Goal: Transaction & Acquisition: Obtain resource

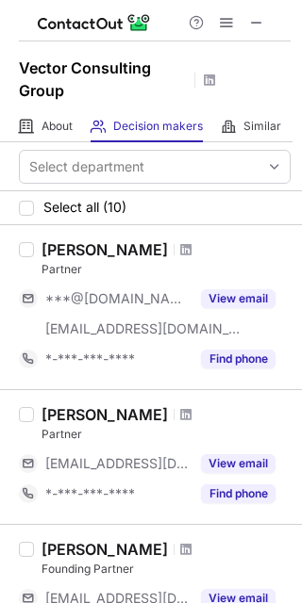
click at [263, 18] on span at bounding box center [256, 22] width 15 height 15
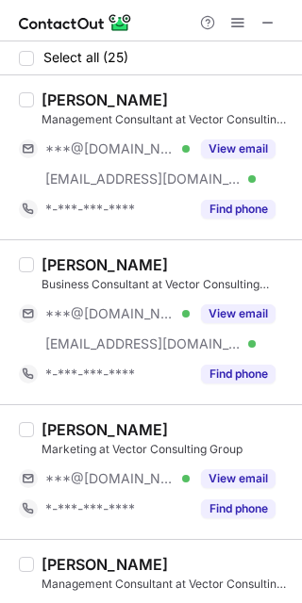
click at [222, 149] on button "View email" at bounding box center [238, 149] width 74 height 19
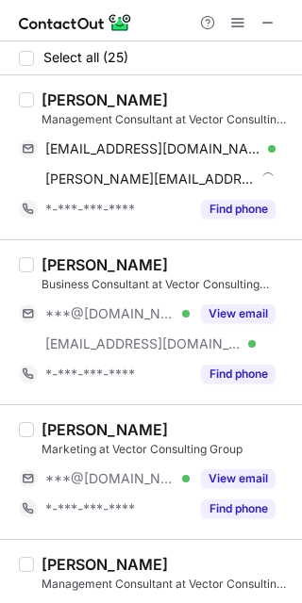
click at [235, 311] on button "View email" at bounding box center [238, 314] width 74 height 19
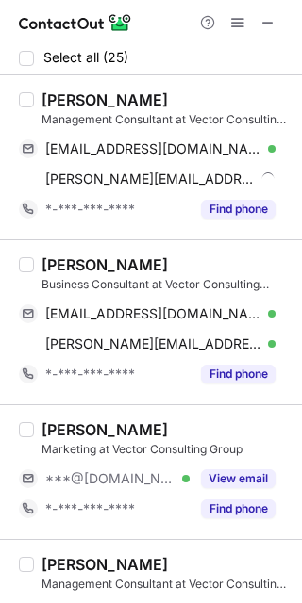
click at [64, 97] on div "Arindam Khaund" at bounding box center [104, 100] width 126 height 19
copy div "Arindam"
click at [150, 152] on span "arindamkhaund@gmail.com" at bounding box center [153, 149] width 216 height 17
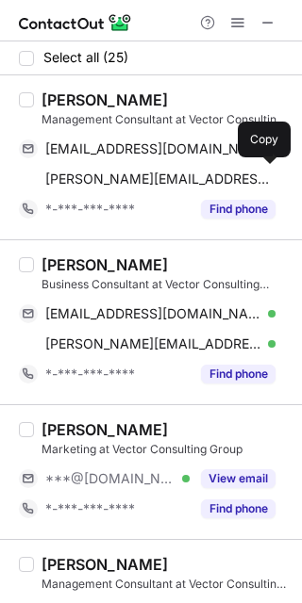
click at [82, 179] on span "arindam@vectorconsulting.in" at bounding box center [160, 179] width 230 height 17
click at [78, 263] on div "NIRAJ KUMAR YADAV" at bounding box center [104, 265] width 126 height 19
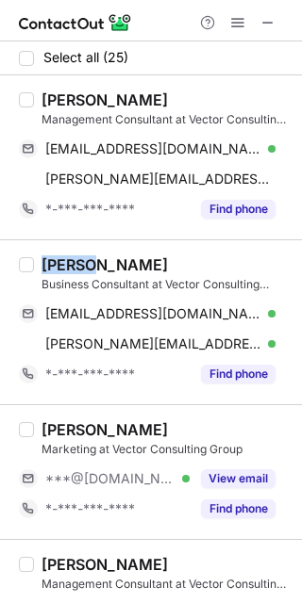
click at [78, 263] on div "NIRAJ KUMAR YADAV" at bounding box center [104, 265] width 126 height 19
click at [71, 263] on div "NIRAJ KUMAR YADAV" at bounding box center [104, 265] width 126 height 19
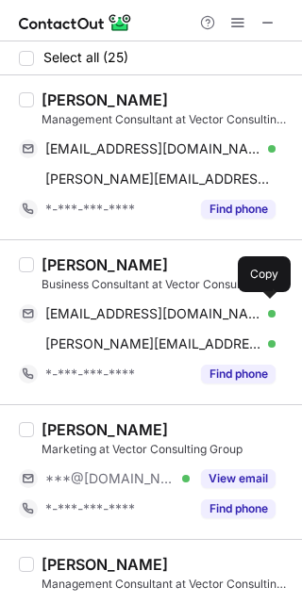
click at [185, 311] on span "nirajkumaryadavnky@gmail.com" at bounding box center [153, 314] width 216 height 17
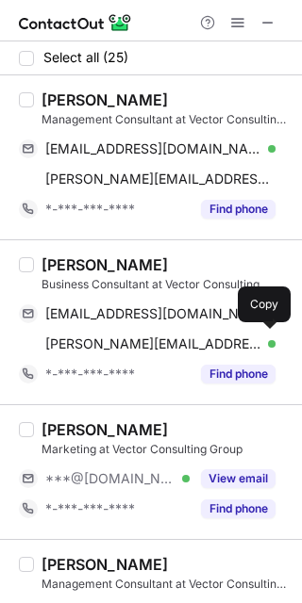
click at [184, 334] on div "niraj.yadav@vectorconsulting.in Verified Send email Copy" at bounding box center [147, 344] width 256 height 30
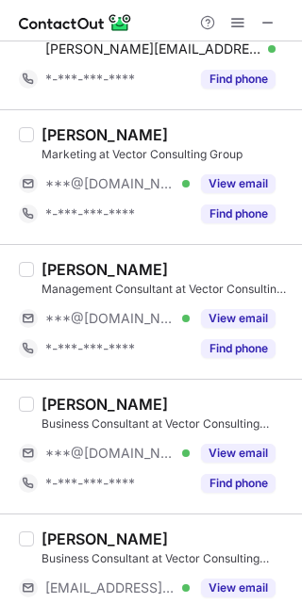
scroll to position [377, 0]
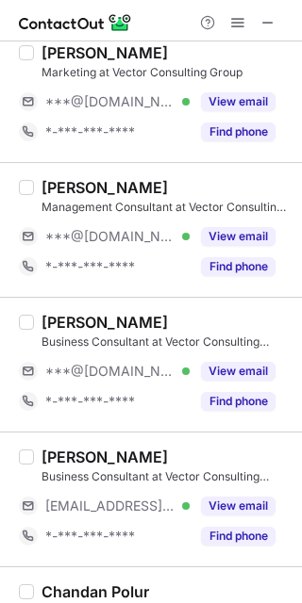
click at [230, 232] on button "View email" at bounding box center [238, 236] width 74 height 19
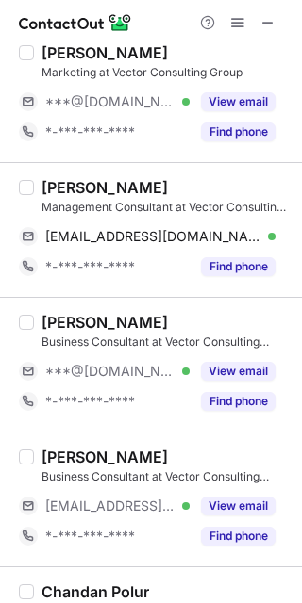
click at [68, 184] on div "Aradhya Kulshreshtha" at bounding box center [104, 187] width 126 height 19
copy div "Aradhya"
drag, startPoint x: 186, startPoint y: 235, endPoint x: 225, endPoint y: 248, distance: 41.7
click at [187, 235] on span "aradhyakulshreshtha@gmail.com" at bounding box center [153, 236] width 216 height 17
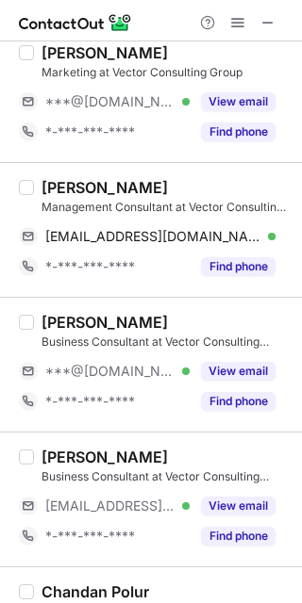
click at [246, 372] on button "View email" at bounding box center [238, 371] width 74 height 19
click at [190, 372] on div "***@outlook.com Verified" at bounding box center [117, 371] width 144 height 17
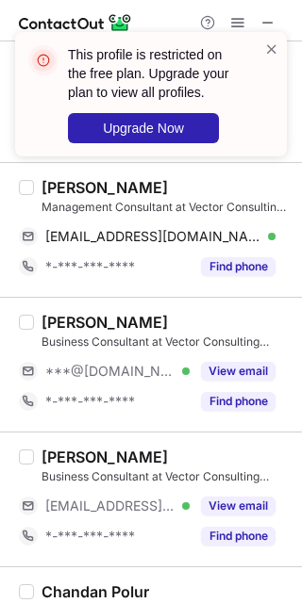
click at [76, 323] on div "Ashita Rai" at bounding box center [104, 322] width 126 height 19
copy div "Ashita"
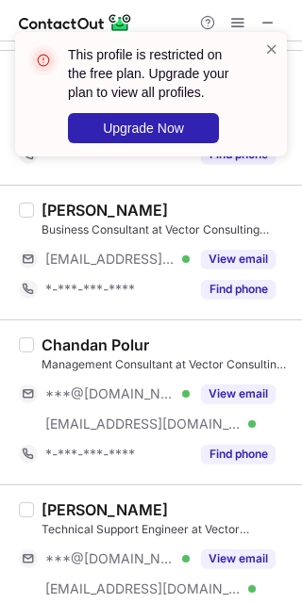
scroll to position [628, 0]
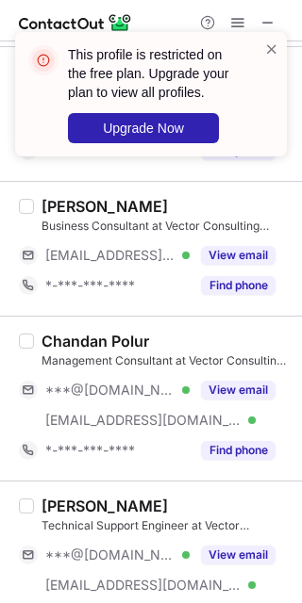
click at [222, 395] on button "View email" at bounding box center [238, 390] width 74 height 19
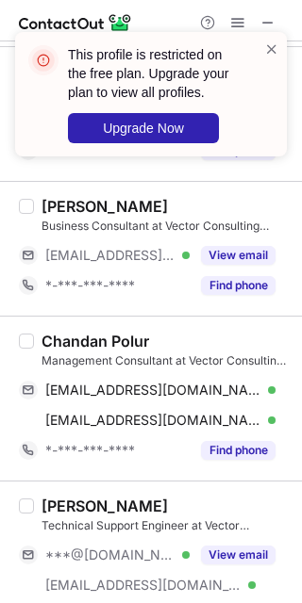
click at [63, 344] on div "Chandan Polur" at bounding box center [94, 341] width 107 height 19
copy div "Chandan"
click at [191, 384] on span "chandankumarpolur@gmail.com" at bounding box center [153, 390] width 216 height 17
click at [128, 406] on div "chandan.polur@vectorconsulting.in Verified Send email Copy" at bounding box center [147, 420] width 256 height 30
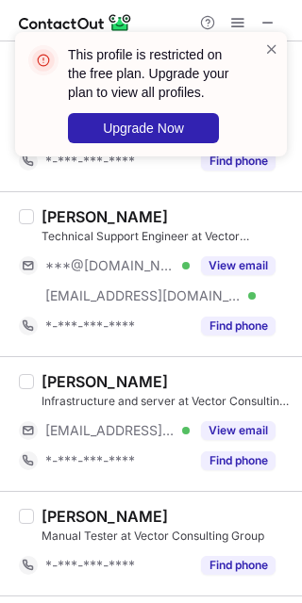
scroll to position [880, 0]
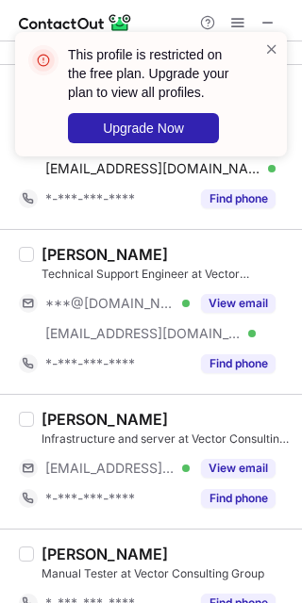
click at [230, 310] on button "View email" at bounding box center [238, 303] width 74 height 19
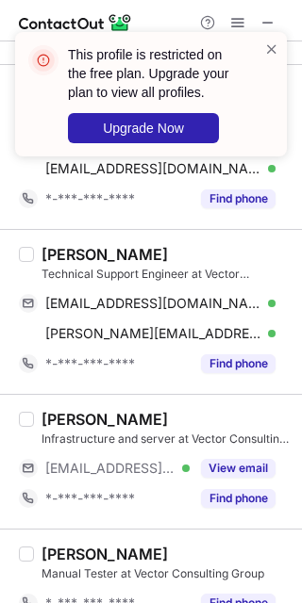
click at [78, 252] on div "Ramkishan Suryawanshi" at bounding box center [104, 254] width 126 height 19
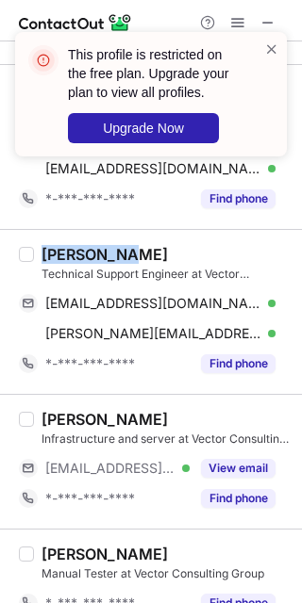
click at [78, 252] on div "Ramkishan Suryawanshi" at bounding box center [104, 254] width 126 height 19
copy div "Ramkishan Suryawanshi"
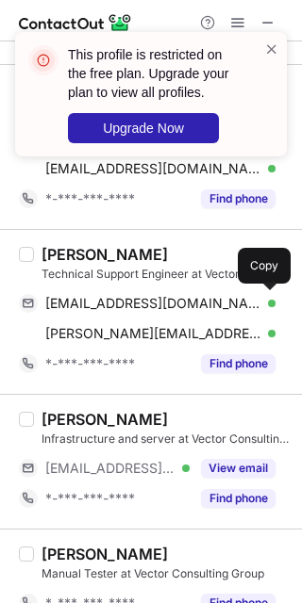
click at [162, 303] on span "ramkishansuryawanshi123@gmail.com" at bounding box center [153, 303] width 216 height 17
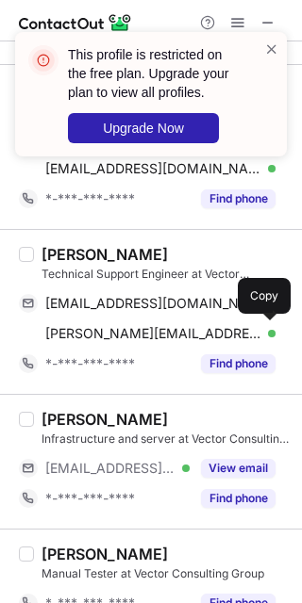
click at [199, 326] on span "ramkishan.suryawanshi@vectorconsulting.in" at bounding box center [153, 333] width 216 height 17
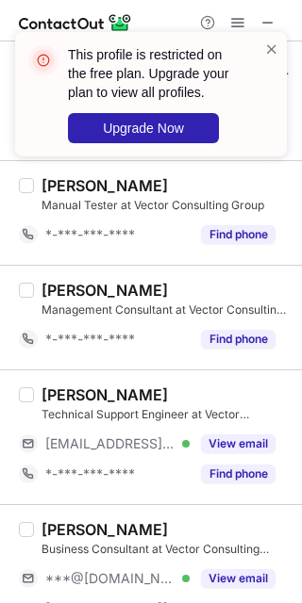
scroll to position [1382, 0]
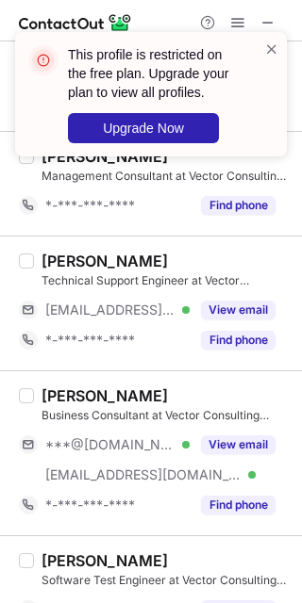
click at [233, 442] on button "View email" at bounding box center [238, 445] width 74 height 19
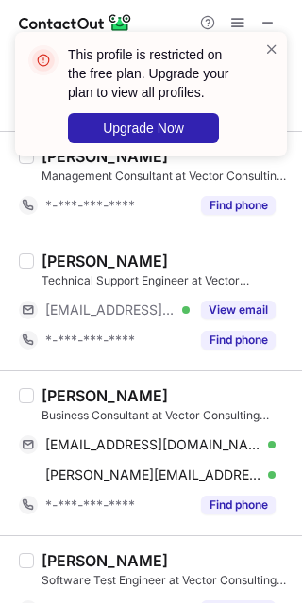
click at [49, 394] on div "Navneet Mangal" at bounding box center [104, 396] width 126 height 19
click at [49, 393] on div "Navneet Mangal" at bounding box center [104, 396] width 126 height 19
copy div "Navneet"
click at [196, 438] on div "navneetmangal@icloud.com Verified Send email Copy" at bounding box center [147, 445] width 256 height 30
drag, startPoint x: 193, startPoint y: 474, endPoint x: 210, endPoint y: 477, distance: 17.2
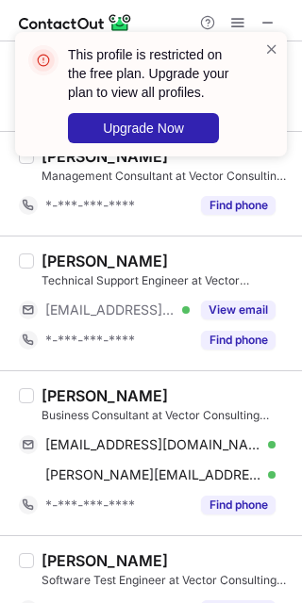
click at [193, 474] on span "navneet.mangal@vectorconsulting.in" at bounding box center [153, 475] width 216 height 17
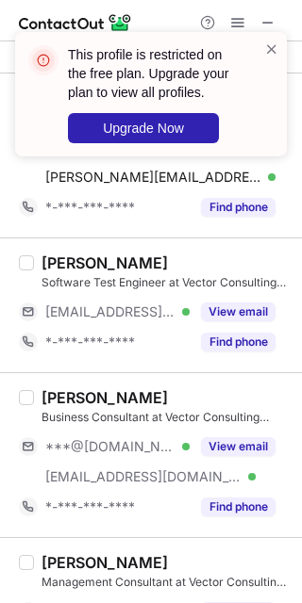
scroll to position [1760, 0]
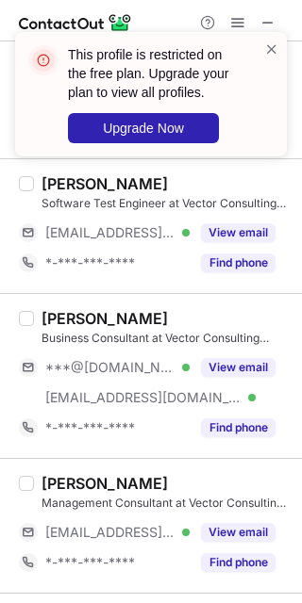
click at [230, 369] on button "View email" at bounding box center [238, 367] width 74 height 19
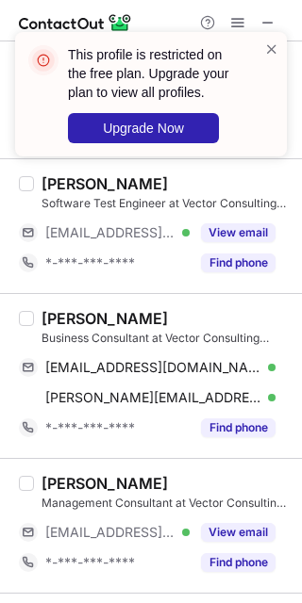
click at [83, 323] on div "Aashish Venugopal" at bounding box center [104, 318] width 126 height 19
copy div "Aashish"
click at [158, 364] on span "careersaashishv@gmail.com" at bounding box center [153, 367] width 216 height 17
drag, startPoint x: 186, startPoint y: 398, endPoint x: 196, endPoint y: 397, distance: 10.4
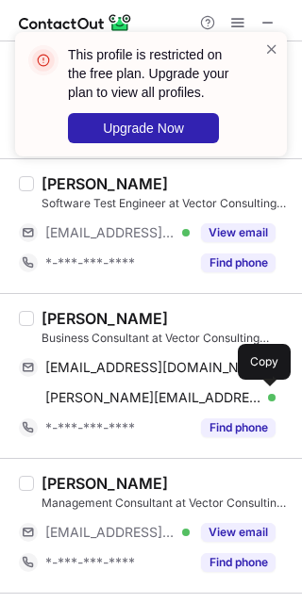
click at [186, 398] on span "aashish.venugopal@vectorconsulting.in" at bounding box center [153, 397] width 216 height 17
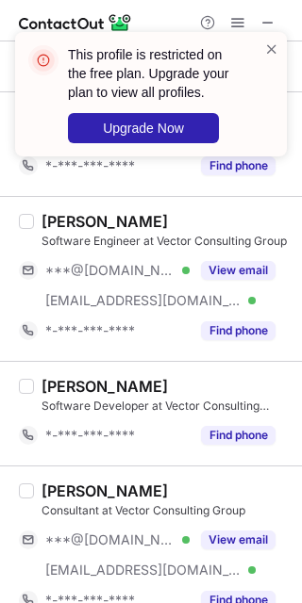
scroll to position [2263, 0]
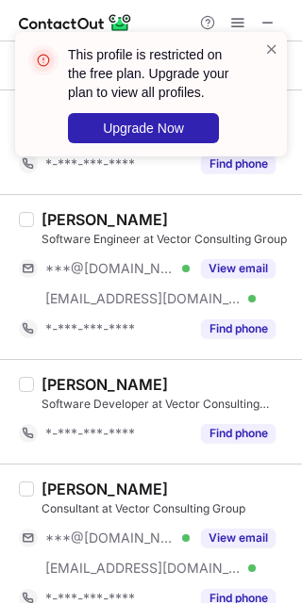
click at [215, 266] on button "View email" at bounding box center [238, 268] width 74 height 19
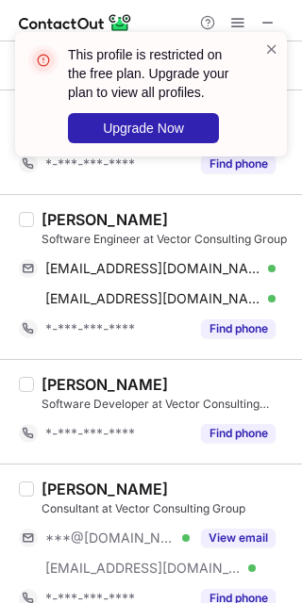
click at [72, 223] on div "Pankaj Yadav" at bounding box center [104, 219] width 126 height 19
copy div "Pankaj"
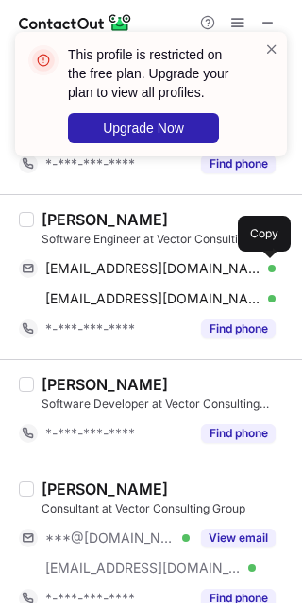
drag, startPoint x: 94, startPoint y: 269, endPoint x: 173, endPoint y: 314, distance: 90.4
click at [98, 272] on span "pankajeng34@gmail.com" at bounding box center [153, 268] width 216 height 17
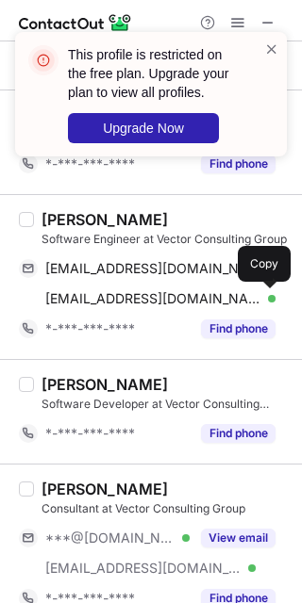
click at [177, 296] on span "pankaj.yadav@vectorconsulting.in" at bounding box center [153, 298] width 216 height 17
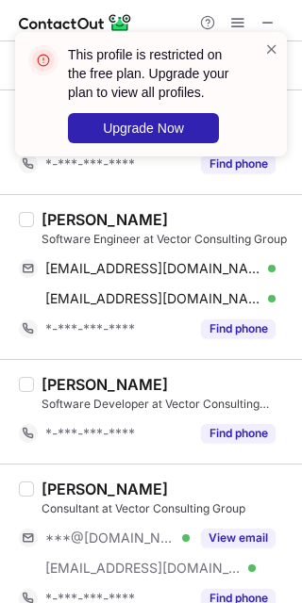
scroll to position [2514, 0]
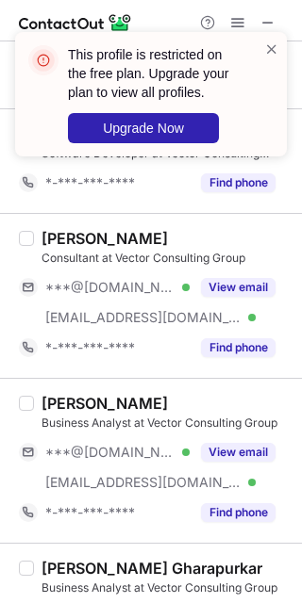
drag, startPoint x: 244, startPoint y: 454, endPoint x: 215, endPoint y: 451, distance: 29.4
click at [242, 455] on button "View email" at bounding box center [238, 452] width 74 height 19
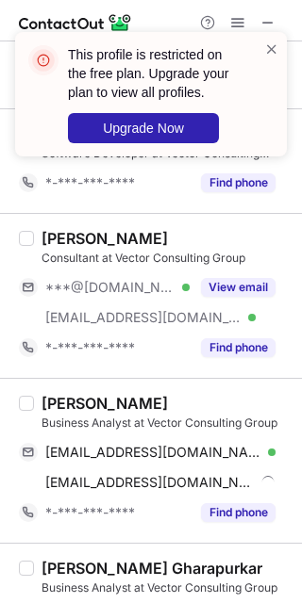
click at [73, 405] on div "ATHARVA KADAM" at bounding box center [104, 403] width 126 height 19
click at [73, 406] on div "ATHARVA KADAM" at bounding box center [104, 403] width 126 height 19
copy div "ATHARVA"
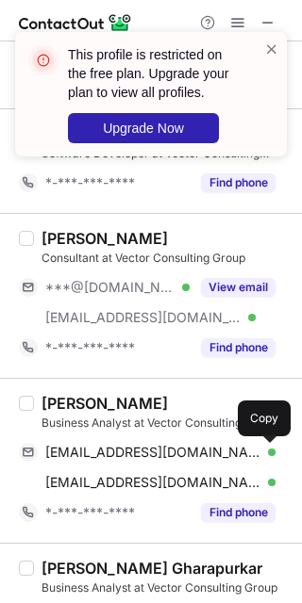
drag, startPoint x: 152, startPoint y: 448, endPoint x: 235, endPoint y: 488, distance: 92.4
click at [153, 449] on div "askadam58@outlook.com Verified Send email Copy" at bounding box center [147, 453] width 256 height 30
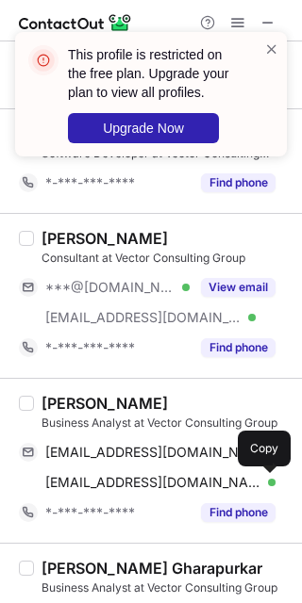
click at [150, 488] on span "atharva.kadam@vectorconsulting.in" at bounding box center [153, 482] width 216 height 17
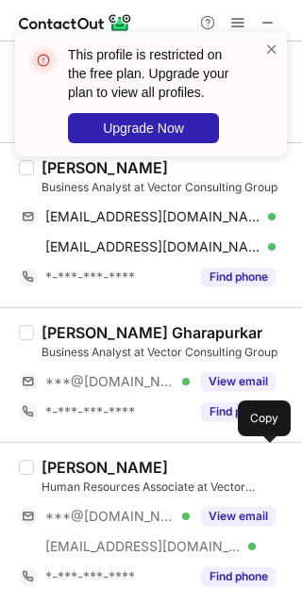
scroll to position [2766, 0]
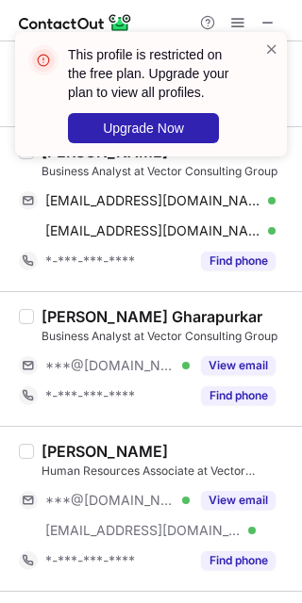
drag, startPoint x: 234, startPoint y: 367, endPoint x: 205, endPoint y: 357, distance: 30.7
click at [234, 367] on button "View email" at bounding box center [238, 365] width 74 height 19
click at [52, 314] on div "Onkar Gharapurkar" at bounding box center [151, 316] width 221 height 19
copy div "Onkar"
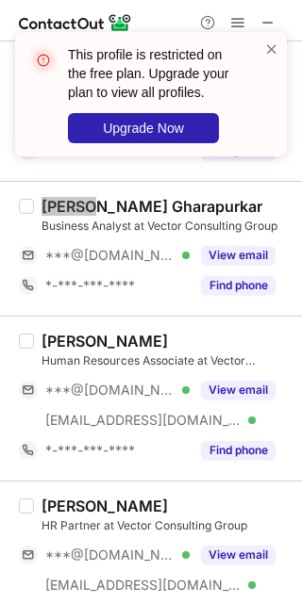
scroll to position [3017, 0]
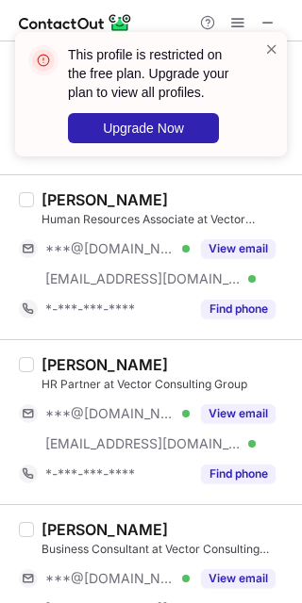
click at [222, 258] on button "View email" at bounding box center [238, 249] width 74 height 19
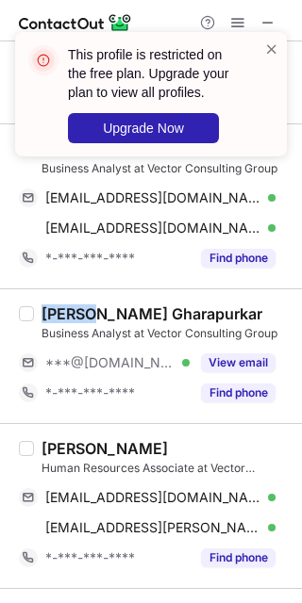
scroll to position [2766, 0]
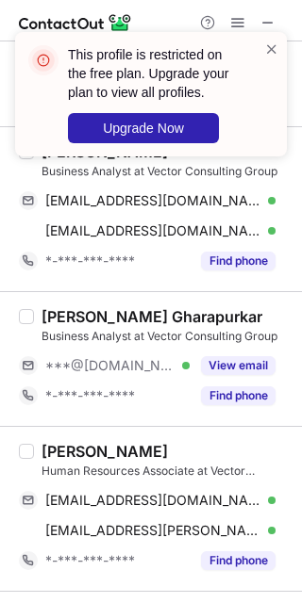
click at [68, 455] on div "Pallavi Malvankar" at bounding box center [104, 451] width 126 height 19
click at [169, 503] on span "99pallavima@gmail.com" at bounding box center [153, 500] width 216 height 17
click at [174, 539] on span "pallavi.malvankar@vectorconsulting.in" at bounding box center [153, 530] width 216 height 17
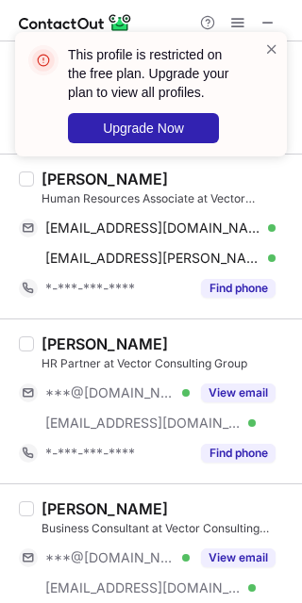
scroll to position [3091, 0]
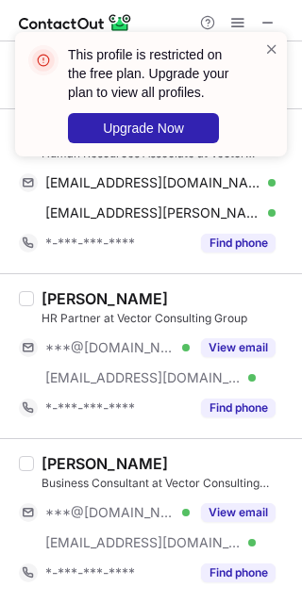
click at [239, 508] on button "View email" at bounding box center [238, 513] width 74 height 19
click at [52, 455] on div "Ayush Bhan" at bounding box center [104, 464] width 126 height 19
click at [271, 47] on span at bounding box center [271, 49] width 15 height 19
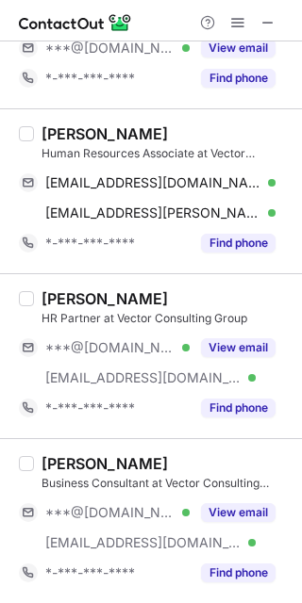
click at [237, 22] on span at bounding box center [237, 22] width 15 height 15
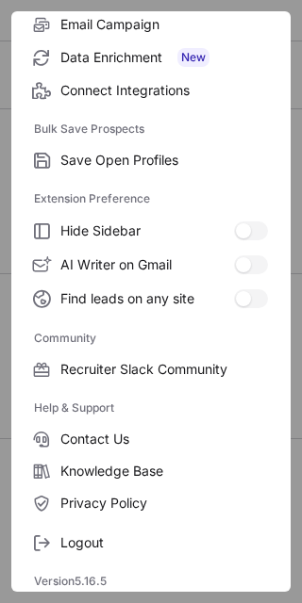
scroll to position [253, 0]
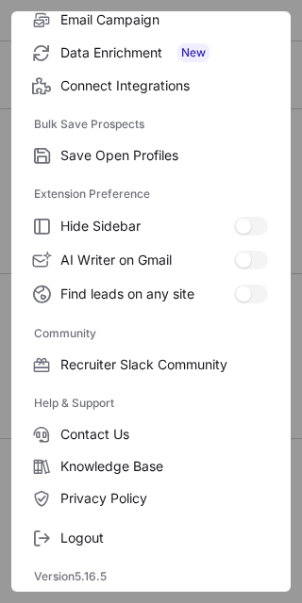
click at [118, 537] on span "Logout" at bounding box center [163, 538] width 207 height 17
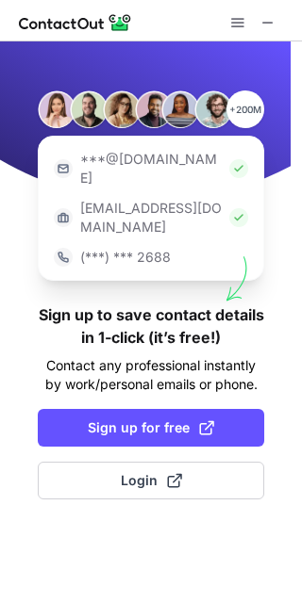
click at [145, 471] on span "Login" at bounding box center [151, 480] width 61 height 19
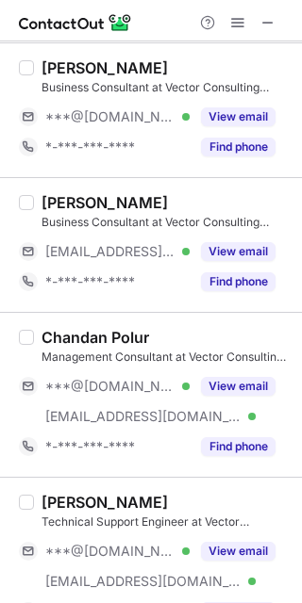
scroll to position [377, 0]
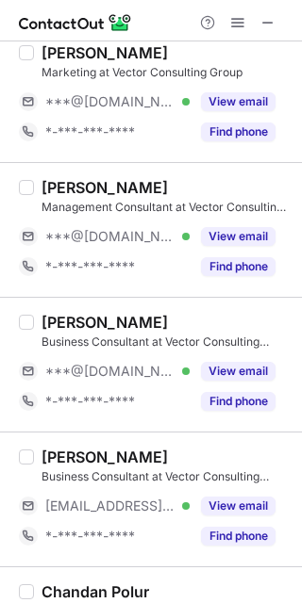
click at [237, 368] on button "View email" at bounding box center [238, 371] width 74 height 19
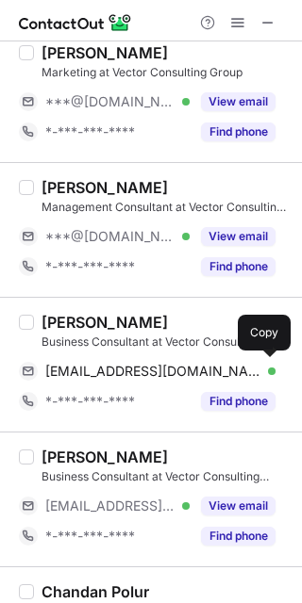
click at [137, 372] on span "ashita98@outlook.com" at bounding box center [153, 371] width 216 height 17
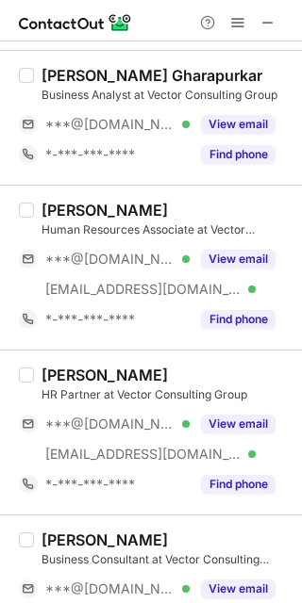
scroll to position [3017, 0]
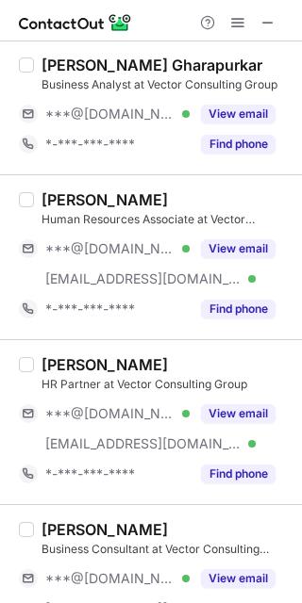
click at [210, 118] on button "View email" at bounding box center [238, 114] width 74 height 19
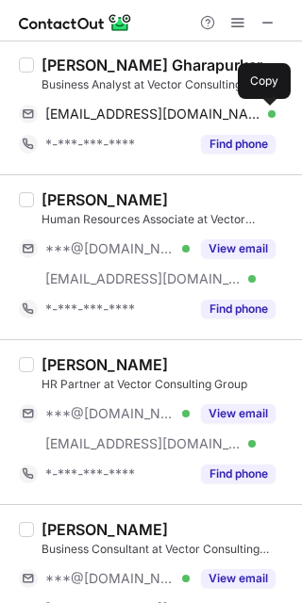
click at [91, 119] on span "omgonkar@gmail.com" at bounding box center [153, 114] width 216 height 17
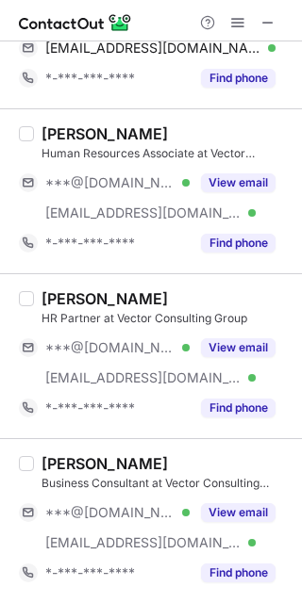
click at [236, 511] on button "View email" at bounding box center [238, 513] width 74 height 19
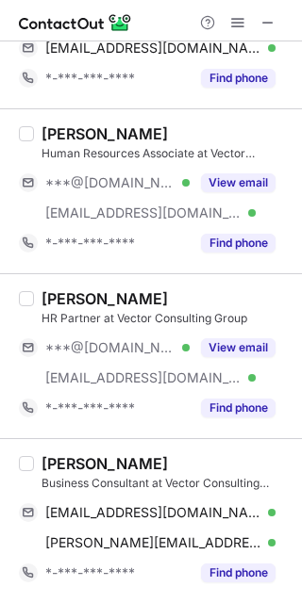
click at [141, 507] on span "ayushbhan98@gmail.com" at bounding box center [153, 512] width 216 height 17
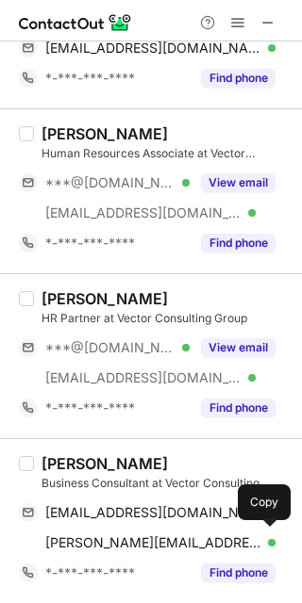
drag, startPoint x: 163, startPoint y: 541, endPoint x: 293, endPoint y: 465, distance: 150.9
click at [164, 541] on span "ayush.bhan@vectorconsulting.in" at bounding box center [153, 543] width 216 height 17
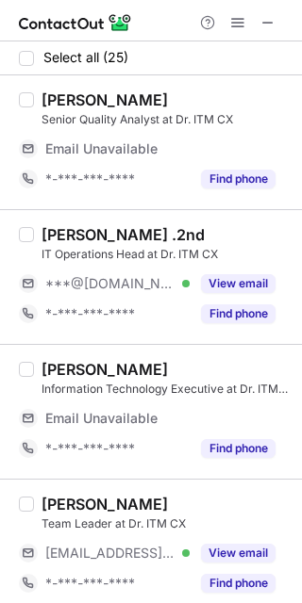
click at [225, 274] on button "View email" at bounding box center [238, 283] width 74 height 19
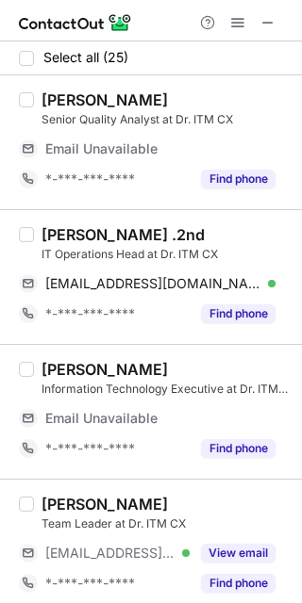
click at [48, 233] on div "Rajesh Kumar Jadon .2nd" at bounding box center [122, 234] width 163 height 19
copy div "Rajesh"
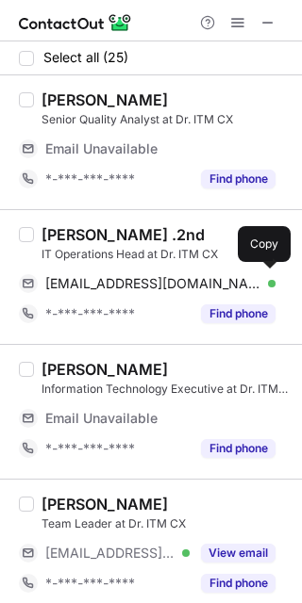
click at [141, 276] on span "rajeshkumarjadon@gmail.com" at bounding box center [153, 283] width 216 height 17
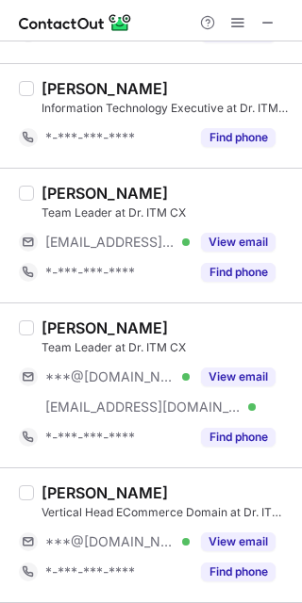
scroll to position [221, 0]
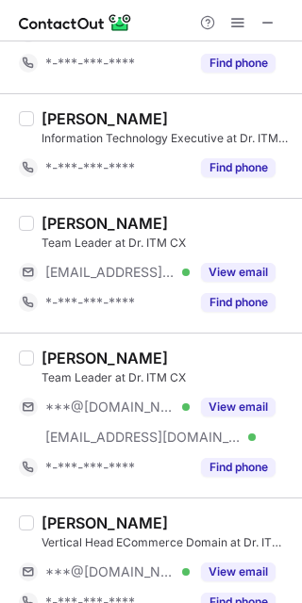
click at [220, 406] on button "View email" at bounding box center [238, 407] width 74 height 19
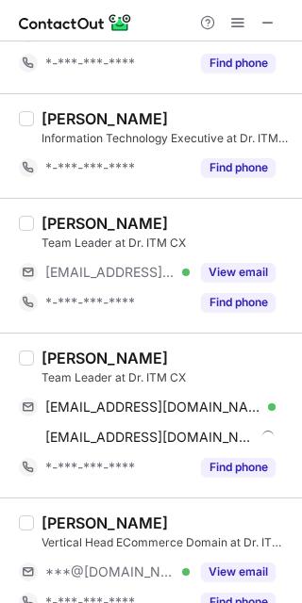
click at [58, 355] on div "Vikas Rana" at bounding box center [104, 358] width 126 height 19
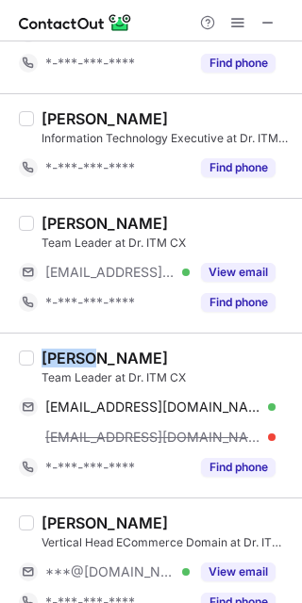
click at [58, 355] on div "Vikas Rana" at bounding box center [104, 358] width 126 height 19
copy div "Vikas"
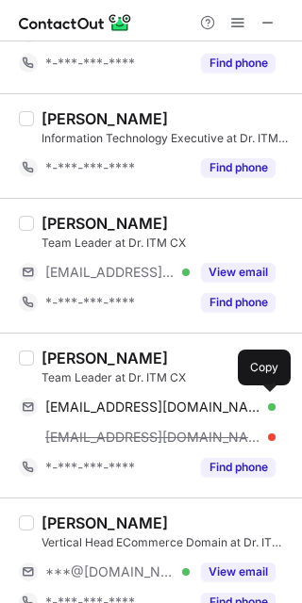
drag, startPoint x: 165, startPoint y: 405, endPoint x: 291, endPoint y: 326, distance: 149.1
click at [166, 405] on span "rana13vikas@gmail.com" at bounding box center [153, 407] width 216 height 17
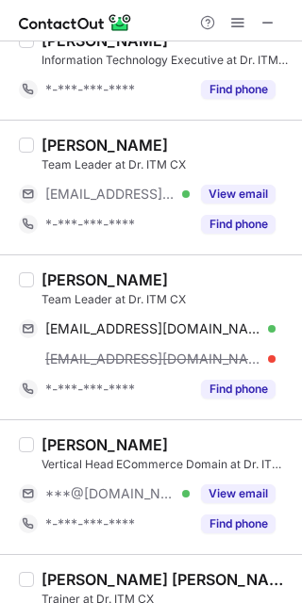
scroll to position [598, 0]
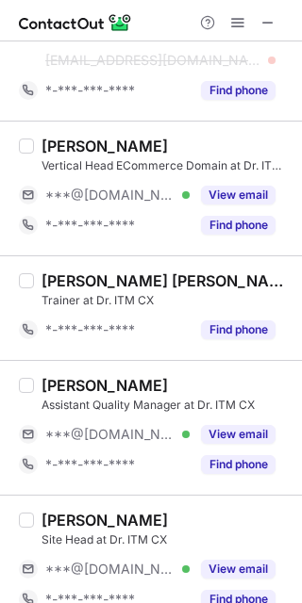
click at [233, 193] on button "View email" at bounding box center [238, 195] width 74 height 19
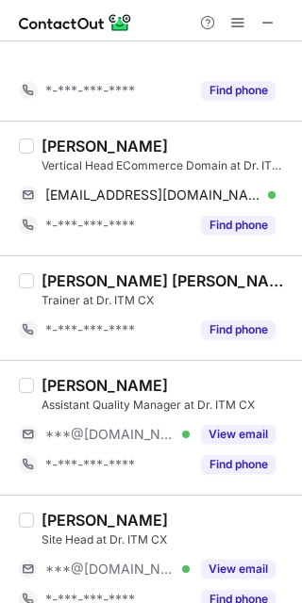
click at [75, 146] on div "Anthony M. Vertical Head ECommerce Domain at Dr. ITM CX monteiroanthony75@gmail…" at bounding box center [162, 189] width 256 height 104
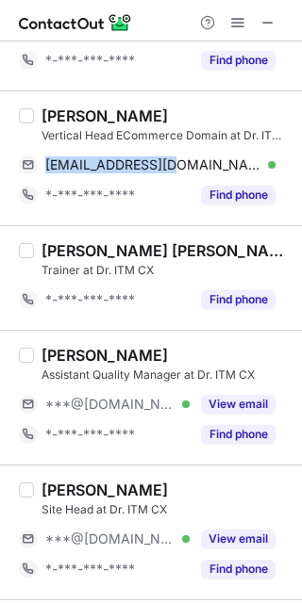
click at [75, 146] on div "Anthony M. Vertical Head ECommerce Domain at Dr. ITM CX monteiroanthony75@gmail…" at bounding box center [162, 159] width 256 height 104
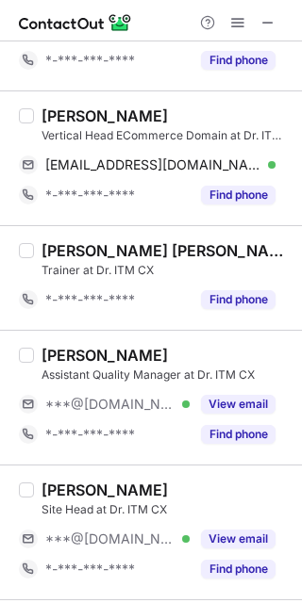
click at [68, 103] on div "Anthony M. Vertical Head ECommerce Domain at Dr. ITM CX monteiroanthony75@gmail…" at bounding box center [151, 158] width 302 height 135
copy div "Anthony"
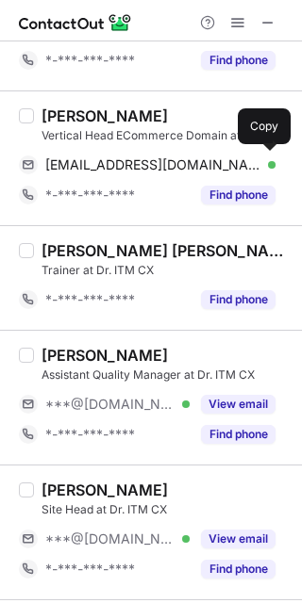
drag, startPoint x: 129, startPoint y: 159, endPoint x: 139, endPoint y: 163, distance: 10.2
click at [130, 160] on span "monteiroanthony75@gmail.com" at bounding box center [153, 165] width 216 height 17
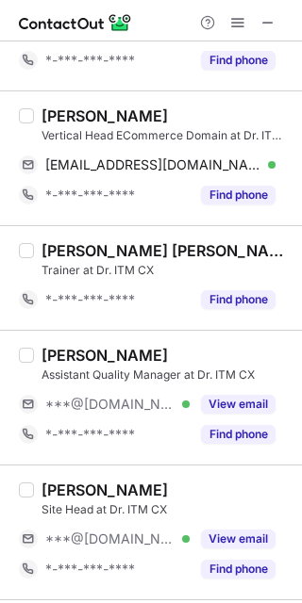
click at [225, 403] on button "View email" at bounding box center [238, 404] width 74 height 19
click at [190, 403] on div "***@gmail.com Verified" at bounding box center [117, 404] width 144 height 17
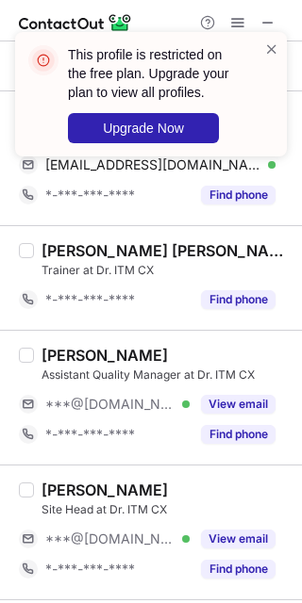
click at [71, 353] on div "Ishaan Kaushal" at bounding box center [104, 355] width 126 height 19
copy div "Ishaan"
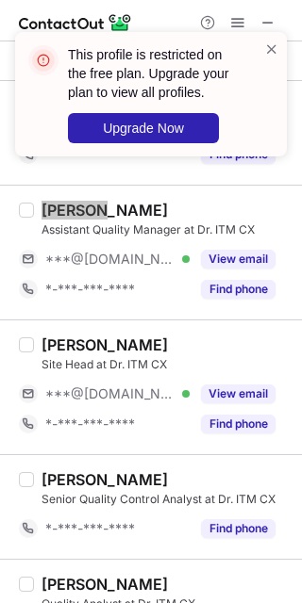
scroll to position [724, 0]
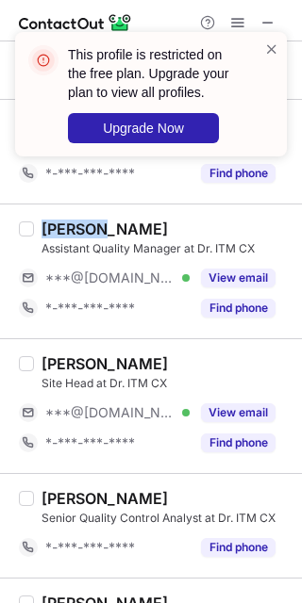
click at [229, 410] on button "View email" at bounding box center [238, 413] width 74 height 19
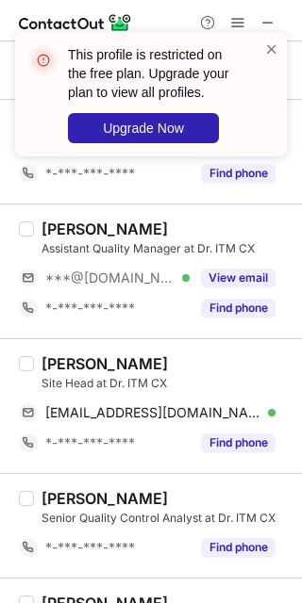
click at [67, 363] on div "Sanjay Sharma" at bounding box center [104, 364] width 126 height 19
copy div "Sanjay"
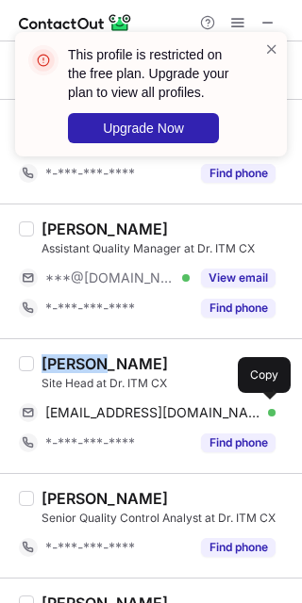
drag, startPoint x: 190, startPoint y: 416, endPoint x: 226, endPoint y: 398, distance: 40.9
click at [190, 416] on span "sanjaynarayansharma@gmail.com" at bounding box center [153, 413] width 216 height 17
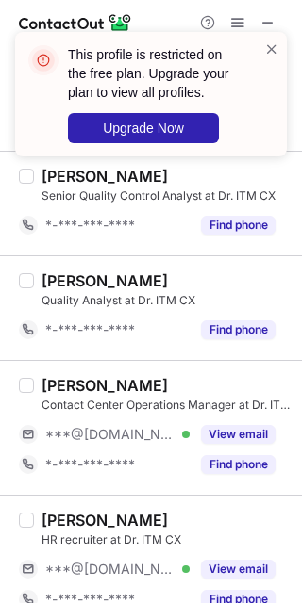
scroll to position [1101, 0]
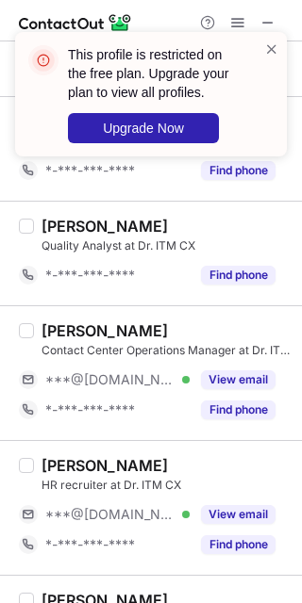
click at [223, 386] on button "View email" at bounding box center [238, 380] width 74 height 19
click at [60, 327] on div "Amarendra Patel" at bounding box center [104, 331] width 126 height 19
copy div "Amarendra"
click at [234, 516] on button "View email" at bounding box center [238, 514] width 74 height 19
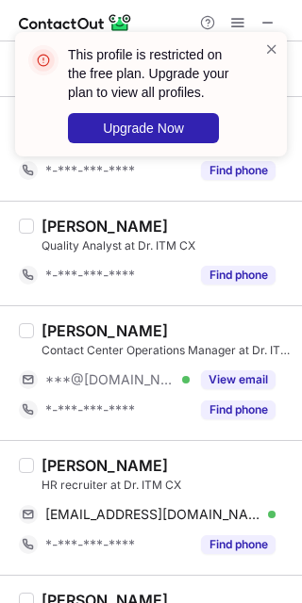
click at [75, 463] on div "Sakshi Dwivedi" at bounding box center [104, 465] width 126 height 19
copy div "Sakshi"
click at [129, 514] on span "sakshid245@gmail.com" at bounding box center [153, 514] width 216 height 17
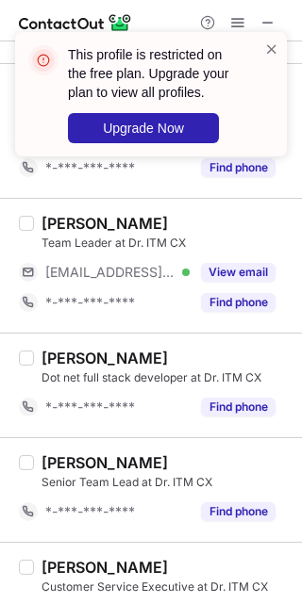
scroll to position [1352, 0]
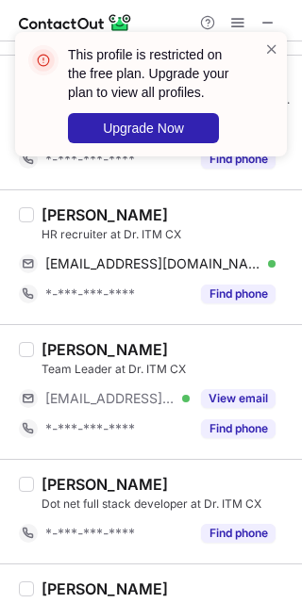
click at [249, 403] on button "View email" at bounding box center [238, 398] width 74 height 19
click at [67, 356] on div "Ashish Rana" at bounding box center [104, 349] width 126 height 19
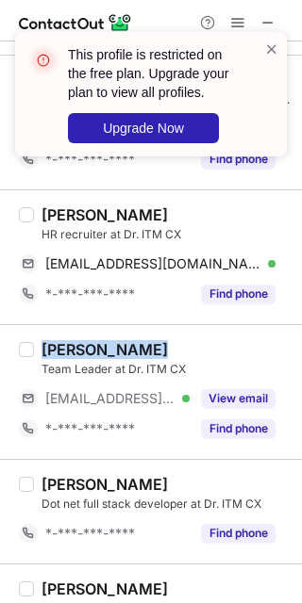
click at [67, 356] on div "Ashish Rana" at bounding box center [104, 349] width 126 height 19
copy div "Ashish Rana"
click at [63, 353] on div "Ashish Rana" at bounding box center [104, 349] width 126 height 19
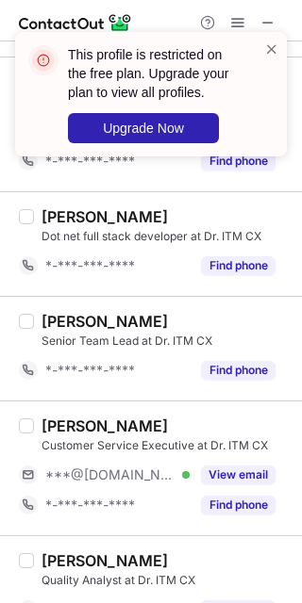
scroll to position [1729, 0]
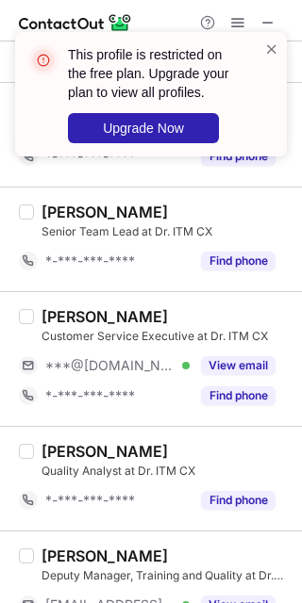
click at [232, 366] on button "View email" at bounding box center [238, 365] width 74 height 19
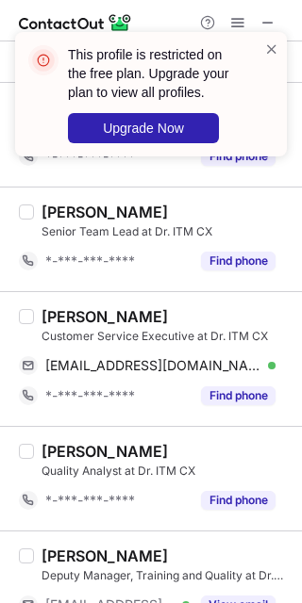
click at [69, 316] on div "Arshad Ansari" at bounding box center [104, 316] width 126 height 19
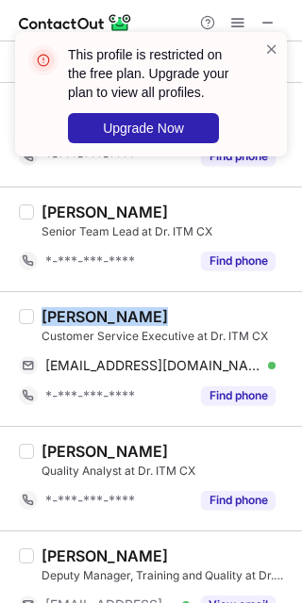
click at [69, 316] on div "Arshad Ansari" at bounding box center [104, 316] width 126 height 19
click at [64, 316] on div "Arshad Ansari" at bounding box center [104, 316] width 126 height 19
click at [62, 317] on div "Arshad Ansari" at bounding box center [104, 316] width 126 height 19
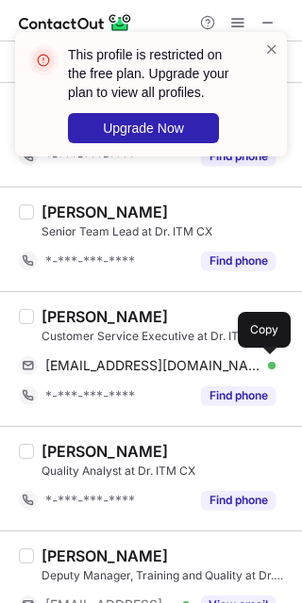
click at [174, 372] on span "arshadansari380@gmail.com" at bounding box center [153, 365] width 216 height 17
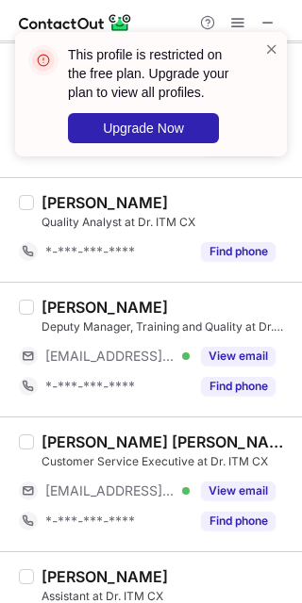
scroll to position [1981, 0]
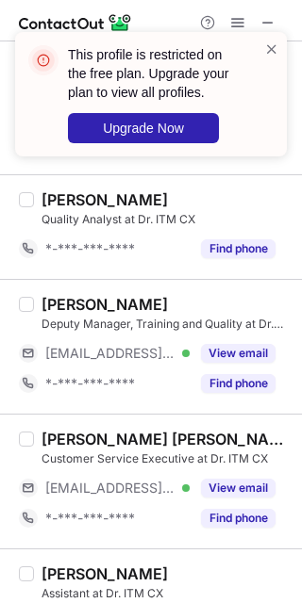
click at [242, 361] on button "View email" at bounding box center [238, 353] width 74 height 19
click at [190, 361] on div "***@dritm.com Verified" at bounding box center [117, 353] width 144 height 17
click at [61, 307] on div "Nisha Kumari" at bounding box center [104, 304] width 126 height 19
click at [60, 307] on div "Nisha Kumari" at bounding box center [104, 304] width 126 height 19
copy div "Nisha"
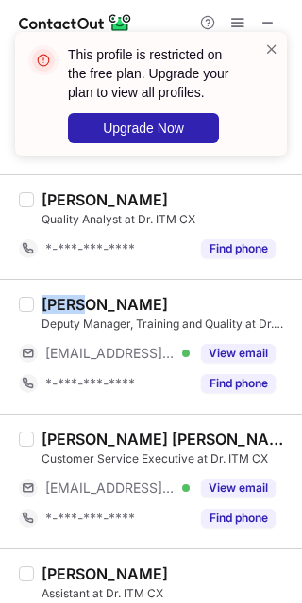
click at [241, 493] on button "View email" at bounding box center [238, 488] width 74 height 19
click at [64, 436] on div "Manjot Singh Bharaj" at bounding box center [165, 439] width 249 height 19
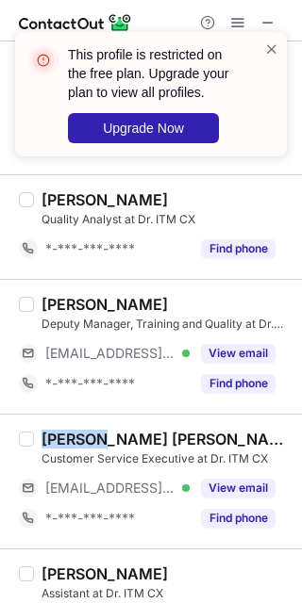
click at [64, 436] on div "Manjot Singh Bharaj" at bounding box center [165, 439] width 249 height 19
copy div "Manjot"
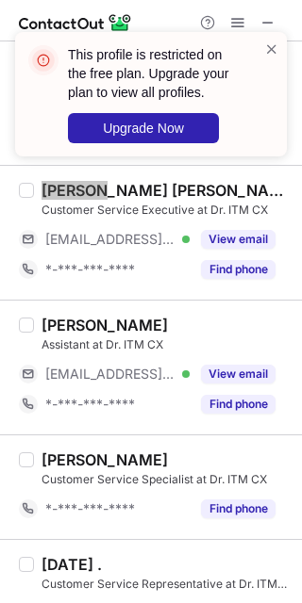
scroll to position [2233, 0]
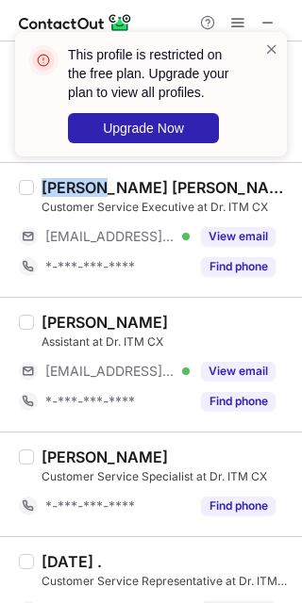
click at [222, 372] on button "View email" at bounding box center [238, 371] width 74 height 19
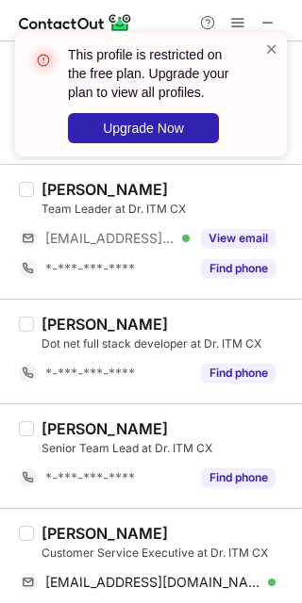
scroll to position [1261, 0]
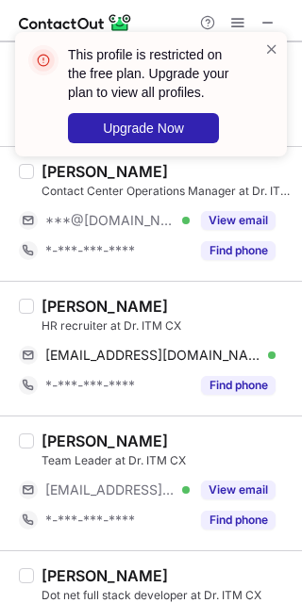
click at [274, 46] on span at bounding box center [271, 49] width 15 height 19
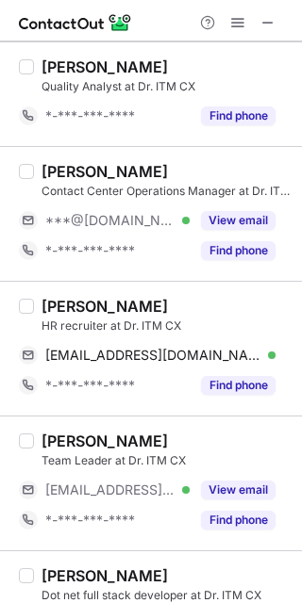
click at [238, 20] on span at bounding box center [237, 22] width 15 height 15
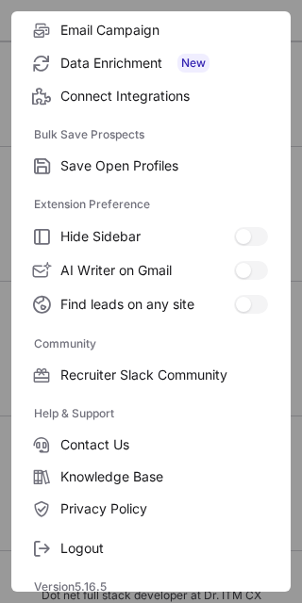
scroll to position [251, 0]
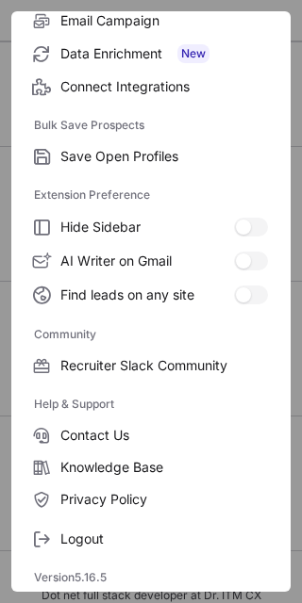
click at [124, 527] on label "Logout" at bounding box center [150, 539] width 279 height 32
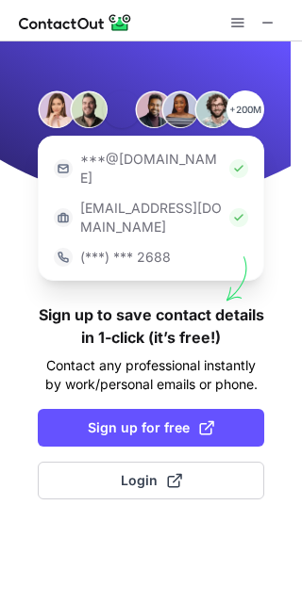
click at [215, 462] on button "Login" at bounding box center [151, 481] width 226 height 38
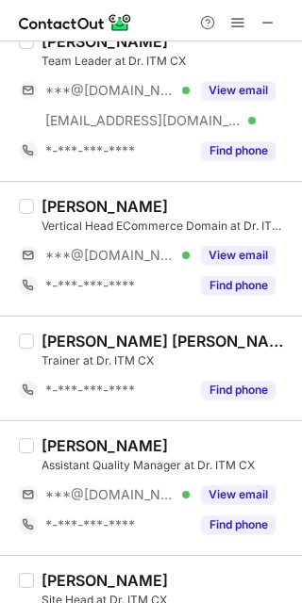
scroll to position [537, 0]
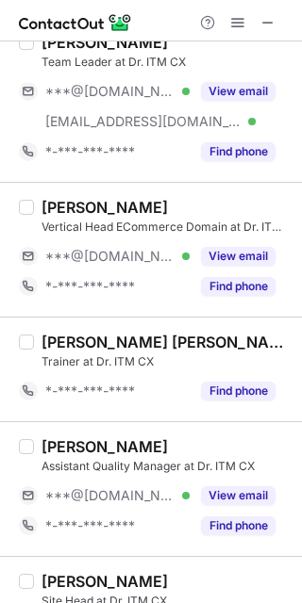
click at [233, 495] on button "View email" at bounding box center [238, 496] width 74 height 19
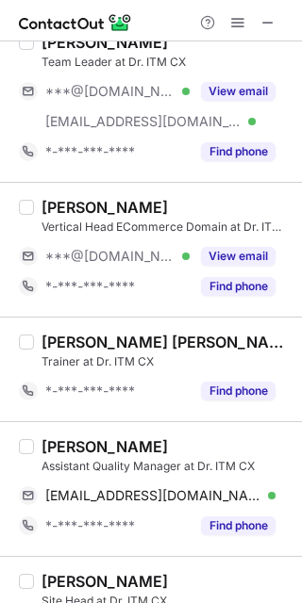
click at [140, 492] on span "ishaanstar1@gmail.com" at bounding box center [153, 496] width 216 height 17
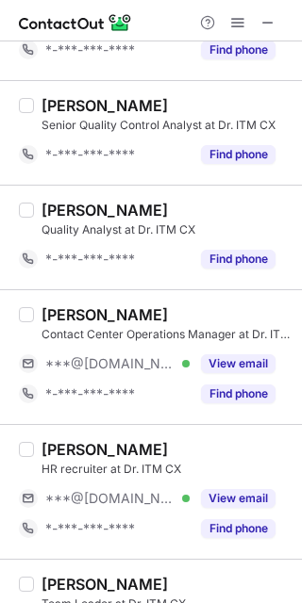
scroll to position [1291, 0]
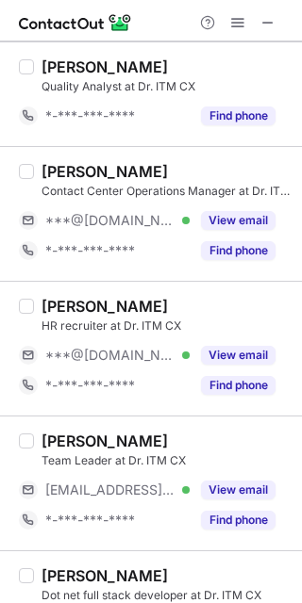
click at [223, 222] on button "View email" at bounding box center [238, 220] width 74 height 19
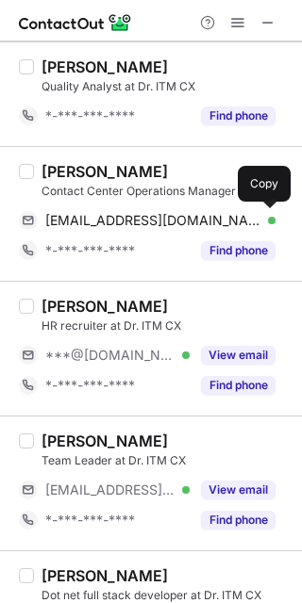
click at [128, 213] on div "amarendrapatel99@gmail.com Verified Send email Copy" at bounding box center [147, 221] width 256 height 30
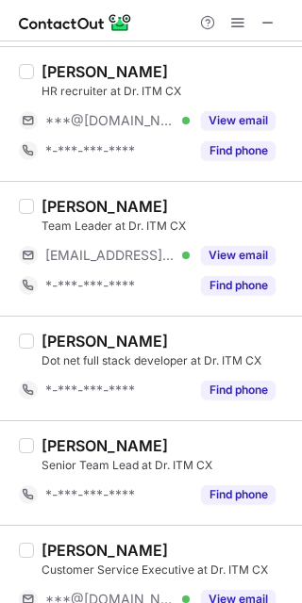
scroll to position [1543, 0]
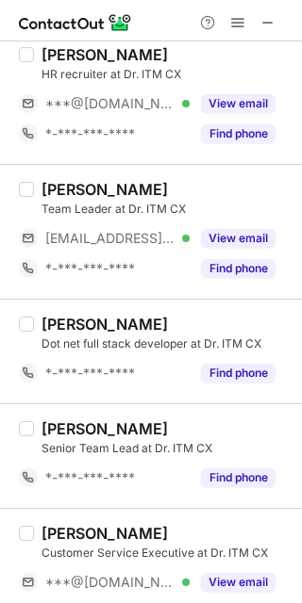
click at [215, 246] on button "View email" at bounding box center [238, 238] width 74 height 19
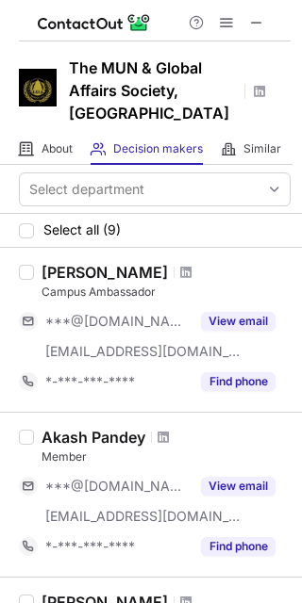
click at [265, 24] on button at bounding box center [256, 22] width 23 height 23
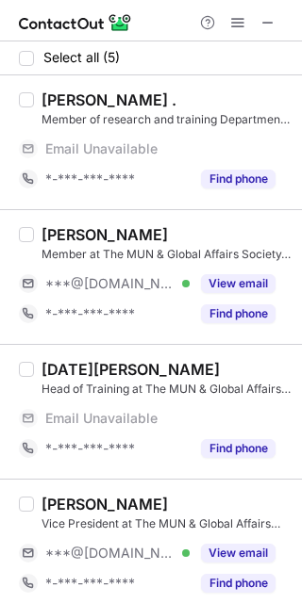
click at [237, 274] on button "View email" at bounding box center [238, 283] width 74 height 19
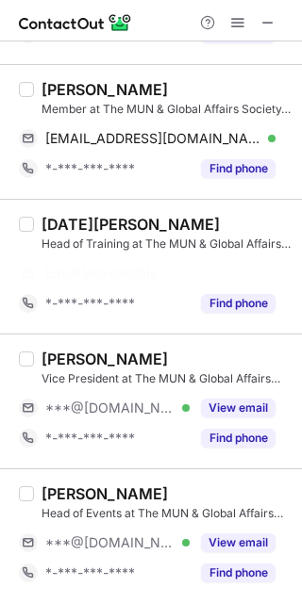
scroll to position [87, 0]
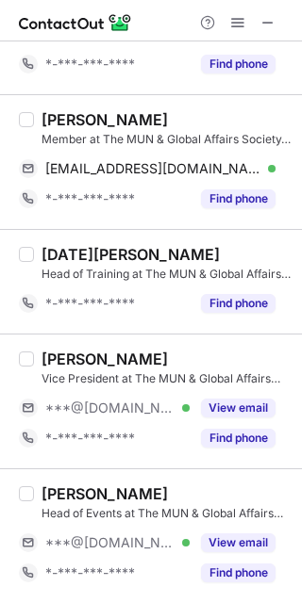
click at [222, 406] on button "View email" at bounding box center [238, 408] width 74 height 19
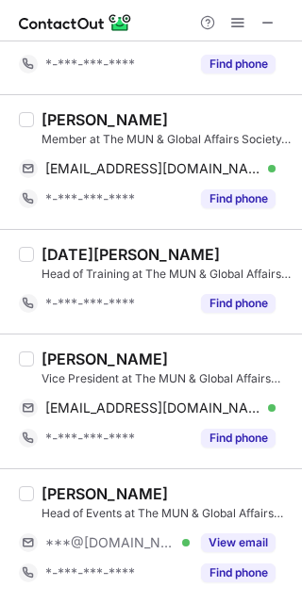
click at [237, 537] on button "View email" at bounding box center [238, 543] width 74 height 19
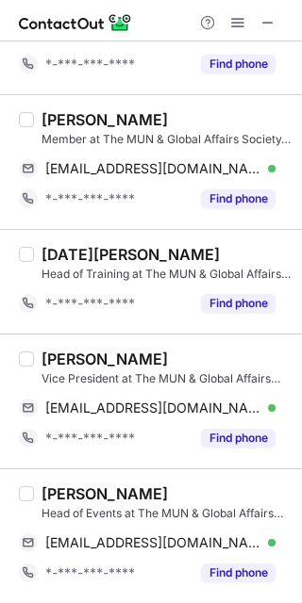
click at [46, 118] on div "Jiya Bajaj" at bounding box center [104, 119] width 126 height 19
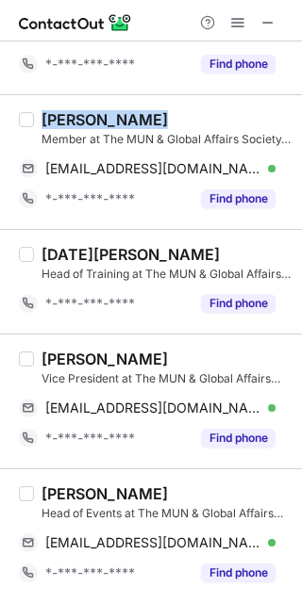
click at [46, 118] on div "Jiya Bajaj" at bounding box center [104, 119] width 126 height 19
click at [49, 118] on div "Jiya Bajaj" at bounding box center [104, 119] width 126 height 19
click at [52, 114] on div "Jiya Bajaj" at bounding box center [104, 119] width 126 height 19
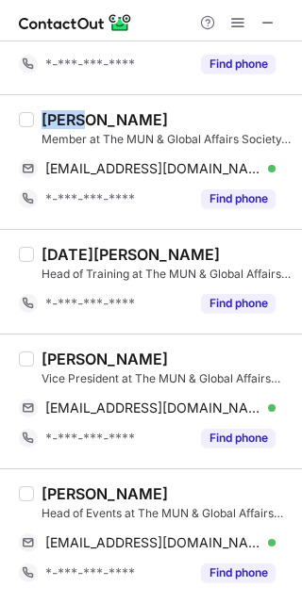
click at [52, 114] on div "Jiya Bajaj" at bounding box center [104, 119] width 126 height 19
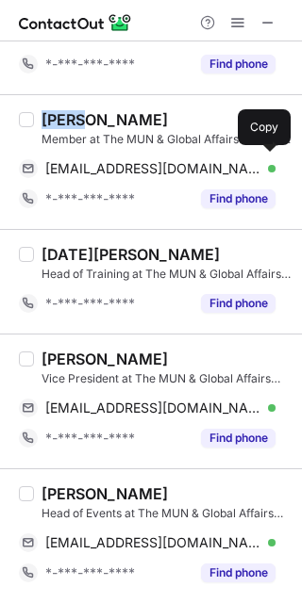
click at [171, 165] on span "jiyabajaj1506@gmail.com" at bounding box center [153, 168] width 216 height 17
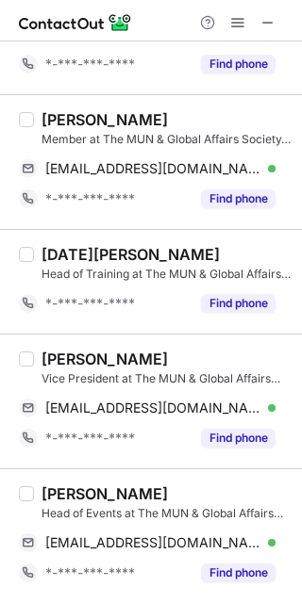
click at [52, 346] on div "Aryan Singla Vice President at The MUN & Global Affairs Society, Sri Venkateswa…" at bounding box center [151, 401] width 302 height 135
click at [54, 357] on div "Aryan Singla" at bounding box center [104, 359] width 126 height 19
click at [54, 359] on div "Aryan Singla" at bounding box center [104, 359] width 126 height 19
copy div "Aryan"
click at [153, 405] on span "aryansingla2006@gmail.com" at bounding box center [153, 408] width 216 height 17
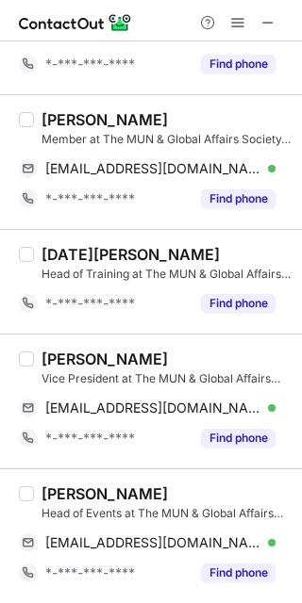
click at [59, 492] on div "Purav Ahlawat" at bounding box center [104, 494] width 126 height 19
copy div "Purav"
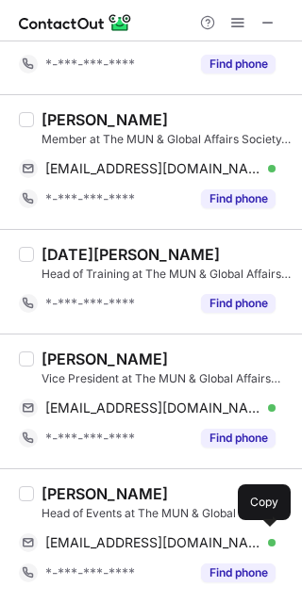
click at [143, 537] on span "purahlawat2006@gmail.com" at bounding box center [153, 543] width 216 height 17
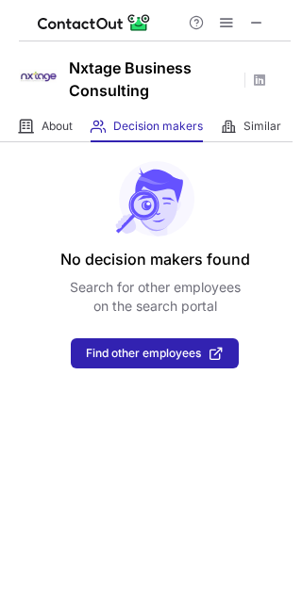
click at [261, 18] on span at bounding box center [256, 22] width 15 height 15
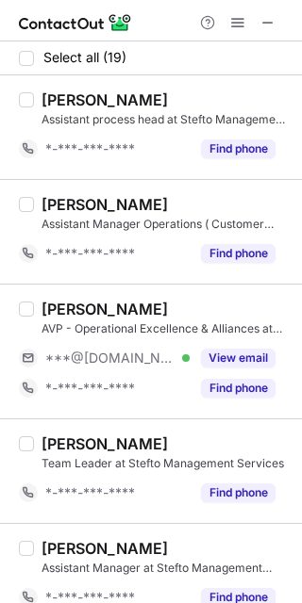
click at [220, 354] on button "View email" at bounding box center [238, 358] width 74 height 19
click at [56, 310] on div "[PERSON_NAME]" at bounding box center [104, 309] width 126 height 19
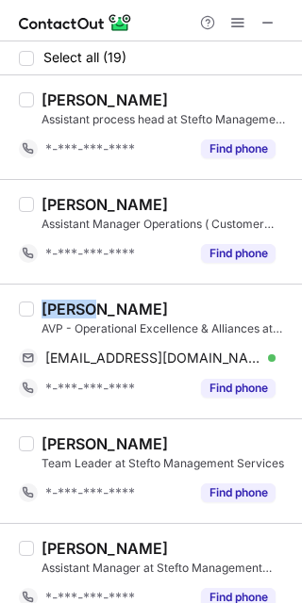
click at [56, 310] on div "[PERSON_NAME]" at bounding box center [104, 309] width 126 height 19
copy div "Paras"
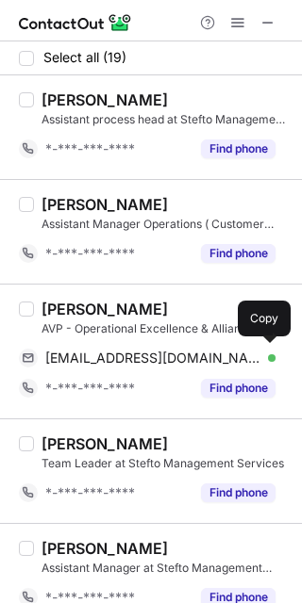
drag, startPoint x: 140, startPoint y: 348, endPoint x: 152, endPoint y: 345, distance: 12.6
click at [140, 348] on div "[EMAIL_ADDRESS][DOMAIN_NAME] Verified Send email Copy" at bounding box center [147, 358] width 256 height 30
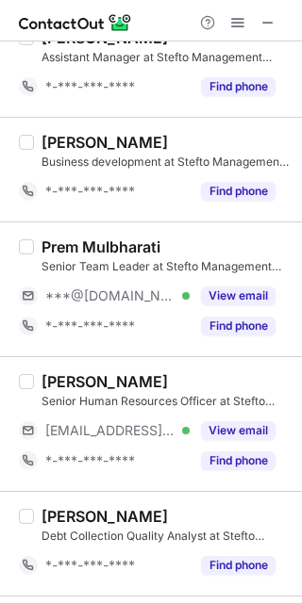
scroll to position [503, 0]
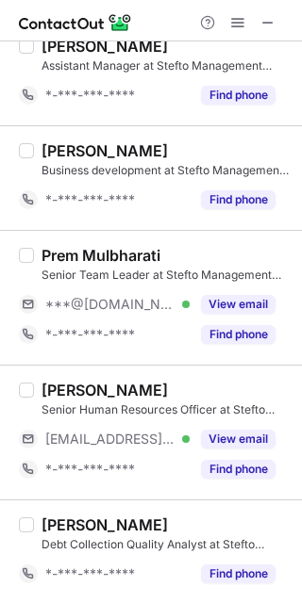
click at [240, 299] on button "View email" at bounding box center [238, 304] width 74 height 19
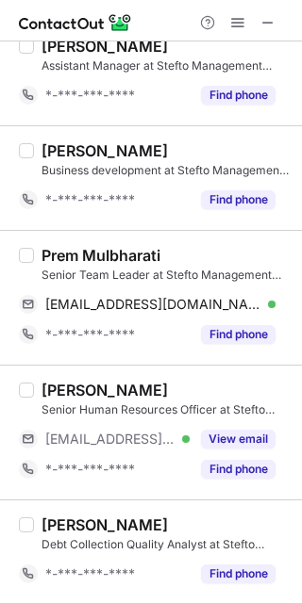
click at [74, 254] on div "Prem Mulbharati" at bounding box center [100, 255] width 119 height 19
click at [73, 254] on div "Prem Mulbharati" at bounding box center [100, 255] width 119 height 19
click at [71, 254] on div "Prem Mulbharati" at bounding box center [100, 255] width 119 height 19
copy div "Prem"
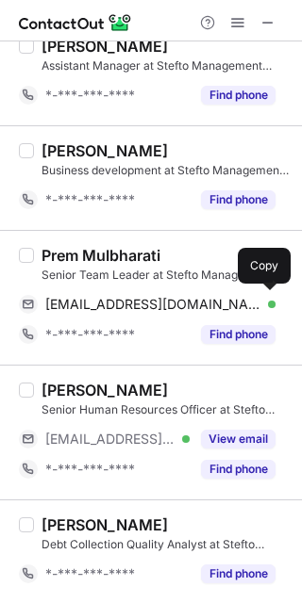
click at [180, 311] on span "[EMAIL_ADDRESS][DOMAIN_NAME]" at bounding box center [153, 304] width 216 height 17
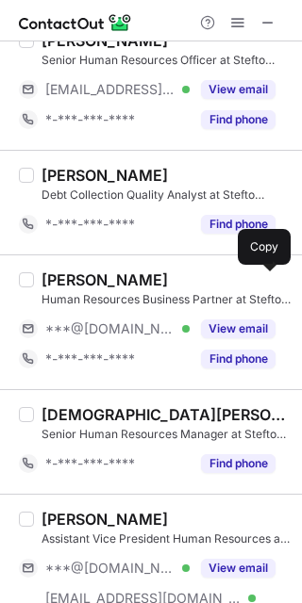
scroll to position [880, 0]
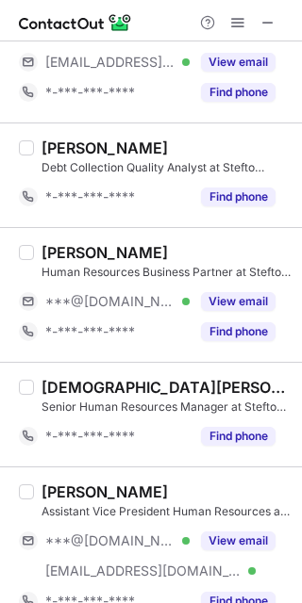
click at [219, 290] on div "View email" at bounding box center [233, 302] width 86 height 30
click at [223, 303] on div "***@[DOMAIN_NAME]" at bounding box center [160, 301] width 230 height 17
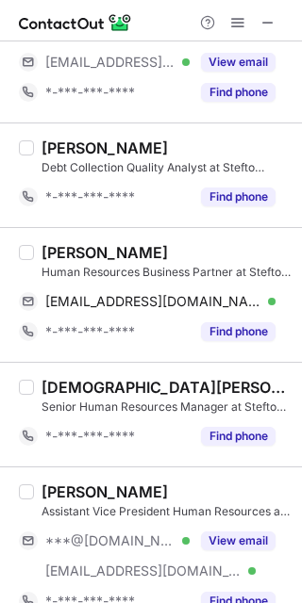
click at [67, 256] on div "[PERSON_NAME]" at bounding box center [104, 252] width 126 height 19
copy div "[PERSON_NAME]"
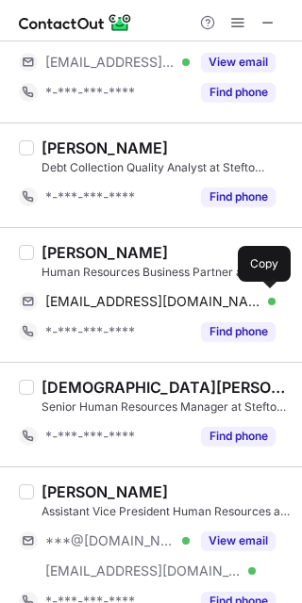
drag, startPoint x: 177, startPoint y: 297, endPoint x: 190, endPoint y: 289, distance: 14.4
click at [175, 298] on span "[EMAIL_ADDRESS][DOMAIN_NAME]" at bounding box center [153, 301] width 216 height 17
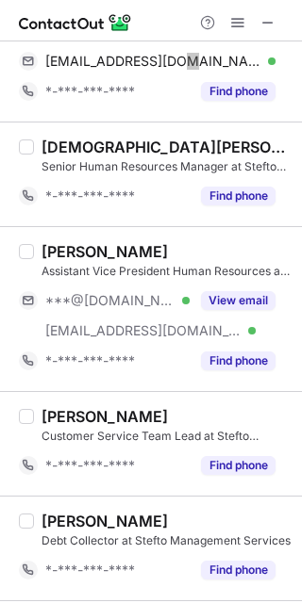
scroll to position [1132, 0]
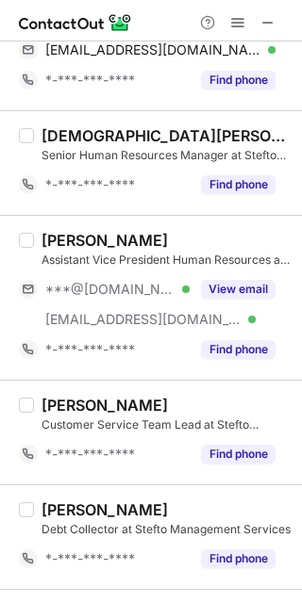
click at [254, 283] on div "View email" at bounding box center [233, 289] width 86 height 30
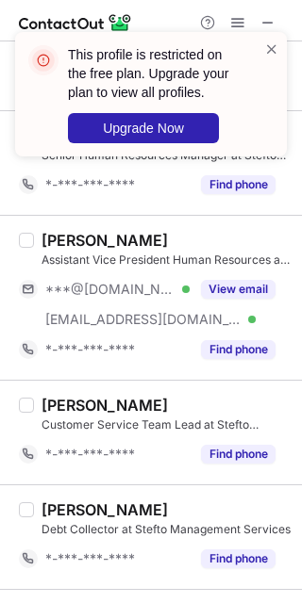
click at [53, 239] on div "[PERSON_NAME]" at bounding box center [104, 240] width 126 height 19
copy div "Shiv"
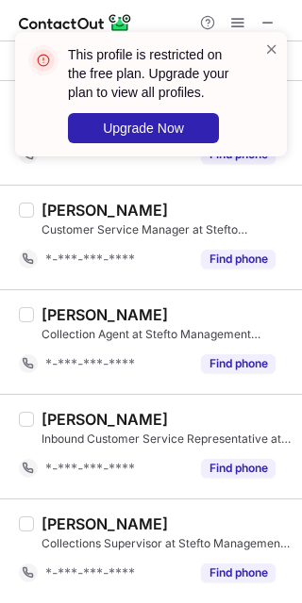
scroll to position [1646, 0]
click at [267, 42] on span at bounding box center [271, 49] width 15 height 19
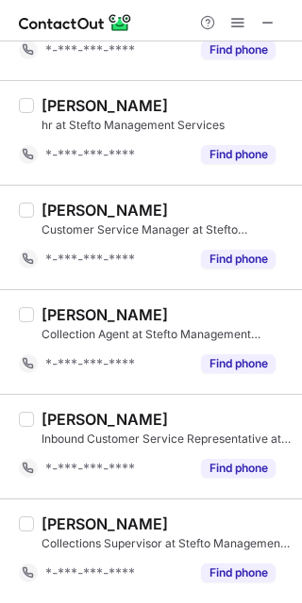
click at [234, 25] on span at bounding box center [237, 22] width 15 height 15
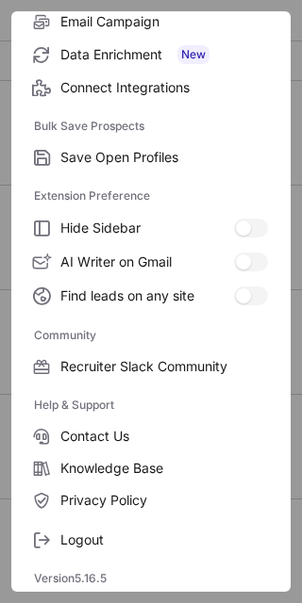
scroll to position [253, 0]
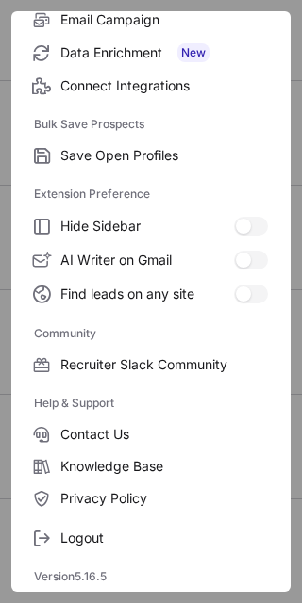
click at [112, 531] on span "Logout" at bounding box center [163, 538] width 207 height 17
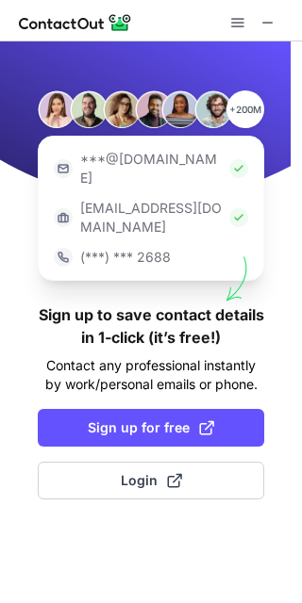
click at [139, 471] on span "Login" at bounding box center [151, 480] width 61 height 19
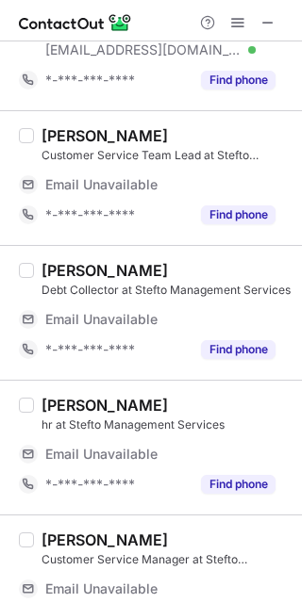
scroll to position [1441, 0]
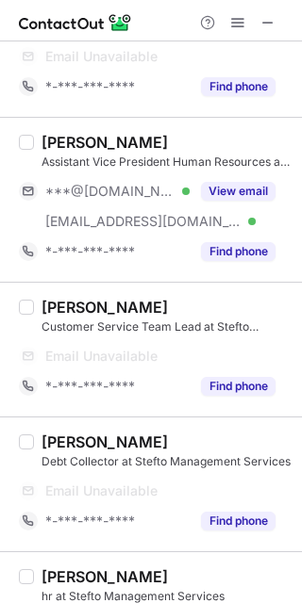
click at [226, 190] on button "View email" at bounding box center [238, 191] width 74 height 19
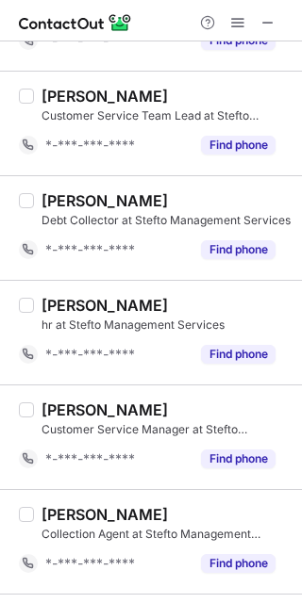
scroll to position [1260, 0]
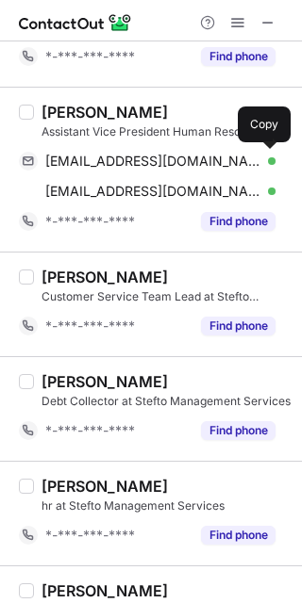
click at [120, 160] on span "shivinindia@gmail.com" at bounding box center [153, 161] width 216 height 17
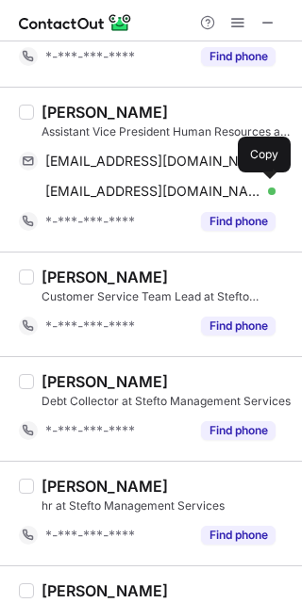
click at [158, 192] on span "shiv.sharma@hindustanwellness.com" at bounding box center [153, 191] width 216 height 17
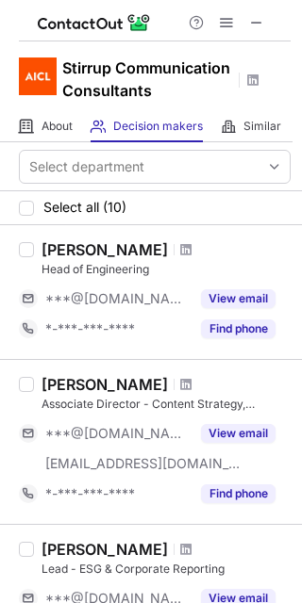
click at [263, 21] on span at bounding box center [256, 22] width 15 height 15
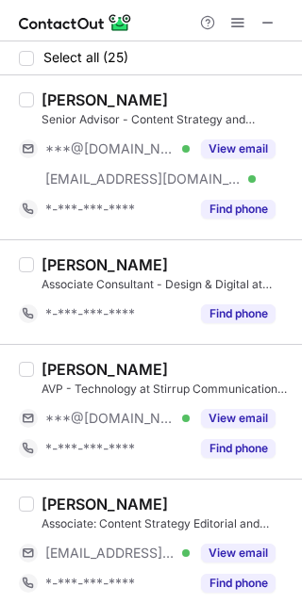
click at [234, 421] on button "View email" at bounding box center [238, 418] width 74 height 19
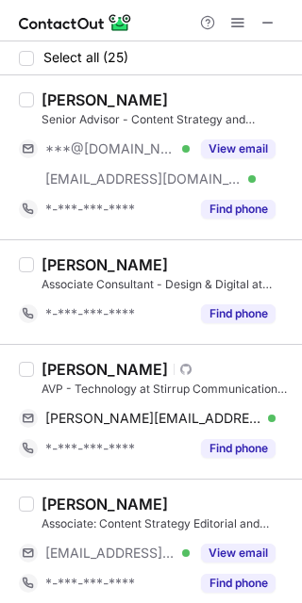
click at [60, 372] on div "[PERSON_NAME]" at bounding box center [104, 369] width 126 height 19
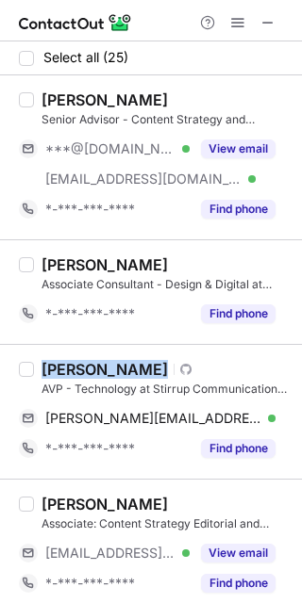
click at [59, 372] on div "[PERSON_NAME]" at bounding box center [104, 369] width 126 height 19
click at [57, 368] on div "[PERSON_NAME]" at bounding box center [104, 369] width 126 height 19
click at [49, 368] on div "[PERSON_NAME]" at bounding box center [104, 369] width 126 height 19
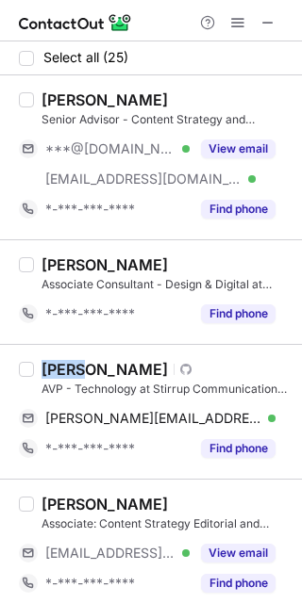
click at [49, 368] on div "[PERSON_NAME]" at bounding box center [104, 369] width 126 height 19
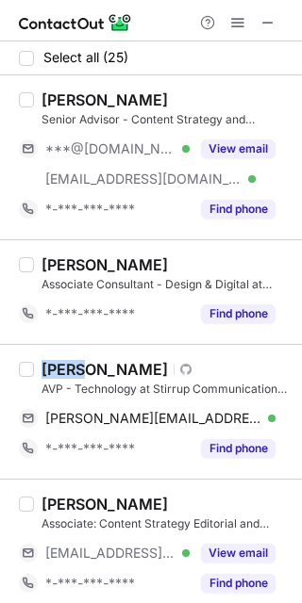
copy div "[PERSON_NAME]"
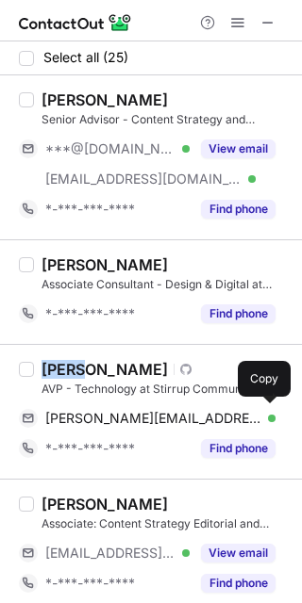
drag, startPoint x: 128, startPoint y: 414, endPoint x: 170, endPoint y: 378, distance: 54.8
click at [128, 414] on span "[PERSON_NAME][EMAIL_ADDRESS][DOMAIN_NAME]" at bounding box center [153, 418] width 216 height 17
click at [129, 414] on span "[PERSON_NAME][EMAIL_ADDRESS][DOMAIN_NAME]" at bounding box center [153, 418] width 216 height 17
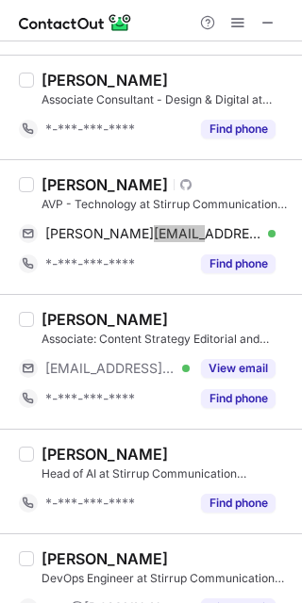
scroll to position [377, 0]
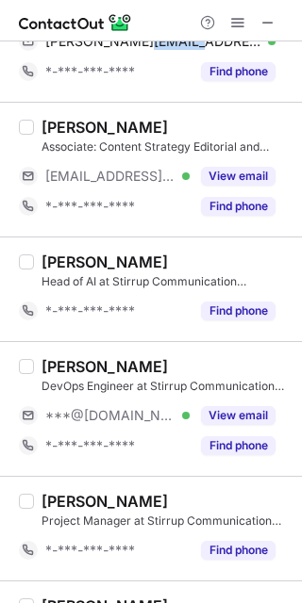
click at [231, 416] on button "View email" at bounding box center [238, 415] width 74 height 19
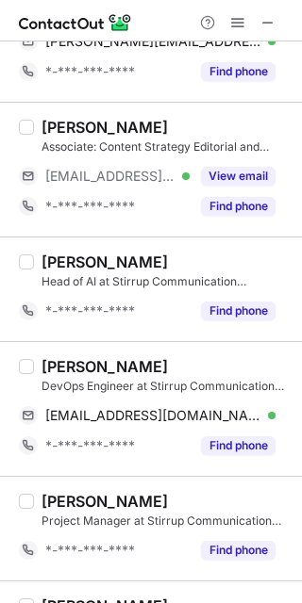
click at [58, 367] on div "[PERSON_NAME]" at bounding box center [104, 366] width 126 height 19
copy div "[PERSON_NAME]"
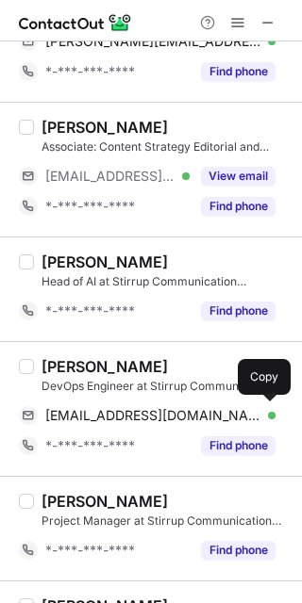
click at [156, 410] on span "[EMAIL_ADDRESS][DOMAIN_NAME]" at bounding box center [153, 415] width 216 height 17
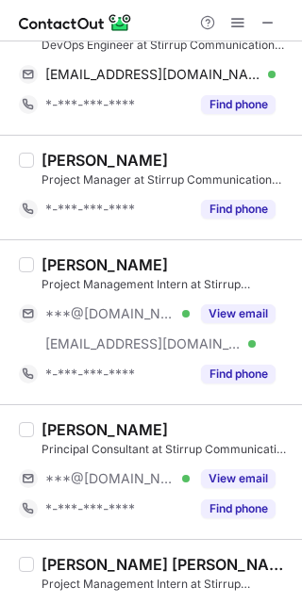
scroll to position [754, 0]
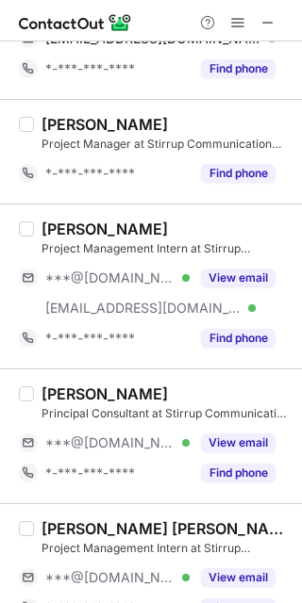
click at [229, 277] on button "View email" at bounding box center [238, 278] width 74 height 19
click at [60, 223] on div "[PERSON_NAME]" at bounding box center [104, 229] width 126 height 19
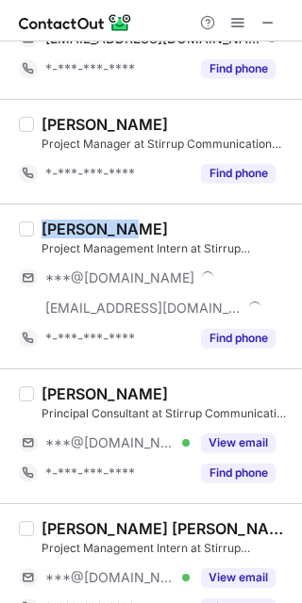
click at [60, 223] on div "[PERSON_NAME]" at bounding box center [104, 229] width 126 height 19
copy div "[PERSON_NAME]"
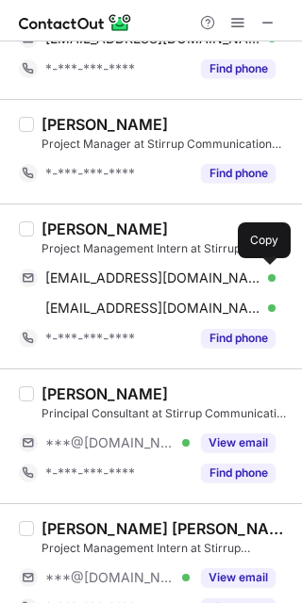
drag, startPoint x: 184, startPoint y: 276, endPoint x: 207, endPoint y: 266, distance: 25.8
click at [184, 276] on span "[EMAIL_ADDRESS][DOMAIN_NAME]" at bounding box center [153, 278] width 216 height 17
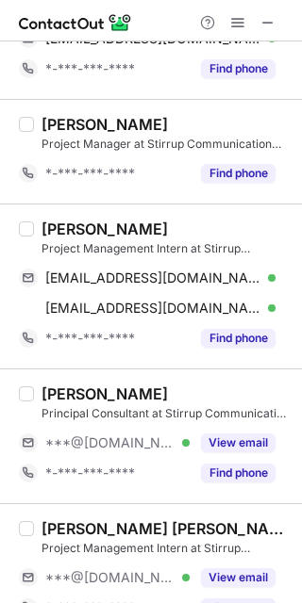
drag, startPoint x: 189, startPoint y: 308, endPoint x: 241, endPoint y: 278, distance: 60.8
click at [189, 308] on span "[EMAIL_ADDRESS][DOMAIN_NAME]" at bounding box center [153, 308] width 216 height 17
click at [216, 439] on button "View email" at bounding box center [238, 443] width 74 height 19
click at [58, 390] on div "[PERSON_NAME]" at bounding box center [104, 394] width 126 height 19
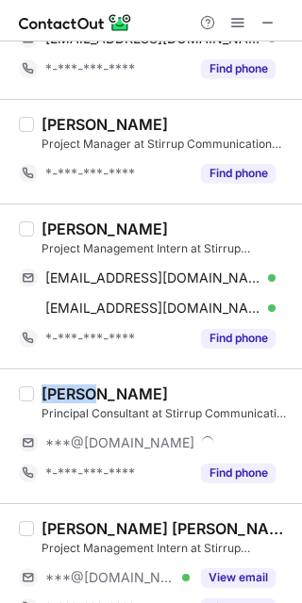
click at [58, 390] on div "[PERSON_NAME]" at bounding box center [104, 394] width 126 height 19
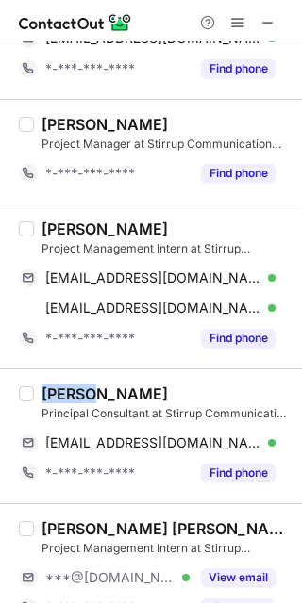
copy div "[PERSON_NAME]"
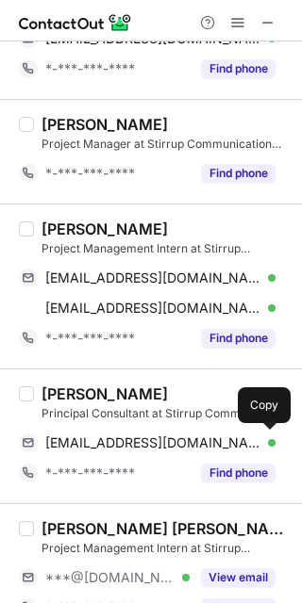
drag, startPoint x: 155, startPoint y: 440, endPoint x: 214, endPoint y: 405, distance: 68.9
click at [156, 438] on span "[EMAIL_ADDRESS][DOMAIN_NAME]" at bounding box center [153, 443] width 216 height 17
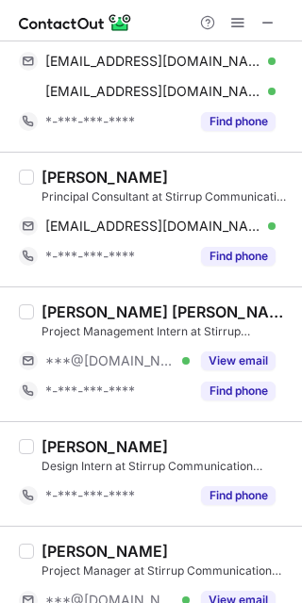
scroll to position [1005, 0]
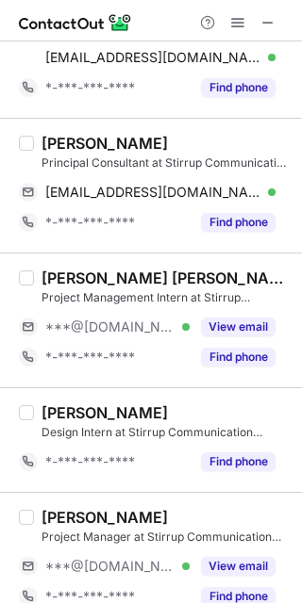
click at [239, 329] on button "View email" at bounding box center [238, 327] width 74 height 19
click at [84, 280] on div "[PERSON_NAME] [PERSON_NAME]" at bounding box center [165, 278] width 249 height 19
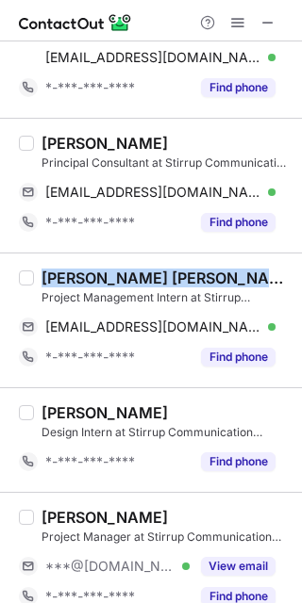
click at [84, 278] on div "[PERSON_NAME] [PERSON_NAME]" at bounding box center [165, 278] width 249 height 19
click at [71, 278] on div "[PERSON_NAME] [PERSON_NAME]" at bounding box center [165, 278] width 249 height 19
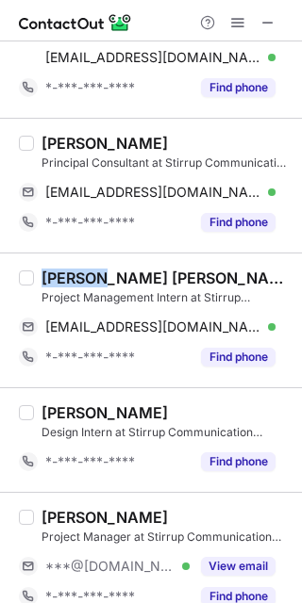
click at [71, 278] on div "[PERSON_NAME] [PERSON_NAME]" at bounding box center [165, 278] width 249 height 19
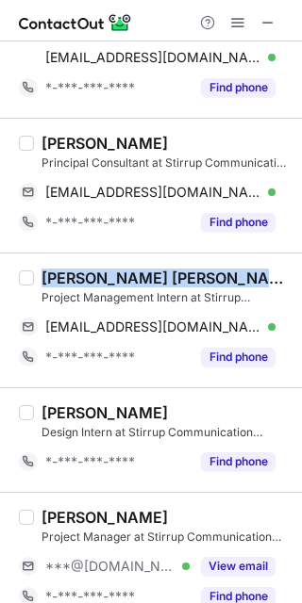
click at [71, 278] on div "[PERSON_NAME] [PERSON_NAME]" at bounding box center [165, 278] width 249 height 19
click at [69, 277] on div "[PERSON_NAME] [PERSON_NAME]" at bounding box center [165, 278] width 249 height 19
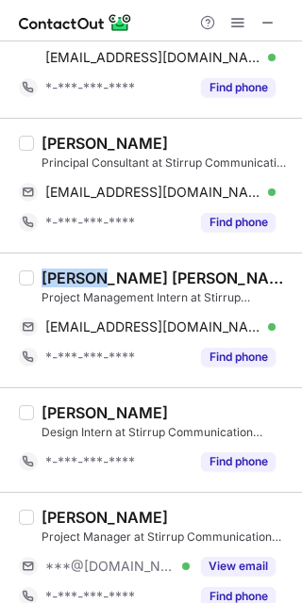
click at [69, 277] on div "[PERSON_NAME] [PERSON_NAME]" at bounding box center [165, 278] width 249 height 19
click at [181, 330] on span "[EMAIL_ADDRESS][DOMAIN_NAME]" at bounding box center [153, 327] width 216 height 17
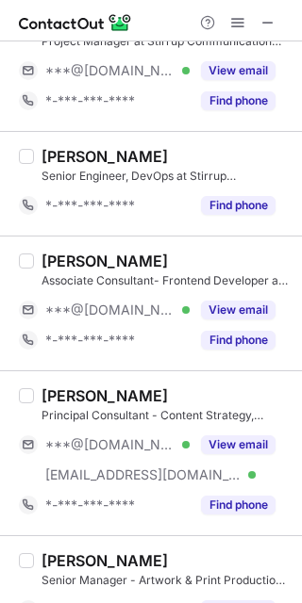
scroll to position [1509, 0]
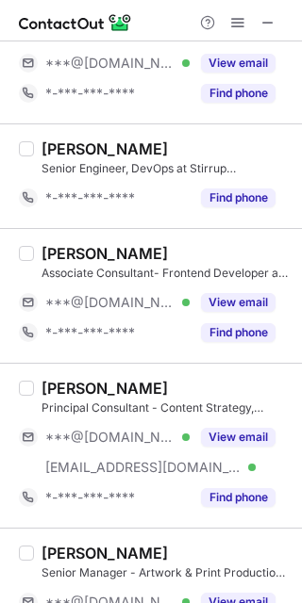
click at [233, 306] on button "View email" at bounding box center [238, 302] width 74 height 19
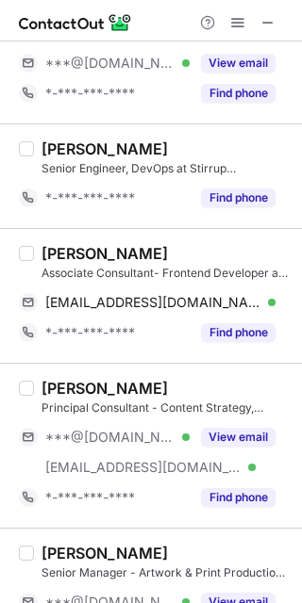
click at [54, 250] on div "[PERSON_NAME]" at bounding box center [104, 253] width 126 height 19
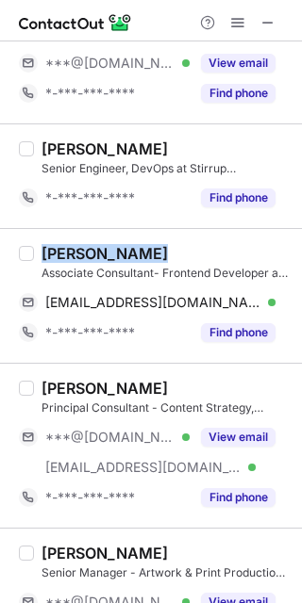
copy div "[PERSON_NAME]"
drag, startPoint x: 163, startPoint y: 307, endPoint x: 240, endPoint y: 354, distance: 90.1
click at [163, 307] on span "[EMAIL_ADDRESS][DOMAIN_NAME]" at bounding box center [153, 302] width 216 height 17
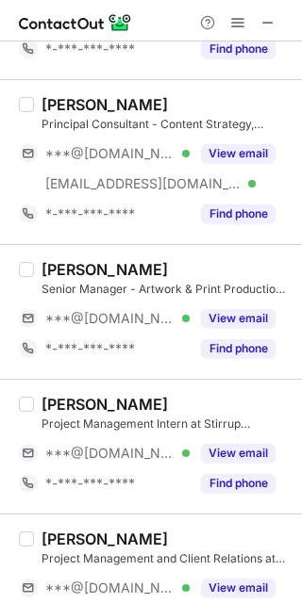
scroll to position [1886, 0]
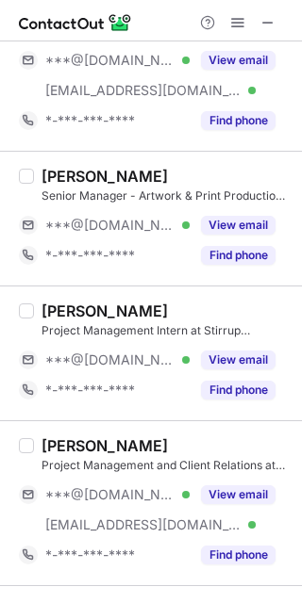
click at [211, 225] on button "View email" at bounding box center [238, 225] width 74 height 19
click at [190, 225] on div "***@[DOMAIN_NAME] Verified" at bounding box center [117, 225] width 144 height 17
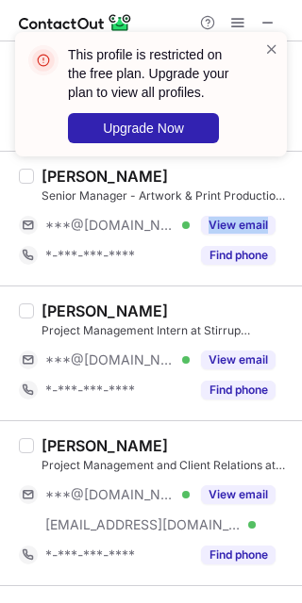
click at [254, 364] on button "View email" at bounding box center [238, 360] width 74 height 19
click at [273, 46] on span at bounding box center [271, 49] width 15 height 19
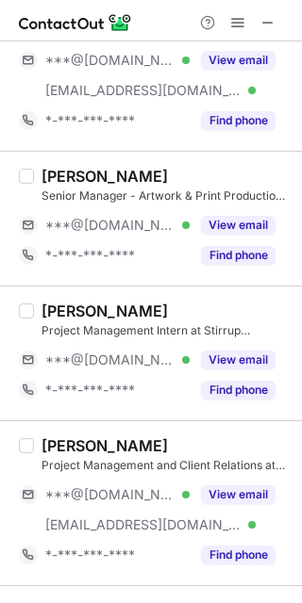
click at [54, 180] on div "[PERSON_NAME]" at bounding box center [104, 176] width 126 height 19
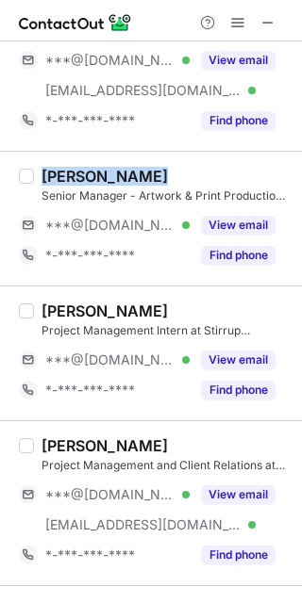
click at [54, 180] on div "[PERSON_NAME]" at bounding box center [104, 176] width 126 height 19
click at [60, 173] on div "[PERSON_NAME]" at bounding box center [104, 176] width 126 height 19
click at [54, 176] on div "[PERSON_NAME]" at bounding box center [104, 176] width 126 height 19
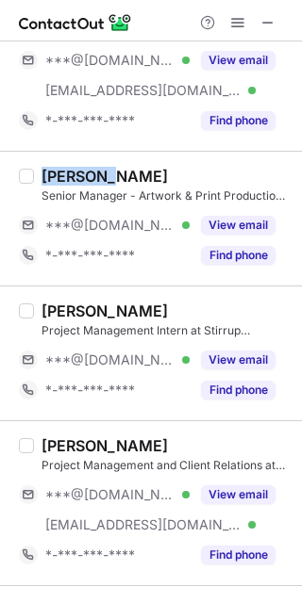
click at [54, 176] on div "[PERSON_NAME]" at bounding box center [104, 176] width 126 height 19
click at [53, 180] on div "[PERSON_NAME]" at bounding box center [104, 176] width 126 height 19
click at [57, 314] on div "[PERSON_NAME]" at bounding box center [104, 311] width 126 height 19
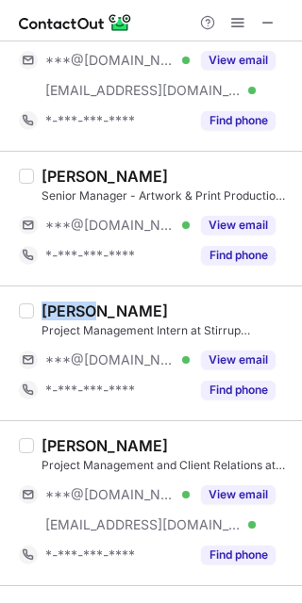
click at [57, 314] on div "[PERSON_NAME]" at bounding box center [104, 311] width 126 height 19
copy div "[PERSON_NAME]"
click at [244, 503] on button "View email" at bounding box center [238, 495] width 74 height 19
click at [190, 503] on div "***@[DOMAIN_NAME] Verified" at bounding box center [117, 495] width 144 height 17
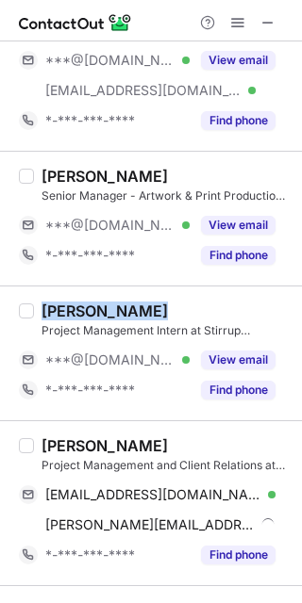
click at [65, 452] on div "[PERSON_NAME]" at bounding box center [104, 446] width 126 height 19
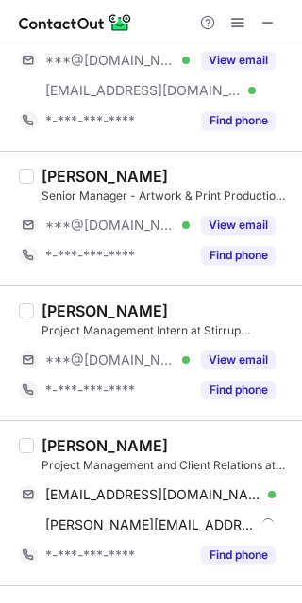
click at [65, 452] on div "[PERSON_NAME]" at bounding box center [104, 446] width 126 height 19
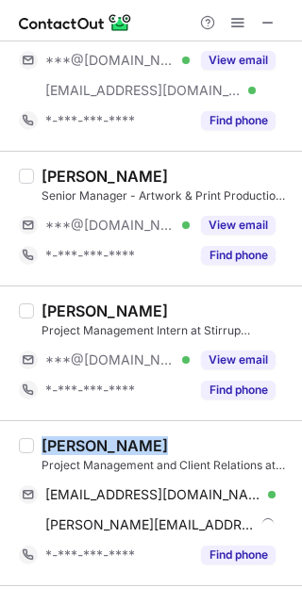
click at [65, 452] on div "[PERSON_NAME]" at bounding box center [104, 446] width 126 height 19
click at [58, 450] on div "[PERSON_NAME]" at bounding box center [104, 446] width 126 height 19
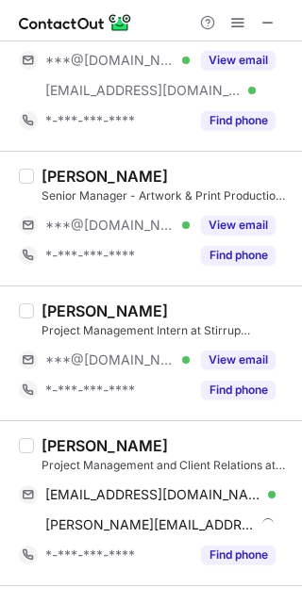
click at [59, 450] on div "[PERSON_NAME]" at bounding box center [104, 446] width 126 height 19
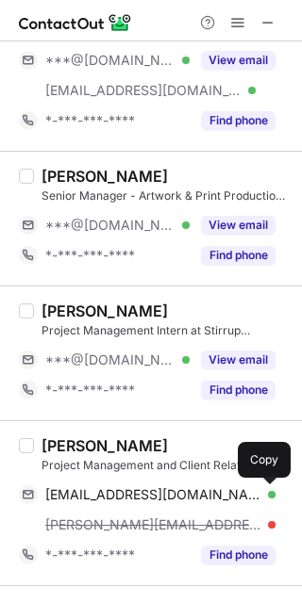
click at [185, 499] on span "[EMAIL_ADDRESS][DOMAIN_NAME]" at bounding box center [153, 495] width 216 height 17
click at [184, 499] on span "[EMAIL_ADDRESS][DOMAIN_NAME]" at bounding box center [153, 495] width 216 height 17
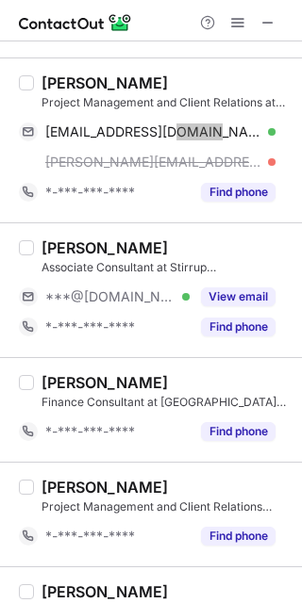
scroll to position [2263, 0]
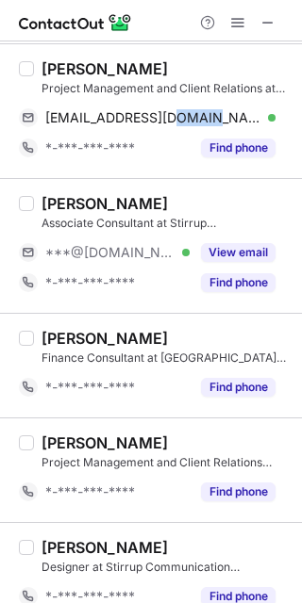
click at [246, 252] on button "View email" at bounding box center [238, 252] width 74 height 19
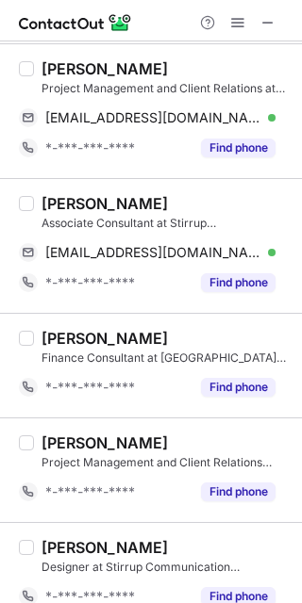
click at [59, 206] on div "[PERSON_NAME]" at bounding box center [104, 203] width 126 height 19
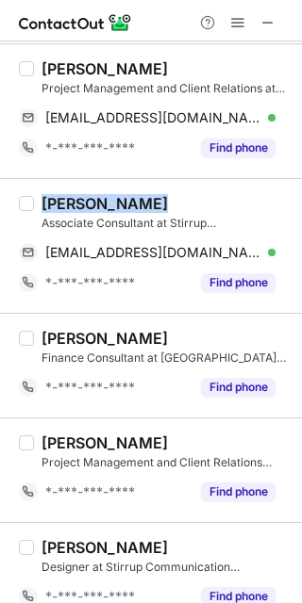
click at [59, 206] on div "[PERSON_NAME]" at bounding box center [104, 203] width 126 height 19
click at [44, 195] on div "[PERSON_NAME] Associate Consultant at Stirrup Communication Consultants [EMAIL_…" at bounding box center [151, 245] width 302 height 135
click at [48, 213] on div "[PERSON_NAME]" at bounding box center [104, 203] width 126 height 19
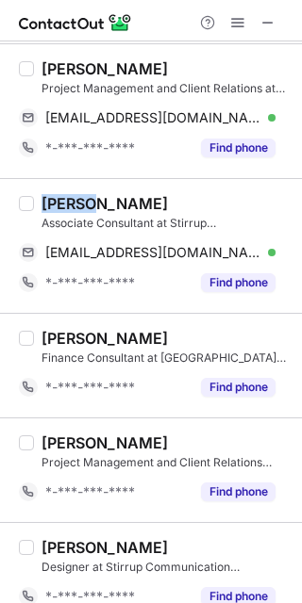
click at [48, 213] on div "[PERSON_NAME]" at bounding box center [104, 203] width 126 height 19
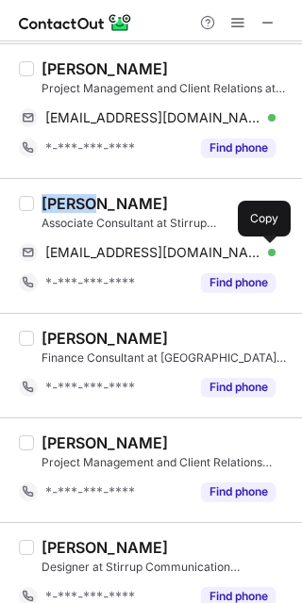
click at [120, 258] on span "[EMAIL_ADDRESS][DOMAIN_NAME]" at bounding box center [153, 252] width 216 height 17
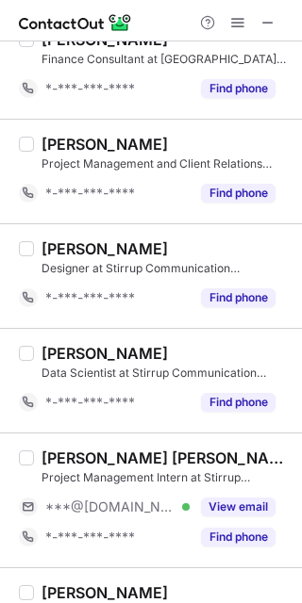
scroll to position [2640, 0]
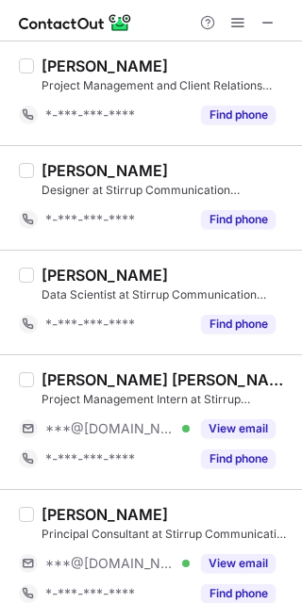
click at [220, 432] on button "View email" at bounding box center [238, 429] width 74 height 19
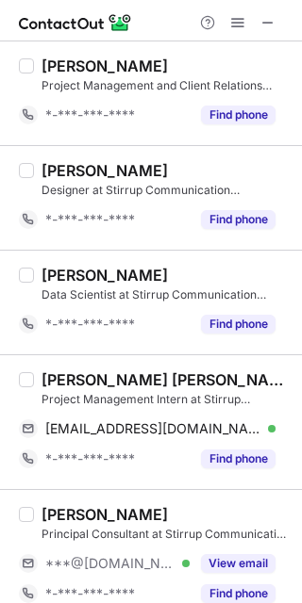
click at [60, 387] on div "[PERSON_NAME] [PERSON_NAME] Gama" at bounding box center [165, 380] width 249 height 19
copy div "Savio"
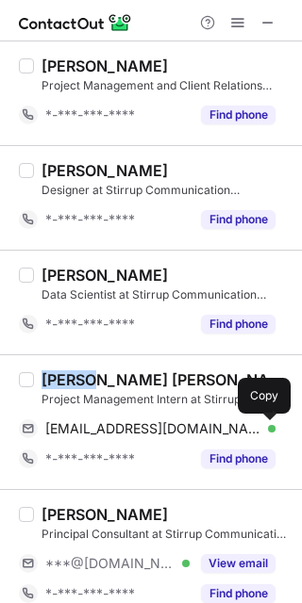
drag, startPoint x: 162, startPoint y: 438, endPoint x: 299, endPoint y: 444, distance: 136.8
click at [162, 438] on span "[EMAIL_ADDRESS][DOMAIN_NAME]" at bounding box center [153, 429] width 216 height 17
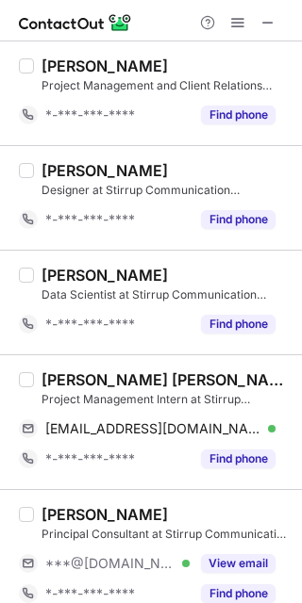
click at [244, 18] on span at bounding box center [237, 22] width 15 height 15
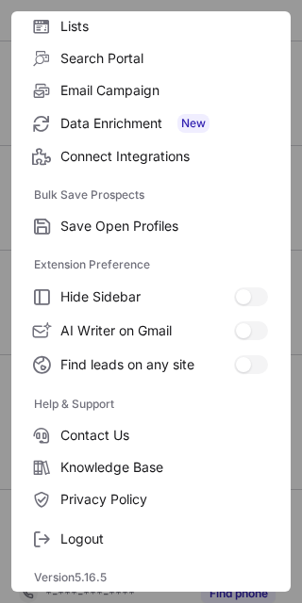
scroll to position [182, 0]
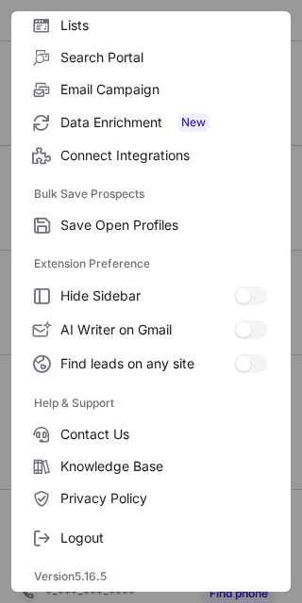
click at [120, 525] on label "Logout" at bounding box center [150, 538] width 279 height 32
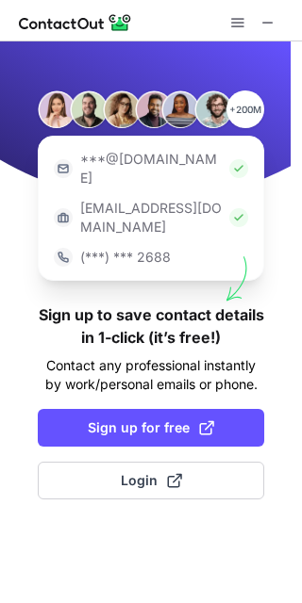
click at [188, 462] on button "Login" at bounding box center [151, 481] width 226 height 38
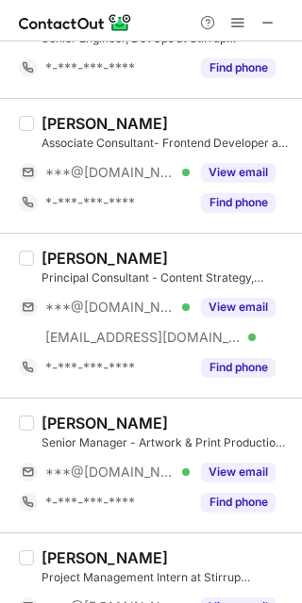
scroll to position [2016, 0]
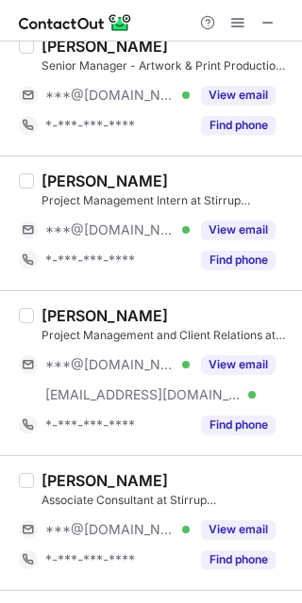
click at [230, 94] on button "View email" at bounding box center [238, 95] width 74 height 19
click at [230, 93] on div "***@yahoo.com" at bounding box center [160, 95] width 230 height 17
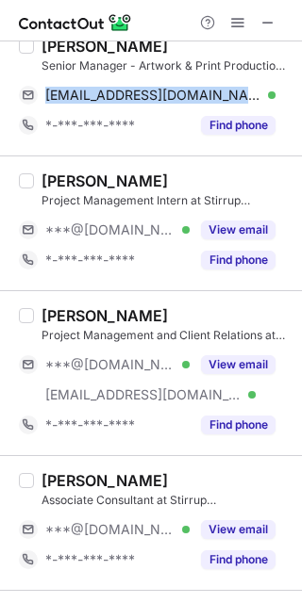
click at [234, 228] on button "View email" at bounding box center [238, 230] width 74 height 19
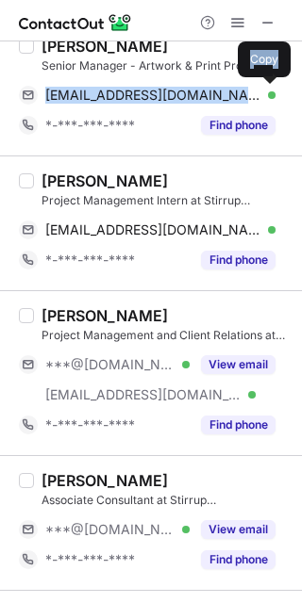
click at [148, 92] on span "debasismata@yahoo.com" at bounding box center [153, 95] width 216 height 17
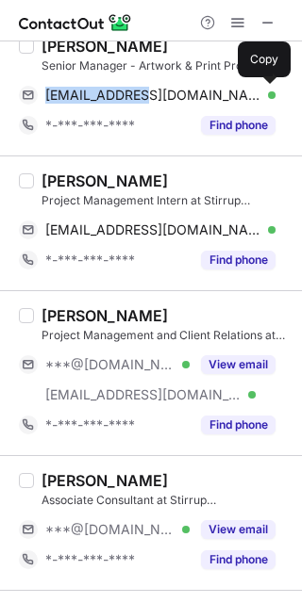
drag, startPoint x: 148, startPoint y: 94, endPoint x: 180, endPoint y: 157, distance: 70.0
click at [148, 95] on span "debasismata@yahoo.com" at bounding box center [153, 95] width 216 height 17
click at [137, 228] on span "palsoham34@gmail.com" at bounding box center [153, 230] width 216 height 17
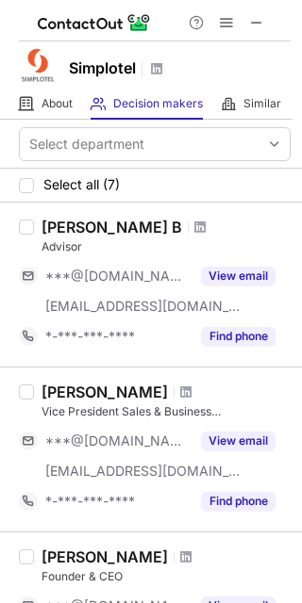
click at [264, 20] on button at bounding box center [256, 22] width 23 height 23
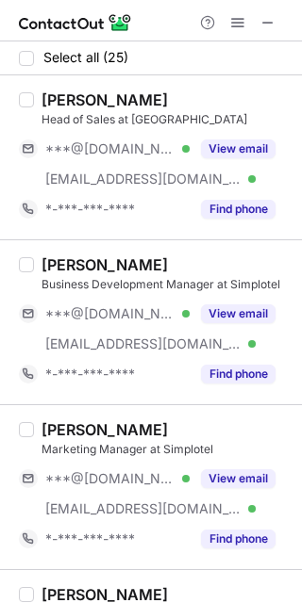
click at [235, 314] on button "View email" at bounding box center [238, 314] width 74 height 19
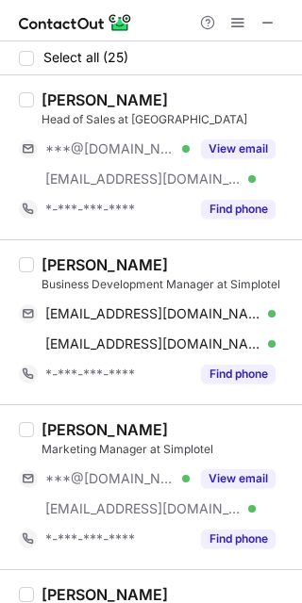
click at [227, 153] on button "View email" at bounding box center [238, 149] width 74 height 19
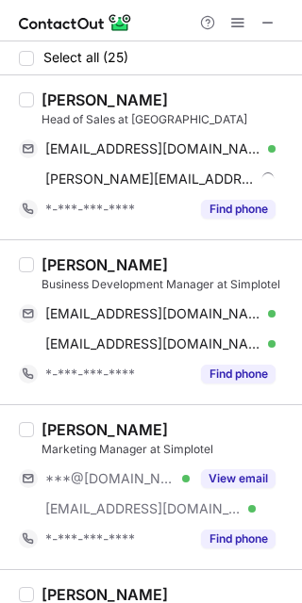
click at [219, 488] on button "View email" at bounding box center [238, 479] width 74 height 19
click at [190, 488] on div "***@gmail.com Verified" at bounding box center [104, 479] width 171 height 30
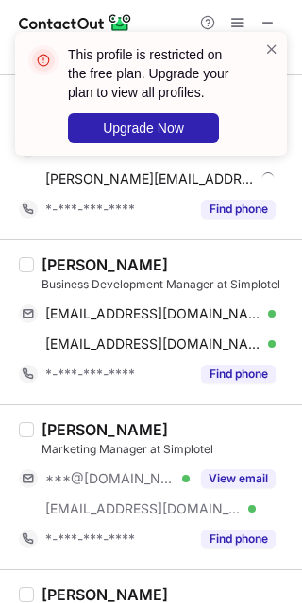
click at [275, 54] on span at bounding box center [271, 49] width 15 height 19
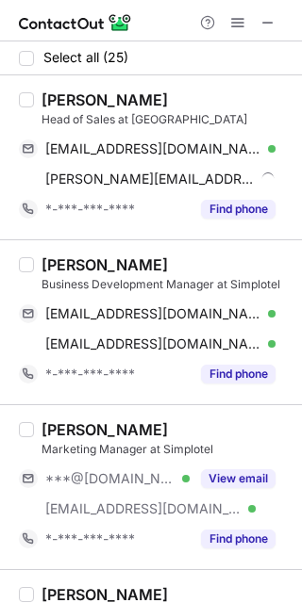
click at [63, 101] on div "Yuvraj Malik" at bounding box center [104, 100] width 126 height 19
copy div "Yuvraj"
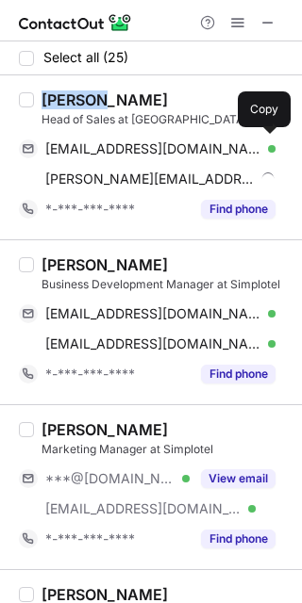
drag, startPoint x: 135, startPoint y: 150, endPoint x: 180, endPoint y: 133, distance: 48.3
click at [135, 150] on span "yuvrajmalik23@gmail.com" at bounding box center [153, 149] width 216 height 17
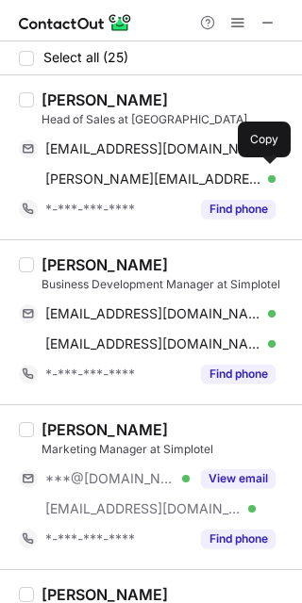
click at [154, 176] on span "yuvraj@simplotel.com" at bounding box center [153, 179] width 216 height 17
click at [75, 263] on div "Akash Mishra" at bounding box center [104, 265] width 126 height 19
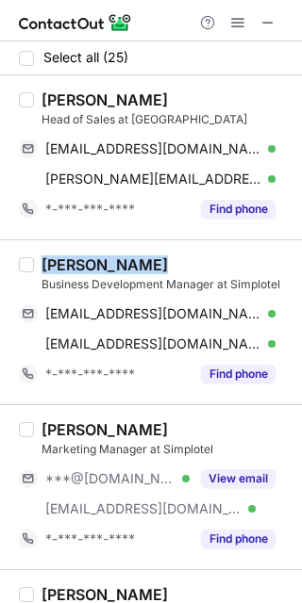
click at [75, 263] on div "Akash Mishra" at bounding box center [104, 265] width 126 height 19
copy div "Akash Mishra"
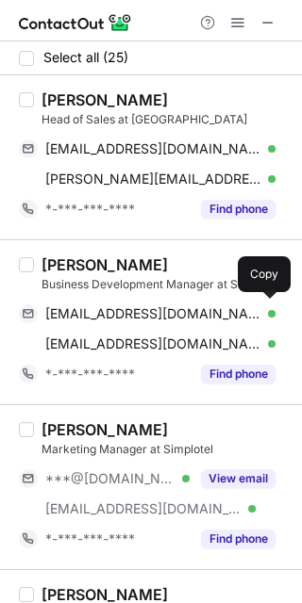
click at [181, 304] on div "akashmishrajee@gmail.com Verified Send email Copy" at bounding box center [147, 314] width 256 height 30
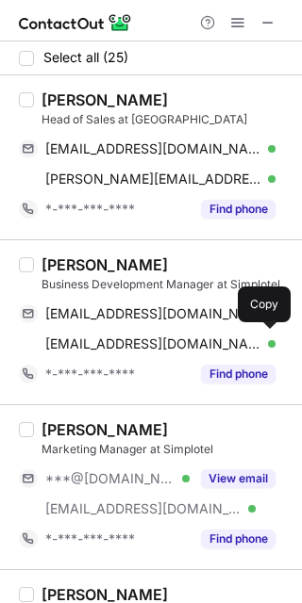
drag, startPoint x: 136, startPoint y: 341, endPoint x: 159, endPoint y: 325, distance: 28.5
click at [136, 341] on span "akash@simplotel.com" at bounding box center [153, 344] width 216 height 17
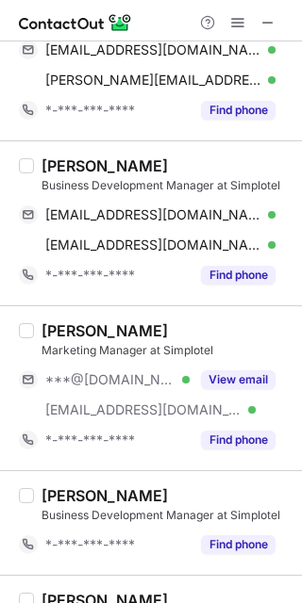
scroll to position [251, 0]
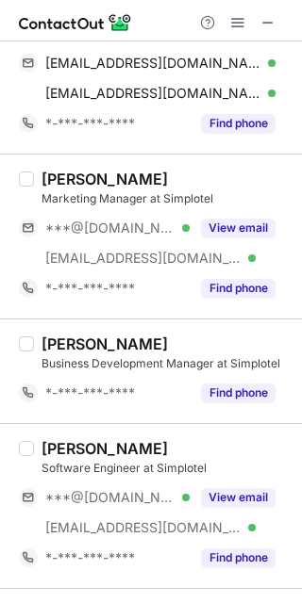
click at [216, 236] on button "View email" at bounding box center [238, 228] width 74 height 19
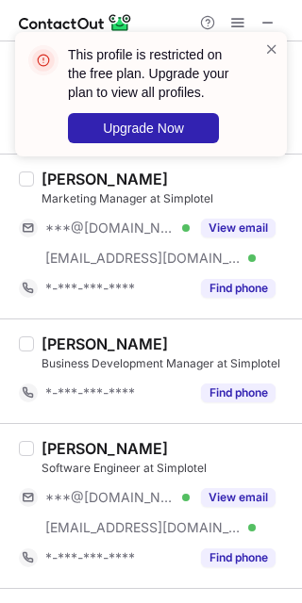
click at [272, 51] on span at bounding box center [271, 49] width 15 height 19
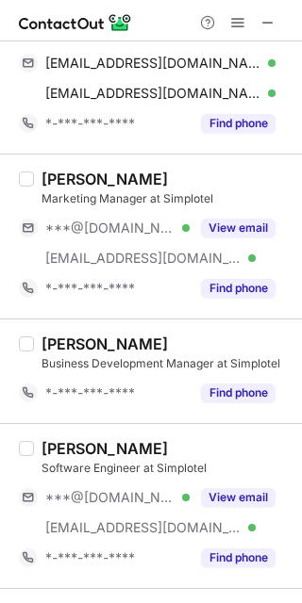
click at [231, 493] on button "View email" at bounding box center [238, 497] width 74 height 19
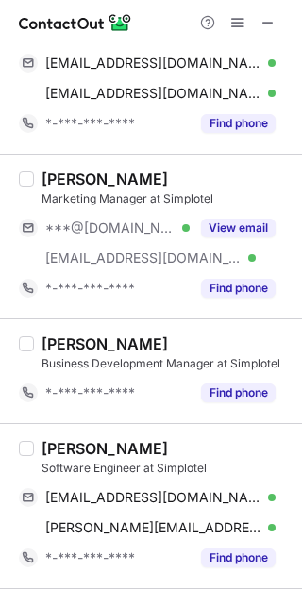
click at [74, 446] on div "Maitrey Deshpande" at bounding box center [104, 448] width 126 height 19
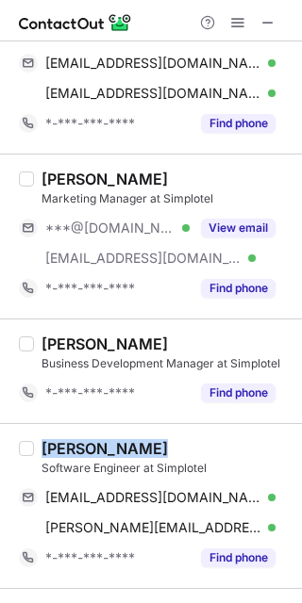
click at [74, 446] on div "Maitrey Deshpande" at bounding box center [104, 448] width 126 height 19
copy div "Maitrey Deshpande"
click at [69, 444] on div "Maitrey Deshpande" at bounding box center [104, 448] width 126 height 19
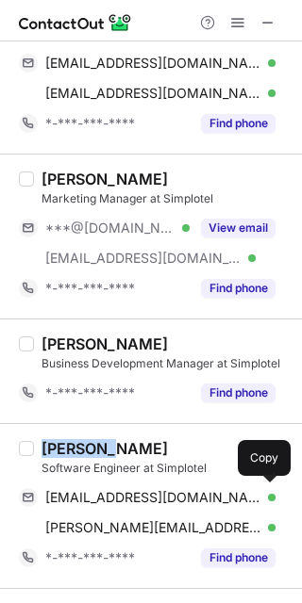
click at [144, 499] on span "maitreydeshpande2705@gmail.com" at bounding box center [153, 497] width 216 height 17
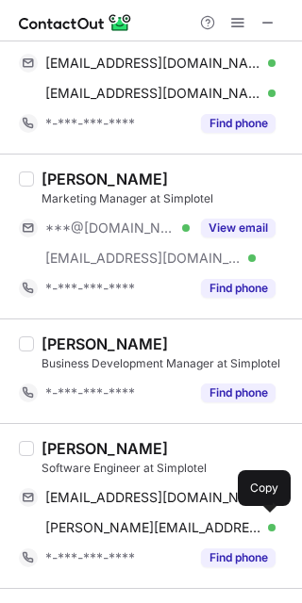
drag, startPoint x: 116, startPoint y: 526, endPoint x: 152, endPoint y: 506, distance: 40.9
click at [116, 526] on span "maitrey@simplotel.com" at bounding box center [153, 528] width 216 height 17
click at [212, 236] on button "View email" at bounding box center [238, 228] width 74 height 19
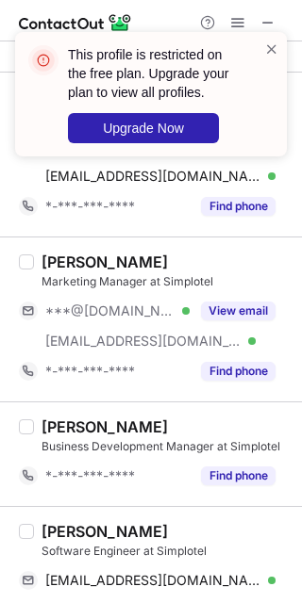
scroll to position [125, 0]
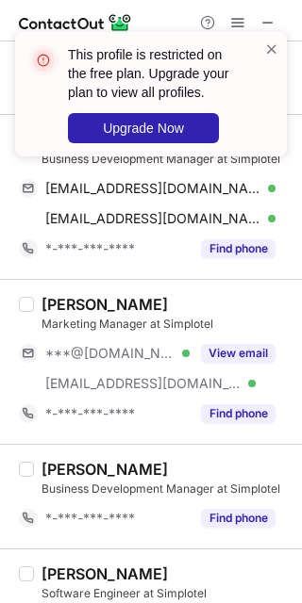
click at [67, 301] on div "Aakaash Vasu" at bounding box center [104, 304] width 126 height 19
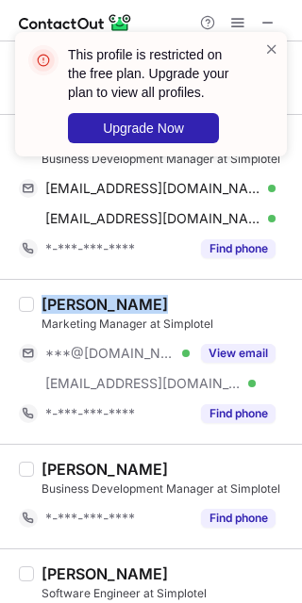
copy div "Aakaash Vasu"
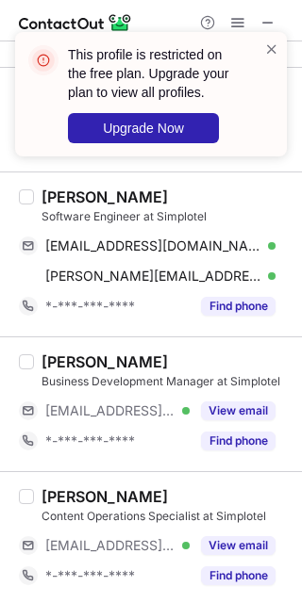
scroll to position [628, 0]
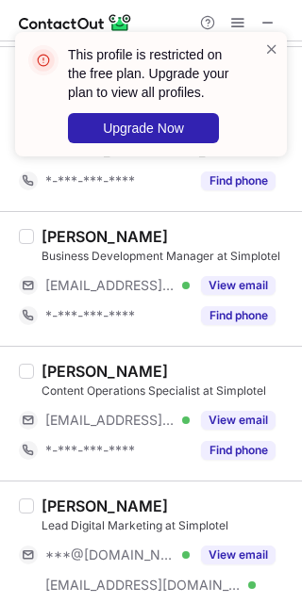
click at [269, 42] on span at bounding box center [271, 49] width 15 height 19
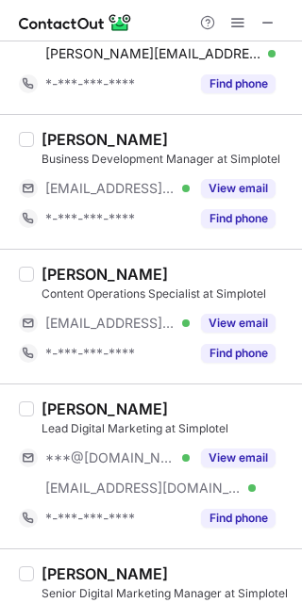
scroll to position [880, 0]
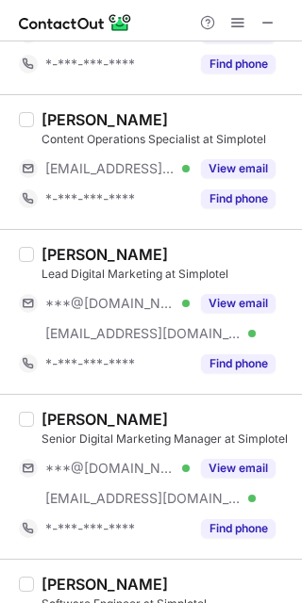
click at [233, 301] on button "View email" at bounding box center [238, 303] width 74 height 19
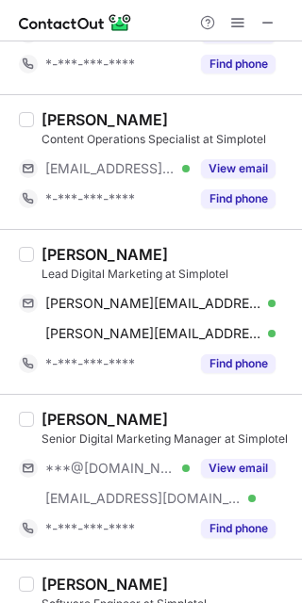
click at [223, 465] on button "View email" at bounding box center [238, 468] width 74 height 19
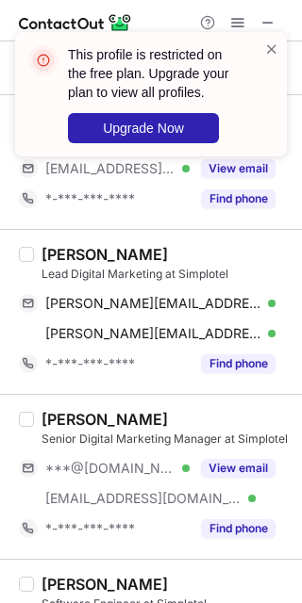
click at [59, 257] on div "Rashesh Kumar" at bounding box center [104, 254] width 126 height 19
copy div "Rashesh"
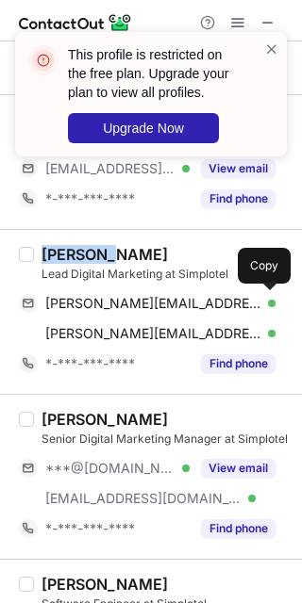
drag, startPoint x: 136, startPoint y: 306, endPoint x: 223, endPoint y: 339, distance: 92.5
click at [136, 306] on span "rasheshkumar@gmail.com" at bounding box center [153, 303] width 216 height 17
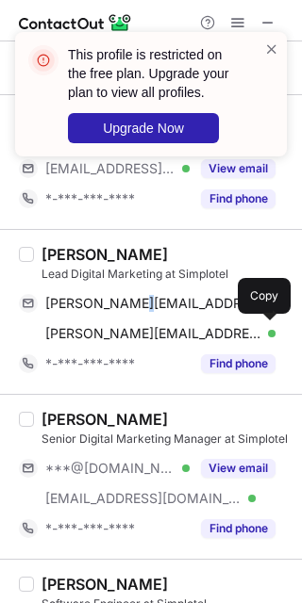
click at [128, 333] on span "rashesh@simplotel.com" at bounding box center [153, 333] width 216 height 17
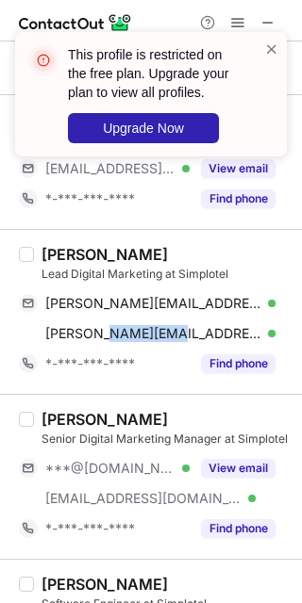
click at [225, 472] on button "View email" at bounding box center [238, 468] width 74 height 19
click at [72, 422] on div "Pritham M" at bounding box center [104, 419] width 126 height 19
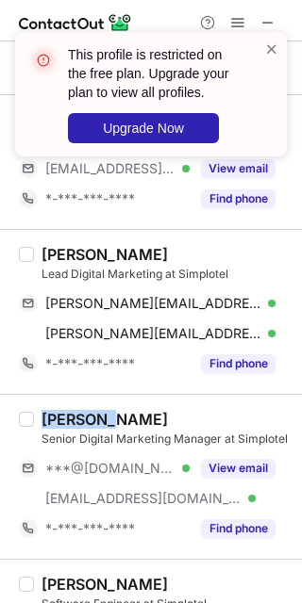
click at [72, 422] on div "Pritham M" at bounding box center [104, 419] width 126 height 19
copy div "Pritham"
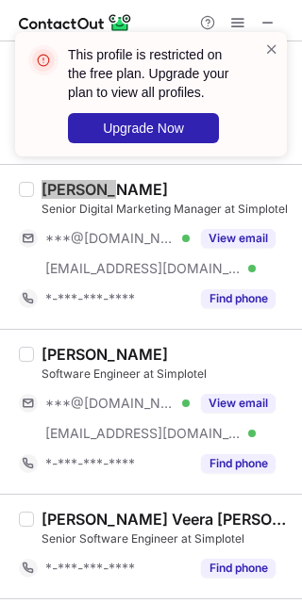
scroll to position [1132, 0]
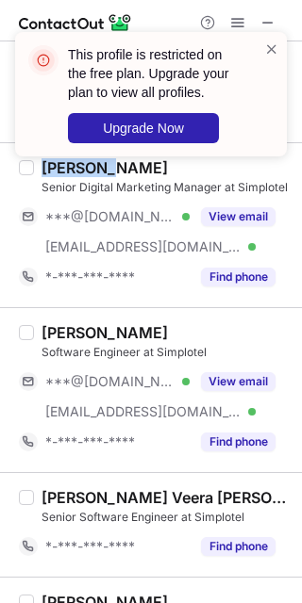
click at [215, 386] on button "View email" at bounding box center [238, 381] width 74 height 19
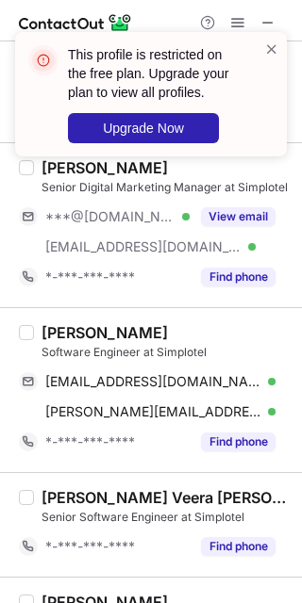
click at [83, 337] on div "Shubham Varshney" at bounding box center [104, 332] width 126 height 19
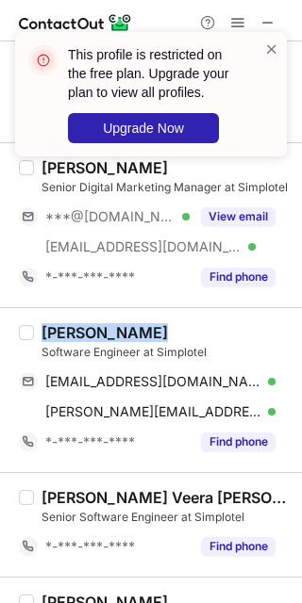
click at [83, 337] on div "Shubham Varshney" at bounding box center [104, 332] width 126 height 19
click at [73, 333] on div "Shubham Varshney" at bounding box center [104, 332] width 126 height 19
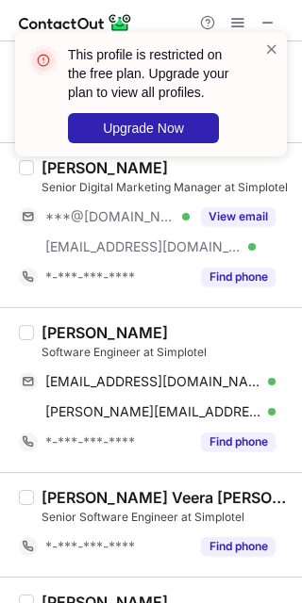
click at [57, 331] on div "Shubham Varshney" at bounding box center [104, 332] width 126 height 19
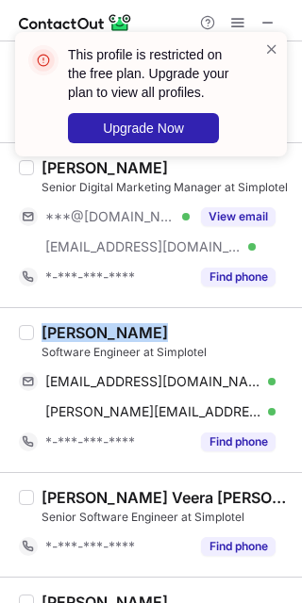
click at [59, 331] on div "Shubham Varshney" at bounding box center [104, 332] width 126 height 19
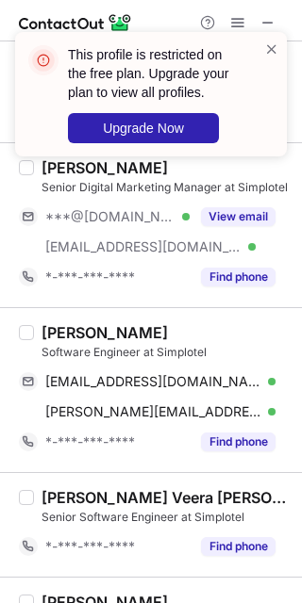
click at [59, 331] on div "Shubham Varshney" at bounding box center [104, 332] width 126 height 19
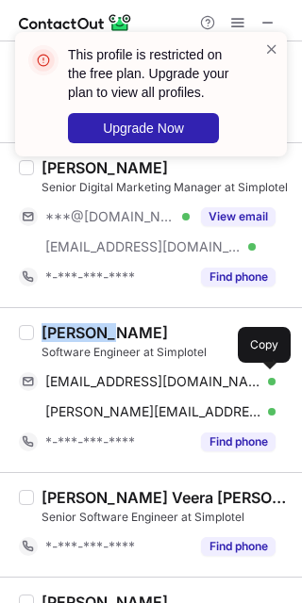
click at [116, 383] on span "varshneyshubham8923011761@gmail.com" at bounding box center [153, 381] width 216 height 17
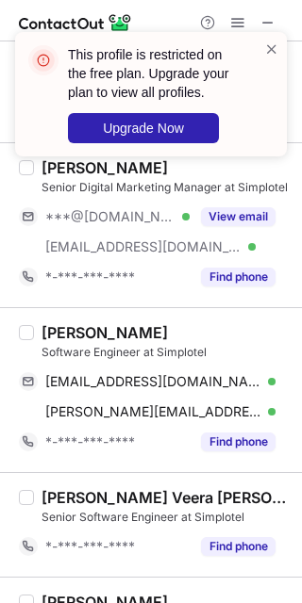
click at [271, 54] on span at bounding box center [271, 49] width 15 height 19
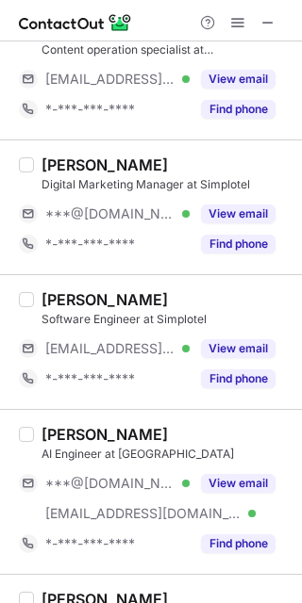
scroll to position [2011, 0]
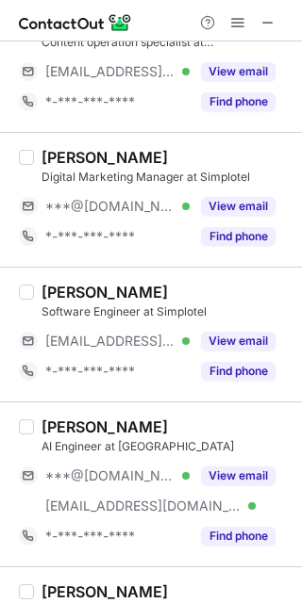
click at [223, 208] on button "View email" at bounding box center [238, 206] width 74 height 19
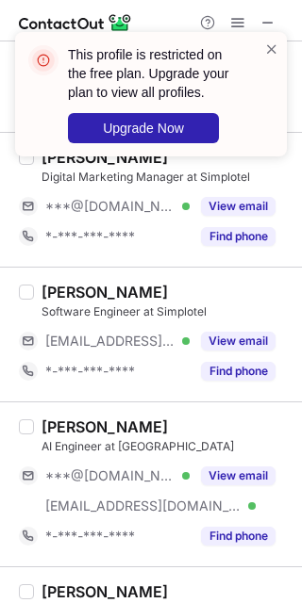
click at [271, 46] on span at bounding box center [271, 49] width 15 height 19
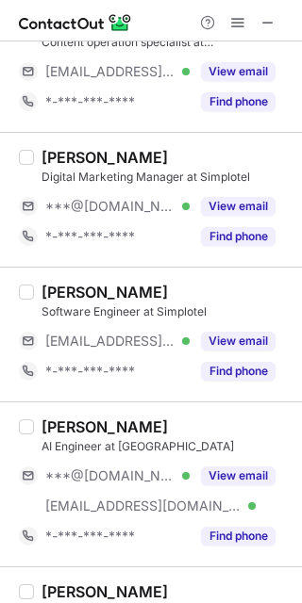
click at [67, 157] on div "Rachit Mishra" at bounding box center [104, 157] width 126 height 19
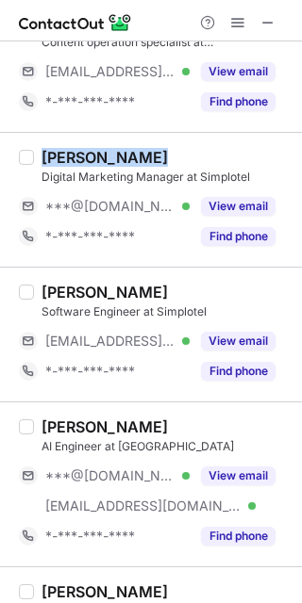
click at [67, 157] on div "Rachit Mishra" at bounding box center [104, 157] width 126 height 19
click at [59, 163] on div "Rachit Mishra" at bounding box center [104, 157] width 126 height 19
click at [229, 486] on button "View email" at bounding box center [238, 476] width 74 height 19
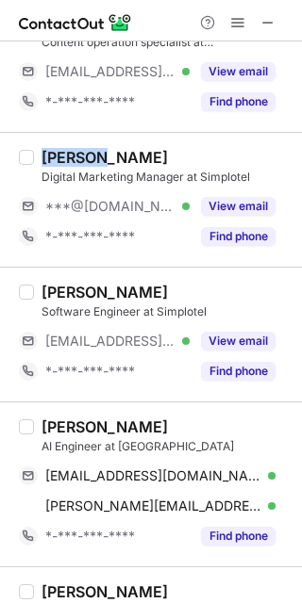
click at [68, 428] on div "Chintan Jain" at bounding box center [104, 427] width 126 height 19
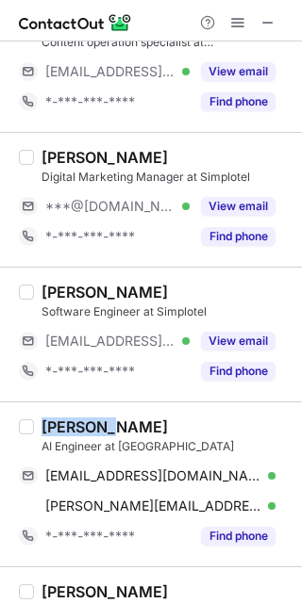
copy div "Chintan"
click at [156, 480] on span "jchintan789@gmail.com" at bounding box center [153, 476] width 216 height 17
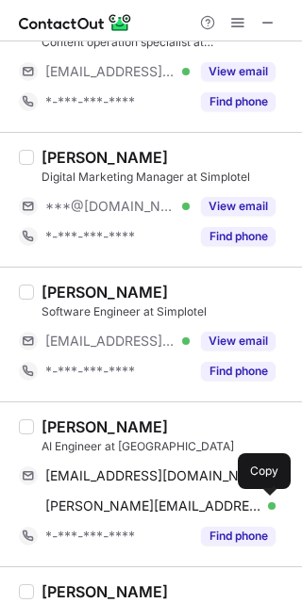
click at [120, 514] on span "chintan@simplotel.com" at bounding box center [153, 506] width 216 height 17
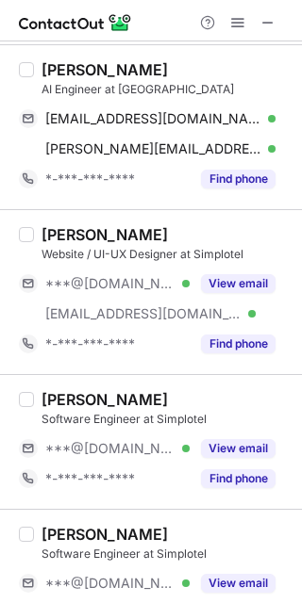
scroll to position [2389, 0]
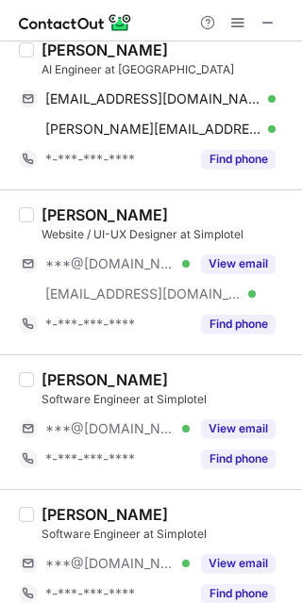
click at [223, 427] on button "View email" at bounding box center [238, 429] width 74 height 19
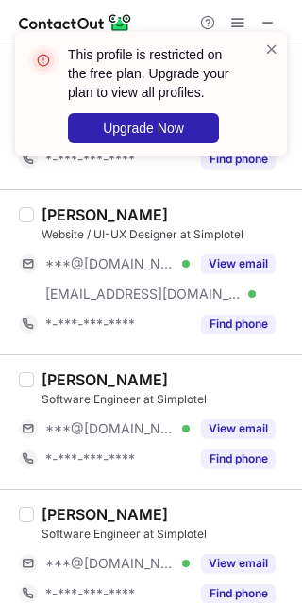
click at [83, 382] on div "Ashutosh Tiwari" at bounding box center [104, 380] width 126 height 19
copy div "Ashutosh"
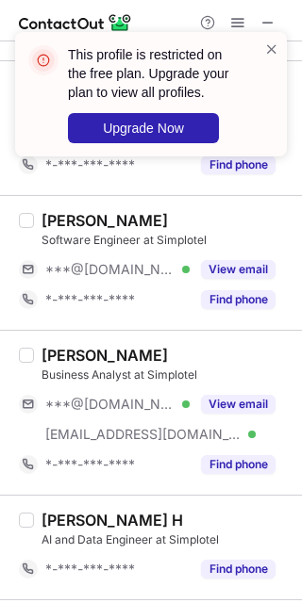
scroll to position [2640, 0]
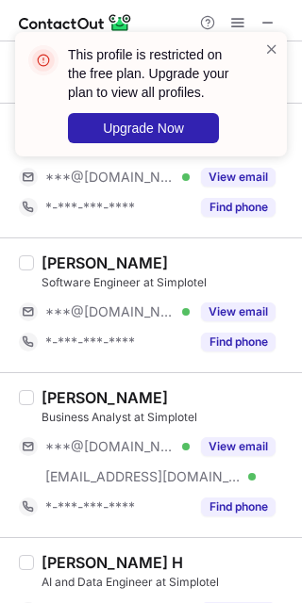
click at [269, 50] on span at bounding box center [271, 49] width 15 height 19
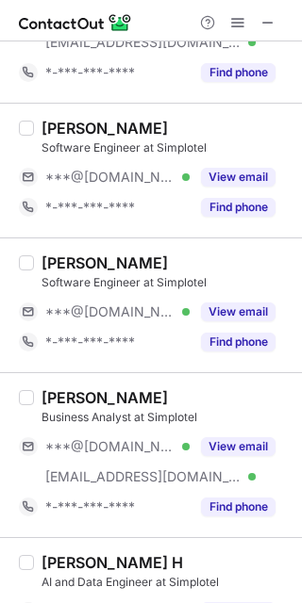
click at [226, 311] on button "View email" at bounding box center [238, 312] width 74 height 19
click at [190, 311] on div "***@gmail.com Verified" at bounding box center [117, 312] width 144 height 17
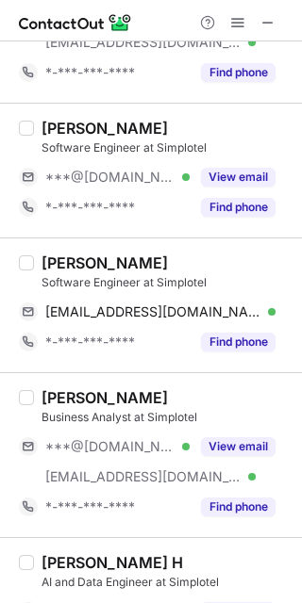
click at [107, 267] on div "Manojkumar Vennamalla" at bounding box center [104, 263] width 126 height 19
click at [107, 266] on div "Manojkumar Vennamalla" at bounding box center [104, 263] width 126 height 19
click at [82, 265] on div "Manojkumar Vennamalla" at bounding box center [104, 263] width 126 height 19
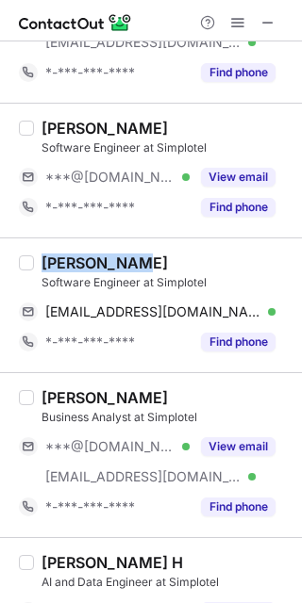
click at [82, 265] on div "Manojkumar Vennamalla" at bounding box center [104, 263] width 126 height 19
copy div "Manojkumar"
drag, startPoint x: 132, startPoint y: 316, endPoint x: 152, endPoint y: 334, distance: 26.7
click at [132, 316] on span "vennamallamanojkumar@gmail.com" at bounding box center [153, 312] width 216 height 17
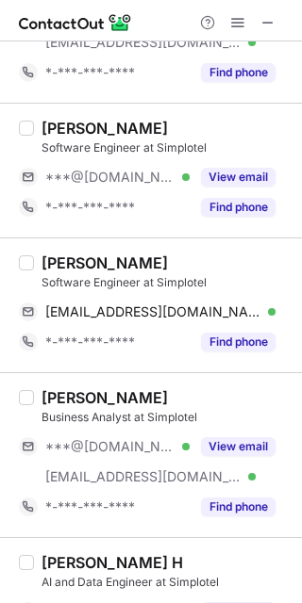
click at [235, 456] on button "View email" at bounding box center [238, 447] width 74 height 19
click at [68, 391] on div "Devansh Gupta Business Analyst at Simplotel ***@gmail.com ***@simplotel.com *-*…" at bounding box center [151, 454] width 302 height 165
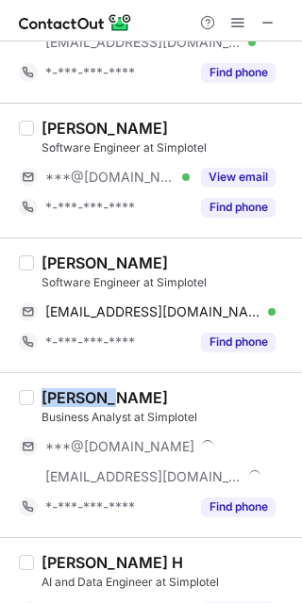
click at [68, 391] on div "Devansh Gupta Business Analyst at Simplotel ***@gmail.com ***@simplotel.com *-*…" at bounding box center [151, 454] width 302 height 165
copy div "Devansh"
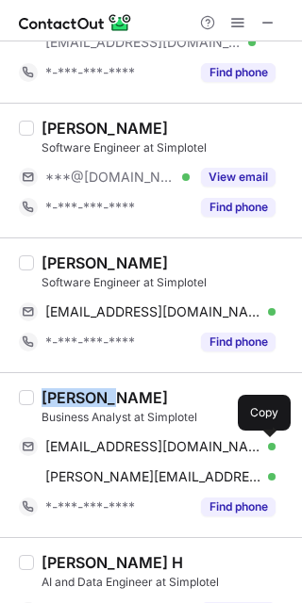
click at [169, 452] on span "devanshgupta792@gmail.com" at bounding box center [153, 446] width 216 height 17
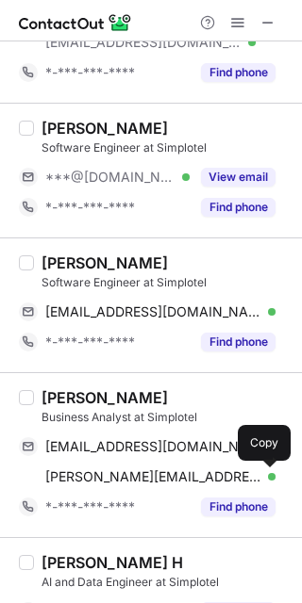
click at [166, 480] on span "devansh@simplotel.com" at bounding box center [153, 477] width 216 height 17
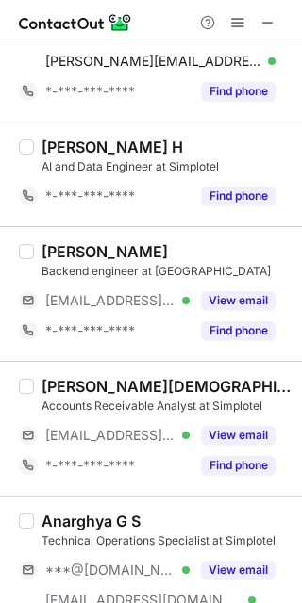
scroll to position [3121, 0]
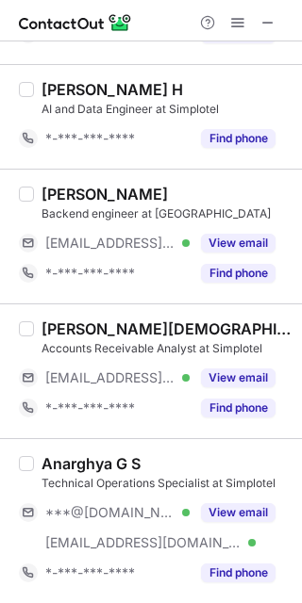
click at [233, 520] on button "View email" at bounding box center [238, 513] width 74 height 19
click at [190, 520] on div "***@gmail.com Verified" at bounding box center [117, 512] width 144 height 17
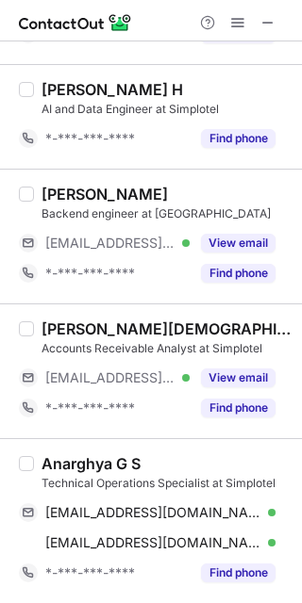
click at [74, 461] on div "Anarghya G S" at bounding box center [90, 464] width 99 height 19
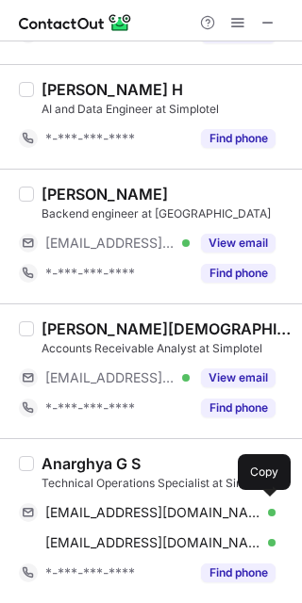
click at [177, 507] on span "anarghyags2002@gmail.com" at bounding box center [153, 512] width 216 height 17
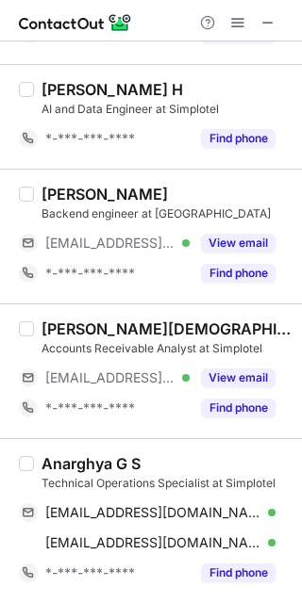
click at [170, 540] on span "anarghya@simplotel.com" at bounding box center [153, 543] width 216 height 17
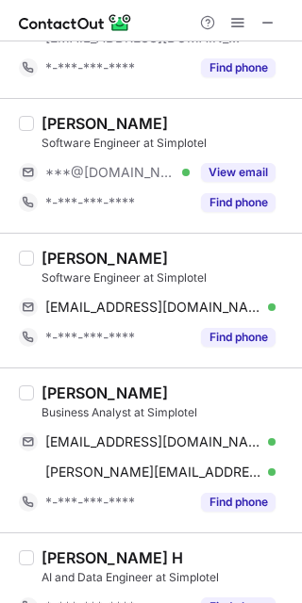
scroll to position [2619, 0]
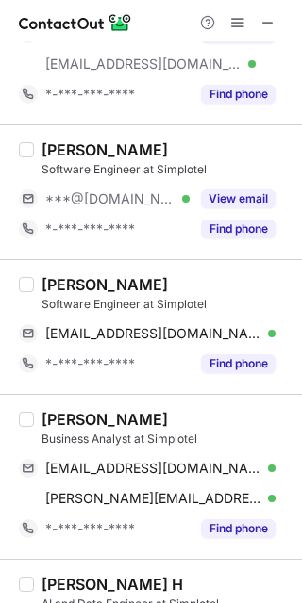
click at [230, 17] on span at bounding box center [237, 22] width 15 height 15
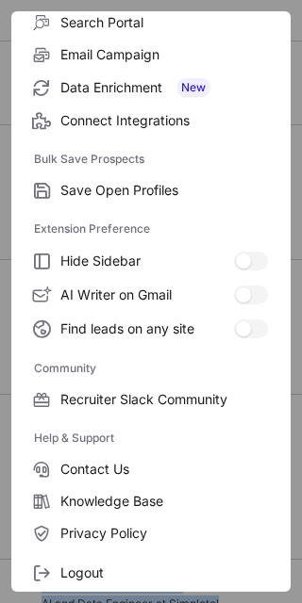
scroll to position [253, 0]
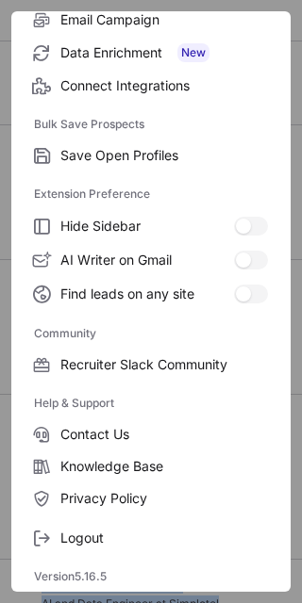
click at [126, 536] on span "Logout" at bounding box center [163, 538] width 207 height 17
click at [127, 535] on span "Logout" at bounding box center [163, 538] width 207 height 17
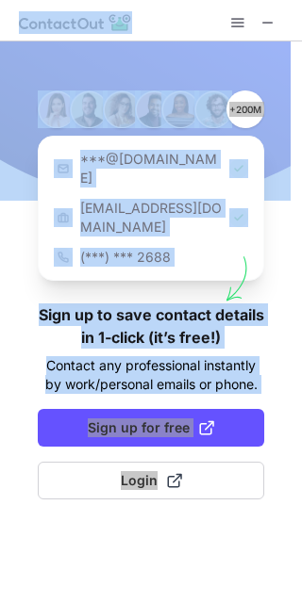
click at [237, 462] on button "Login" at bounding box center [151, 481] width 226 height 38
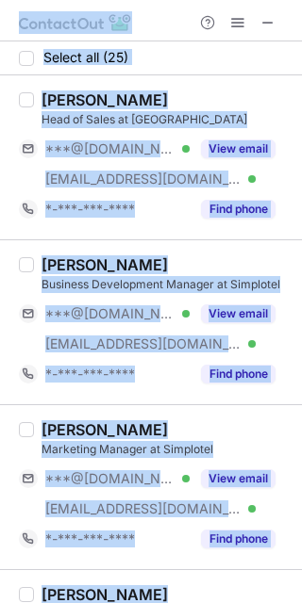
click at [234, 488] on button "View email" at bounding box center [238, 479] width 74 height 19
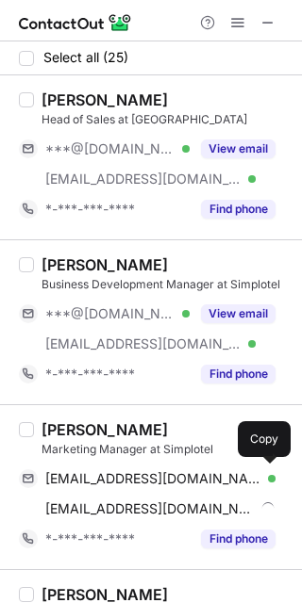
click at [167, 477] on span "vasukaakaash@gmail.com" at bounding box center [153, 479] width 216 height 17
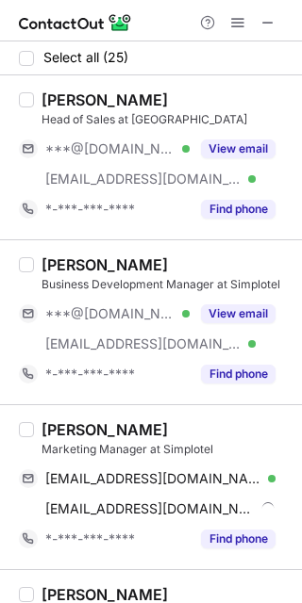
drag, startPoint x: 136, startPoint y: 511, endPoint x: 148, endPoint y: 504, distance: 14.4
click at [136, 511] on span "aakaash@simplotel.com" at bounding box center [149, 509] width 209 height 17
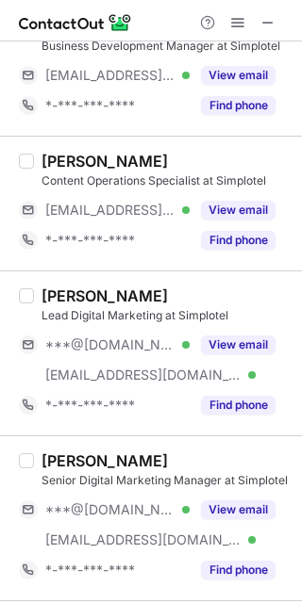
scroll to position [1005, 0]
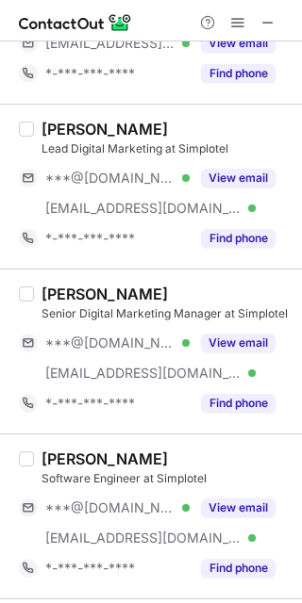
click at [227, 342] on button "View email" at bounding box center [238, 343] width 74 height 19
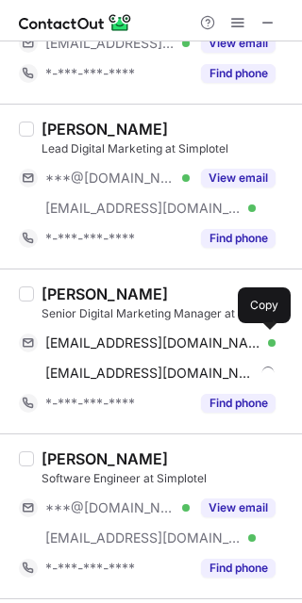
click at [117, 339] on span "preetham6998@gmail.com" at bounding box center [153, 343] width 216 height 17
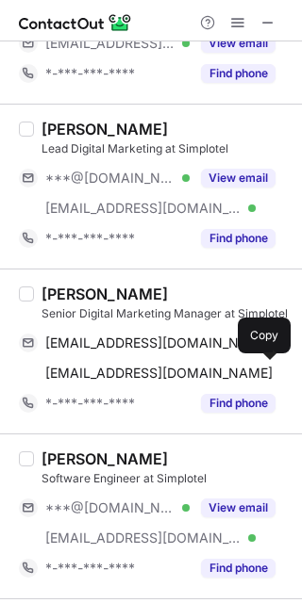
click at [124, 375] on span "pritham@simplotel.com" at bounding box center [158, 373] width 227 height 17
click at [131, 372] on span "pritham@simplotel.com" at bounding box center [158, 373] width 227 height 17
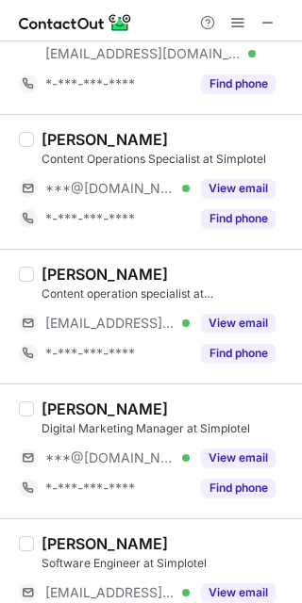
scroll to position [1886, 0]
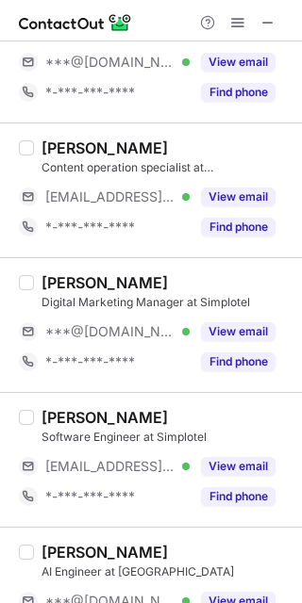
click at [233, 338] on button "View email" at bounding box center [238, 331] width 74 height 19
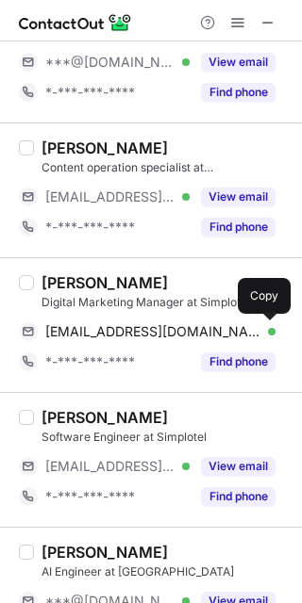
click at [118, 334] on span "irachitmishraa@gmail.com" at bounding box center [153, 331] width 216 height 17
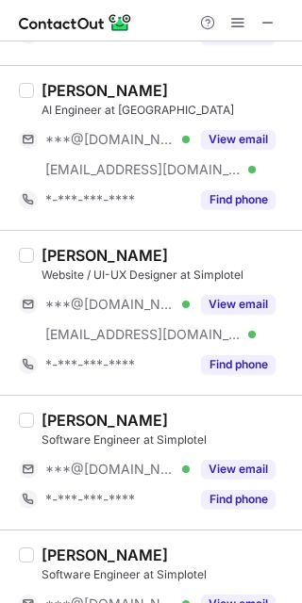
scroll to position [2514, 0]
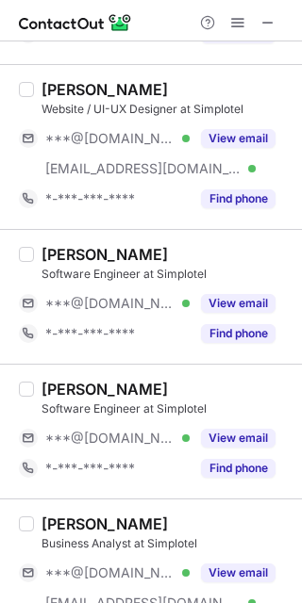
click at [231, 311] on button "View email" at bounding box center [238, 303] width 74 height 19
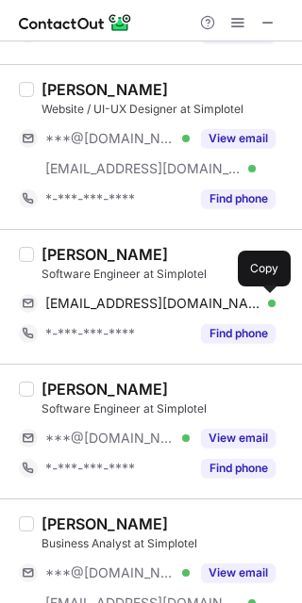
click at [167, 301] on span "ashutosh8233348690@gmail.com" at bounding box center [153, 303] width 216 height 17
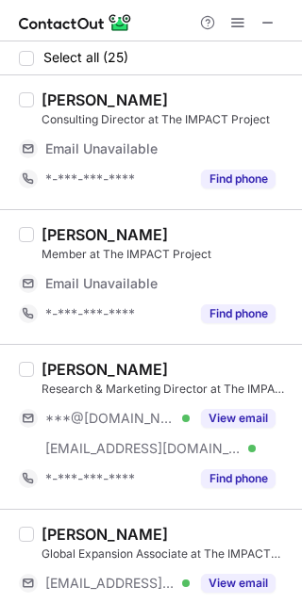
click at [223, 412] on button "View email" at bounding box center [238, 418] width 74 height 19
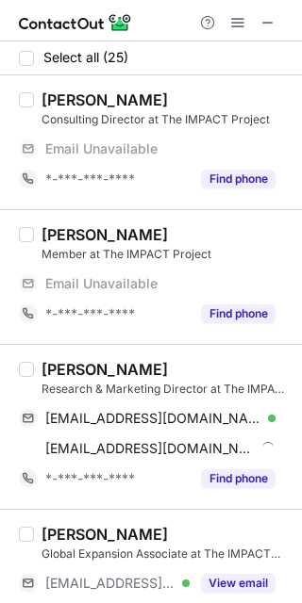
click at [60, 365] on div "[PERSON_NAME]" at bounding box center [104, 369] width 126 height 19
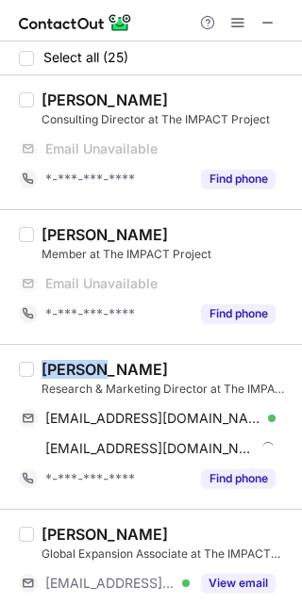
click at [59, 365] on div "[PERSON_NAME]" at bounding box center [104, 369] width 126 height 19
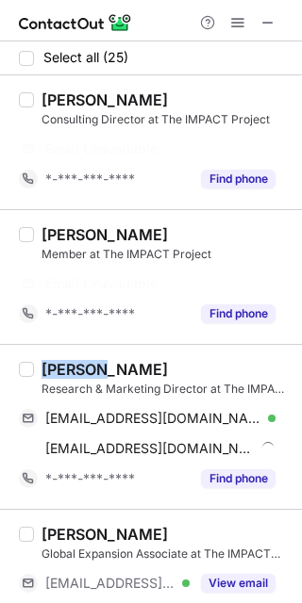
copy div "Nihira"
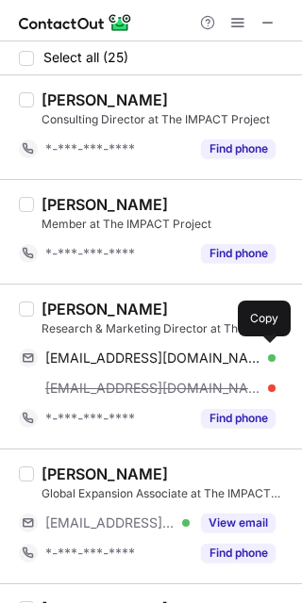
click at [166, 356] on span "[EMAIL_ADDRESS][DOMAIN_NAME]" at bounding box center [153, 358] width 216 height 17
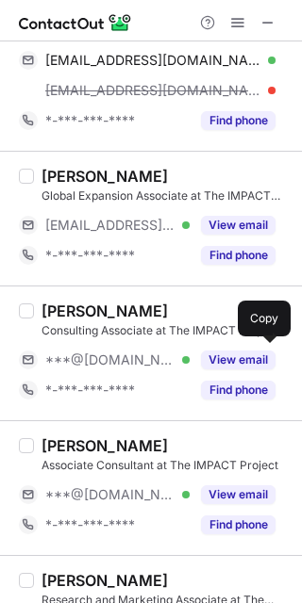
scroll to position [377, 0]
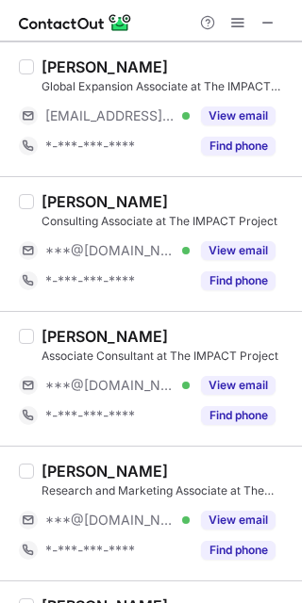
click at [226, 252] on button "View email" at bounding box center [238, 250] width 74 height 19
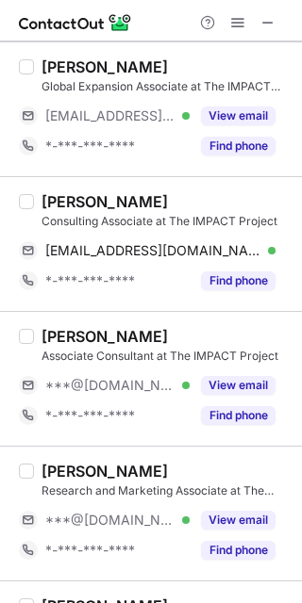
click at [223, 379] on button "View email" at bounding box center [238, 385] width 74 height 19
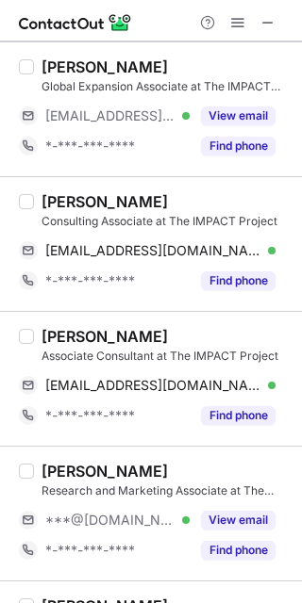
click at [231, 520] on button "View email" at bounding box center [238, 520] width 74 height 19
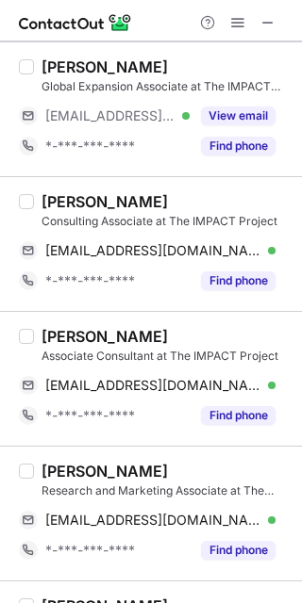
click at [68, 207] on div "[PERSON_NAME]" at bounding box center [104, 201] width 126 height 19
copy div "Anushka"
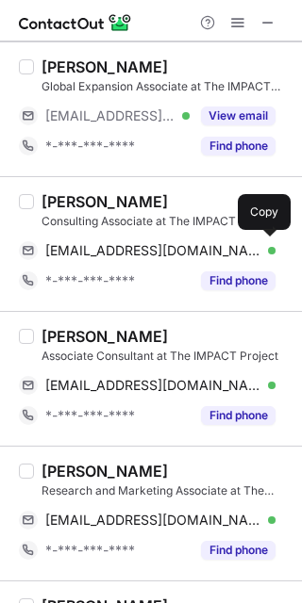
drag, startPoint x: 169, startPoint y: 251, endPoint x: 205, endPoint y: 243, distance: 36.6
click at [169, 251] on span "[EMAIL_ADDRESS][DOMAIN_NAME]" at bounding box center [153, 250] width 216 height 17
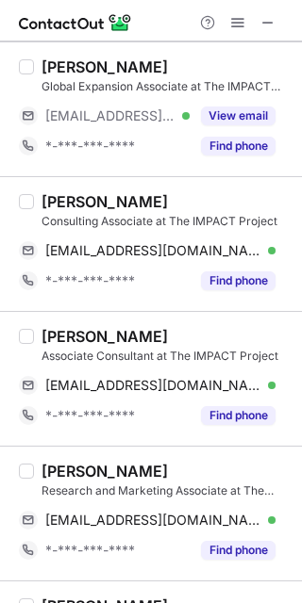
click at [54, 330] on div "[PERSON_NAME]" at bounding box center [104, 336] width 126 height 19
copy div "[PERSON_NAME]"
drag, startPoint x: 162, startPoint y: 384, endPoint x: 291, endPoint y: 348, distance: 134.1
click at [163, 385] on span "[EMAIL_ADDRESS][DOMAIN_NAME]" at bounding box center [153, 385] width 216 height 17
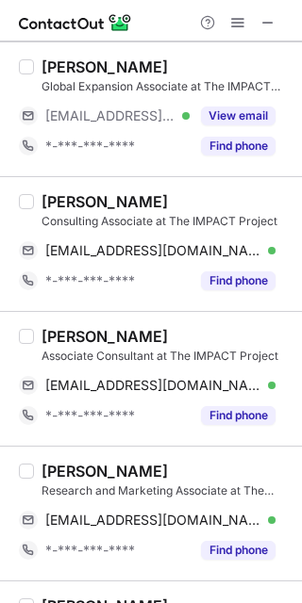
click at [65, 461] on div "[PERSON_NAME] Research and Marketing Associate at The IMPACT Project [EMAIL_ADD…" at bounding box center [151, 513] width 302 height 135
click at [65, 461] on div "Manavi Mohta Research and Marketing Associate at The IMPACT Project manavimohta…" at bounding box center [151, 513] width 302 height 135
copy div "Manavi"
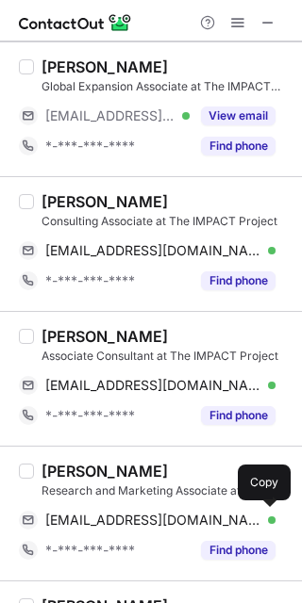
drag, startPoint x: 174, startPoint y: 521, endPoint x: 219, endPoint y: 481, distance: 60.8
click at [174, 519] on span "manavimohta2004@yahoo.com" at bounding box center [153, 520] width 216 height 17
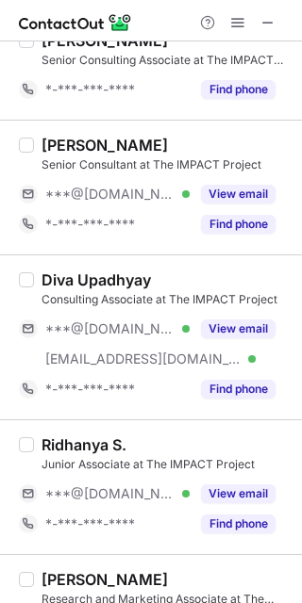
scroll to position [1005, 0]
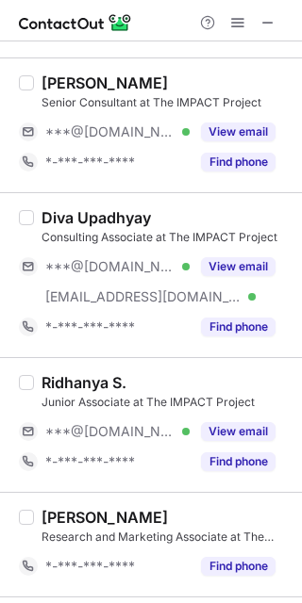
click at [233, 135] on button "View email" at bounding box center [238, 132] width 74 height 19
click at [53, 85] on div "Aditi Sharma" at bounding box center [104, 83] width 126 height 19
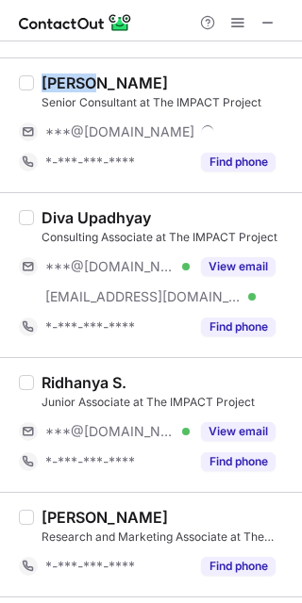
click at [53, 84] on div "Aditi Sharma" at bounding box center [104, 83] width 126 height 19
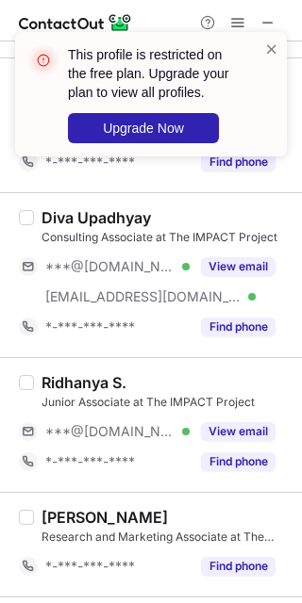
copy div "Aditi"
click at [235, 428] on button "View email" at bounding box center [238, 431] width 74 height 19
click at [65, 383] on div "Ridhanya S." at bounding box center [83, 382] width 85 height 19
copy div "Ridhanya"
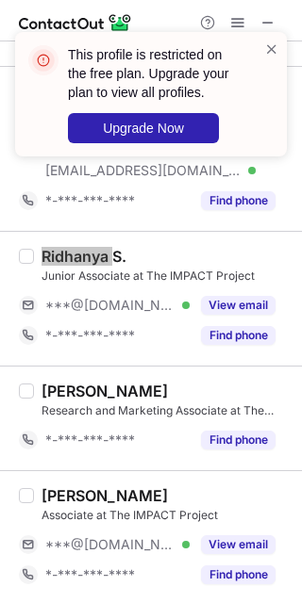
scroll to position [1382, 0]
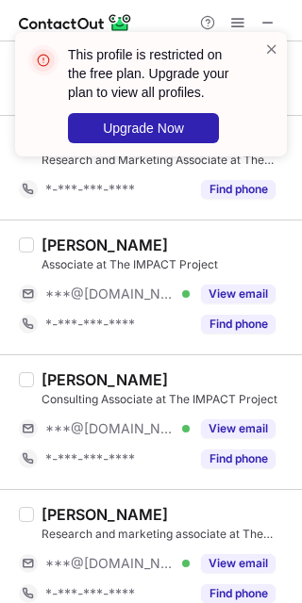
click at [223, 291] on button "View email" at bounding box center [238, 294] width 74 height 19
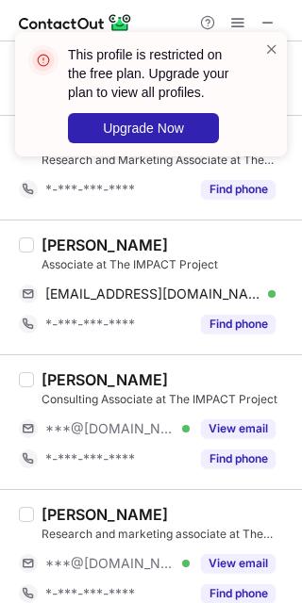
click at [237, 429] on button "View email" at bounding box center [238, 429] width 74 height 19
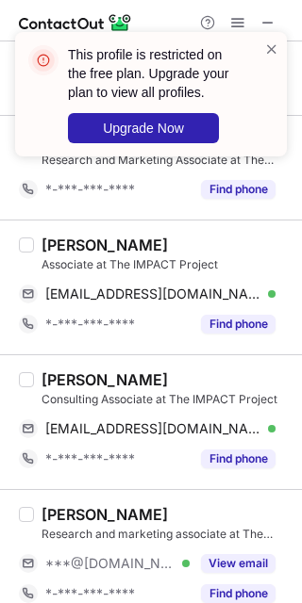
click at [75, 243] on div "Vinayak Panchal" at bounding box center [104, 245] width 126 height 19
copy div "Vinayak"
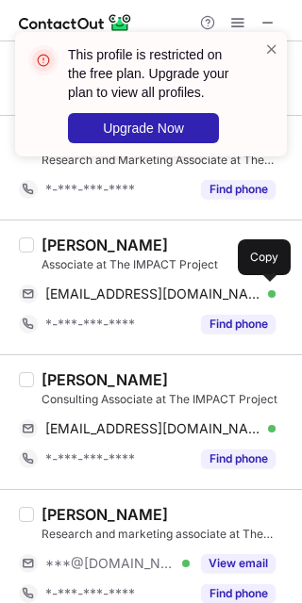
drag, startPoint x: 131, startPoint y: 293, endPoint x: 226, endPoint y: 365, distance: 119.2
click at [137, 298] on span "vinayakspanchal26@gmail.com" at bounding box center [153, 294] width 216 height 17
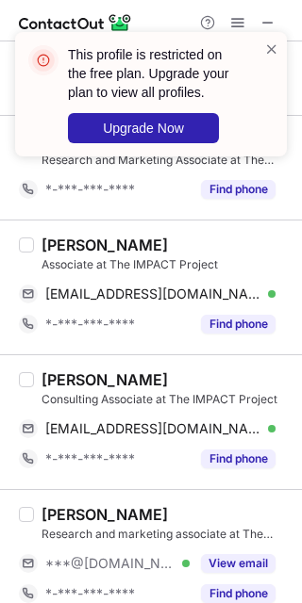
click at [63, 378] on div "Kalyani Rai" at bounding box center [104, 380] width 126 height 19
copy div "Kalyani"
drag, startPoint x: 124, startPoint y: 423, endPoint x: 146, endPoint y: 442, distance: 28.7
click at [124, 423] on span "raikalyani69@gmail.com" at bounding box center [153, 429] width 216 height 17
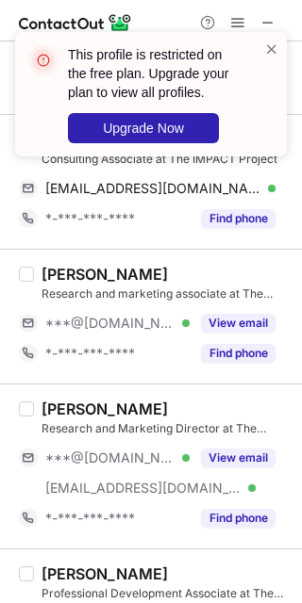
scroll to position [1634, 0]
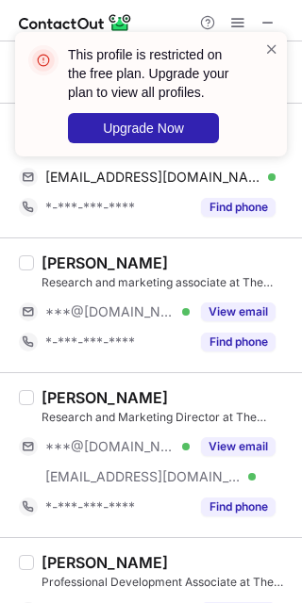
click at [223, 319] on button "View email" at bounding box center [238, 312] width 74 height 19
click at [56, 258] on div "Ruzal Anand" at bounding box center [104, 263] width 126 height 19
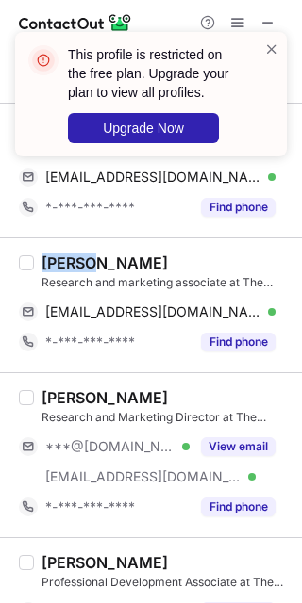
click at [56, 258] on div "Ruzal Anand" at bounding box center [104, 263] width 126 height 19
copy div "Ruzal"
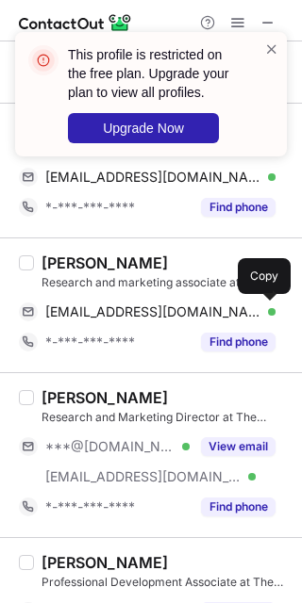
drag, startPoint x: 114, startPoint y: 310, endPoint x: 121, endPoint y: 322, distance: 13.1
click at [118, 318] on span "ruzalanand@gmail.com" at bounding box center [153, 312] width 216 height 17
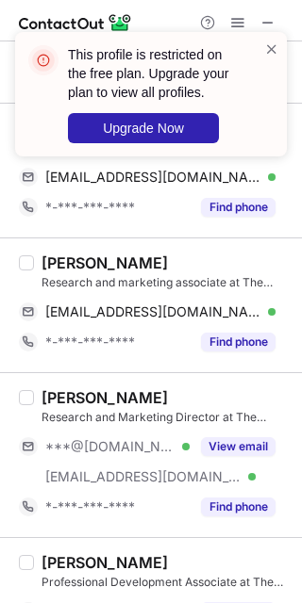
click at [215, 451] on button "View email" at bounding box center [238, 447] width 74 height 19
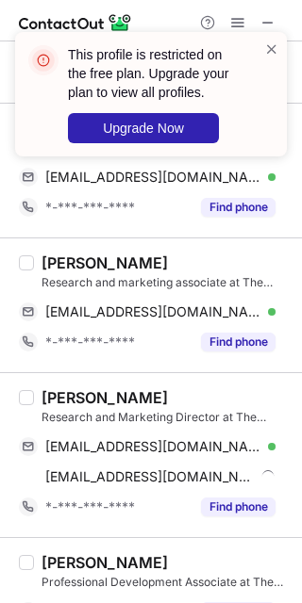
click at [74, 390] on div "Chahat Bajaj Research and Marketing Director at The IMPACT Project chahatbajaj2…" at bounding box center [151, 454] width 302 height 165
copy div "Chahat"
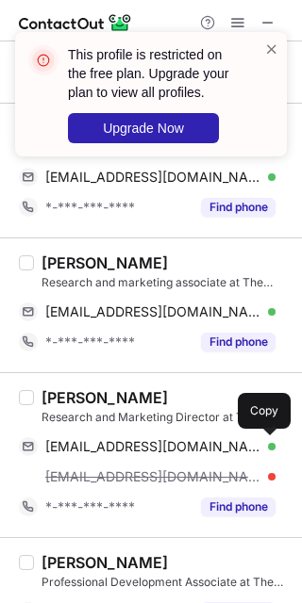
click at [141, 447] on span "chahatbajaj27@gmail.com" at bounding box center [153, 446] width 216 height 17
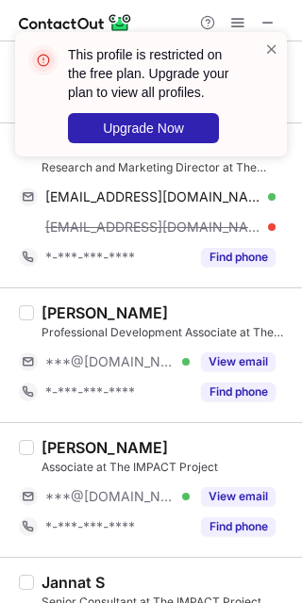
scroll to position [1886, 0]
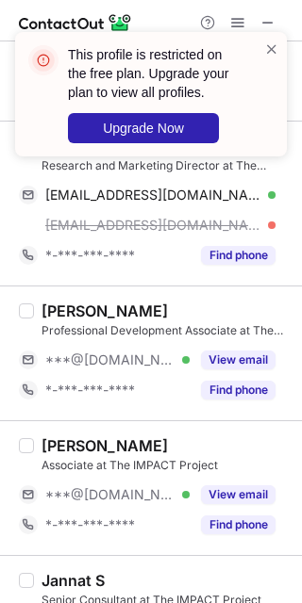
click at [216, 364] on button "View email" at bounding box center [238, 360] width 74 height 19
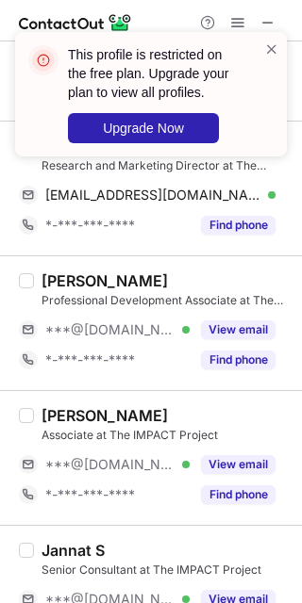
click at [238, 461] on button "View email" at bounding box center [238, 464] width 74 height 19
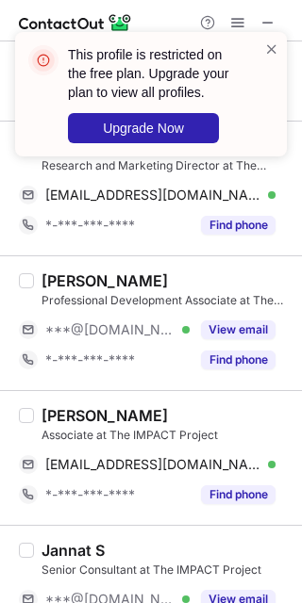
click at [63, 421] on div "Utsa Upadhyay" at bounding box center [104, 415] width 126 height 19
drag, startPoint x: 137, startPoint y: 471, endPoint x: 170, endPoint y: 482, distance: 34.9
click at [140, 471] on span "utsau2@gmail.com" at bounding box center [153, 464] width 216 height 17
click at [241, 333] on button "View email" at bounding box center [238, 330] width 74 height 19
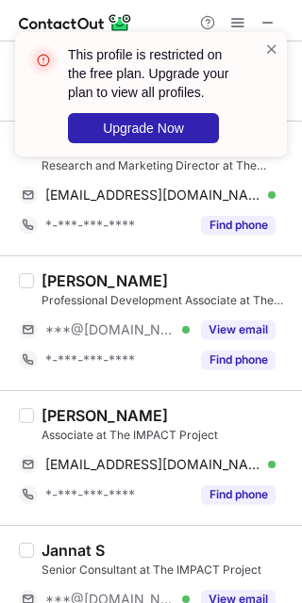
click at [52, 286] on div "Palak Garg" at bounding box center [104, 281] width 126 height 19
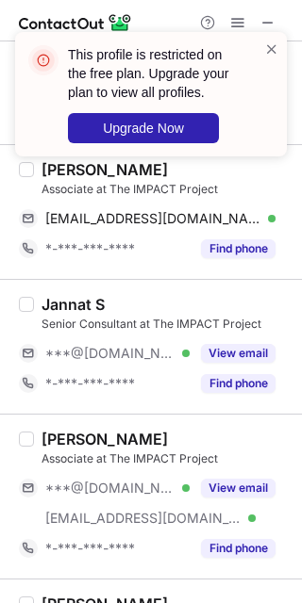
scroll to position [2137, 0]
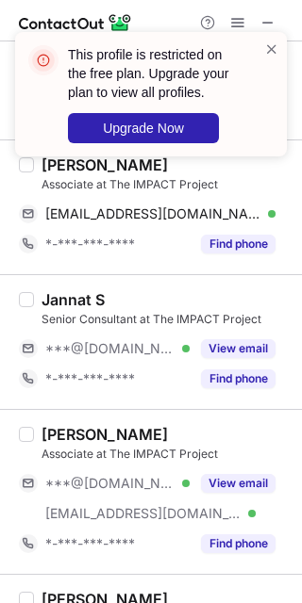
click at [241, 349] on button "View email" at bounding box center [238, 348] width 74 height 19
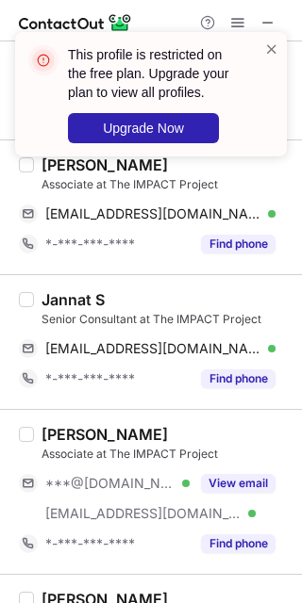
click at [244, 492] on button "View email" at bounding box center [238, 483] width 74 height 19
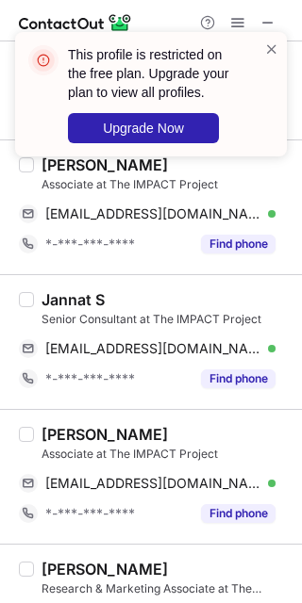
click at [52, 303] on div "Jannat S" at bounding box center [72, 299] width 63 height 19
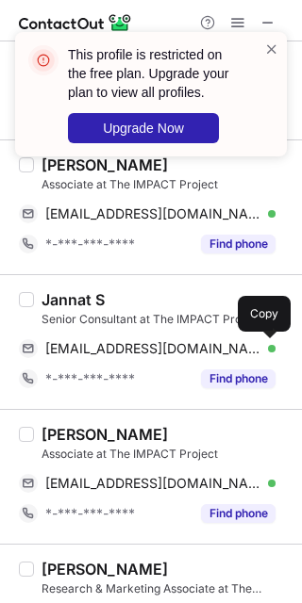
drag, startPoint x: 116, startPoint y: 348, endPoint x: 188, endPoint y: 390, distance: 83.3
click at [117, 348] on span "jk892242@gmail.com" at bounding box center [153, 348] width 216 height 17
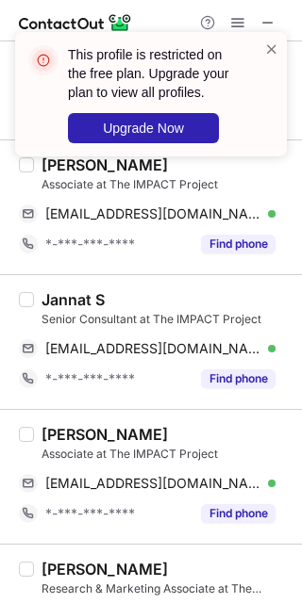
click at [56, 427] on div "Yashvi Bindal Associate at The IMPACT Project yashvibindal2610@gmail.com Verifi…" at bounding box center [151, 476] width 302 height 135
drag, startPoint x: 99, startPoint y: 480, endPoint x: 184, endPoint y: 526, distance: 96.6
click at [102, 481] on span "yashvibindal2610@gmail.com" at bounding box center [153, 483] width 216 height 17
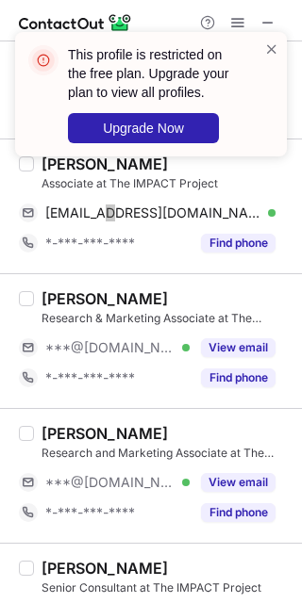
scroll to position [2514, 0]
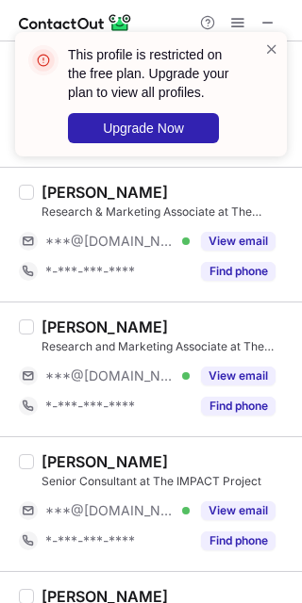
click at [232, 239] on button "View email" at bounding box center [238, 241] width 74 height 19
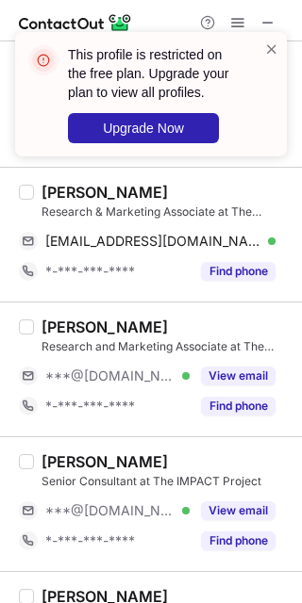
click at [232, 379] on button "View email" at bounding box center [238, 376] width 74 height 19
click at [253, 511] on button "View email" at bounding box center [238, 511] width 74 height 19
click at [50, 191] on div "Aashi Sharma" at bounding box center [104, 192] width 126 height 19
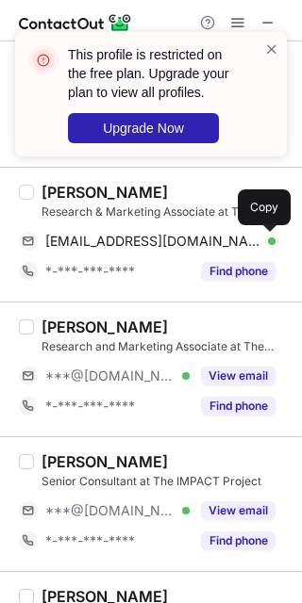
drag, startPoint x: 163, startPoint y: 246, endPoint x: 225, endPoint y: 337, distance: 109.9
click at [163, 249] on span "aashi28sharma@gmail.com" at bounding box center [153, 241] width 216 height 17
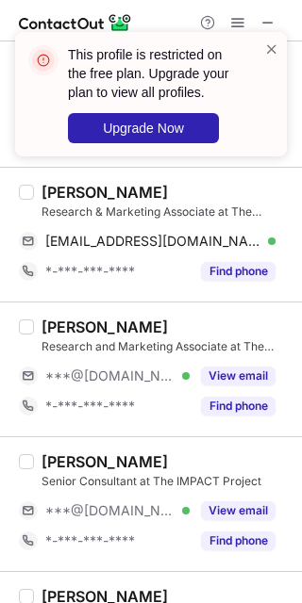
click at [54, 329] on div "Anmol Kumar Sharma" at bounding box center [104, 327] width 126 height 19
click at [68, 466] on div "Jasjot kaur" at bounding box center [104, 462] width 126 height 19
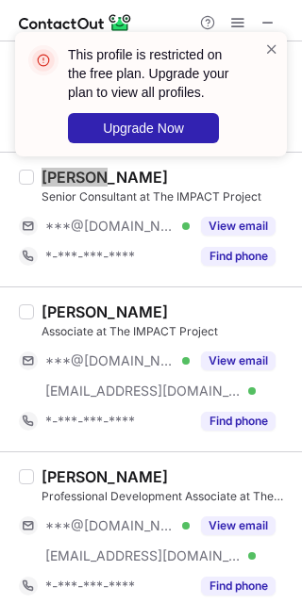
scroll to position [2819, 0]
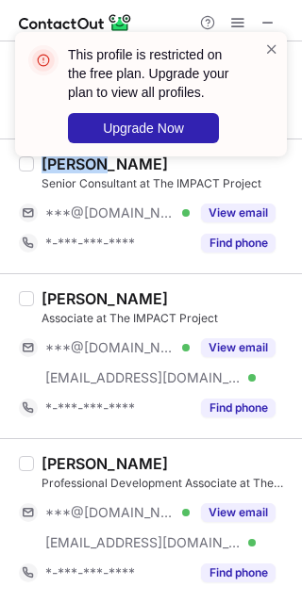
click at [229, 511] on button "View email" at bounding box center [238, 513] width 74 height 19
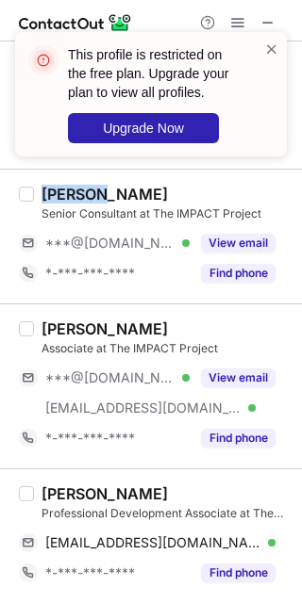
scroll to position [2789, 0]
click at [229, 375] on button "View email" at bounding box center [238, 378] width 74 height 19
click at [64, 485] on div "Kuvam Kapoor" at bounding box center [104, 494] width 126 height 19
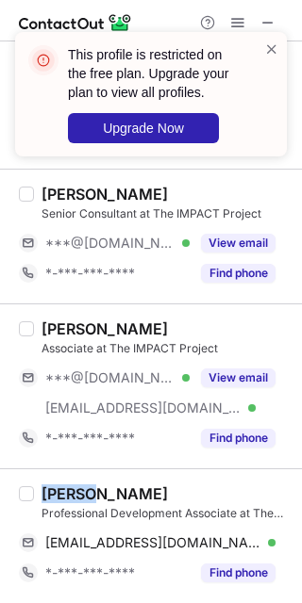
click at [64, 485] on div "Kuvam Kapoor" at bounding box center [104, 494] width 126 height 19
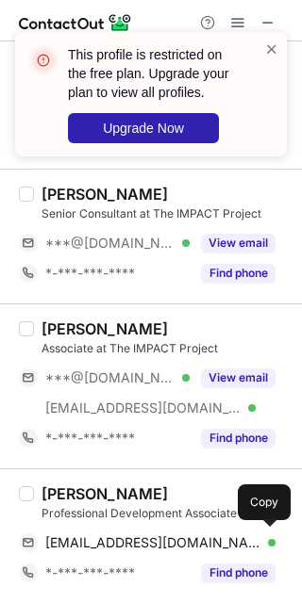
click at [174, 545] on span "kuvamkapoor1401@gmail.com" at bounding box center [153, 543] width 216 height 17
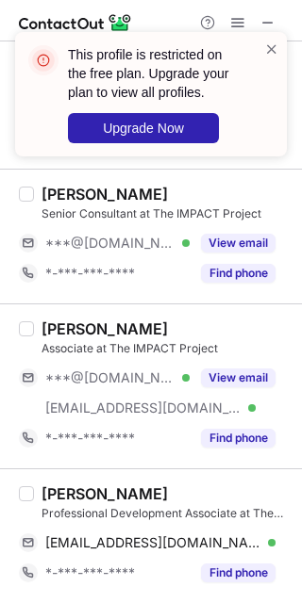
click at [41, 318] on div "Yashi Agarwal Associate at The IMPACT Project ***@gmail.com Verified ***@theimp…" at bounding box center [151, 386] width 302 height 165
click at [41, 320] on div "Yashi Agarwal" at bounding box center [104, 329] width 126 height 19
click at [274, 51] on span at bounding box center [271, 49] width 15 height 19
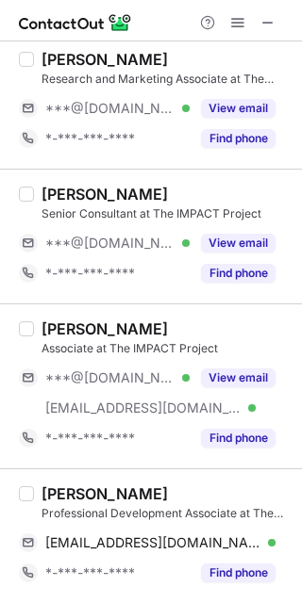
click at [239, 20] on span at bounding box center [237, 22] width 15 height 15
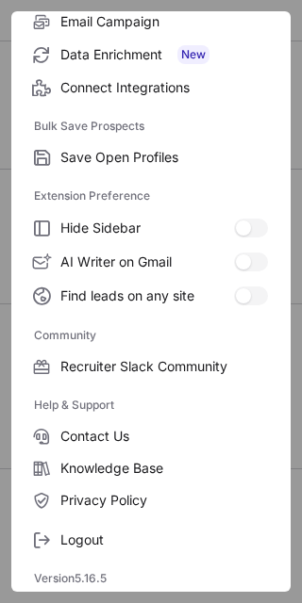
scroll to position [253, 0]
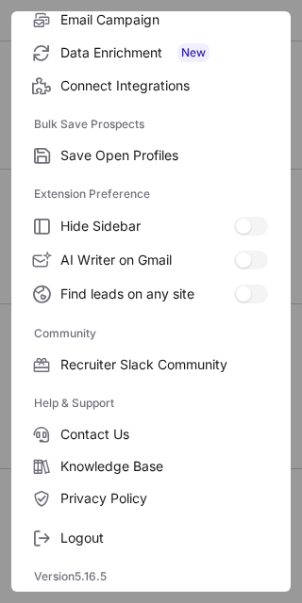
click at [140, 537] on span "Logout" at bounding box center [163, 538] width 207 height 17
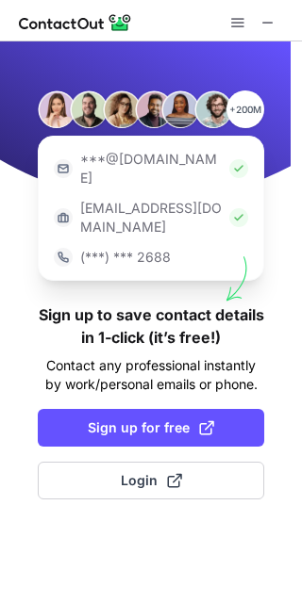
click at [223, 462] on button "Login" at bounding box center [151, 481] width 226 height 38
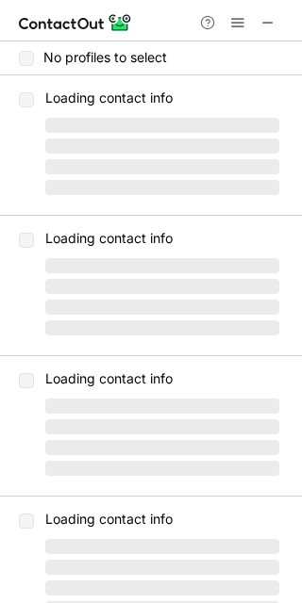
click at [241, 20] on span at bounding box center [237, 22] width 15 height 15
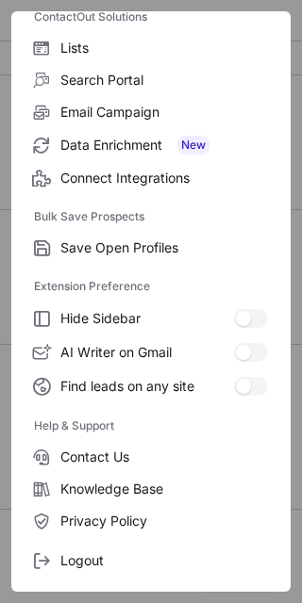
scroll to position [182, 0]
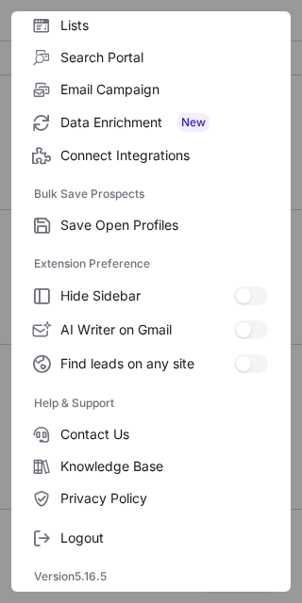
click at [137, 538] on span "Logout" at bounding box center [163, 538] width 207 height 17
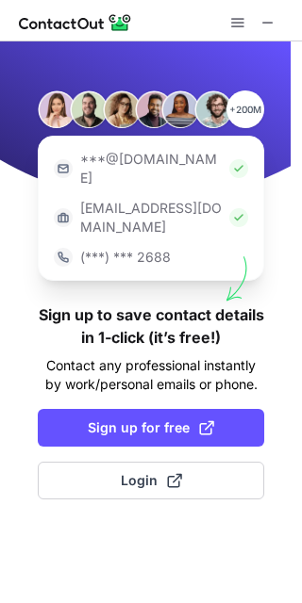
click at [208, 462] on button "Login" at bounding box center [151, 481] width 226 height 38
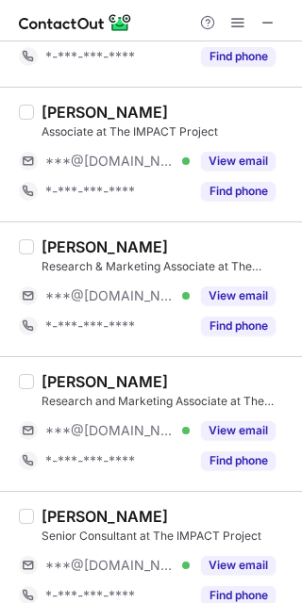
scroll to position [2940, 0]
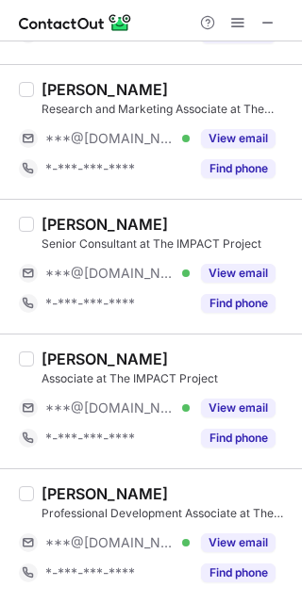
click at [225, 405] on button "View email" at bounding box center [238, 408] width 74 height 19
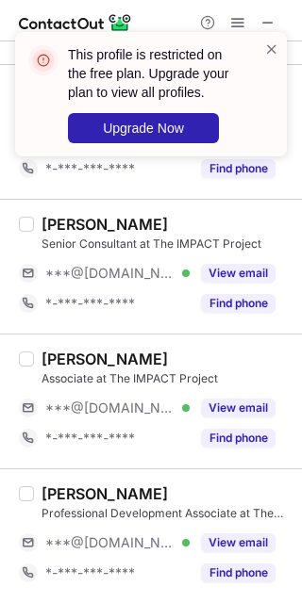
click at [268, 41] on span at bounding box center [271, 49] width 15 height 19
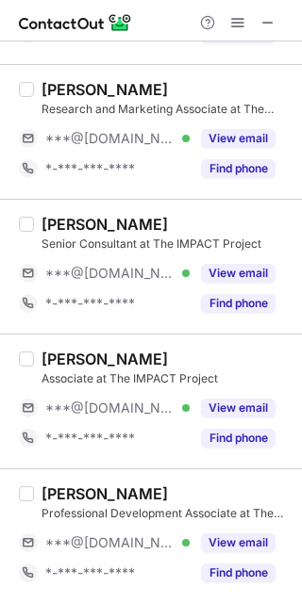
click at [239, 20] on span at bounding box center [237, 22] width 15 height 15
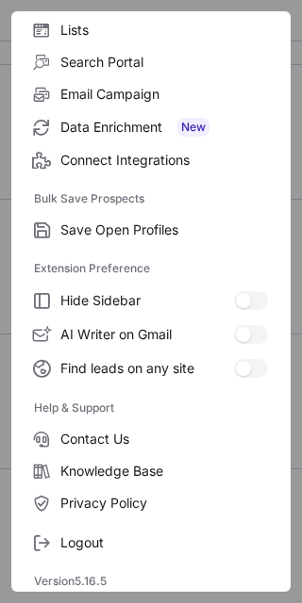
scroll to position [182, 0]
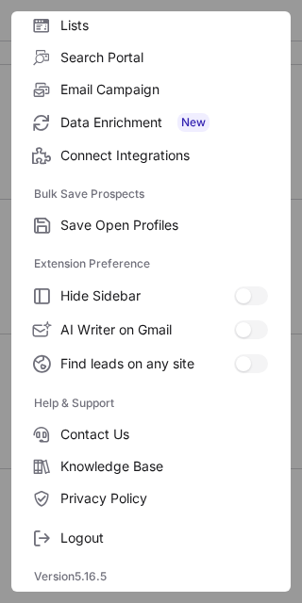
click at [109, 537] on span "Logout" at bounding box center [163, 538] width 207 height 17
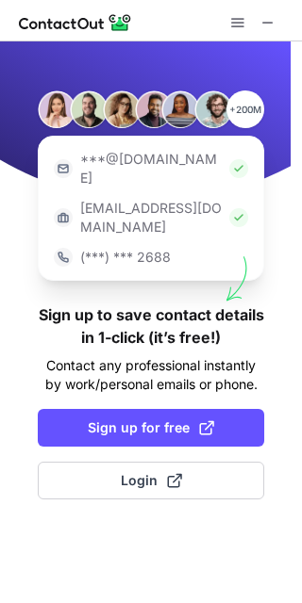
click at [174, 463] on div "+200M ***@gmail.com ***@company.com (***) *** 2688 Sign up to save contact deta…" at bounding box center [151, 322] width 302 height 562
click at [174, 473] on span at bounding box center [174, 480] width 15 height 15
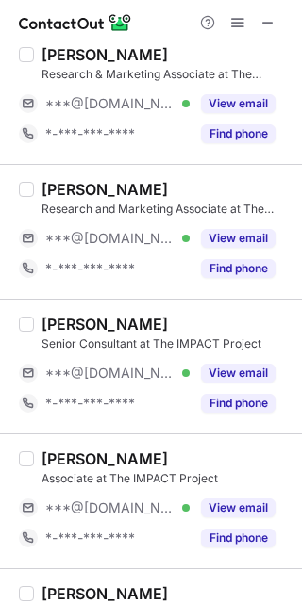
scroll to position [2940, 0]
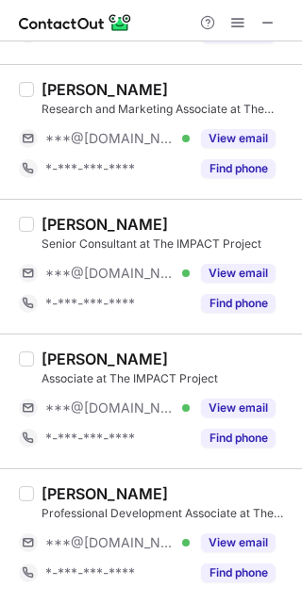
click at [219, 405] on button "View email" at bounding box center [238, 408] width 74 height 19
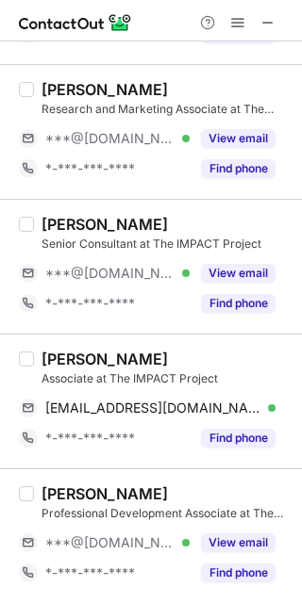
scroll to position [2819, 0]
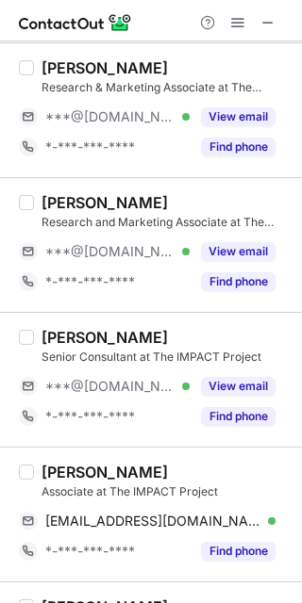
click at [226, 242] on button "View email" at bounding box center [238, 251] width 74 height 19
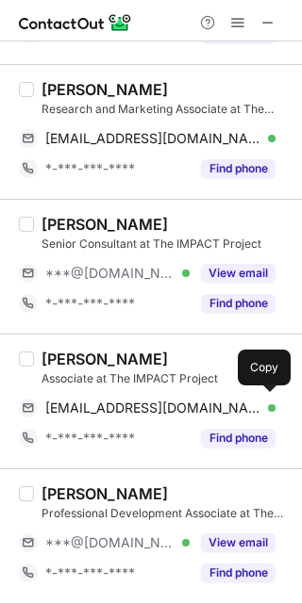
click at [171, 397] on div "yashiagarwal2508@gmail.com Verified Send email Copy" at bounding box center [147, 408] width 256 height 30
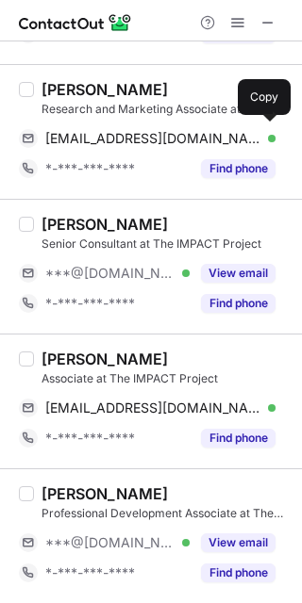
drag, startPoint x: 155, startPoint y: 130, endPoint x: 161, endPoint y: 138, distance: 10.0
click at [155, 132] on span "anmolkumarsharma2006@gmail.com" at bounding box center [153, 138] width 216 height 17
click at [125, 270] on span "***@[DOMAIN_NAME]" at bounding box center [110, 273] width 130 height 17
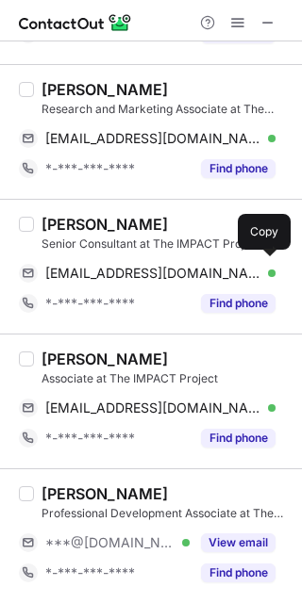
click at [137, 269] on span "jasjotkaur2005@gmail.com" at bounding box center [153, 273] width 216 height 17
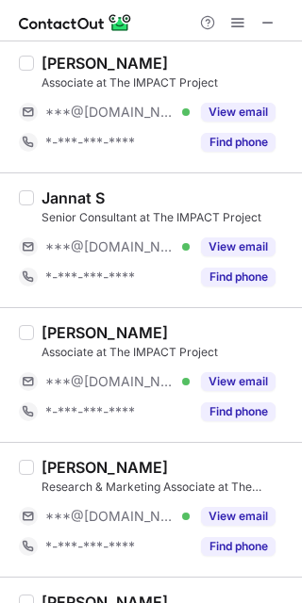
scroll to position [2065, 0]
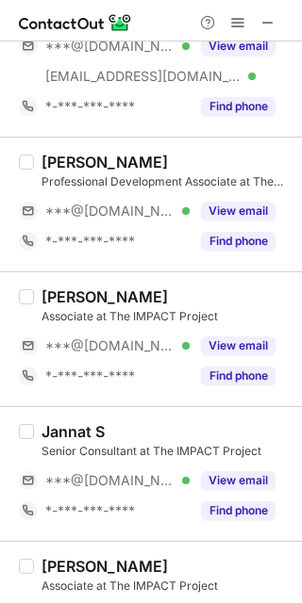
click at [226, 212] on button "View email" at bounding box center [238, 211] width 74 height 19
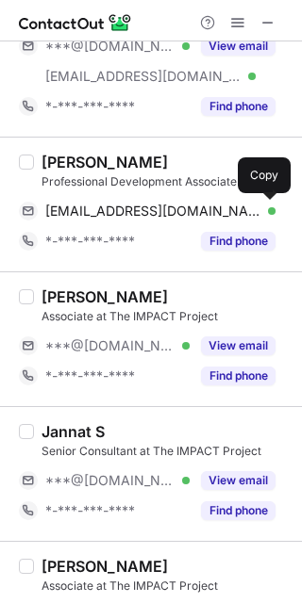
click at [143, 214] on span "palakgarg12426@gmail.com" at bounding box center [153, 211] width 216 height 17
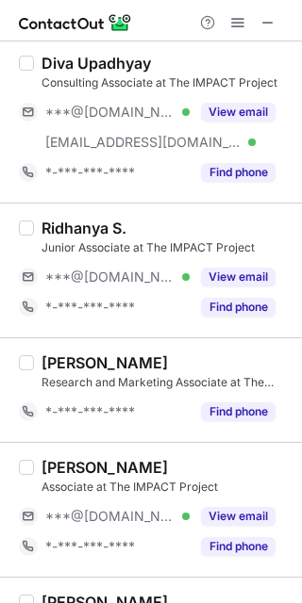
scroll to position [1185, 0]
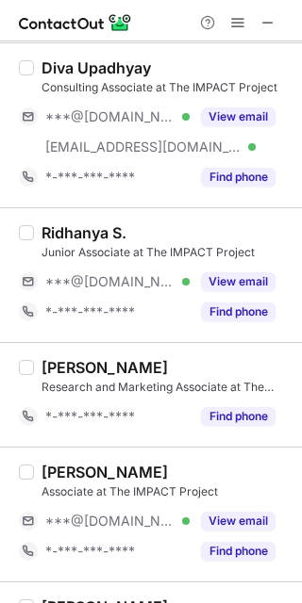
click at [216, 281] on button "View email" at bounding box center [238, 282] width 74 height 19
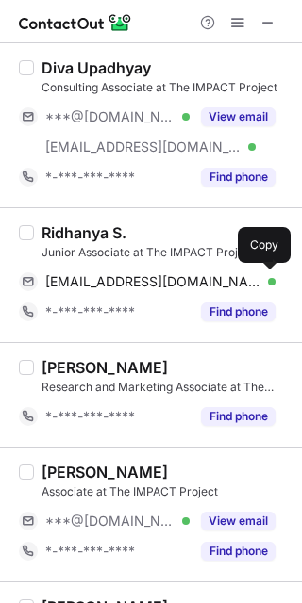
drag, startPoint x: 120, startPoint y: 282, endPoint x: 294, endPoint y: 280, distance: 174.5
click at [121, 281] on span "ridhanyarsk@gmail.com" at bounding box center [153, 281] width 216 height 17
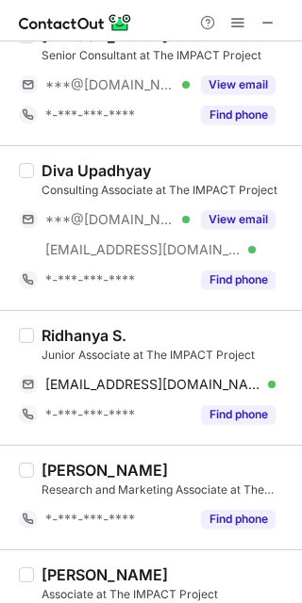
scroll to position [934, 0]
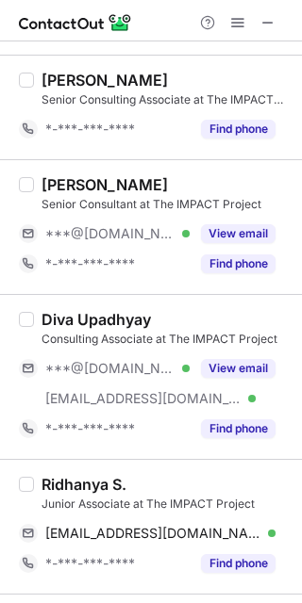
click at [223, 236] on button "View email" at bounding box center [238, 233] width 74 height 19
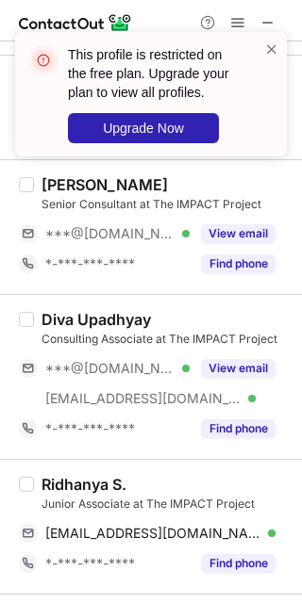
click at [227, 232] on button "View email" at bounding box center [238, 233] width 74 height 19
click at [272, 51] on span at bounding box center [271, 49] width 15 height 19
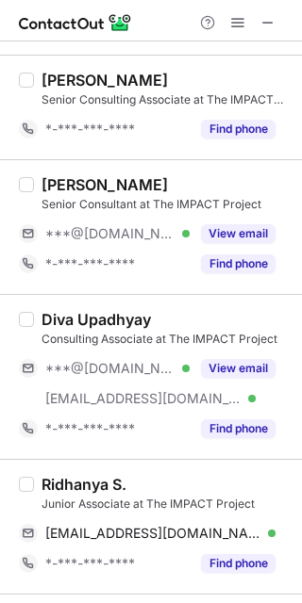
click at [229, 231] on button "View email" at bounding box center [238, 233] width 74 height 19
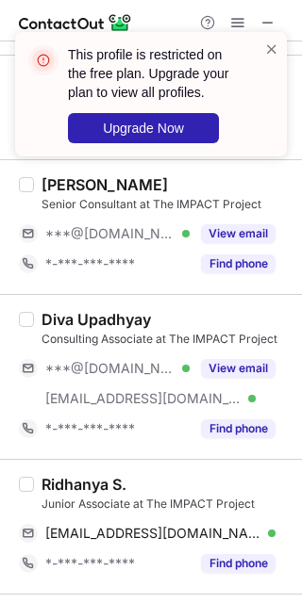
click at [273, 50] on span at bounding box center [271, 49] width 15 height 19
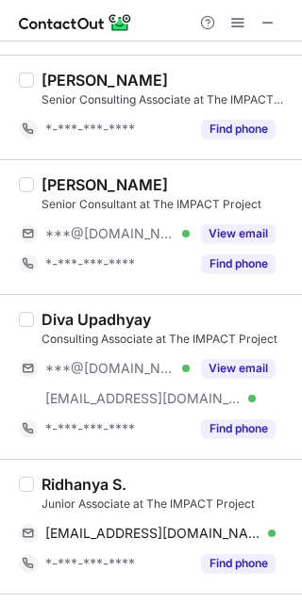
click at [240, 22] on span at bounding box center [237, 22] width 15 height 15
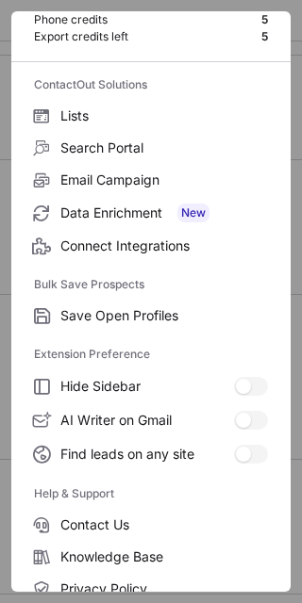
scroll to position [182, 0]
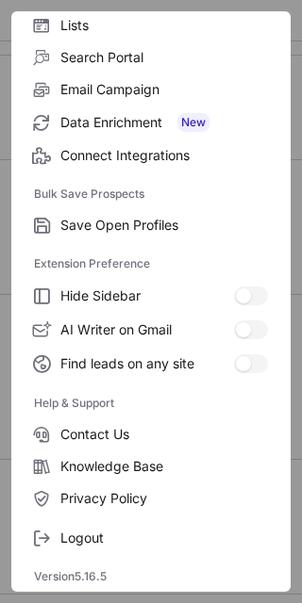
click at [126, 540] on span "Logout" at bounding box center [163, 538] width 207 height 17
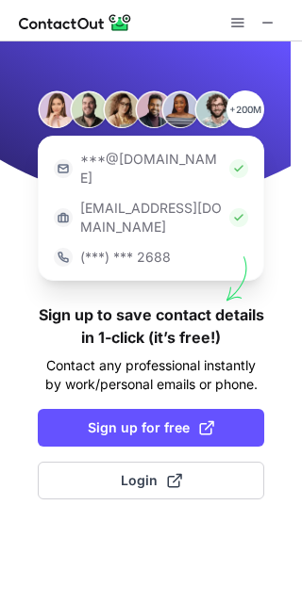
click at [182, 462] on button "Login" at bounding box center [151, 481] width 226 height 38
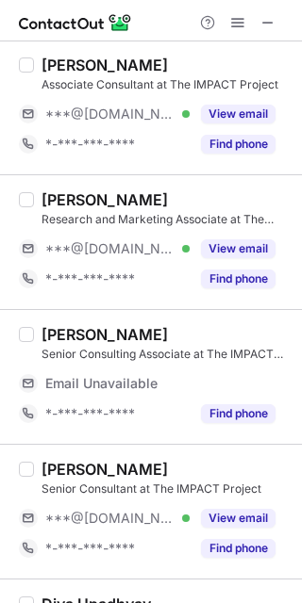
scroll to position [880, 0]
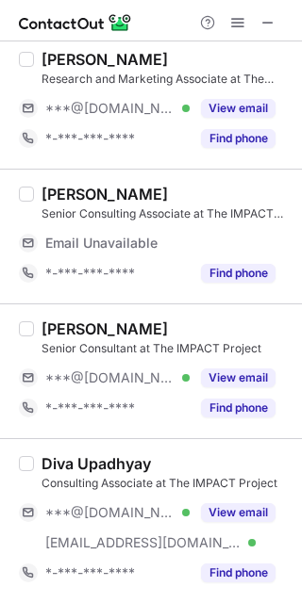
click at [238, 383] on button "View email" at bounding box center [238, 378] width 74 height 19
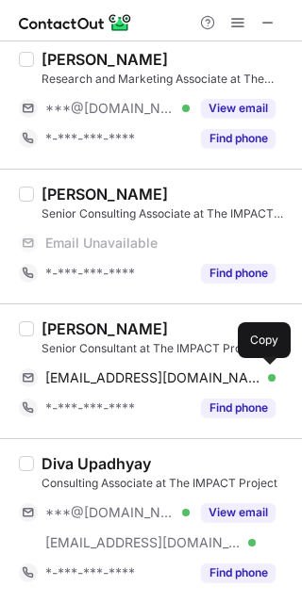
click at [147, 382] on span "aditisharma7623@gmail.com" at bounding box center [153, 378] width 216 height 17
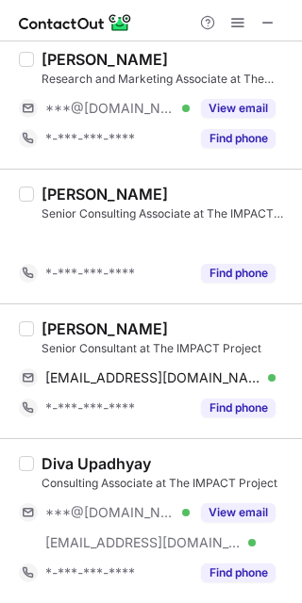
scroll to position [819, 0]
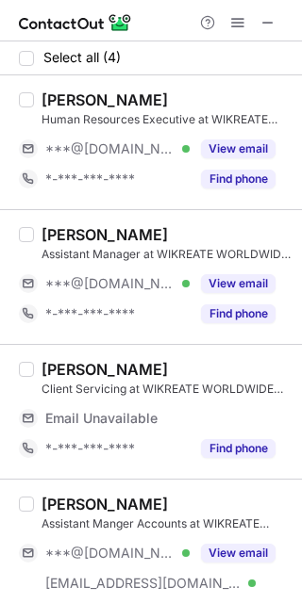
click at [256, 149] on button "View email" at bounding box center [238, 149] width 74 height 19
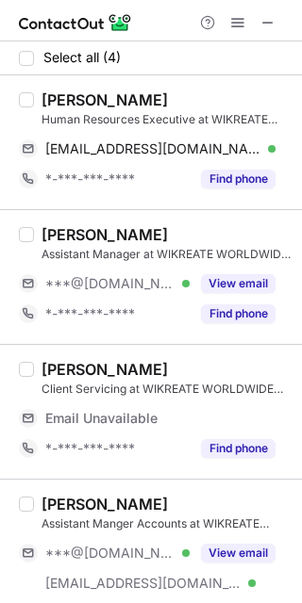
click at [233, 277] on button "View email" at bounding box center [238, 283] width 74 height 19
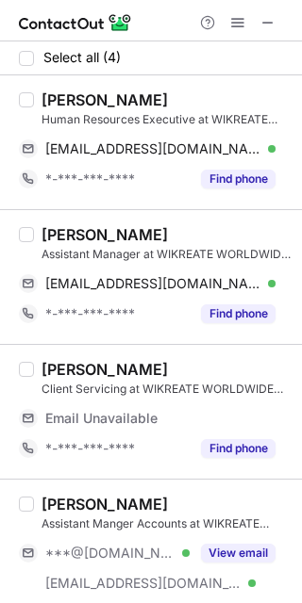
scroll to position [41, 0]
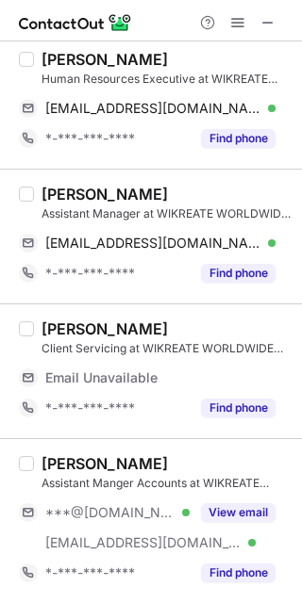
click at [231, 501] on div "View email" at bounding box center [233, 513] width 86 height 30
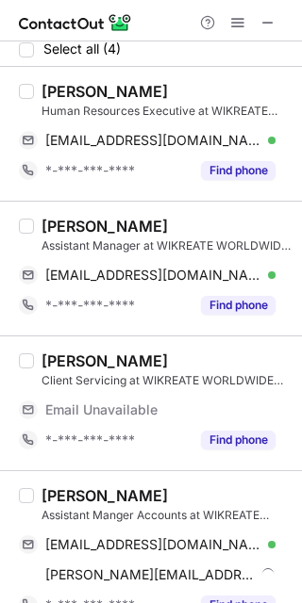
scroll to position [0, 0]
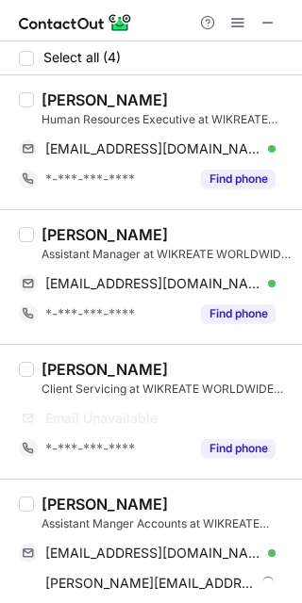
click at [49, 101] on div "[PERSON_NAME]" at bounding box center [104, 100] width 126 height 19
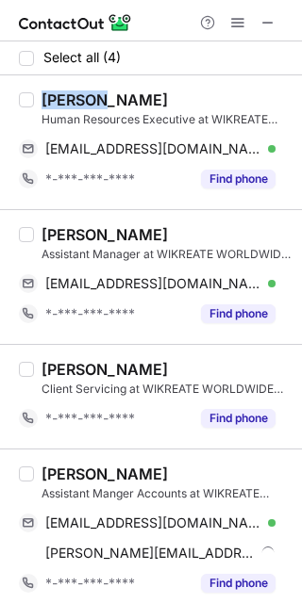
copy div "Shweta"
click at [122, 138] on div "[EMAIL_ADDRESS][DOMAIN_NAME] Verified Send email Copy" at bounding box center [147, 149] width 256 height 30
click at [49, 231] on div "[PERSON_NAME]" at bounding box center [104, 234] width 126 height 19
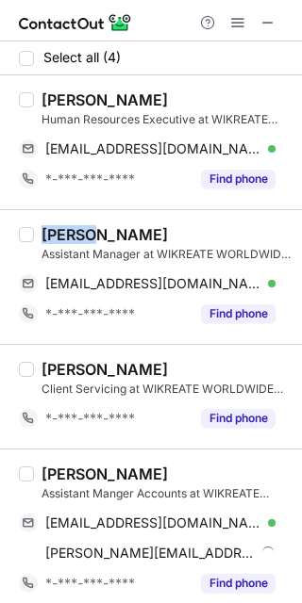
click at [49, 231] on div "[PERSON_NAME]" at bounding box center [104, 234] width 126 height 19
copy div "Rahul"
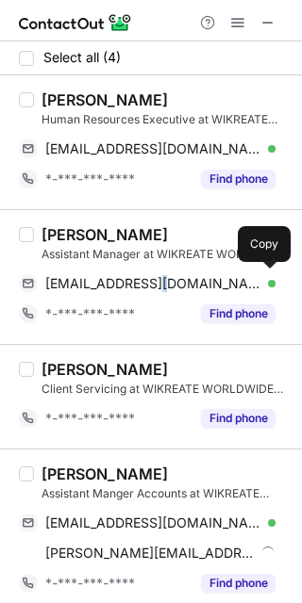
click at [153, 284] on span "[EMAIL_ADDRESS][DOMAIN_NAME]" at bounding box center [153, 283] width 216 height 17
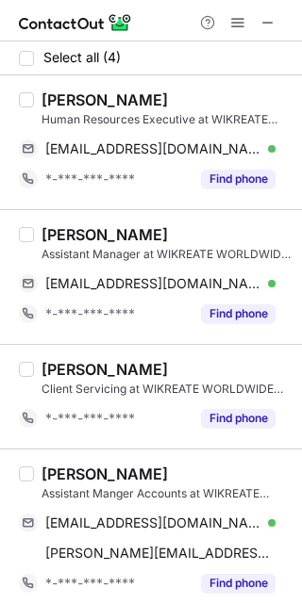
click at [75, 473] on div "[PERSON_NAME]" at bounding box center [104, 474] width 126 height 19
click at [74, 473] on div "[PERSON_NAME]" at bounding box center [104, 474] width 126 height 19
copy div "[PERSON_NAME]"
drag, startPoint x: 154, startPoint y: 523, endPoint x: 166, endPoint y: 508, distance: 19.4
click at [155, 521] on span "[EMAIL_ADDRESS][DOMAIN_NAME]" at bounding box center [153, 523] width 216 height 17
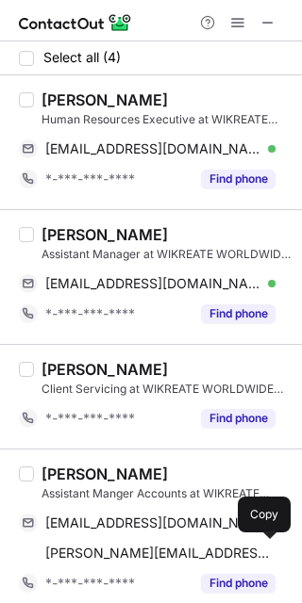
drag, startPoint x: 131, startPoint y: 546, endPoint x: 170, endPoint y: 519, distance: 47.4
click at [130, 545] on span "[PERSON_NAME][EMAIL_ADDRESS][DOMAIN_NAME]" at bounding box center [160, 553] width 230 height 17
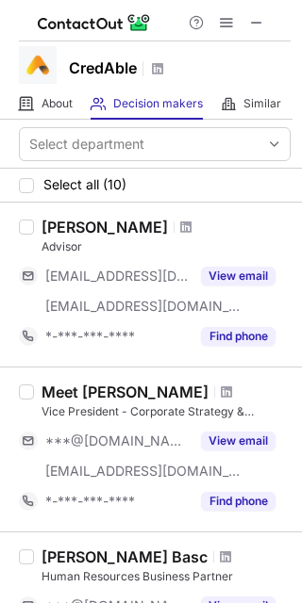
click at [257, 18] on span at bounding box center [256, 22] width 15 height 15
click at [239, 18] on div at bounding box center [226, 22] width 91 height 23
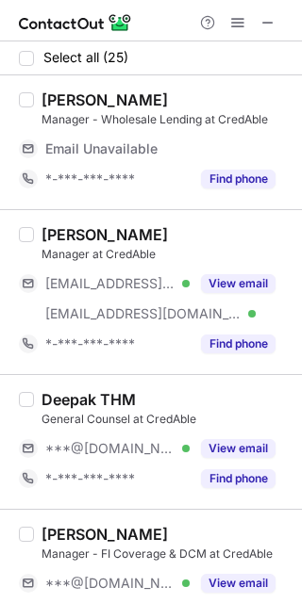
click at [231, 286] on button "View email" at bounding box center [238, 283] width 74 height 19
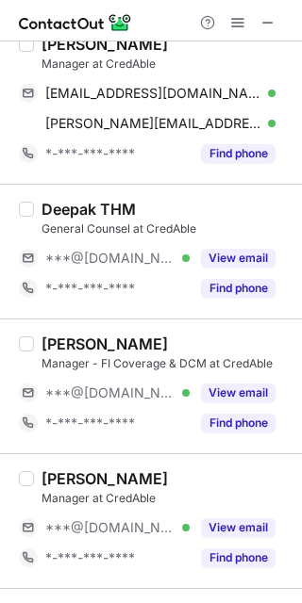
scroll to position [251, 0]
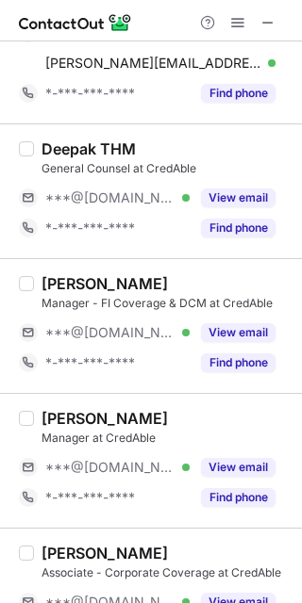
click at [246, 334] on button "View email" at bounding box center [238, 332] width 74 height 19
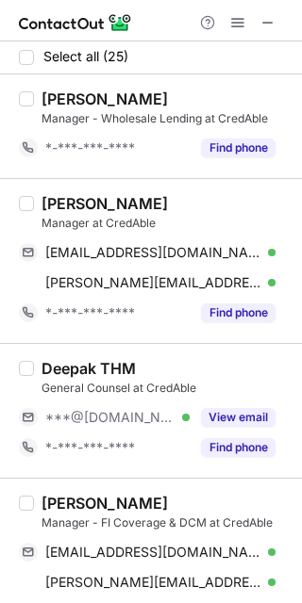
scroll to position [0, 0]
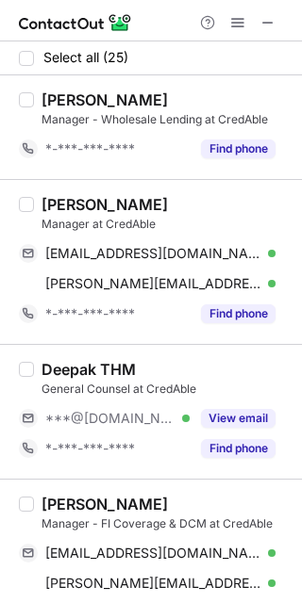
click at [56, 207] on div "[PERSON_NAME]" at bounding box center [104, 204] width 126 height 19
click at [53, 206] on div "[PERSON_NAME]" at bounding box center [104, 204] width 126 height 19
copy div "[PERSON_NAME]"
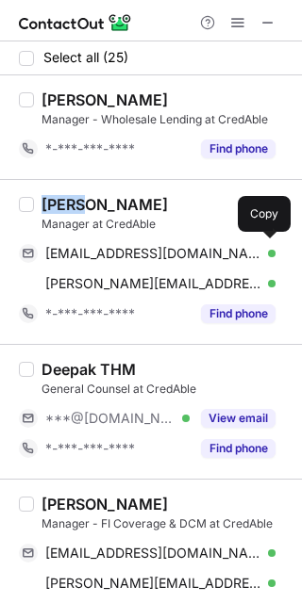
drag, startPoint x: 148, startPoint y: 250, endPoint x: 178, endPoint y: 239, distance: 32.2
click at [148, 250] on span "[EMAIL_ADDRESS][DOMAIN_NAME]" at bounding box center [153, 253] width 216 height 17
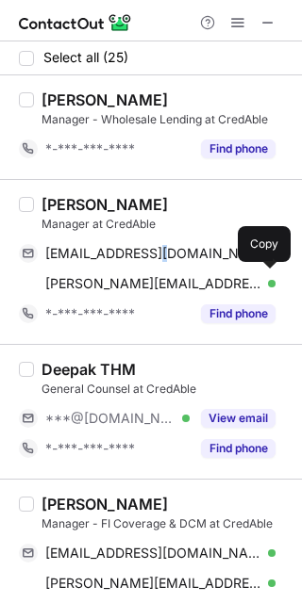
drag, startPoint x: 148, startPoint y: 284, endPoint x: 256, endPoint y: 246, distance: 114.8
click at [148, 283] on span "[PERSON_NAME][EMAIL_ADDRESS][PERSON_NAME][DOMAIN_NAME]" at bounding box center [153, 283] width 216 height 17
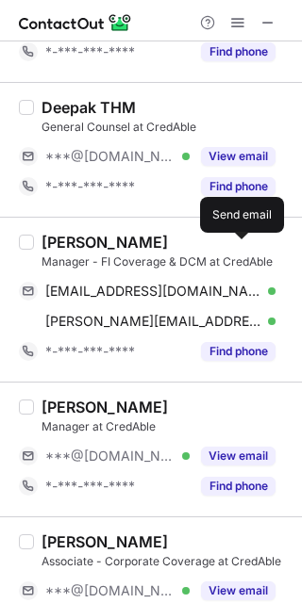
scroll to position [377, 0]
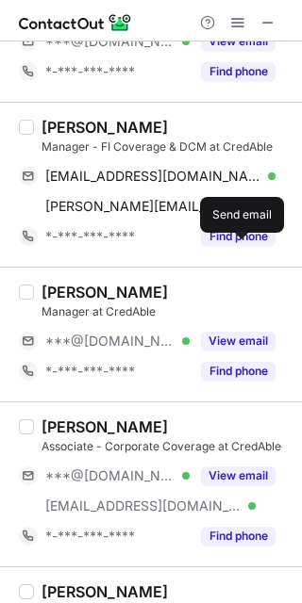
click at [48, 114] on div "[PERSON_NAME] Manager - FI Coverage & DCM at CredAble [EMAIL_ADDRESS][DOMAIN_NA…" at bounding box center [151, 184] width 302 height 165
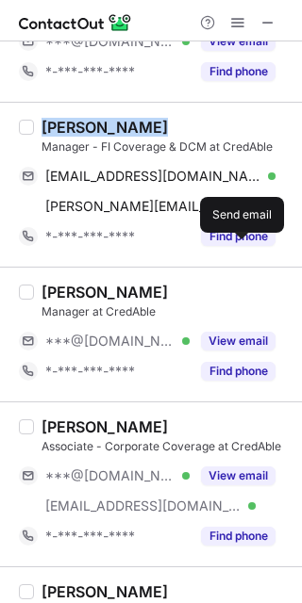
copy div "[PERSON_NAME]"
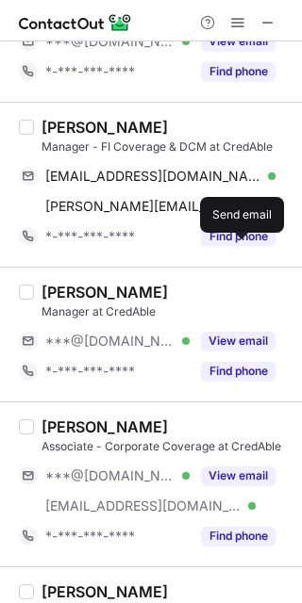
click at [181, 173] on span "[EMAIL_ADDRESS][DOMAIN_NAME]" at bounding box center [153, 176] width 216 height 17
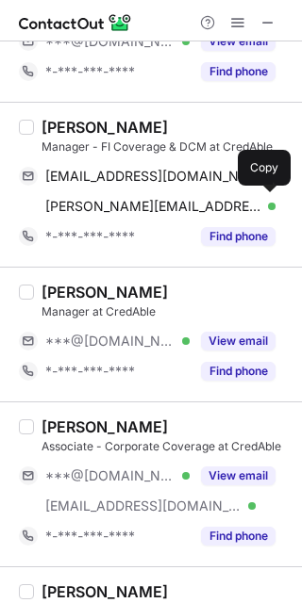
click at [167, 203] on span "[PERSON_NAME][EMAIL_ADDRESS][DOMAIN_NAME]" at bounding box center [153, 206] width 216 height 17
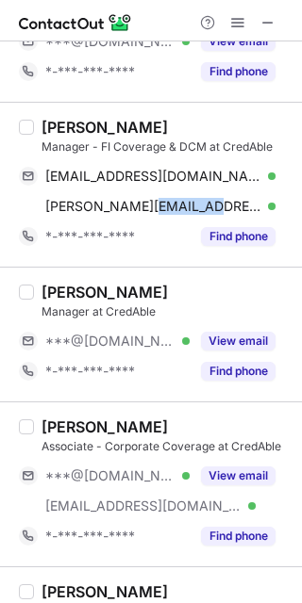
click at [215, 482] on button "View email" at bounding box center [238, 476] width 74 height 19
click at [45, 416] on div "[PERSON_NAME] Associate - Corporate Coverage at CredAble ***@[DOMAIN_NAME] [EMA…" at bounding box center [151, 484] width 302 height 165
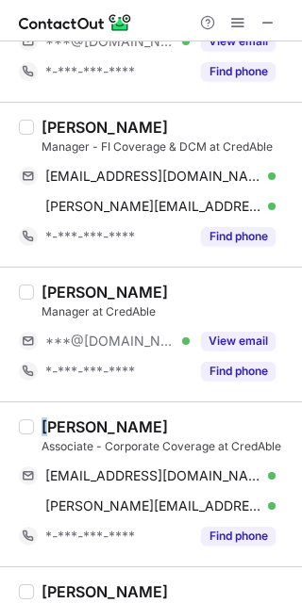
click at [45, 416] on div "[PERSON_NAME] Associate - Corporate Coverage at CredAble [EMAIL_ADDRESS][DOMAIN…" at bounding box center [151, 484] width 302 height 165
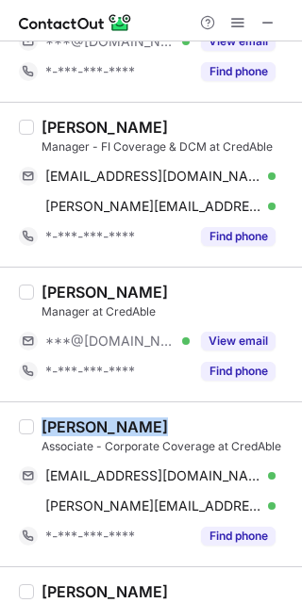
click at [45, 416] on div "[PERSON_NAME] Associate - Corporate Coverage at CredAble [EMAIL_ADDRESS][DOMAIN…" at bounding box center [151, 484] width 302 height 165
copy div "[PERSON_NAME]"
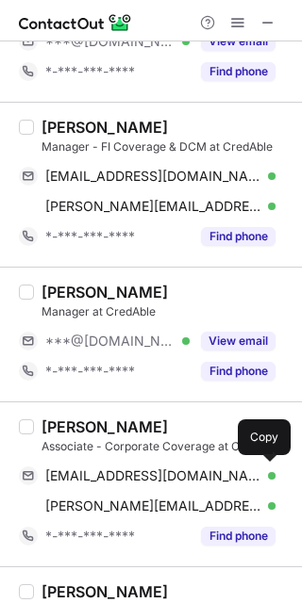
click at [175, 472] on span "[EMAIL_ADDRESS][DOMAIN_NAME]" at bounding box center [153, 476] width 216 height 17
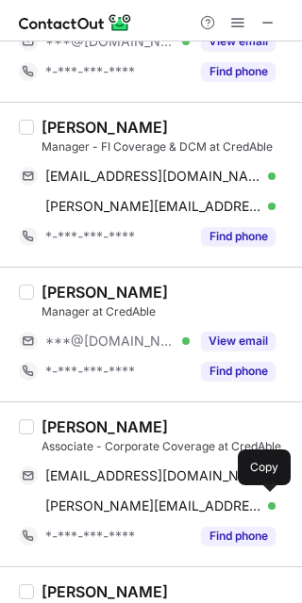
click at [131, 499] on span "[PERSON_NAME][EMAIL_ADDRESS][PERSON_NAME][DOMAIN_NAME]" at bounding box center [153, 506] width 216 height 17
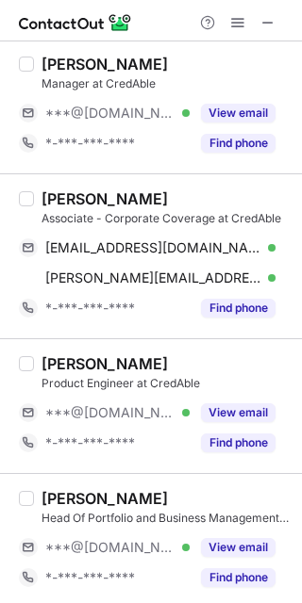
scroll to position [628, 0]
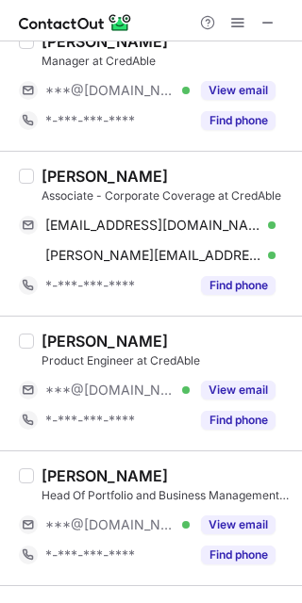
click at [234, 383] on button "View email" at bounding box center [238, 390] width 74 height 19
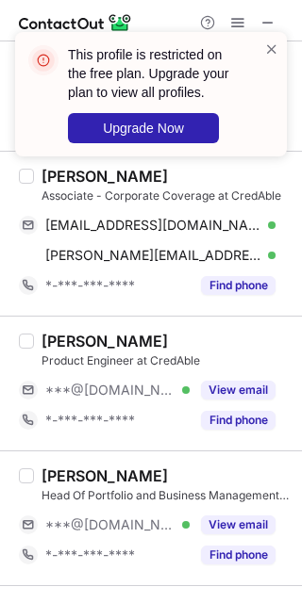
click at [229, 521] on button "View email" at bounding box center [238, 525] width 74 height 19
click at [238, 525] on button "View email" at bounding box center [238, 525] width 74 height 19
click at [190, 525] on div "***@[DOMAIN_NAME] Verified" at bounding box center [117, 525] width 144 height 17
click at [67, 341] on div "[PERSON_NAME]" at bounding box center [104, 341] width 126 height 19
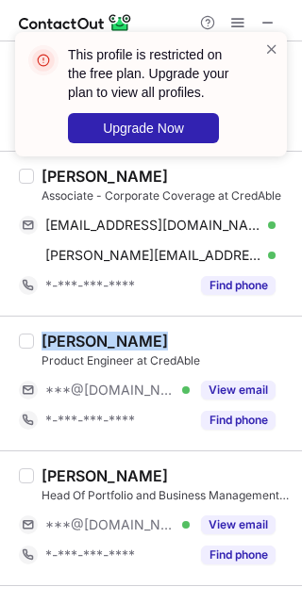
click at [65, 340] on div "[PERSON_NAME]" at bounding box center [104, 341] width 126 height 19
click at [61, 344] on div "[PERSON_NAME]" at bounding box center [104, 341] width 126 height 19
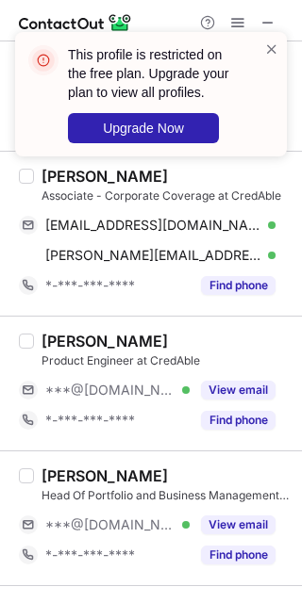
click at [271, 47] on span at bounding box center [271, 49] width 15 height 19
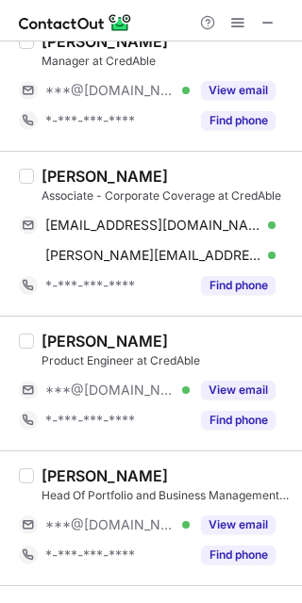
click at [271, 47] on span at bounding box center [271, 49] width 15 height 19
click at [240, 20] on span at bounding box center [237, 22] width 15 height 15
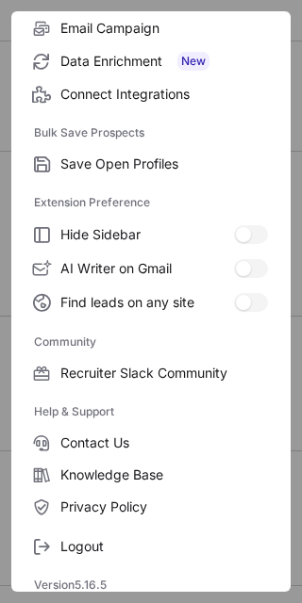
scroll to position [253, 0]
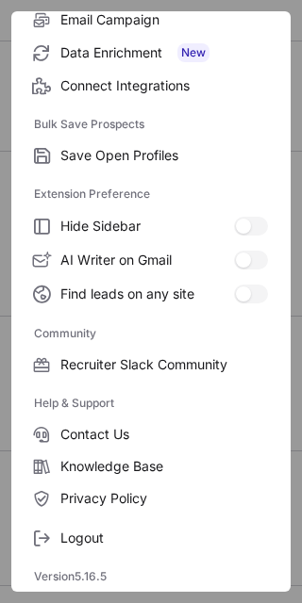
click at [106, 533] on span "Logout" at bounding box center [163, 538] width 207 height 17
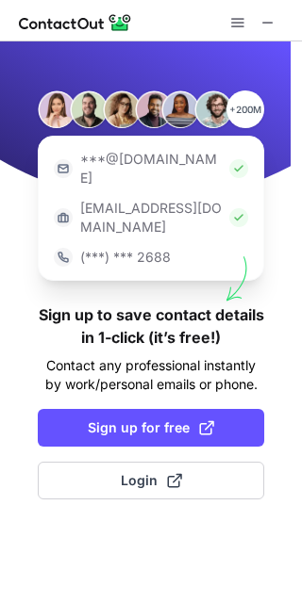
click at [158, 471] on span "Login" at bounding box center [151, 480] width 61 height 19
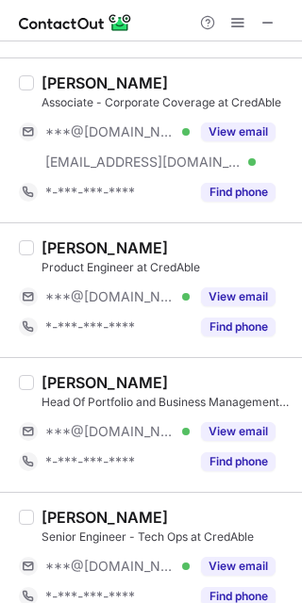
scroll to position [754, 0]
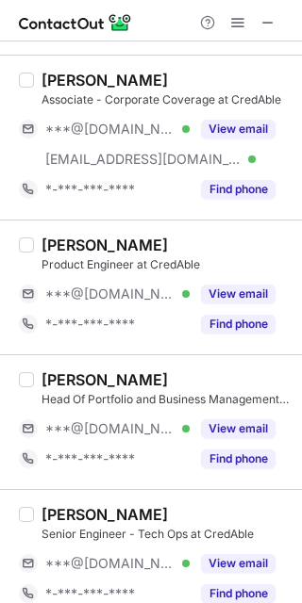
click at [223, 289] on button "View email" at bounding box center [238, 294] width 74 height 19
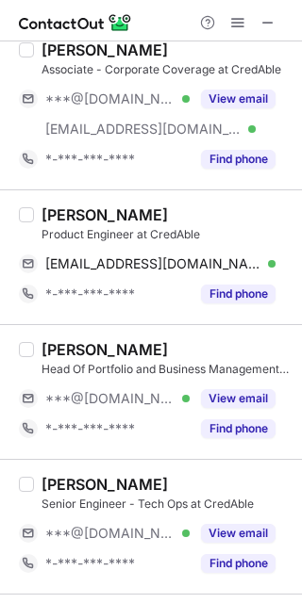
scroll to position [724, 0]
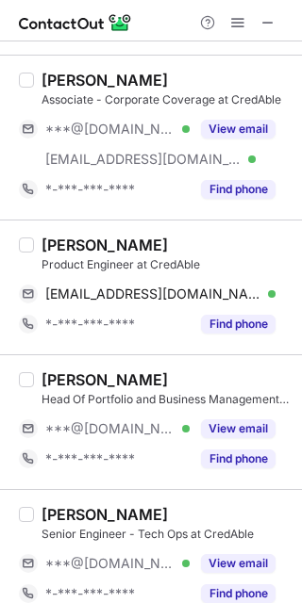
click at [245, 424] on button "View email" at bounding box center [238, 429] width 74 height 19
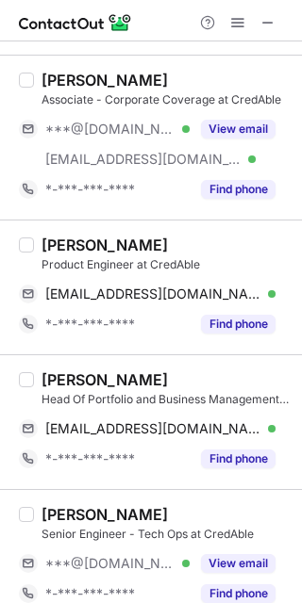
click at [245, 566] on button "View email" at bounding box center [238, 563] width 74 height 19
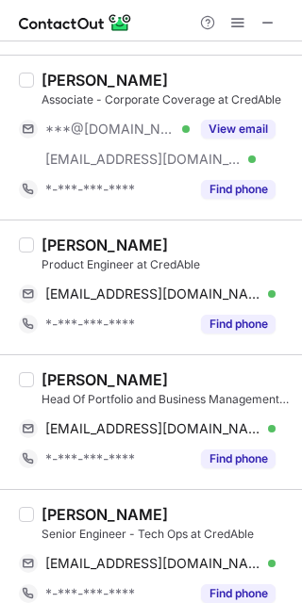
click at [57, 239] on div "[PERSON_NAME]" at bounding box center [104, 245] width 126 height 19
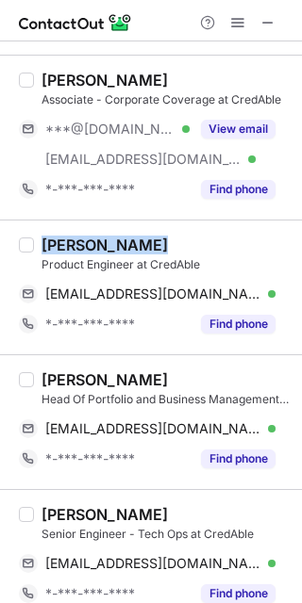
click at [57, 239] on div "[PERSON_NAME]" at bounding box center [104, 245] width 126 height 19
click at [54, 243] on div "[PERSON_NAME]" at bounding box center [104, 245] width 126 height 19
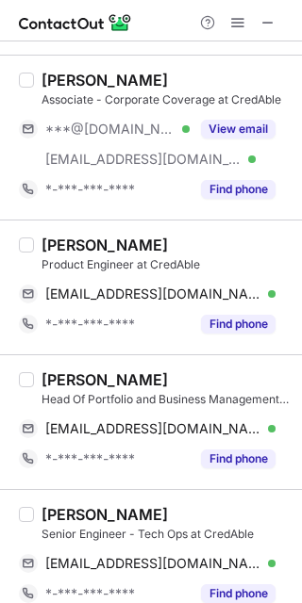
click at [56, 239] on div "[PERSON_NAME]" at bounding box center [104, 245] width 126 height 19
copy div "[PERSON_NAME]"
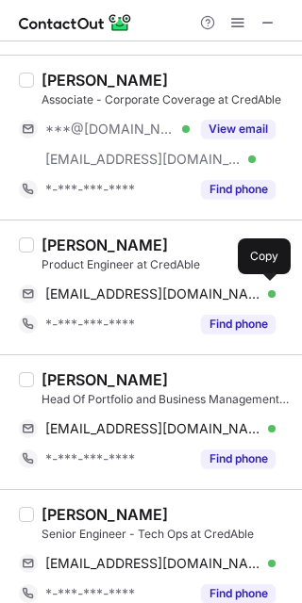
drag, startPoint x: 146, startPoint y: 303, endPoint x: 186, endPoint y: 322, distance: 44.3
click at [146, 303] on span "[EMAIL_ADDRESS][DOMAIN_NAME]" at bounding box center [153, 294] width 216 height 17
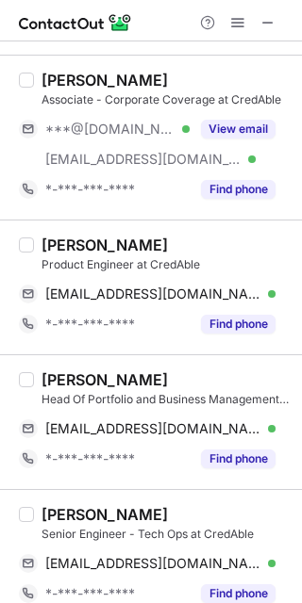
click at [58, 378] on div "[PERSON_NAME]" at bounding box center [104, 380] width 126 height 19
copy div "Varun"
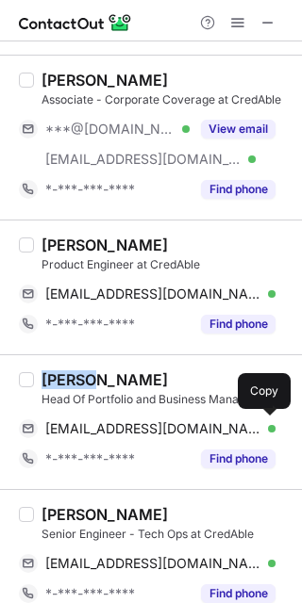
click at [182, 425] on span "[EMAIL_ADDRESS][DOMAIN_NAME]" at bounding box center [153, 429] width 216 height 17
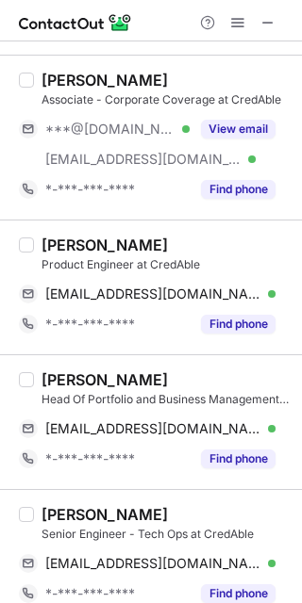
click at [71, 519] on div "[PERSON_NAME]" at bounding box center [104, 514] width 126 height 19
click at [69, 518] on div "[PERSON_NAME]" at bounding box center [104, 514] width 126 height 19
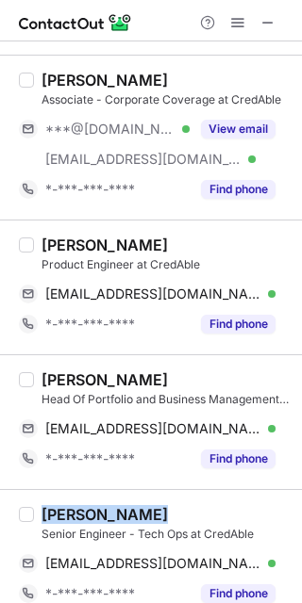
click at [69, 518] on div "[PERSON_NAME]" at bounding box center [104, 514] width 126 height 19
click at [67, 511] on div "[PERSON_NAME]" at bounding box center [104, 514] width 126 height 19
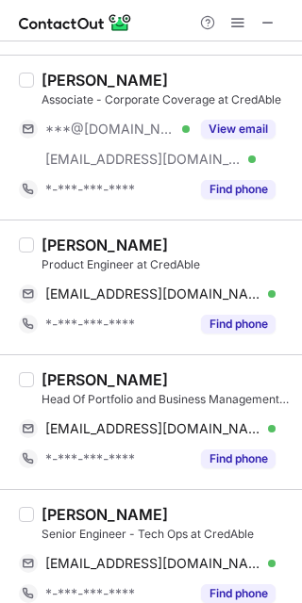
click at [67, 511] on div "[PERSON_NAME]" at bounding box center [104, 514] width 126 height 19
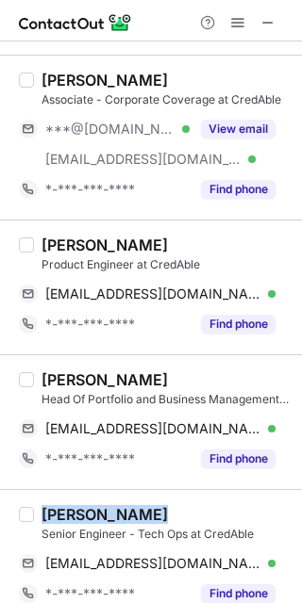
click at [67, 511] on div "[PERSON_NAME]" at bounding box center [104, 514] width 126 height 19
drag, startPoint x: 147, startPoint y: 564, endPoint x: 289, endPoint y: 567, distance: 142.4
click at [147, 564] on span "[EMAIL_ADDRESS][DOMAIN_NAME]" at bounding box center [153, 563] width 216 height 17
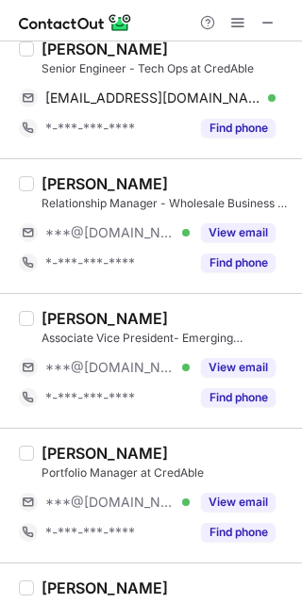
scroll to position [1227, 0]
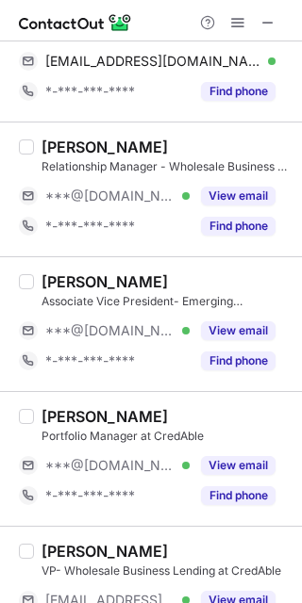
click at [249, 329] on button "View email" at bounding box center [238, 331] width 74 height 19
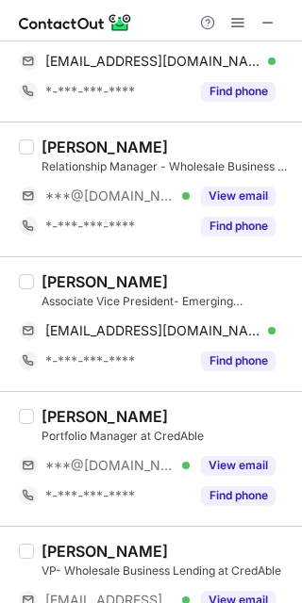
click at [41, 280] on div "[PERSON_NAME]" at bounding box center [104, 282] width 126 height 19
copy div "Anuj"
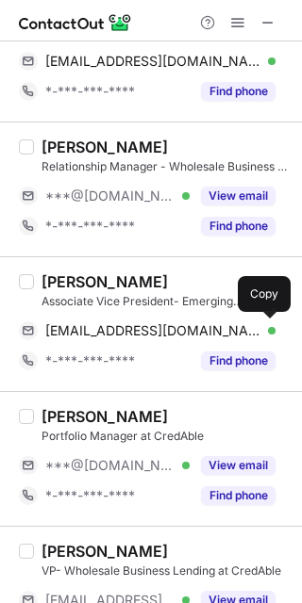
click at [143, 330] on span "[EMAIL_ADDRESS][DOMAIN_NAME]" at bounding box center [153, 330] width 216 height 17
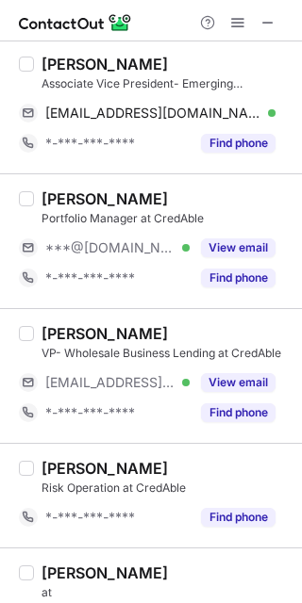
scroll to position [1479, 0]
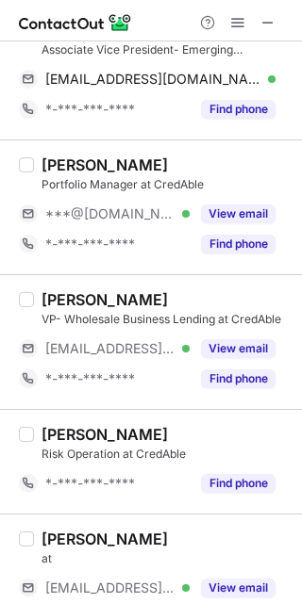
click at [218, 213] on button "View email" at bounding box center [238, 214] width 74 height 19
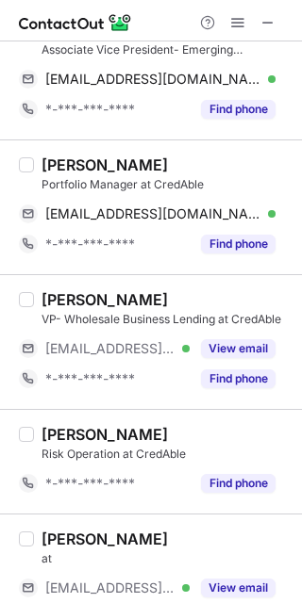
click at [50, 165] on div "[PERSON_NAME]" at bounding box center [104, 165] width 126 height 19
copy div "[PERSON_NAME]"
drag, startPoint x: 146, startPoint y: 218, endPoint x: 185, endPoint y: 217, distance: 38.7
click at [146, 218] on span "[EMAIL_ADDRESS][DOMAIN_NAME]" at bounding box center [153, 214] width 216 height 17
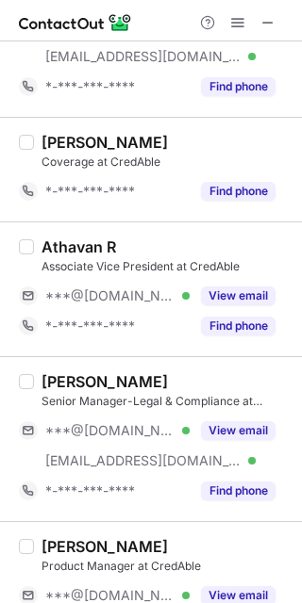
scroll to position [2358, 0]
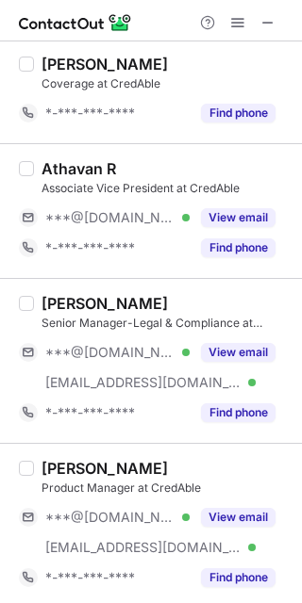
click at [212, 213] on button "View email" at bounding box center [238, 217] width 74 height 19
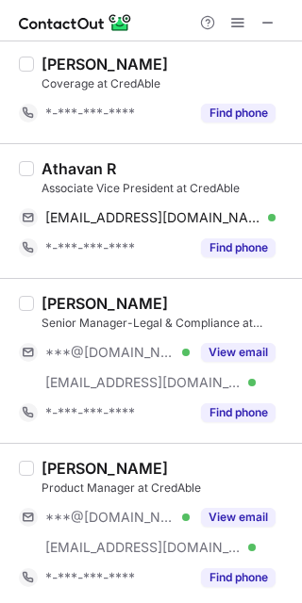
click at [216, 354] on button "View email" at bounding box center [238, 352] width 74 height 19
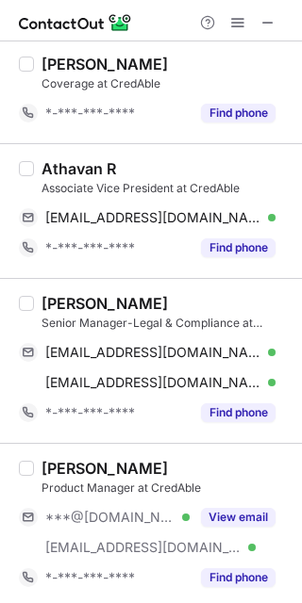
click at [52, 161] on div "[PERSON_NAME] Associate Vice President at CredAble [EMAIL_ADDRESS][DOMAIN_NAME]…" at bounding box center [151, 210] width 302 height 135
click at [52, 160] on div "[PERSON_NAME] Associate Vice President at CredAble [EMAIL_ADDRESS][DOMAIN_NAME]…" at bounding box center [151, 210] width 302 height 135
copy div "Athavan"
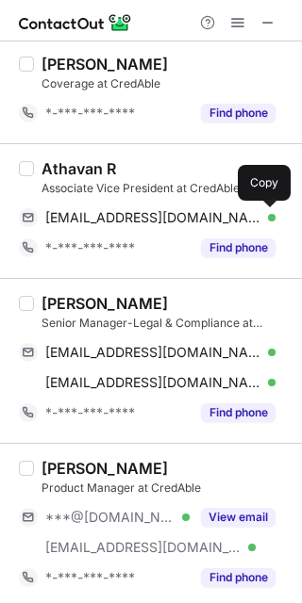
click at [94, 210] on div "[EMAIL_ADDRESS][DOMAIN_NAME] Verified Send email Copy" at bounding box center [147, 218] width 256 height 30
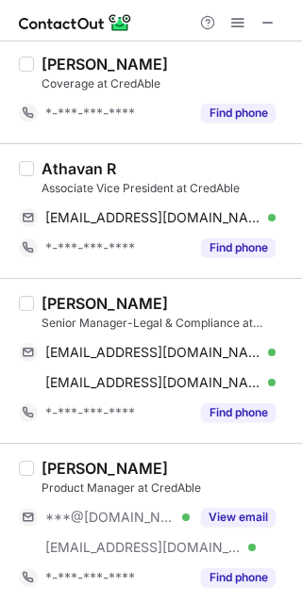
click at [50, 308] on div "[PERSON_NAME]" at bounding box center [104, 303] width 126 height 19
copy div "Neeti"
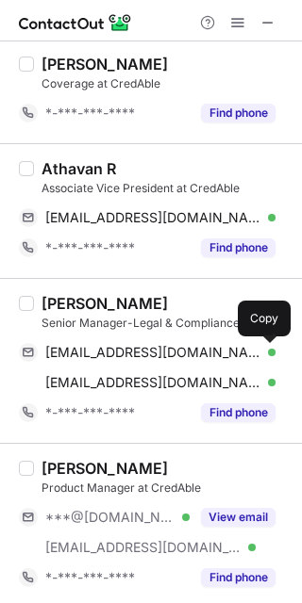
drag, startPoint x: 103, startPoint y: 345, endPoint x: 124, endPoint y: 349, distance: 21.1
click at [103, 345] on div "[EMAIL_ADDRESS][DOMAIN_NAME] Verified Send email Copy" at bounding box center [147, 353] width 256 height 30
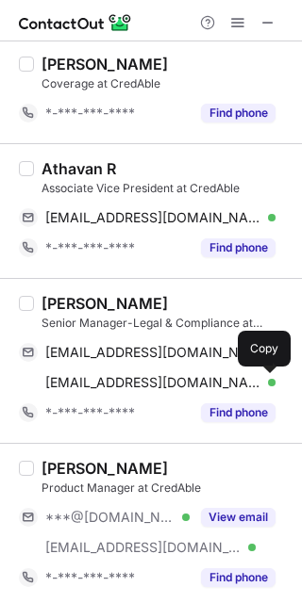
click at [159, 382] on span "[EMAIL_ADDRESS][DOMAIN_NAME]" at bounding box center [153, 382] width 216 height 17
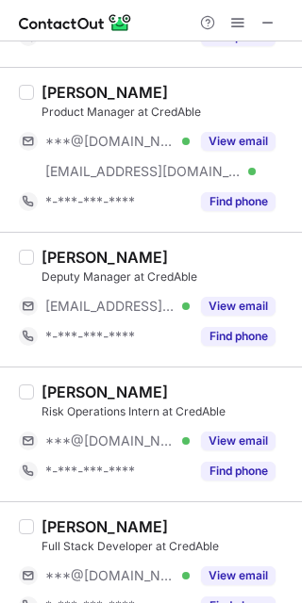
scroll to position [2736, 0]
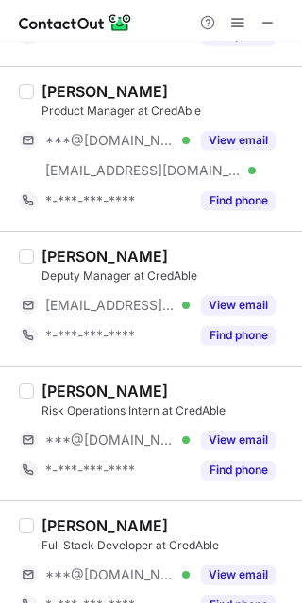
click at [231, 444] on button "View email" at bounding box center [238, 440] width 74 height 19
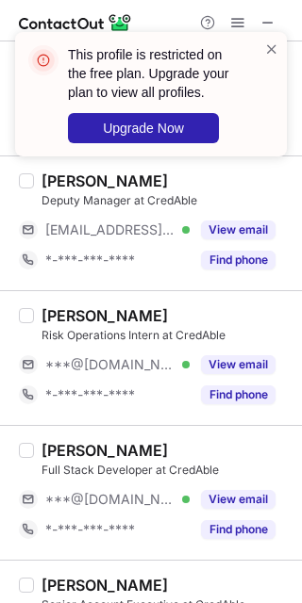
scroll to position [2910, 0]
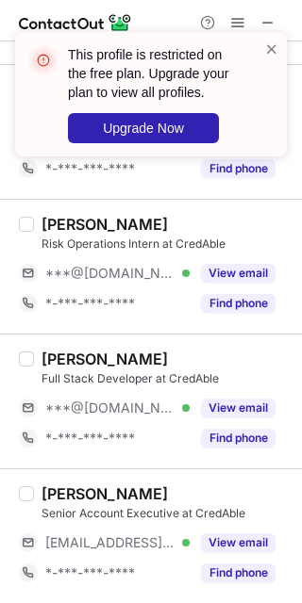
click at [227, 408] on button "View email" at bounding box center [238, 408] width 74 height 19
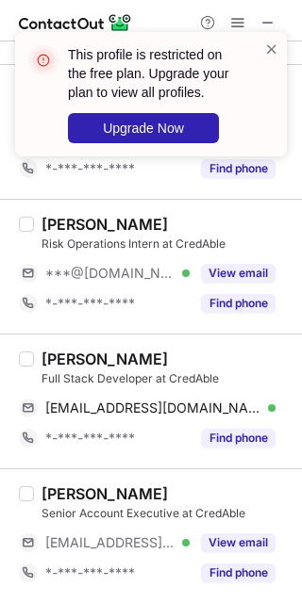
click at [58, 353] on div "[PERSON_NAME]" at bounding box center [104, 359] width 126 height 19
copy div "[PERSON_NAME]"
click at [135, 410] on span "[EMAIL_ADDRESS][DOMAIN_NAME]" at bounding box center [153, 408] width 216 height 17
click at [44, 217] on div "[PERSON_NAME]" at bounding box center [104, 224] width 126 height 19
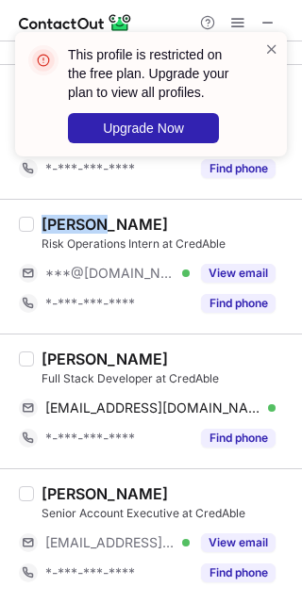
click at [44, 217] on div "[PERSON_NAME]" at bounding box center [104, 224] width 126 height 19
click at [265, 51] on span at bounding box center [271, 49] width 15 height 19
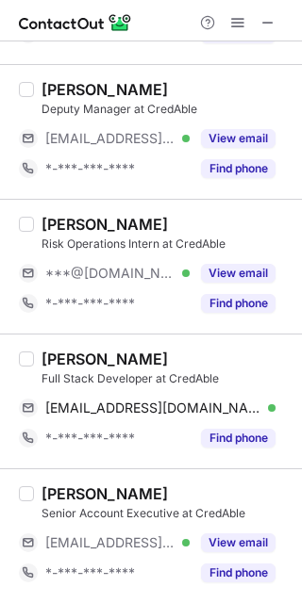
click at [238, 25] on span at bounding box center [237, 22] width 15 height 15
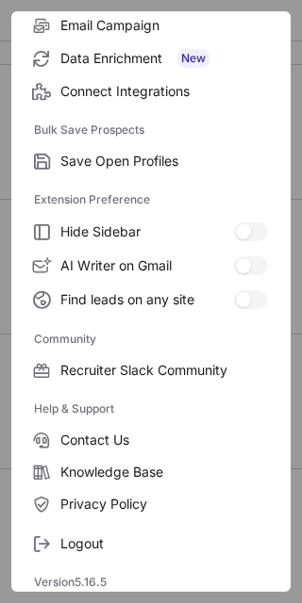
scroll to position [253, 0]
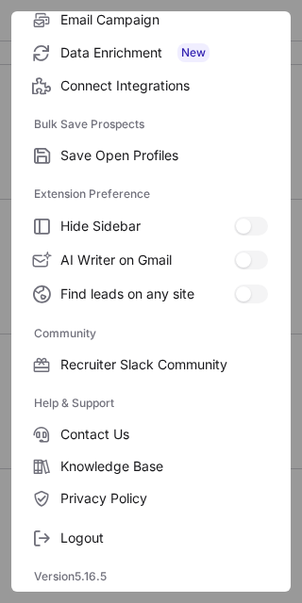
click at [103, 537] on span "Logout" at bounding box center [163, 538] width 207 height 17
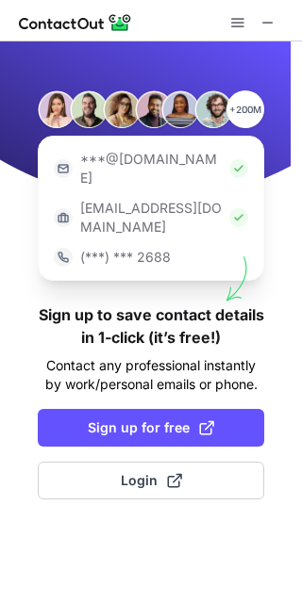
click at [218, 462] on button "Login" at bounding box center [151, 481] width 226 height 38
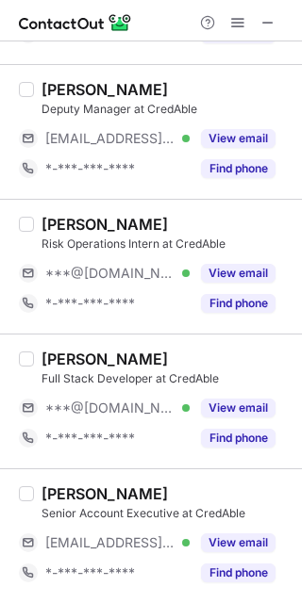
scroll to position [3061, 0]
click at [225, 270] on button "View email" at bounding box center [238, 273] width 74 height 19
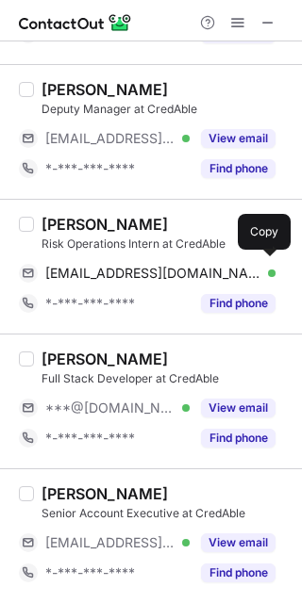
click at [113, 271] on span "[EMAIL_ADDRESS][DOMAIN_NAME]" at bounding box center [153, 273] width 216 height 17
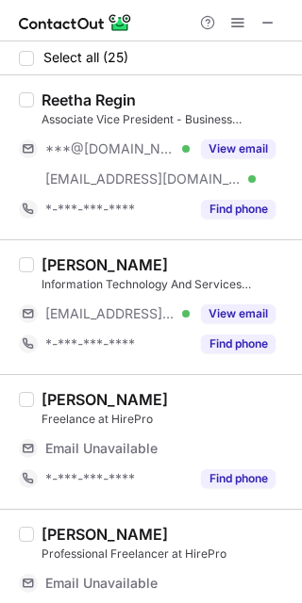
click at [210, 149] on button "View email" at bounding box center [238, 149] width 74 height 19
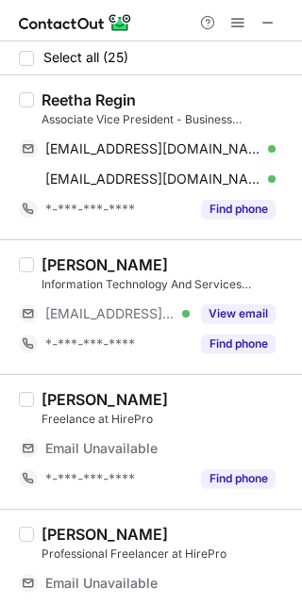
click at [63, 91] on div "Reetha Regin" at bounding box center [88, 100] width 94 height 19
copy div "Reetha"
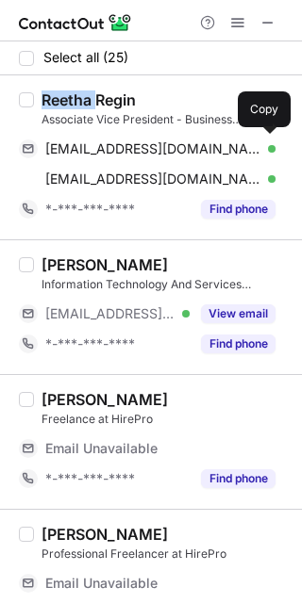
drag, startPoint x: 169, startPoint y: 149, endPoint x: 215, endPoint y: 149, distance: 46.2
click at [169, 149] on span "[EMAIL_ADDRESS][DOMAIN_NAME]" at bounding box center [153, 149] width 216 height 17
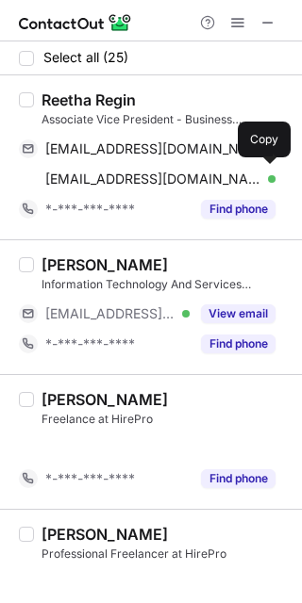
drag, startPoint x: 165, startPoint y: 173, endPoint x: 301, endPoint y: 173, distance: 135.8
click at [168, 174] on span "reetha.regin@hirepro.in" at bounding box center [153, 179] width 216 height 17
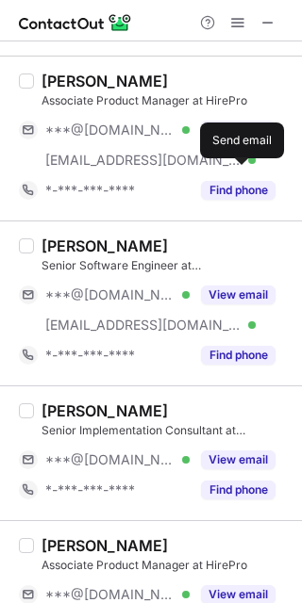
scroll to position [880, 0]
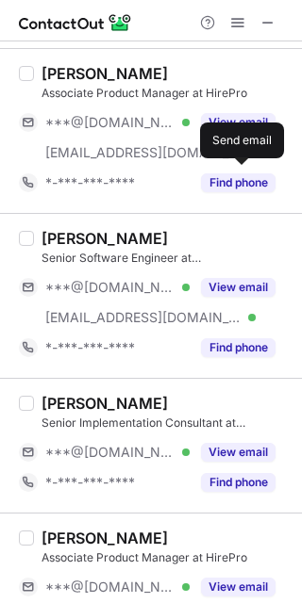
click at [174, 118] on div "***@[DOMAIN_NAME] Verified" at bounding box center [117, 122] width 144 height 17
click at [174, 118] on div "***@[DOMAIN_NAME]" at bounding box center [160, 122] width 230 height 17
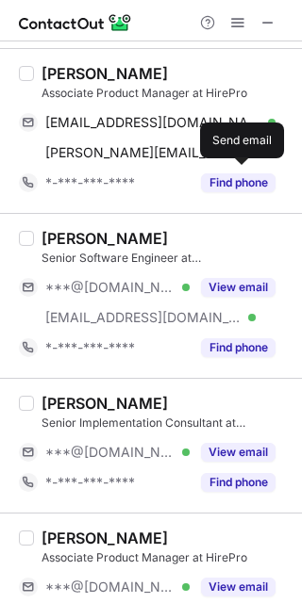
click at [239, 291] on button "View email" at bounding box center [238, 287] width 74 height 19
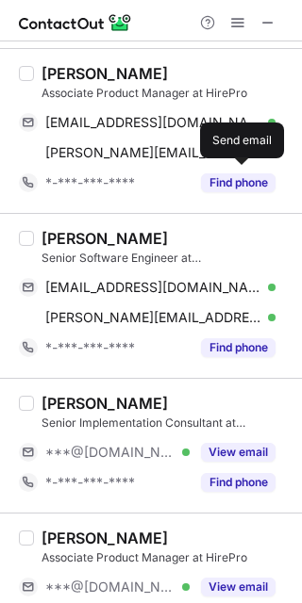
click at [220, 447] on button "View email" at bounding box center [238, 452] width 74 height 19
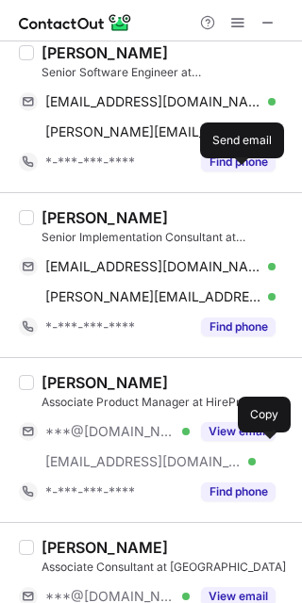
scroll to position [1132, 0]
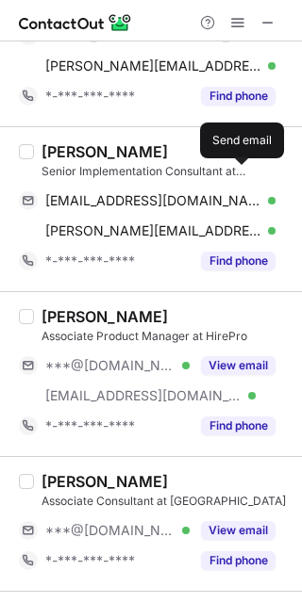
click at [220, 374] on button "View email" at bounding box center [238, 365] width 74 height 19
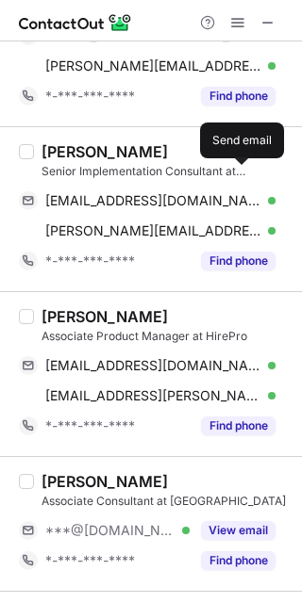
click at [238, 530] on button "View email" at bounding box center [238, 530] width 74 height 19
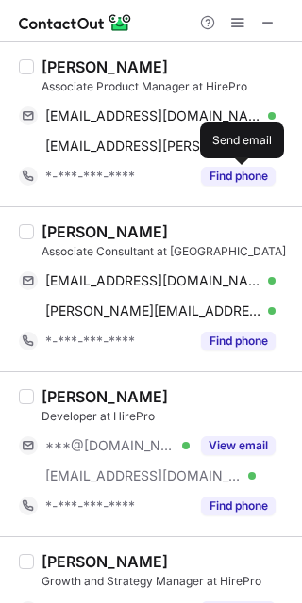
scroll to position [1382, 0]
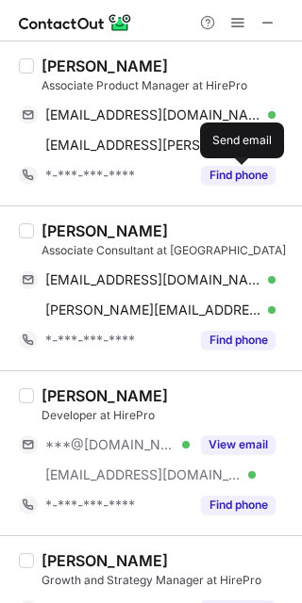
click at [235, 453] on button "View email" at bounding box center [238, 445] width 74 height 19
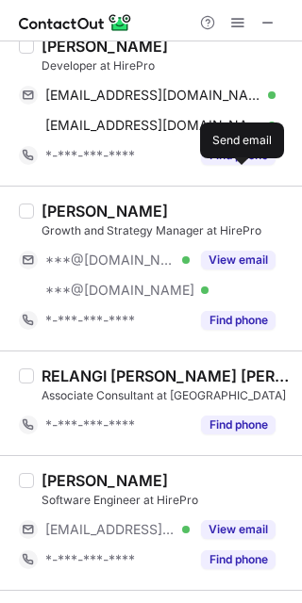
scroll to position [1760, 0]
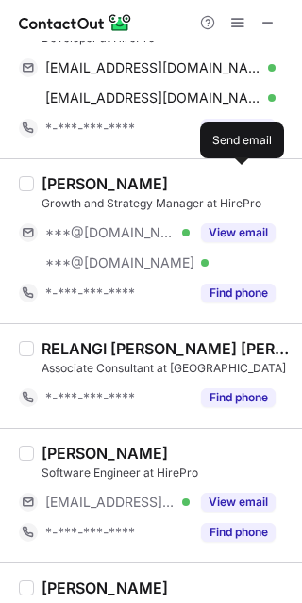
click at [231, 240] on button "View email" at bounding box center [238, 232] width 74 height 19
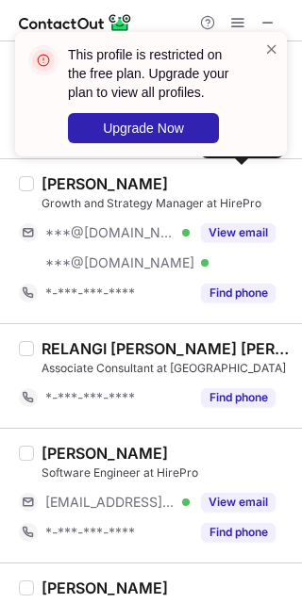
click at [268, 44] on span at bounding box center [271, 49] width 15 height 19
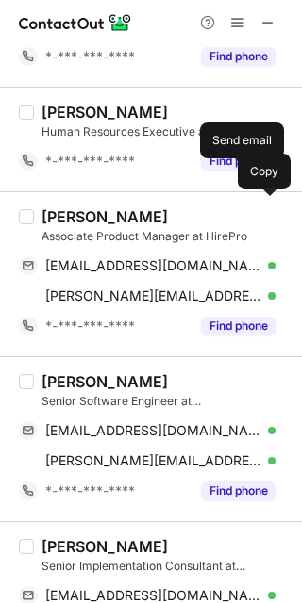
scroll to position [754, 0]
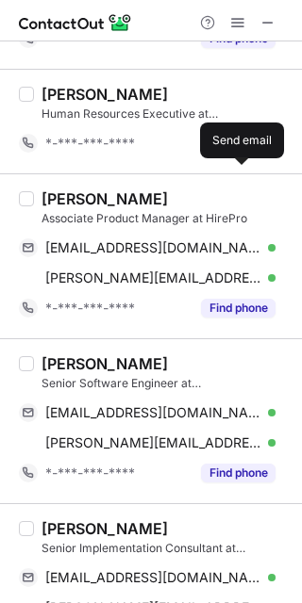
click at [63, 203] on div "Gourab Agarwal" at bounding box center [104, 199] width 126 height 19
copy div "Gourab"
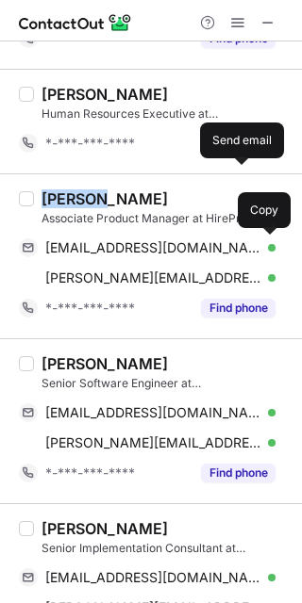
drag, startPoint x: 125, startPoint y: 244, endPoint x: 147, endPoint y: 237, distance: 23.0
click at [125, 244] on span "agarwalgourab2@gmail.com" at bounding box center [153, 248] width 216 height 17
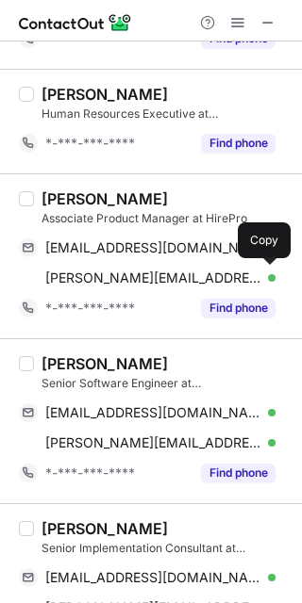
drag, startPoint x: 112, startPoint y: 285, endPoint x: 124, endPoint y: 282, distance: 11.7
click at [112, 285] on span "gourab.agarwal@hirepro.in" at bounding box center [153, 278] width 216 height 17
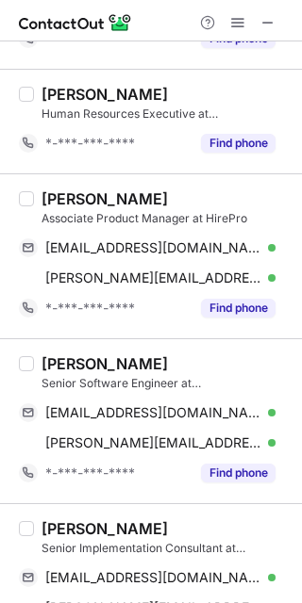
click at [64, 363] on div "Robin Singh" at bounding box center [104, 364] width 126 height 19
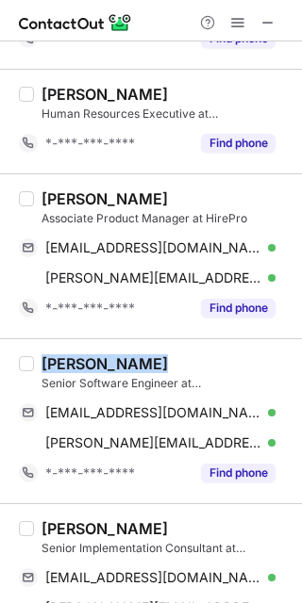
click at [64, 361] on div "Robin Singh" at bounding box center [104, 364] width 126 height 19
click at [63, 363] on div "Robin Singh" at bounding box center [104, 364] width 126 height 19
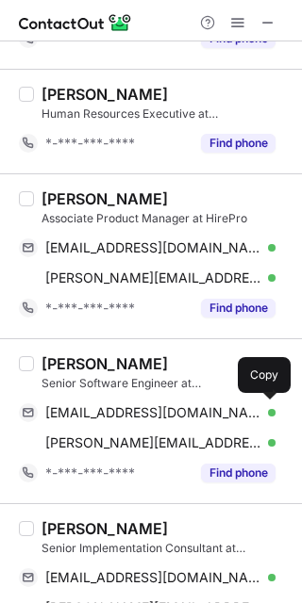
click at [127, 410] on span "robinsingh051s@gmail.com" at bounding box center [153, 413] width 216 height 17
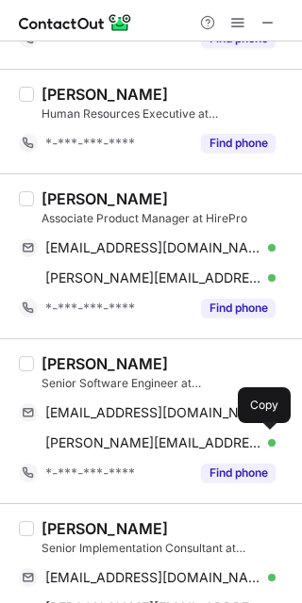
drag, startPoint x: 125, startPoint y: 437, endPoint x: 190, endPoint y: 399, distance: 74.4
click at [125, 437] on span "robin.singh@hirepro.in" at bounding box center [153, 443] width 216 height 17
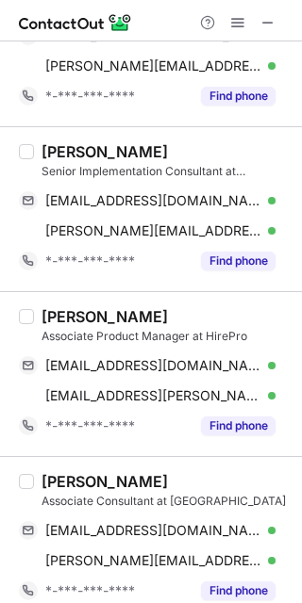
click at [58, 159] on div "Glen Paul" at bounding box center [104, 151] width 126 height 19
click at [57, 159] on div "Glen Paul" at bounding box center [104, 151] width 126 height 19
copy div "Glen"
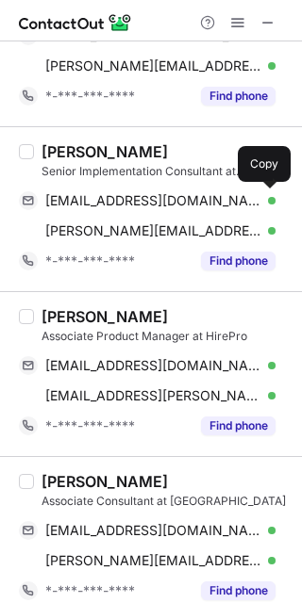
click at [131, 207] on span "glenpaul95@gmail.com" at bounding box center [153, 200] width 216 height 17
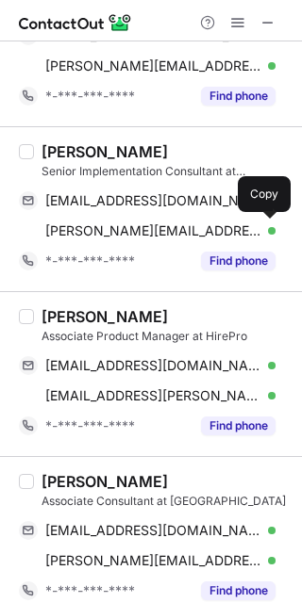
click at [140, 228] on span "glen.paul@hirepro.in" at bounding box center [153, 231] width 216 height 17
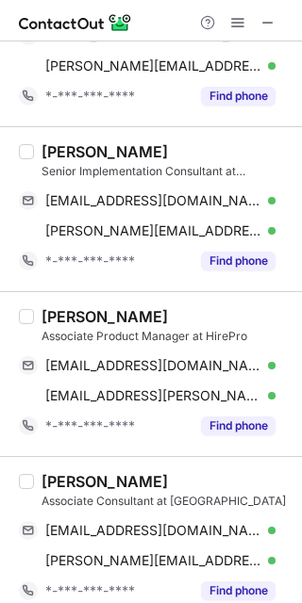
click at [73, 318] on div "Naveen C Tom" at bounding box center [104, 316] width 126 height 19
click at [72, 318] on div "Naveen C Tom" at bounding box center [104, 316] width 126 height 19
copy div "Naveen"
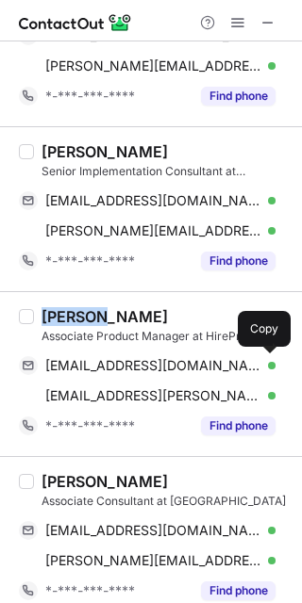
drag, startPoint x: 132, startPoint y: 371, endPoint x: 201, endPoint y: 387, distance: 70.7
click at [132, 371] on span "naveenctom514@gmail.com" at bounding box center [153, 365] width 216 height 17
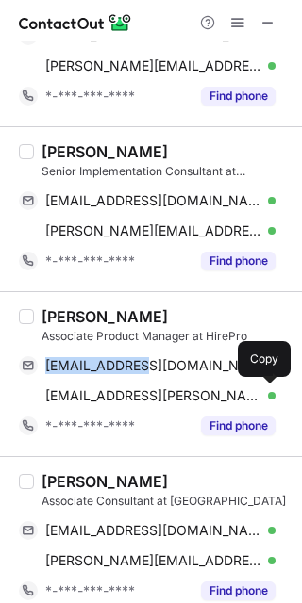
drag, startPoint x: 124, startPoint y: 395, endPoint x: 169, endPoint y: 413, distance: 47.8
click at [124, 395] on span "naveen.tom@hirepro.in" at bounding box center [153, 396] width 216 height 17
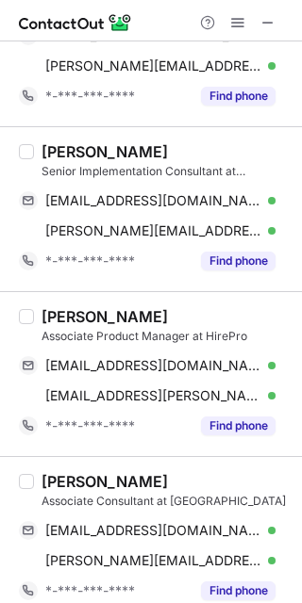
click at [71, 484] on div "NIRAV KUMAR" at bounding box center [104, 481] width 126 height 19
copy div "NIRAV"
drag, startPoint x: 165, startPoint y: 530, endPoint x: 201, endPoint y: 530, distance: 35.8
click at [166, 530] on span "niravkumar023@gmail.com" at bounding box center [153, 530] width 216 height 17
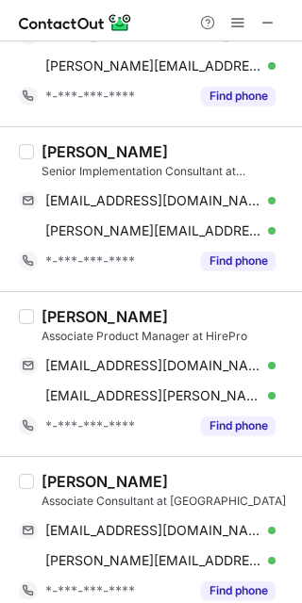
drag, startPoint x: 159, startPoint y: 563, endPoint x: 216, endPoint y: 561, distance: 56.6
click at [158, 563] on span "nirav.kumar@hirepro.in" at bounding box center [153, 561] width 216 height 17
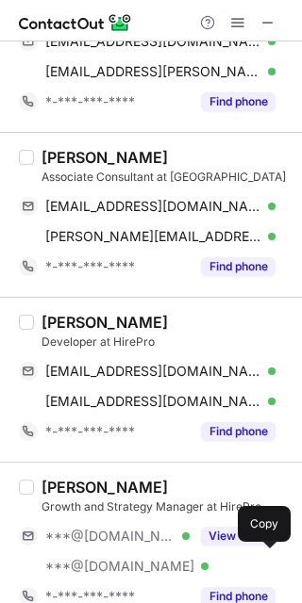
scroll to position [1509, 0]
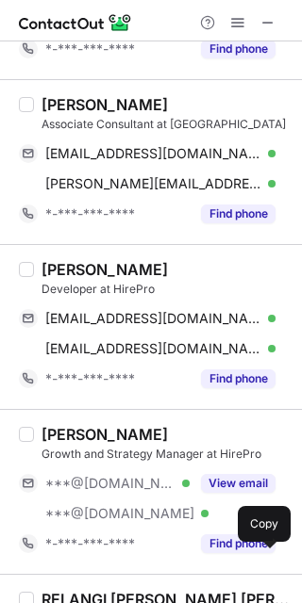
click at [69, 273] on div "Abhijit Totager" at bounding box center [104, 269] width 126 height 19
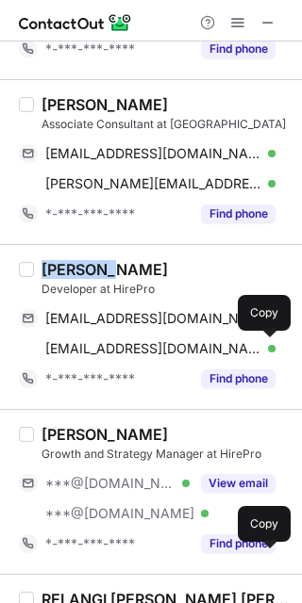
copy div "Abhijit"
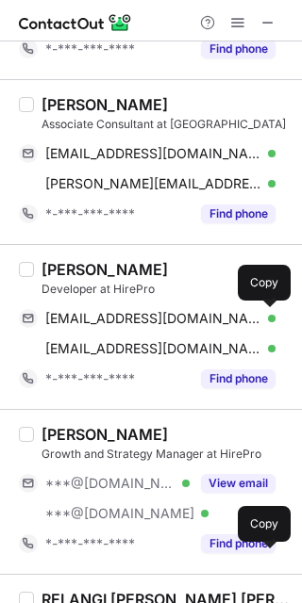
drag, startPoint x: 146, startPoint y: 325, endPoint x: 166, endPoint y: 329, distance: 20.2
click at [146, 325] on span "whooabhijit@gmail.com" at bounding box center [153, 318] width 216 height 17
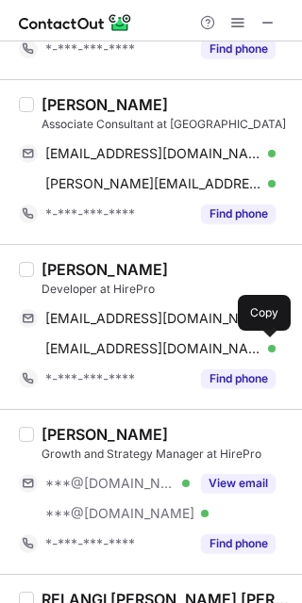
drag, startPoint x: 114, startPoint y: 352, endPoint x: 127, endPoint y: 360, distance: 15.7
click at [114, 352] on span "abhijit.totager@hirepro.in" at bounding box center [153, 348] width 216 height 17
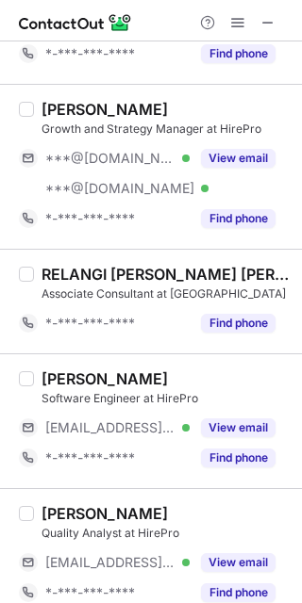
scroll to position [1760, 0]
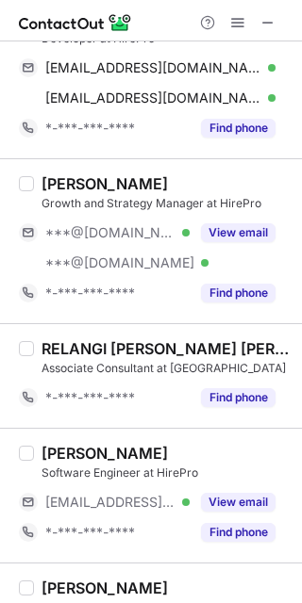
click at [64, 183] on div "Hari Chandana Vakulabharanam" at bounding box center [104, 183] width 126 height 19
copy div "Hari"
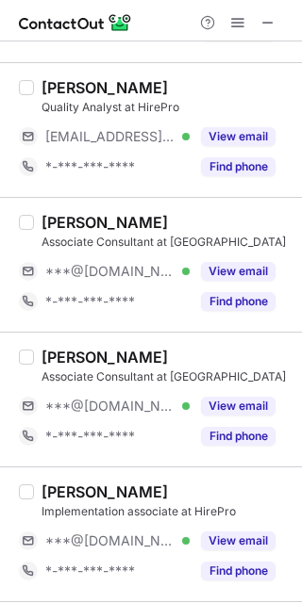
scroll to position [2263, 0]
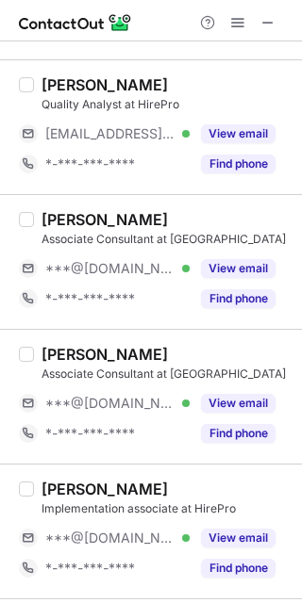
click at [256, 270] on button "View email" at bounding box center [238, 268] width 74 height 19
click at [190, 270] on div "***@gmail.com Verified" at bounding box center [117, 268] width 144 height 17
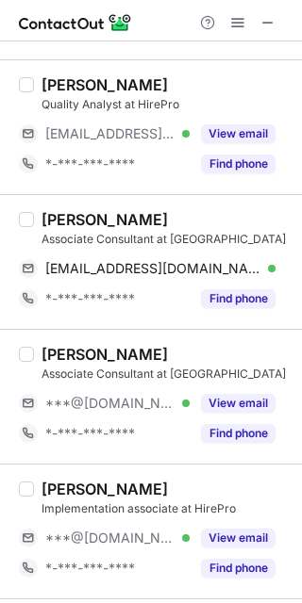
click at [233, 409] on button "View email" at bounding box center [238, 403] width 74 height 19
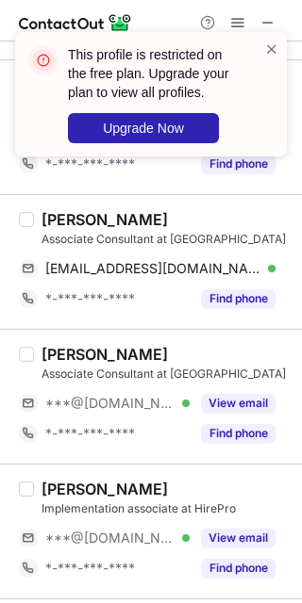
click at [59, 222] on div "Ritesh Thorat" at bounding box center [104, 219] width 126 height 19
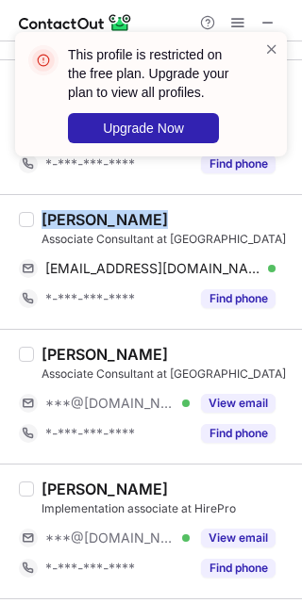
click at [59, 222] on div "Ritesh Thorat" at bounding box center [104, 219] width 126 height 19
click at [58, 223] on div "Ritesh Thorat" at bounding box center [104, 219] width 126 height 19
click at [58, 222] on div "Ritesh Thorat" at bounding box center [104, 219] width 126 height 19
click at [57, 224] on div "Ritesh Thorat" at bounding box center [104, 219] width 126 height 19
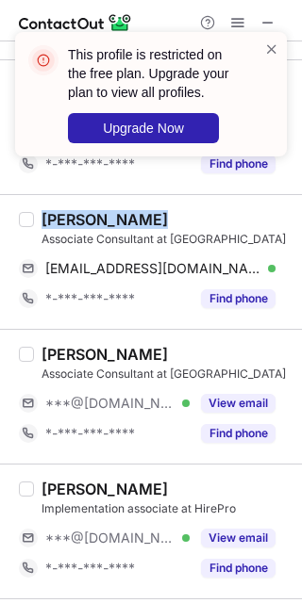
click at [58, 224] on div "Ritesh Thorat" at bounding box center [104, 219] width 126 height 19
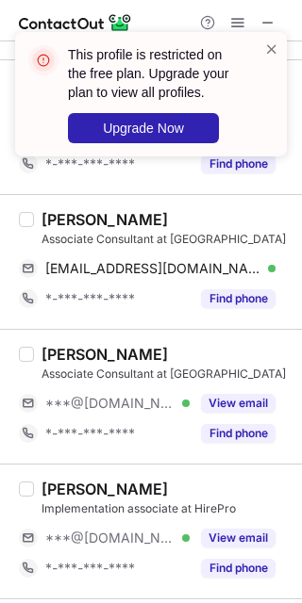
click at [72, 228] on div "Ritesh Thorat" at bounding box center [104, 219] width 126 height 19
copy div "Ritesh"
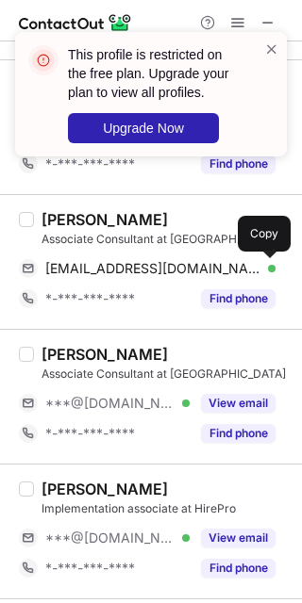
click at [120, 269] on span "rpthorat133@gmail.com" at bounding box center [153, 268] width 216 height 17
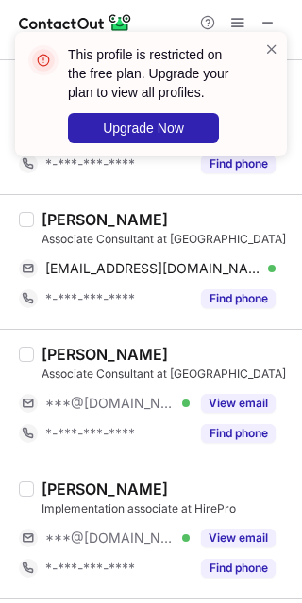
click at [73, 363] on div "Rohan shetty" at bounding box center [104, 354] width 126 height 19
copy div "Rohan"
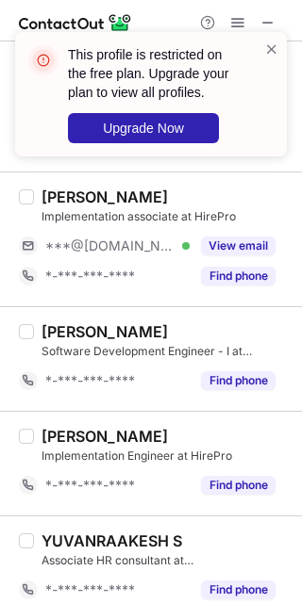
scroll to position [2514, 0]
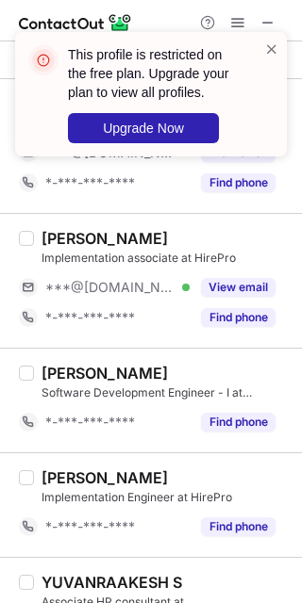
click at [225, 285] on button "View email" at bounding box center [238, 287] width 74 height 19
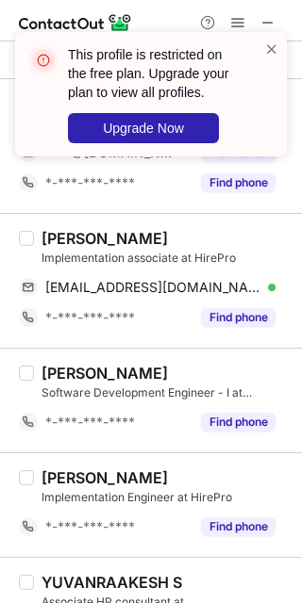
click at [65, 242] on div "Padma Shanbogh" at bounding box center [104, 238] width 126 height 19
copy div "Padma"
drag, startPoint x: 156, startPoint y: 295, endPoint x: 199, endPoint y: 329, distance: 55.1
click at [155, 295] on span "padmahrramesh@gmail.com" at bounding box center [153, 287] width 216 height 17
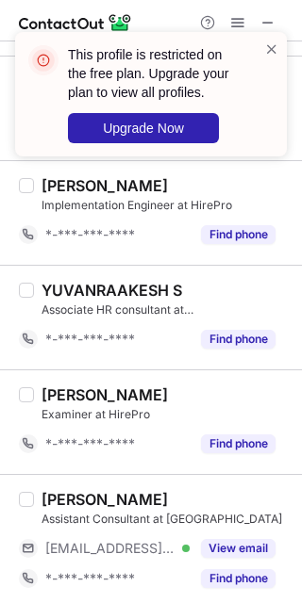
scroll to position [2819, 0]
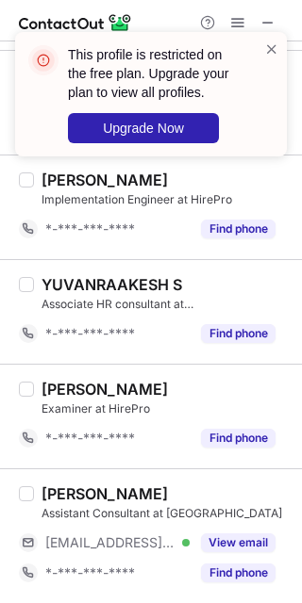
click at [268, 47] on span at bounding box center [271, 49] width 15 height 19
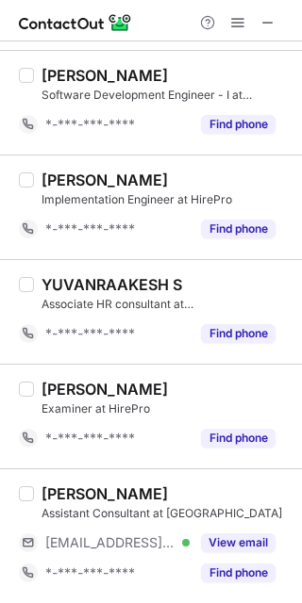
click at [237, 21] on span at bounding box center [237, 22] width 15 height 15
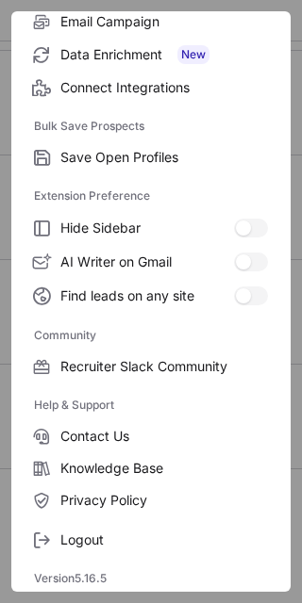
scroll to position [253, 0]
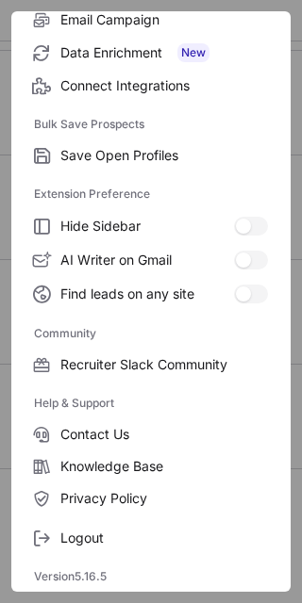
click at [128, 526] on label "Logout" at bounding box center [150, 538] width 279 height 32
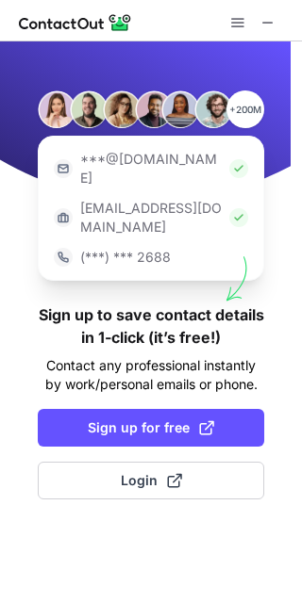
click at [229, 462] on button "Login" at bounding box center [151, 481] width 226 height 38
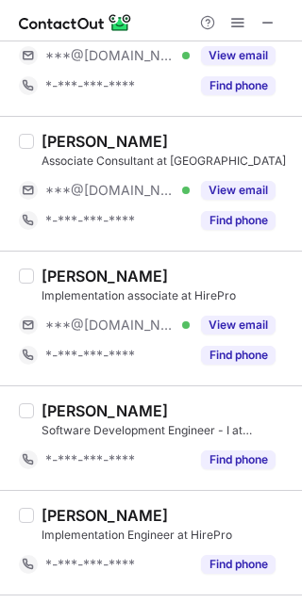
scroll to position [2317, 0]
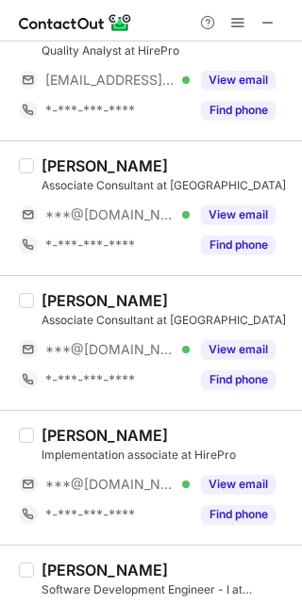
click at [237, 354] on button "View email" at bounding box center [238, 349] width 74 height 19
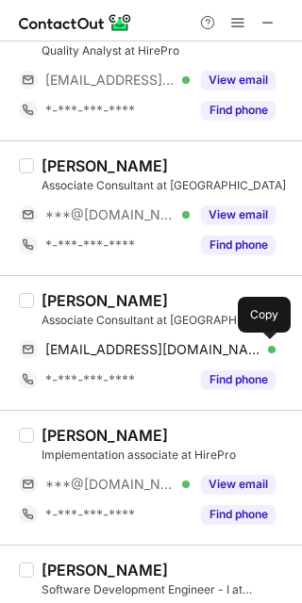
click at [132, 353] on span "rohanshetty944@gmail.com" at bounding box center [153, 349] width 216 height 17
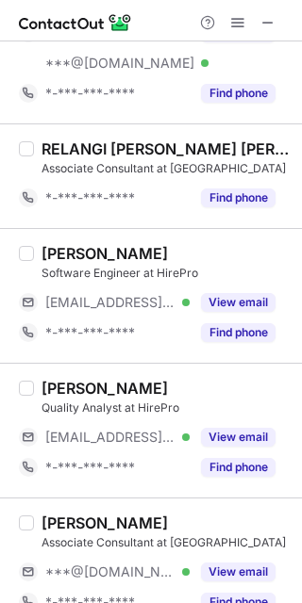
scroll to position [1688, 0]
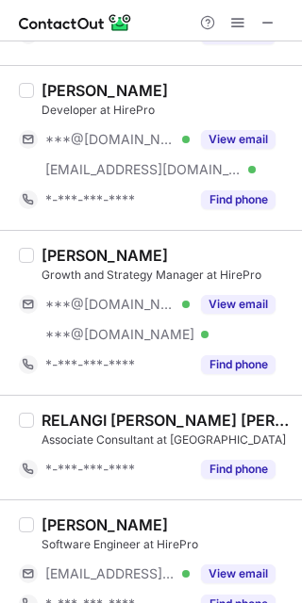
click at [231, 308] on button "View email" at bounding box center [238, 304] width 74 height 19
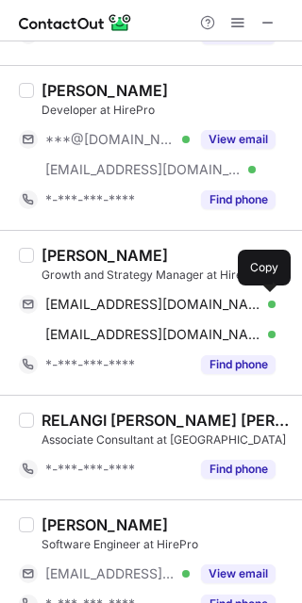
click at [132, 307] on span "harichandana267@gmail.com" at bounding box center [153, 304] width 216 height 17
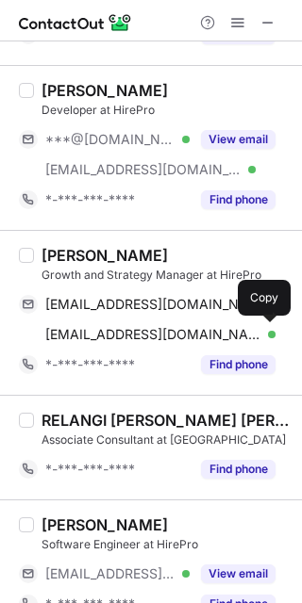
drag, startPoint x: 186, startPoint y: 334, endPoint x: 241, endPoint y: 323, distance: 56.6
click at [186, 334] on span "harichandanavakulabharanam@gmail.com" at bounding box center [153, 334] width 216 height 17
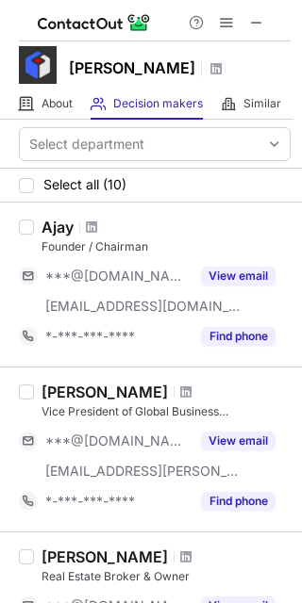
click at [259, 15] on span at bounding box center [256, 22] width 15 height 15
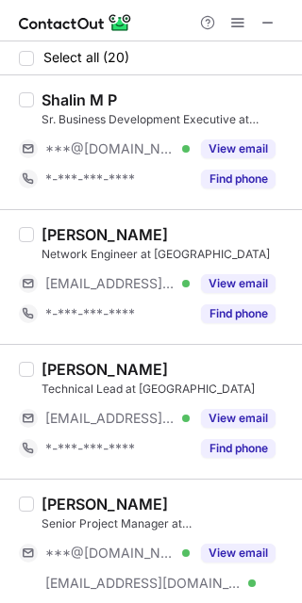
click at [219, 150] on button "View email" at bounding box center [238, 149] width 74 height 19
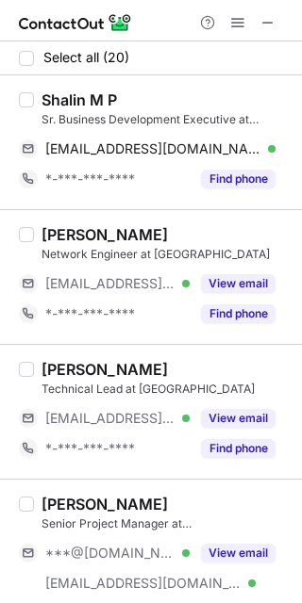
click at [72, 100] on div "Shalin M P" at bounding box center [78, 100] width 75 height 19
click at [58, 101] on div "Shalin M P" at bounding box center [78, 100] width 75 height 19
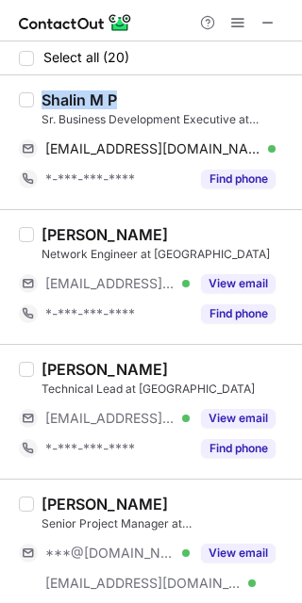
click at [57, 100] on div "Shalin M P" at bounding box center [78, 100] width 75 height 19
click at [53, 95] on div "Shalin M P" at bounding box center [78, 100] width 75 height 19
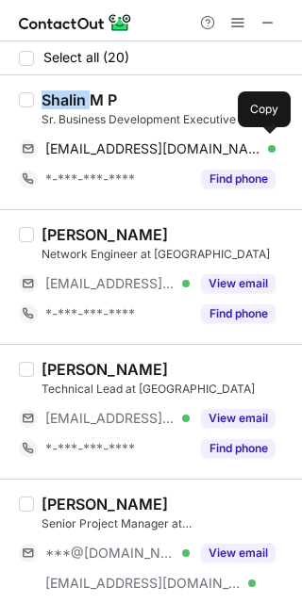
click at [161, 145] on span "[EMAIL_ADDRESS][DOMAIN_NAME]" at bounding box center [153, 149] width 216 height 17
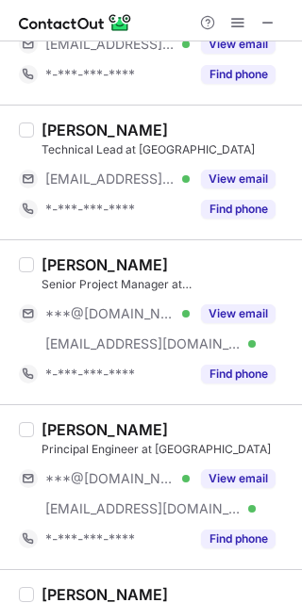
scroll to position [251, 0]
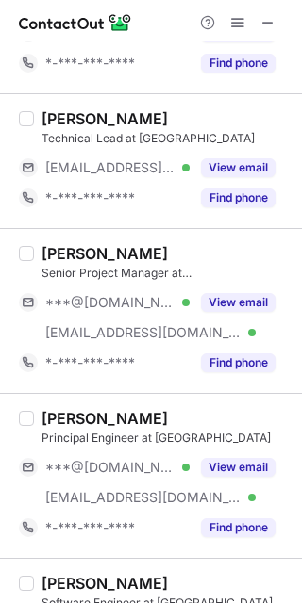
click at [231, 307] on button "View email" at bounding box center [238, 302] width 74 height 19
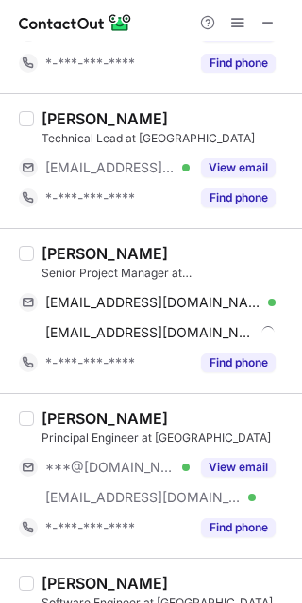
click at [74, 256] on div "[PERSON_NAME]" at bounding box center [104, 253] width 126 height 19
click at [73, 256] on div "[PERSON_NAME]" at bounding box center [104, 253] width 126 height 19
copy div "Mandar"
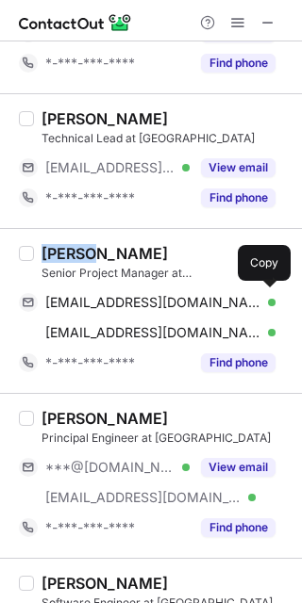
drag, startPoint x: 169, startPoint y: 299, endPoint x: 259, endPoint y: 233, distance: 112.0
click at [169, 299] on span "[EMAIL_ADDRESS][DOMAIN_NAME]" at bounding box center [153, 302] width 216 height 17
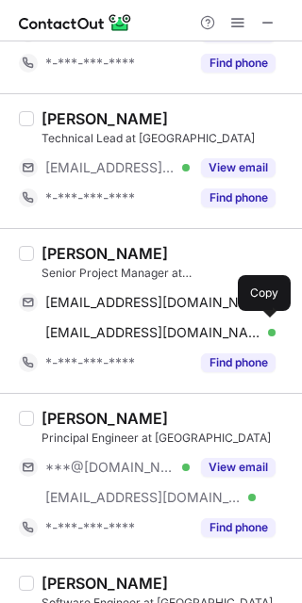
click at [195, 325] on span "[EMAIL_ADDRESS][DOMAIN_NAME]" at bounding box center [153, 332] width 216 height 17
click at [195, 326] on span "[EMAIL_ADDRESS][DOMAIN_NAME]" at bounding box center [153, 332] width 216 height 17
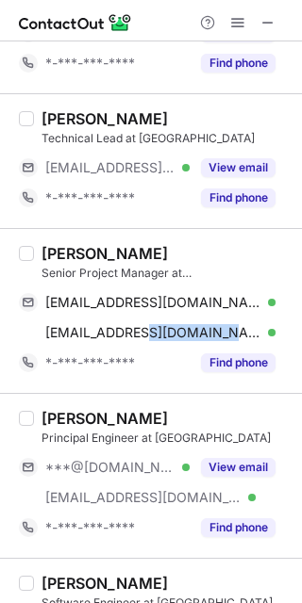
click at [222, 467] on button "View email" at bounding box center [238, 467] width 74 height 19
click at [190, 467] on div "***@[DOMAIN_NAME] Verified" at bounding box center [117, 467] width 144 height 17
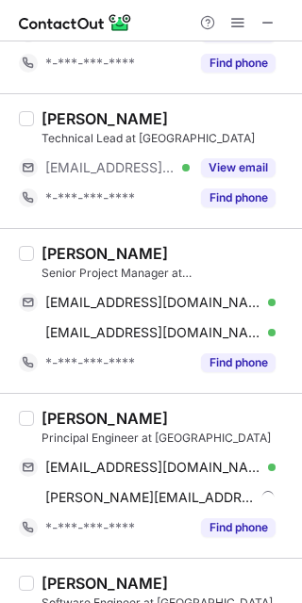
click at [94, 421] on div "[PERSON_NAME]" at bounding box center [104, 418] width 126 height 19
click at [85, 417] on div "[PERSON_NAME]" at bounding box center [104, 418] width 126 height 19
click at [86, 417] on div "[PERSON_NAME]" at bounding box center [104, 418] width 126 height 19
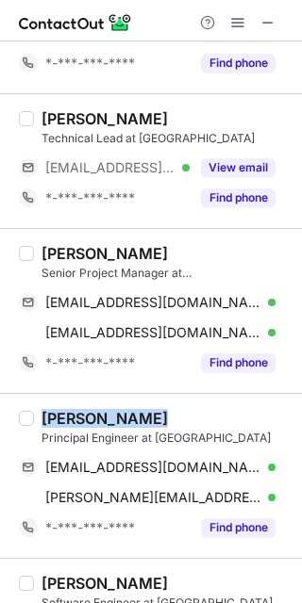
click at [83, 414] on div "[PERSON_NAME]" at bounding box center [104, 418] width 126 height 19
copy div "[PERSON_NAME]"
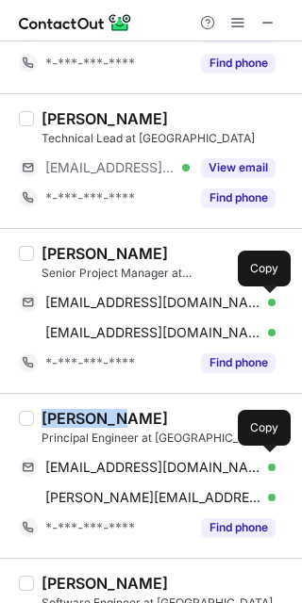
drag, startPoint x: 117, startPoint y: 461, endPoint x: 124, endPoint y: 452, distance: 11.5
click at [117, 461] on span "[EMAIL_ADDRESS][DOMAIN_NAME]" at bounding box center [153, 467] width 216 height 17
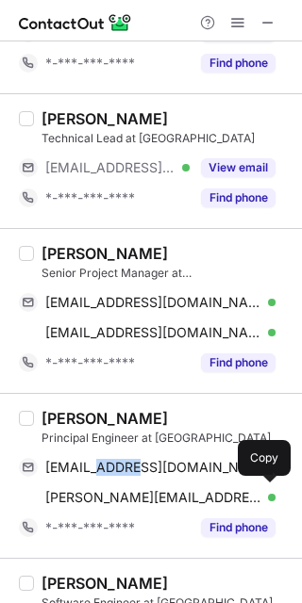
drag, startPoint x: 148, startPoint y: 499, endPoint x: 220, endPoint y: 458, distance: 82.3
click at [148, 499] on span "[PERSON_NAME][EMAIL_ADDRESS][PERSON_NAME][DOMAIN_NAME]" at bounding box center [153, 497] width 216 height 17
click at [148, 497] on span "[PERSON_NAME][EMAIL_ADDRESS][PERSON_NAME][DOMAIN_NAME]" at bounding box center [153, 497] width 216 height 17
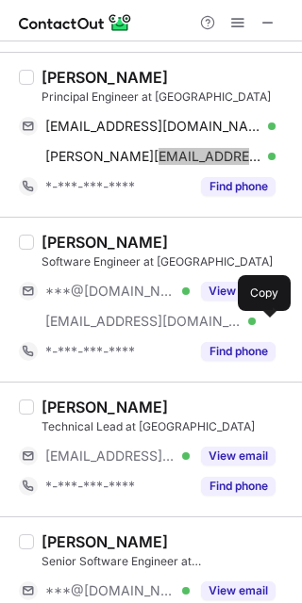
scroll to position [628, 0]
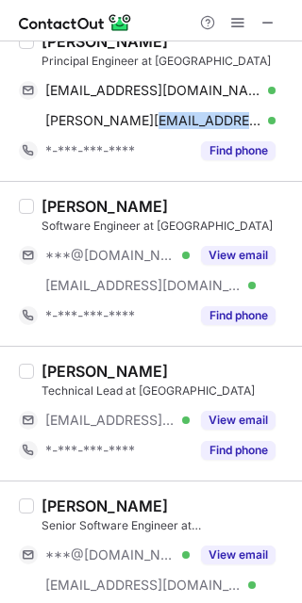
drag, startPoint x: 227, startPoint y: 256, endPoint x: 212, endPoint y: 256, distance: 15.1
click at [227, 256] on button "View email" at bounding box center [238, 255] width 74 height 19
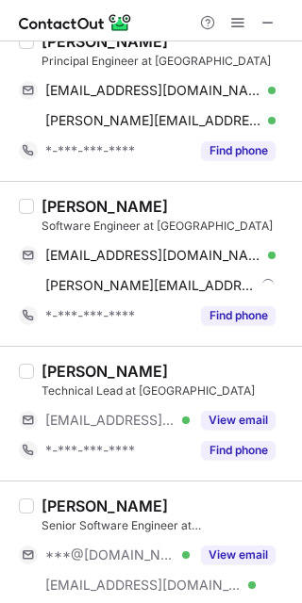
click at [49, 206] on div "[PERSON_NAME]" at bounding box center [104, 206] width 126 height 19
copy div "[PERSON_NAME]"
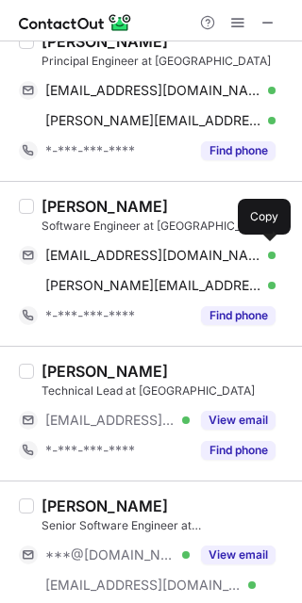
drag, startPoint x: 137, startPoint y: 257, endPoint x: 199, endPoint y: 274, distance: 64.5
click at [137, 257] on span "[EMAIL_ADDRESS][DOMAIN_NAME]" at bounding box center [153, 255] width 216 height 17
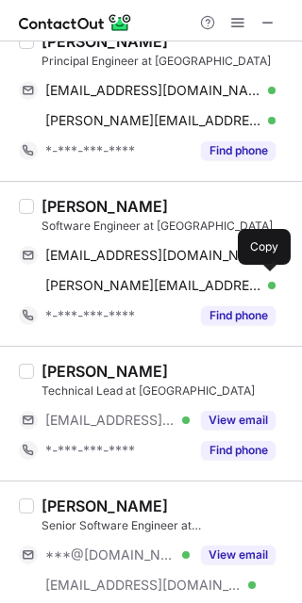
drag, startPoint x: 147, startPoint y: 280, endPoint x: 184, endPoint y: 291, distance: 38.5
click at [147, 280] on span "[PERSON_NAME][EMAIL_ADDRESS][DOMAIN_NAME]" at bounding box center [153, 285] width 216 height 17
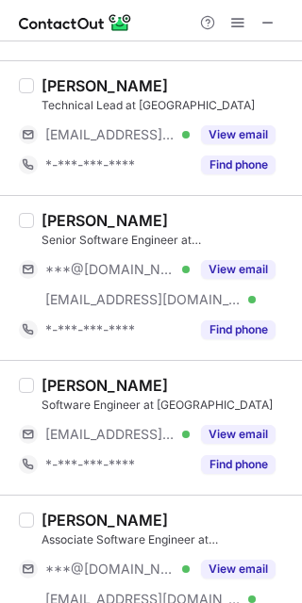
scroll to position [1005, 0]
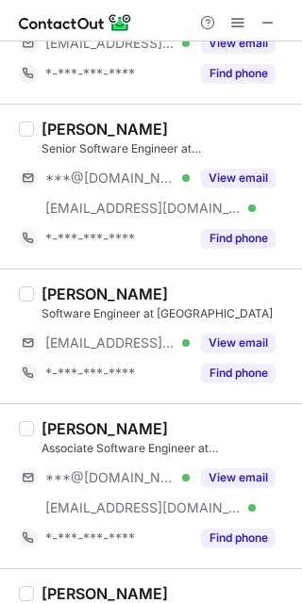
click at [207, 179] on button "View email" at bounding box center [238, 178] width 74 height 19
click at [190, 179] on div "***@[DOMAIN_NAME] Verified" at bounding box center [117, 178] width 144 height 17
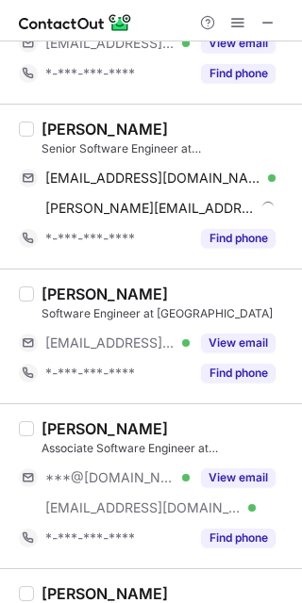
click at [64, 129] on div "[PERSON_NAME]" at bounding box center [104, 129] width 126 height 19
click at [64, 127] on div "[PERSON_NAME]" at bounding box center [104, 129] width 126 height 19
copy div "[PERSON_NAME]"
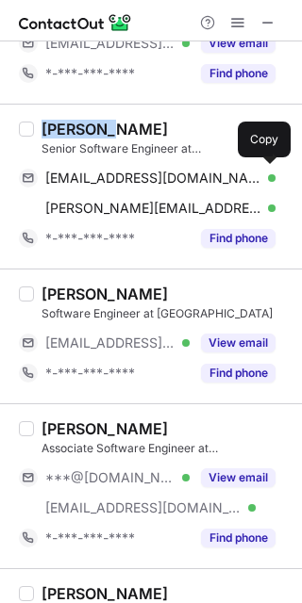
drag, startPoint x: 97, startPoint y: 178, endPoint x: 105, endPoint y: 188, distance: 12.1
click at [97, 178] on span "[EMAIL_ADDRESS][DOMAIN_NAME]" at bounding box center [153, 178] width 216 height 17
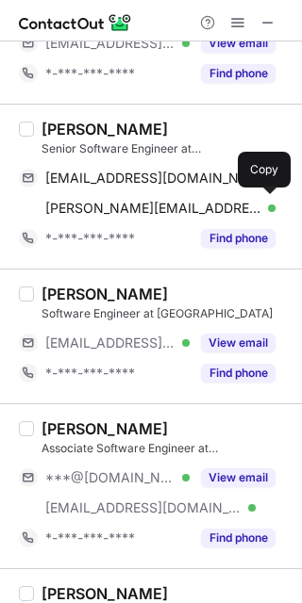
drag, startPoint x: 132, startPoint y: 207, endPoint x: 227, endPoint y: 292, distance: 128.2
click at [132, 207] on span "[PERSON_NAME][EMAIL_ADDRESS][DOMAIN_NAME]" at bounding box center [153, 208] width 216 height 17
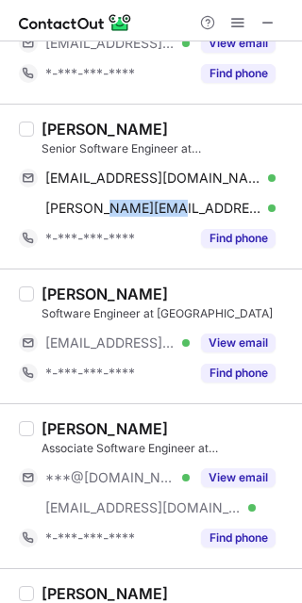
drag, startPoint x: 208, startPoint y: 477, endPoint x: 191, endPoint y: 471, distance: 18.2
click at [208, 477] on button "View email" at bounding box center [238, 478] width 74 height 19
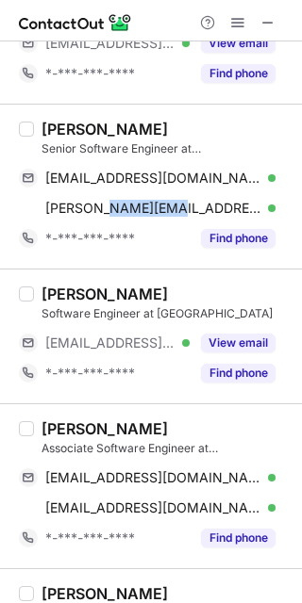
click at [60, 431] on div "[PERSON_NAME]" at bounding box center [104, 429] width 126 height 19
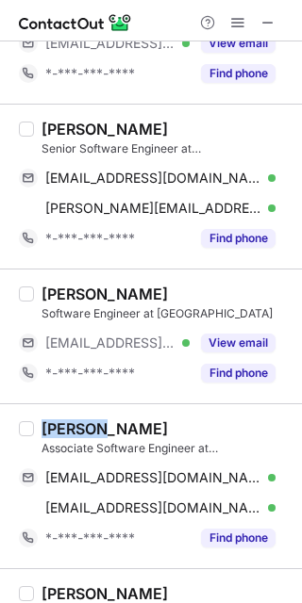
click at [60, 431] on div "[PERSON_NAME]" at bounding box center [104, 429] width 126 height 19
copy div "Shilpa"
drag, startPoint x: 174, startPoint y: 477, endPoint x: 293, endPoint y: 499, distance: 120.8
click at [174, 477] on span "[EMAIL_ADDRESS][DOMAIN_NAME]" at bounding box center [153, 478] width 216 height 17
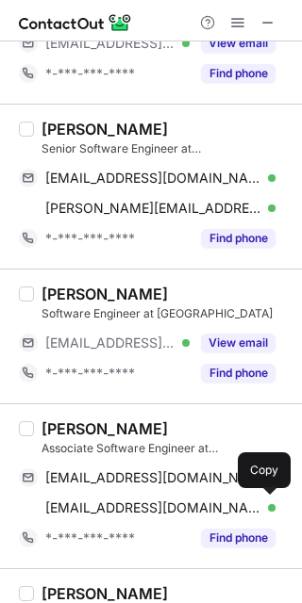
drag, startPoint x: 185, startPoint y: 506, endPoint x: 291, endPoint y: 525, distance: 108.2
click at [185, 506] on span "[EMAIL_ADDRESS][DOMAIN_NAME]" at bounding box center [153, 508] width 216 height 17
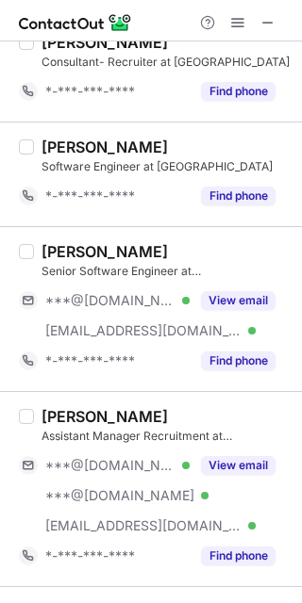
scroll to position [2263, 0]
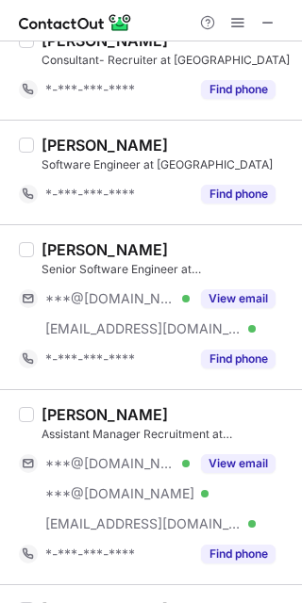
click at [240, 308] on button "View email" at bounding box center [238, 298] width 74 height 19
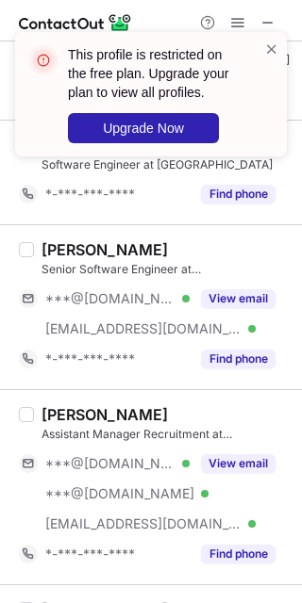
click at [67, 255] on div "[PERSON_NAME]" at bounding box center [104, 249] width 126 height 19
copy div "[GEOGRAPHIC_DATA]"
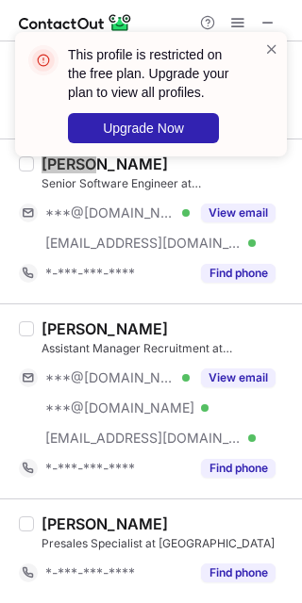
scroll to position [2355, 0]
click at [271, 42] on span at bounding box center [271, 49] width 15 height 19
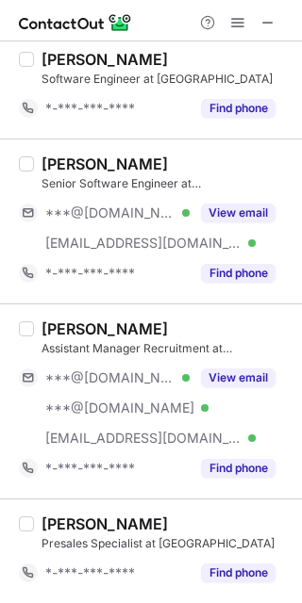
click at [237, 18] on span at bounding box center [237, 22] width 15 height 15
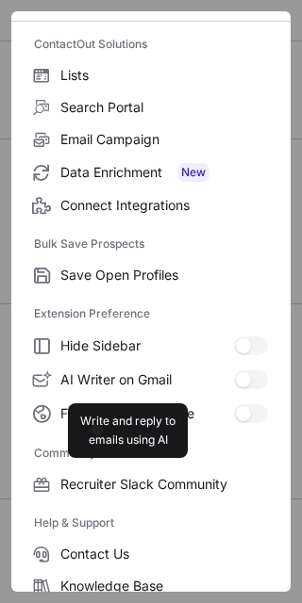
scroll to position [253, 0]
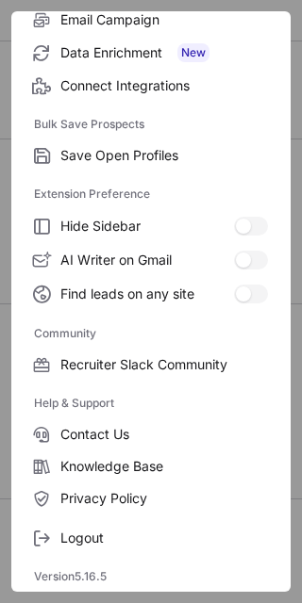
click at [141, 533] on span "Logout" at bounding box center [163, 538] width 207 height 17
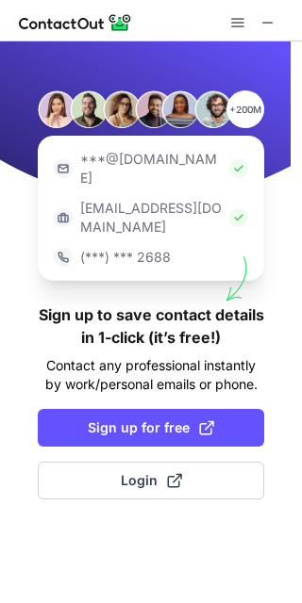
click at [174, 473] on span at bounding box center [174, 480] width 15 height 15
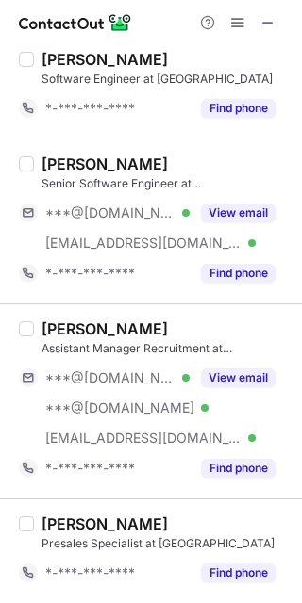
scroll to position [2355, 0]
click at [225, 176] on div "Senior Software Engineer at [GEOGRAPHIC_DATA]" at bounding box center [165, 183] width 249 height 17
click at [223, 216] on button "View email" at bounding box center [238, 213] width 74 height 19
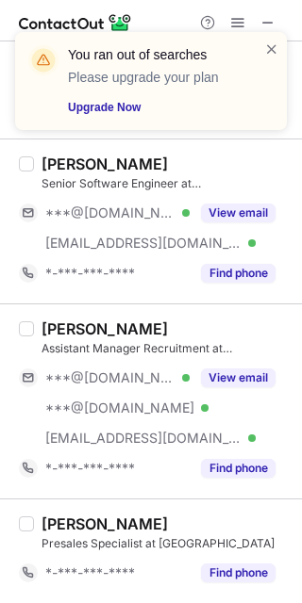
click at [219, 212] on button "View email" at bounding box center [238, 213] width 74 height 19
click at [268, 42] on span at bounding box center [271, 49] width 15 height 19
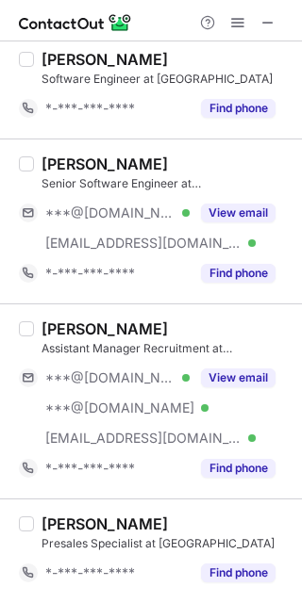
click at [233, 25] on span at bounding box center [237, 22] width 15 height 15
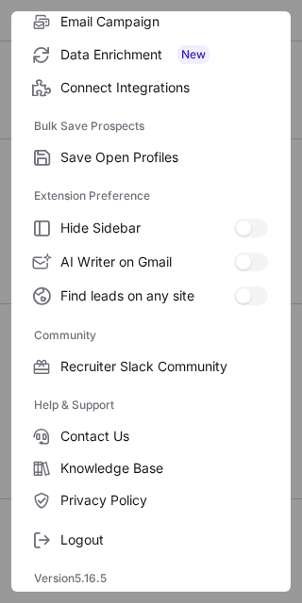
scroll to position [253, 0]
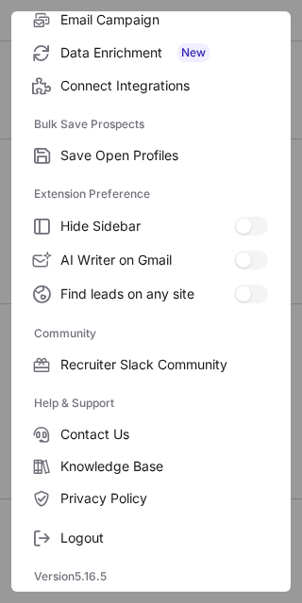
click at [118, 546] on label "Logout" at bounding box center [150, 538] width 279 height 32
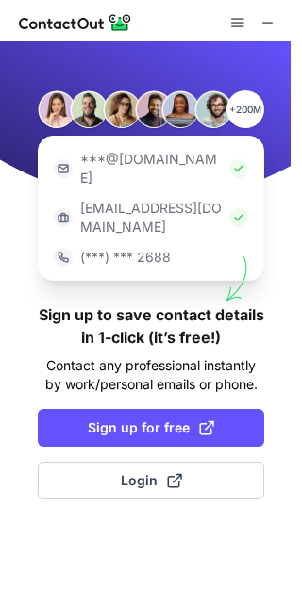
click at [223, 462] on button "Login" at bounding box center [151, 481] width 226 height 38
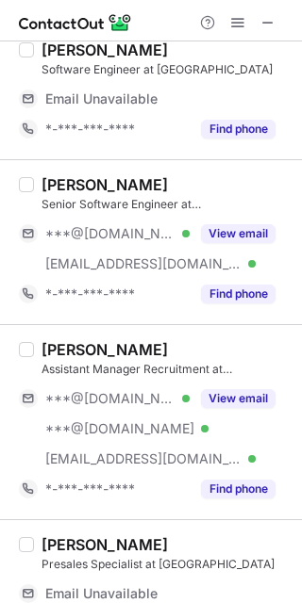
scroll to position [2445, 0]
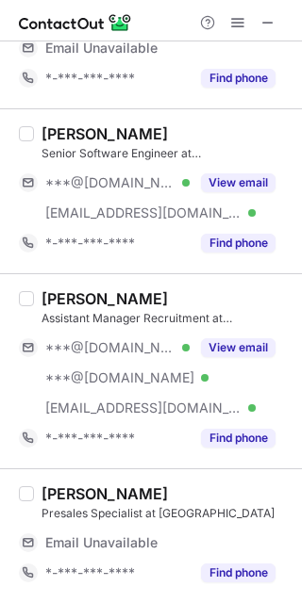
click at [240, 179] on button "View email" at bounding box center [238, 183] width 74 height 19
click at [190, 179] on div "***@[DOMAIN_NAME] Verified" at bounding box center [117, 182] width 144 height 17
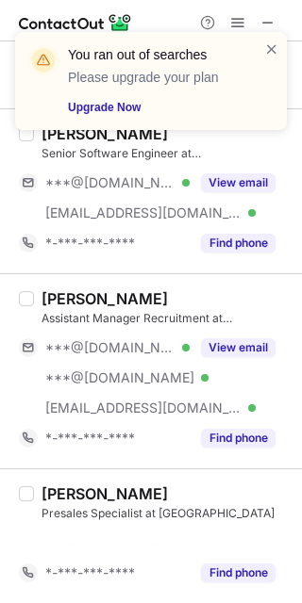
click at [273, 44] on span at bounding box center [271, 49] width 15 height 19
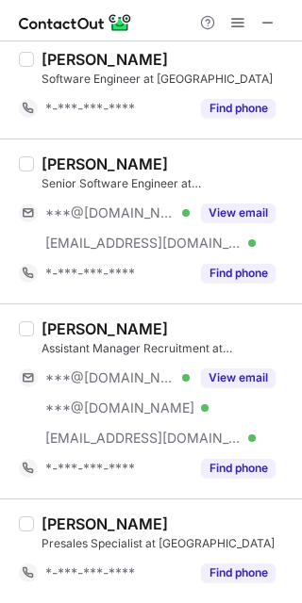
click at [239, 25] on span at bounding box center [237, 22] width 15 height 15
click at [230, 20] on span at bounding box center [237, 22] width 15 height 15
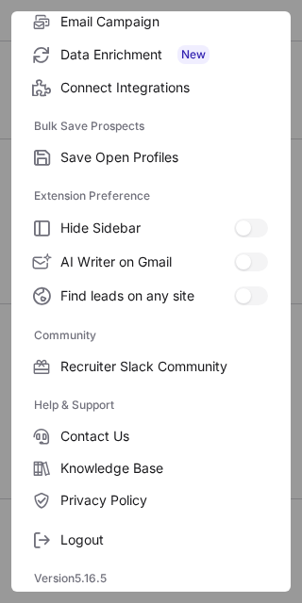
scroll to position [253, 0]
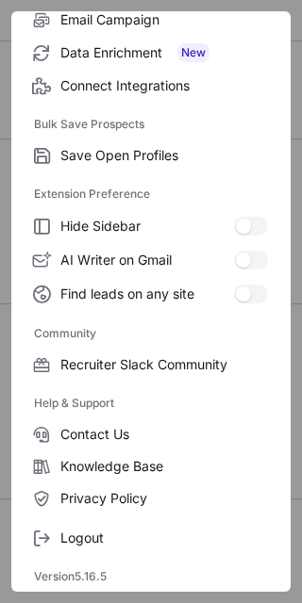
click at [118, 527] on label "Logout" at bounding box center [150, 538] width 279 height 32
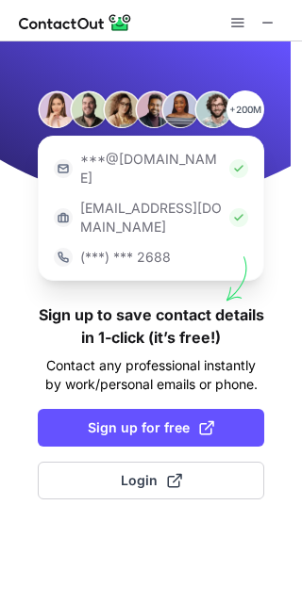
click at [203, 462] on button "Login" at bounding box center [151, 481] width 226 height 38
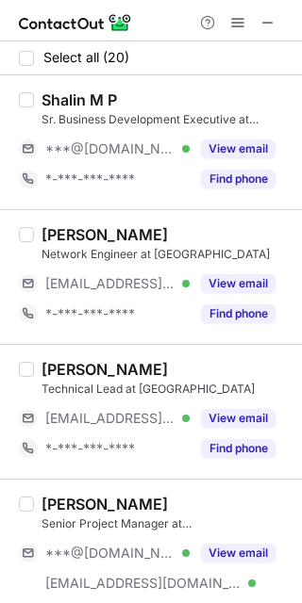
click at [235, 18] on span at bounding box center [237, 22] width 15 height 15
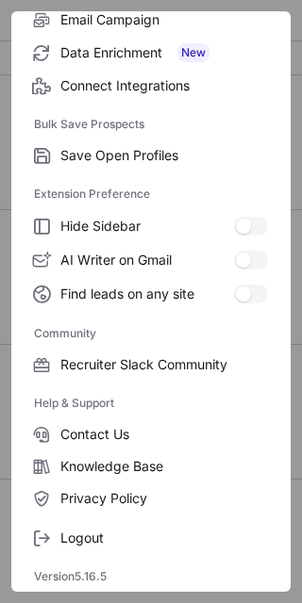
click at [138, 530] on span "Logout" at bounding box center [163, 538] width 207 height 17
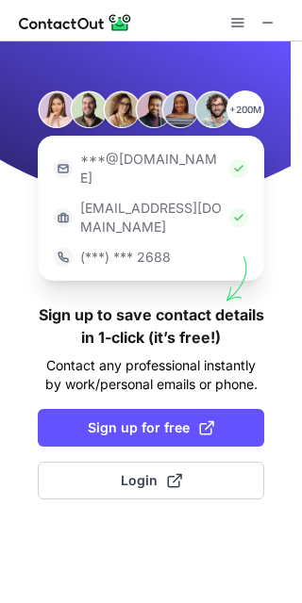
click at [167, 473] on span at bounding box center [174, 480] width 15 height 15
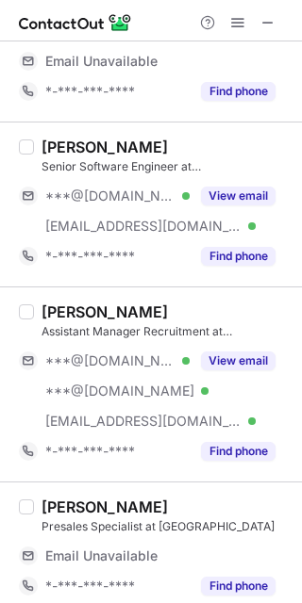
scroll to position [2445, 0]
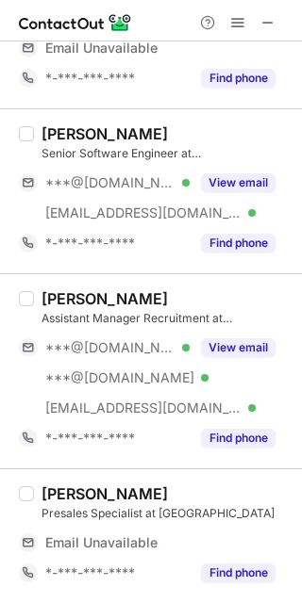
click at [211, 190] on button "View email" at bounding box center [238, 183] width 74 height 19
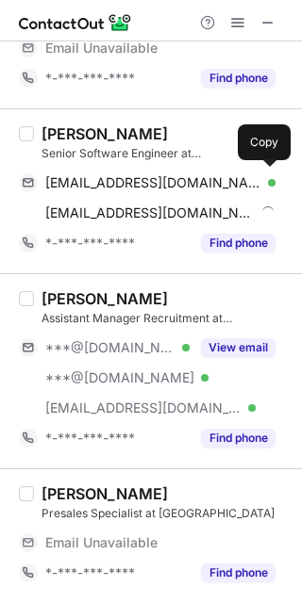
click at [98, 178] on span "[EMAIL_ADDRESS][DOMAIN_NAME]" at bounding box center [153, 182] width 216 height 17
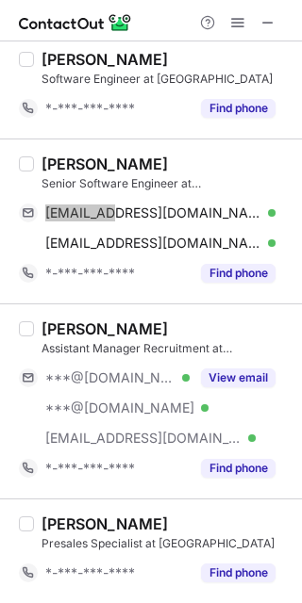
scroll to position [2355, 0]
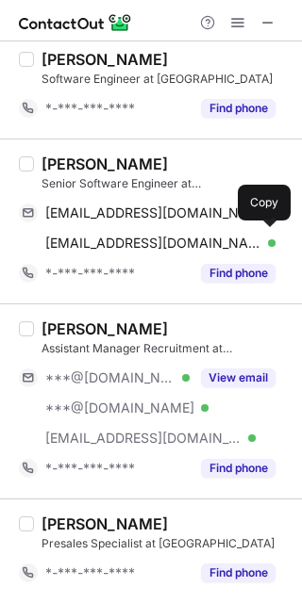
click at [129, 236] on span "[EMAIL_ADDRESS][DOMAIN_NAME]" at bounding box center [153, 243] width 216 height 17
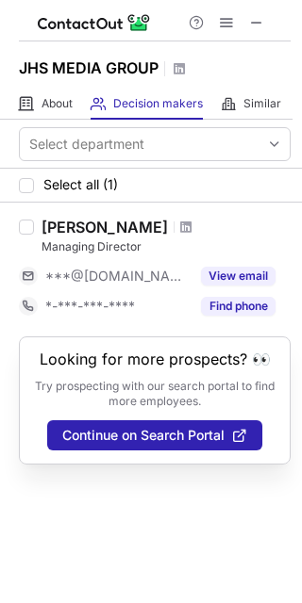
click at [256, 22] on span at bounding box center [256, 22] width 15 height 15
click at [255, 23] on span at bounding box center [256, 22] width 15 height 15
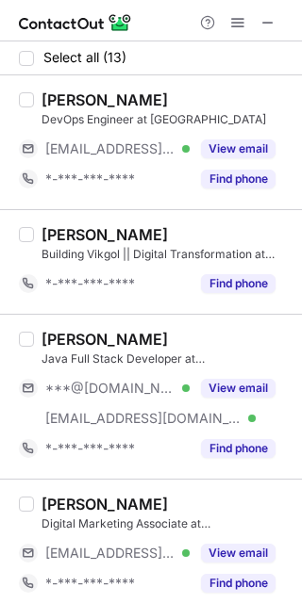
click at [211, 383] on button "View email" at bounding box center [238, 388] width 74 height 19
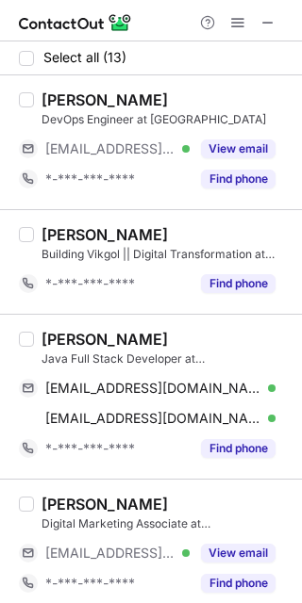
click at [61, 334] on div "[PERSON_NAME]" at bounding box center [104, 339] width 126 height 19
copy div "Kiran"
click at [121, 386] on span "[EMAIL_ADDRESS][DOMAIN_NAME]" at bounding box center [153, 388] width 216 height 17
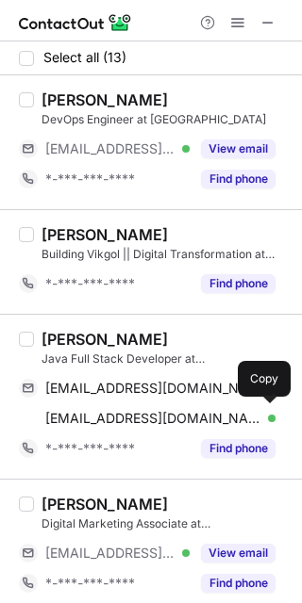
drag, startPoint x: 122, startPoint y: 418, endPoint x: 234, endPoint y: 333, distance: 140.7
click at [123, 417] on span "[EMAIL_ADDRESS][DOMAIN_NAME]" at bounding box center [153, 418] width 216 height 17
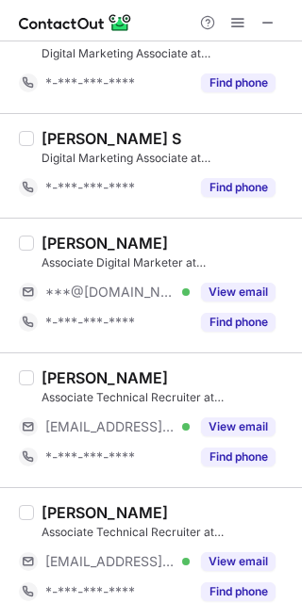
scroll to position [604, 0]
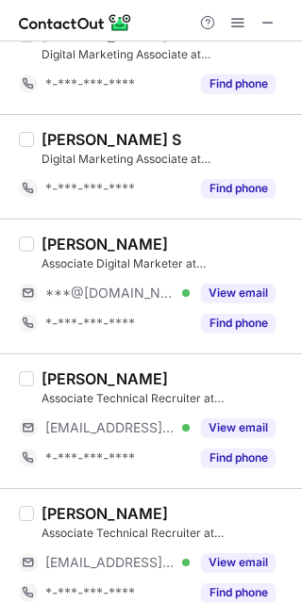
click at [232, 303] on button "View email" at bounding box center [238, 293] width 74 height 19
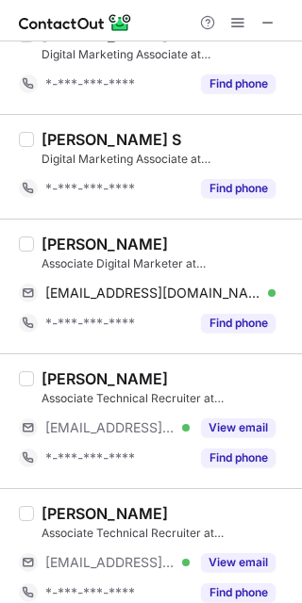
click at [72, 250] on div "[PERSON_NAME]" at bounding box center [104, 244] width 126 height 19
click at [65, 243] on div "[PERSON_NAME]" at bounding box center [104, 244] width 126 height 19
copy div "Neha"
click at [154, 299] on span "[EMAIL_ADDRESS][DOMAIN_NAME]" at bounding box center [153, 293] width 216 height 17
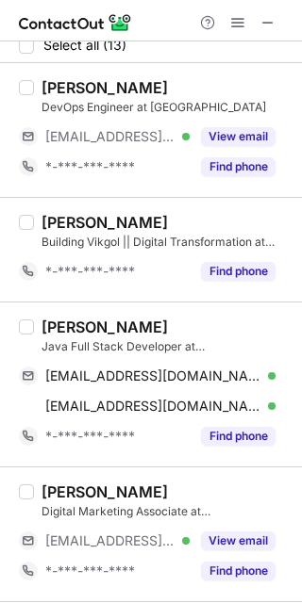
scroll to position [0, 0]
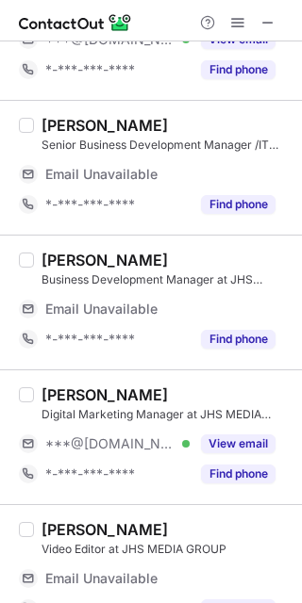
scroll to position [377, 0]
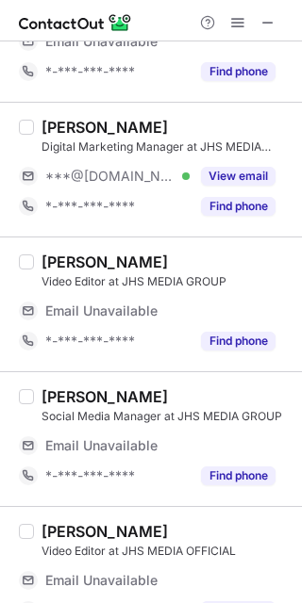
click at [229, 175] on button "View email" at bounding box center [238, 176] width 74 height 19
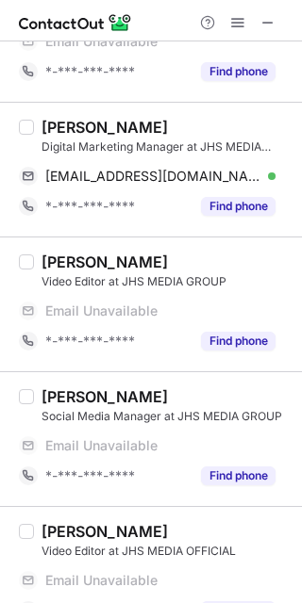
click at [59, 127] on div "[PERSON_NAME]" at bounding box center [104, 127] width 126 height 19
click at [58, 127] on div "[PERSON_NAME]" at bounding box center [104, 127] width 126 height 19
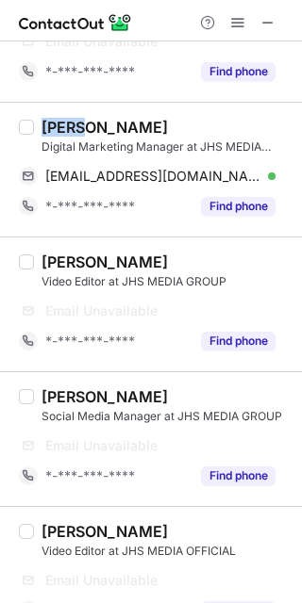
copy div "Ajay"
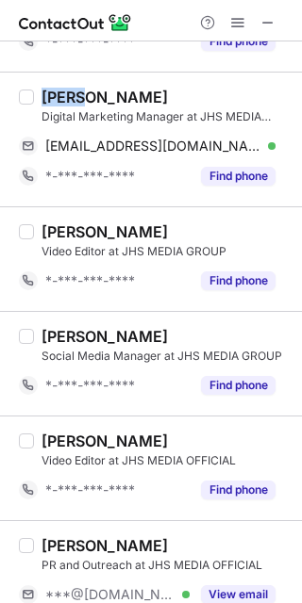
click at [200, 148] on span "[EMAIL_ADDRESS][DOMAIN_NAME]" at bounding box center [153, 146] width 216 height 17
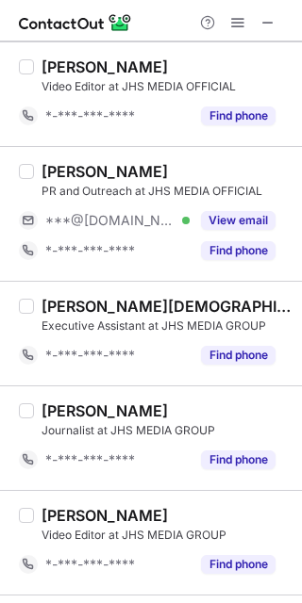
scroll to position [724, 0]
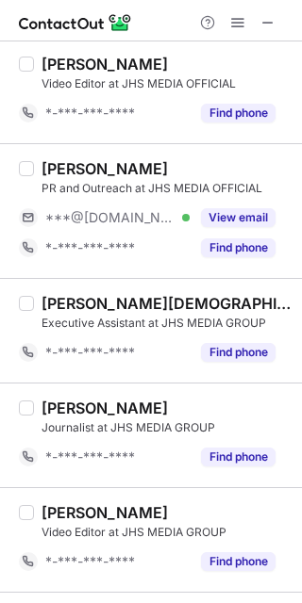
click at [207, 212] on button "View email" at bounding box center [238, 217] width 74 height 19
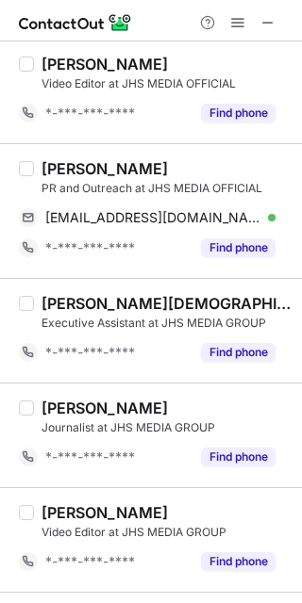
click at [69, 169] on div "[PERSON_NAME]" at bounding box center [104, 168] width 126 height 19
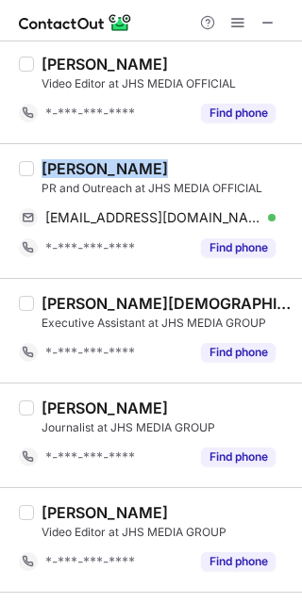
click at [69, 169] on div "[PERSON_NAME]" at bounding box center [104, 168] width 126 height 19
click at [59, 165] on div "[PERSON_NAME]" at bounding box center [104, 168] width 126 height 19
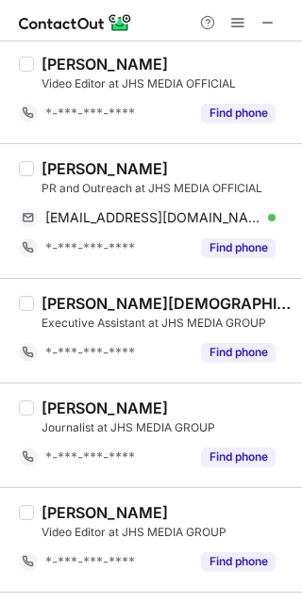
drag, startPoint x: 182, startPoint y: 219, endPoint x: 191, endPoint y: 221, distance: 9.6
click at [185, 221] on span "[EMAIL_ADDRESS][DOMAIN_NAME]" at bounding box center [153, 217] width 216 height 17
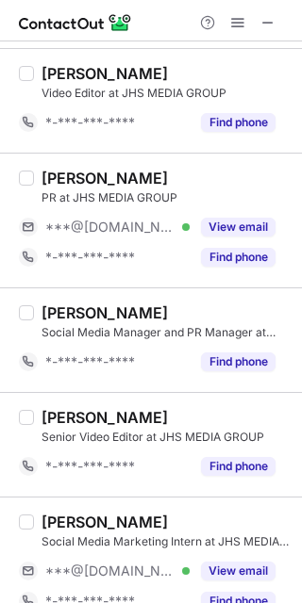
scroll to position [1197, 0]
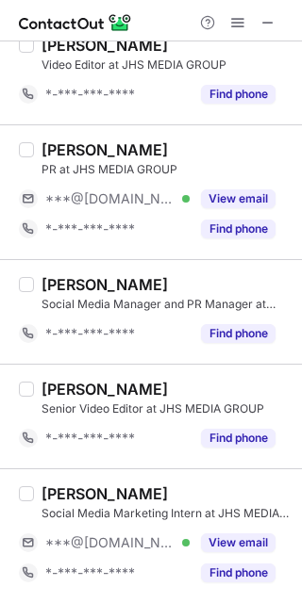
click at [219, 194] on button "View email" at bounding box center [238, 199] width 74 height 19
click at [190, 194] on div "***@[DOMAIN_NAME] Verified" at bounding box center [117, 198] width 144 height 17
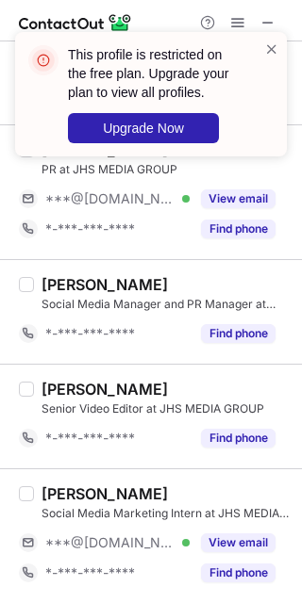
click at [241, 545] on button "View email" at bounding box center [238, 543] width 74 height 19
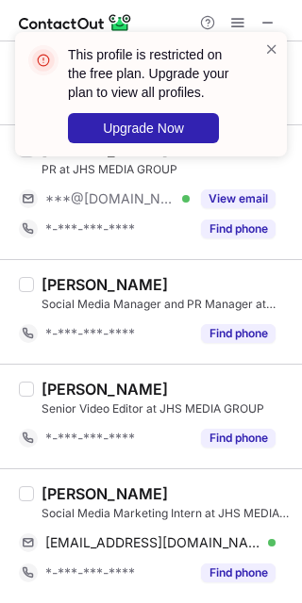
click at [58, 492] on div "[PERSON_NAME]" at bounding box center [104, 494] width 126 height 19
click at [57, 491] on div "[PERSON_NAME]" at bounding box center [104, 494] width 126 height 19
copy div "Aryan"
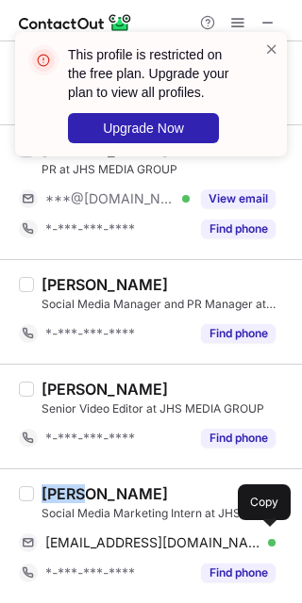
click at [142, 541] on span "[EMAIL_ADDRESS][DOMAIN_NAME]" at bounding box center [153, 543] width 216 height 17
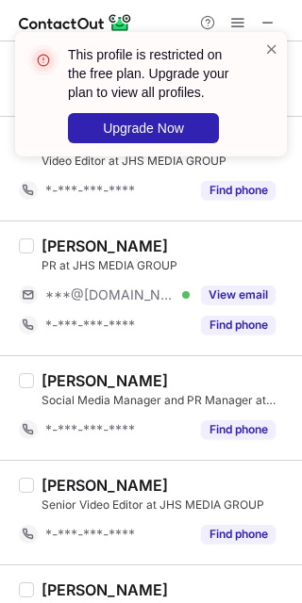
scroll to position [945, 0]
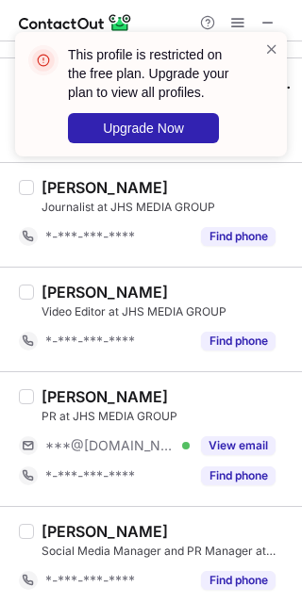
click at [231, 437] on div "View email" at bounding box center [233, 446] width 86 height 30
click at [231, 437] on div "***@[DOMAIN_NAME]" at bounding box center [147, 446] width 256 height 30
click at [265, 48] on span at bounding box center [271, 49] width 15 height 19
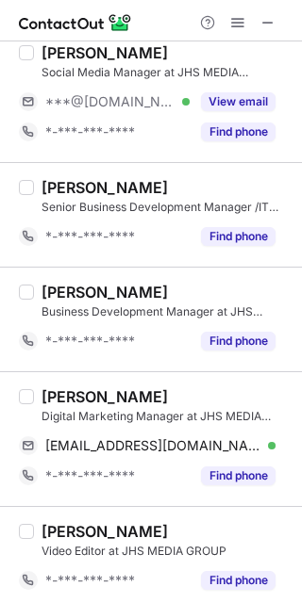
scroll to position [0, 0]
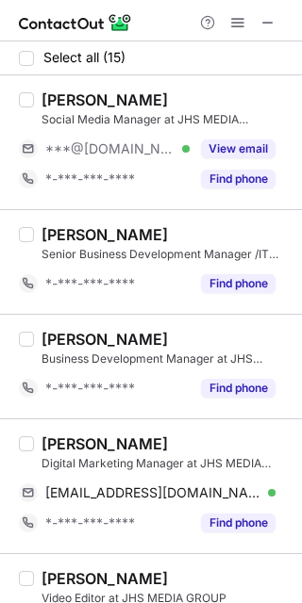
click at [252, 146] on button "View email" at bounding box center [238, 149] width 74 height 19
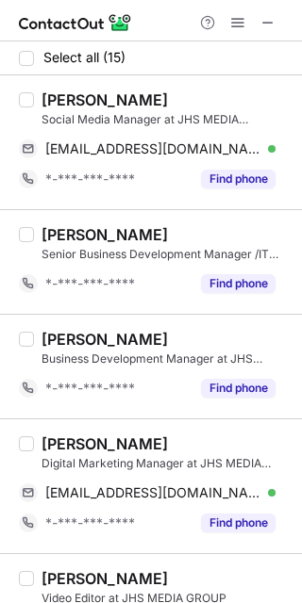
click at [67, 93] on div "[PERSON_NAME]" at bounding box center [104, 100] width 126 height 19
copy div "[PERSON_NAME]"
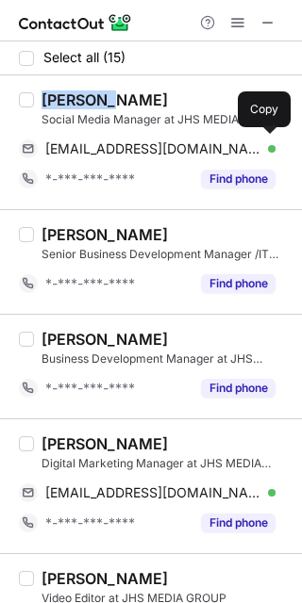
click at [154, 146] on span "[EMAIL_ADDRESS][DOMAIN_NAME]" at bounding box center [153, 149] width 216 height 17
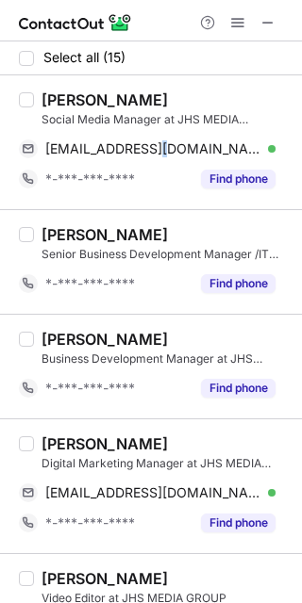
click at [238, 24] on span at bounding box center [237, 22] width 15 height 15
click at [235, 21] on span at bounding box center [237, 22] width 15 height 15
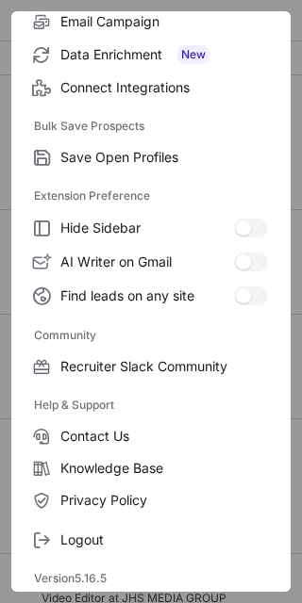
scroll to position [253, 0]
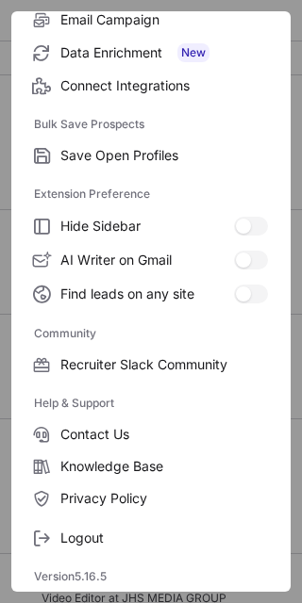
click at [151, 530] on span "Logout" at bounding box center [163, 538] width 207 height 17
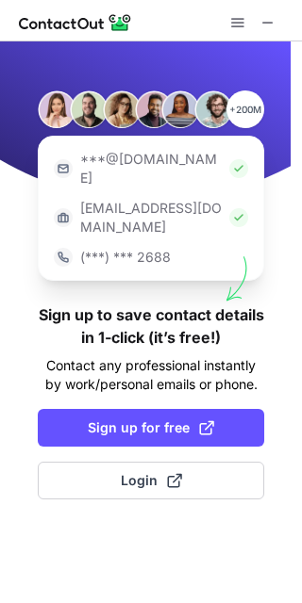
click at [208, 462] on button "Login" at bounding box center [151, 481] width 226 height 38
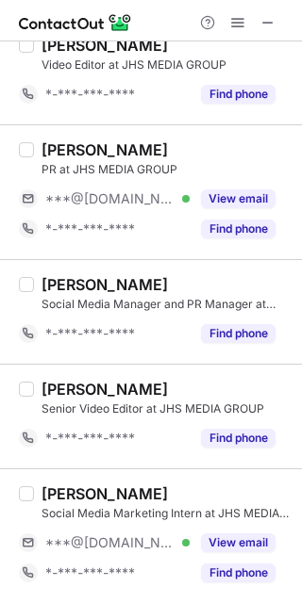
scroll to position [1197, 0]
click at [216, 190] on button "View email" at bounding box center [238, 199] width 74 height 19
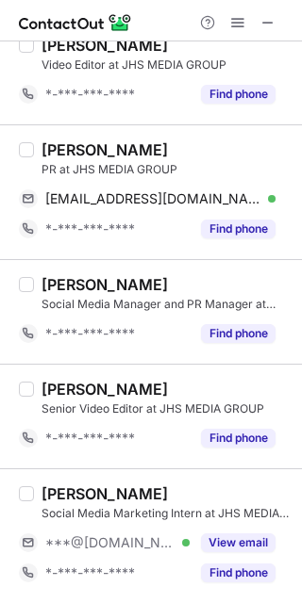
click at [64, 149] on div "[PERSON_NAME]" at bounding box center [104, 150] width 126 height 19
click at [64, 148] on div "[PERSON_NAME]" at bounding box center [104, 150] width 126 height 19
copy div "Gatish"
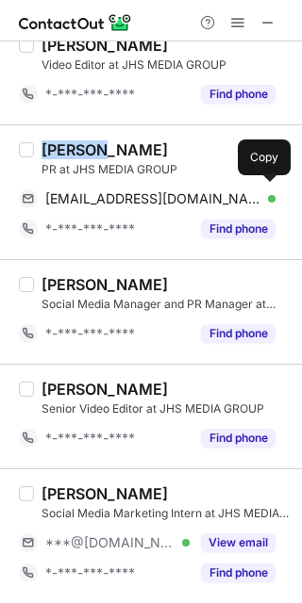
click at [131, 195] on span "[EMAIL_ADDRESS][DOMAIN_NAME]" at bounding box center [153, 198] width 216 height 17
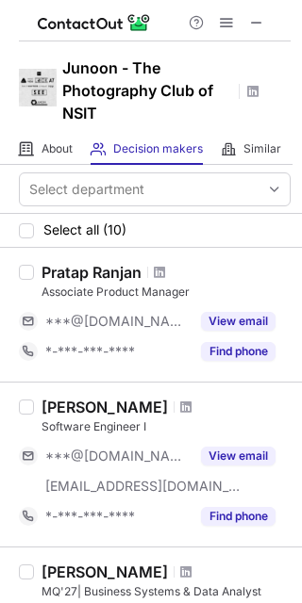
click at [264, 24] on button at bounding box center [256, 22] width 23 height 23
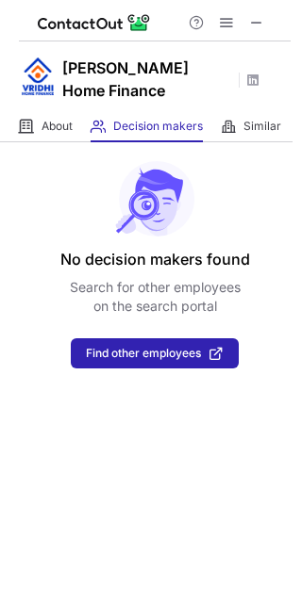
click at [252, 20] on span at bounding box center [256, 22] width 15 height 15
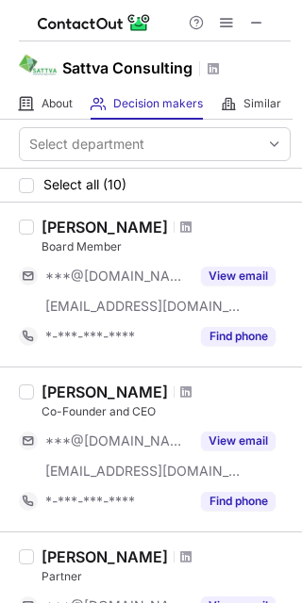
click at [252, 16] on span at bounding box center [256, 22] width 15 height 15
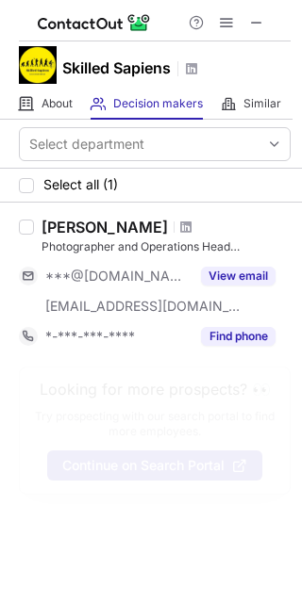
click at [263, 22] on span at bounding box center [256, 22] width 15 height 15
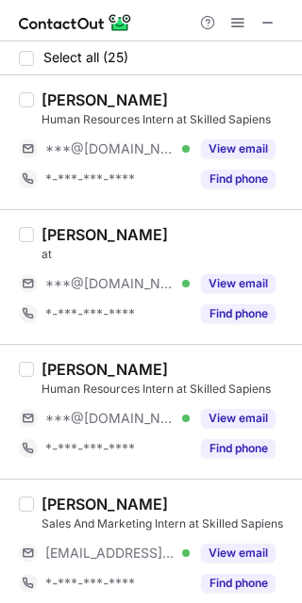
click at [230, 142] on button "View email" at bounding box center [238, 149] width 74 height 19
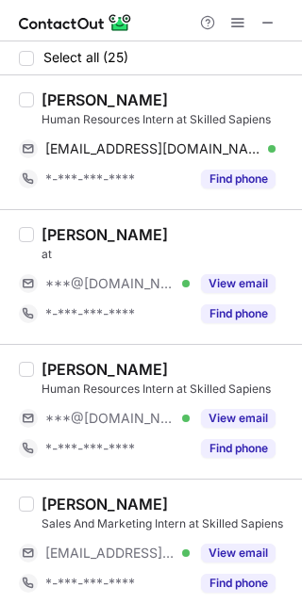
click at [233, 277] on button "View email" at bounding box center [238, 283] width 74 height 19
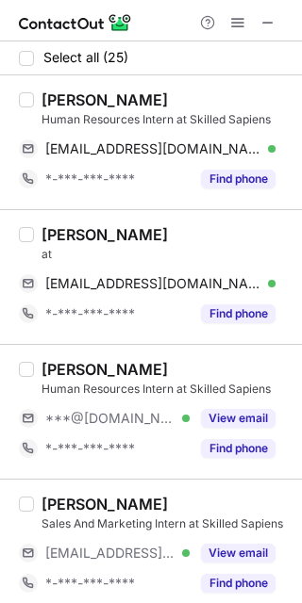
click at [233, 413] on button "View email" at bounding box center [238, 418] width 74 height 19
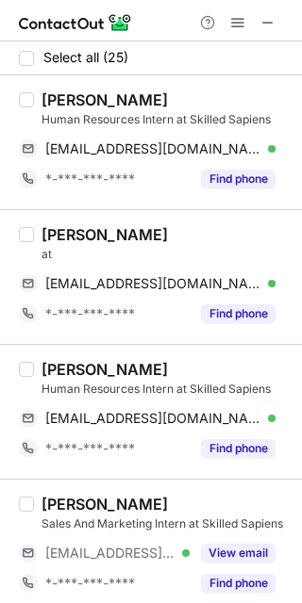
click at [53, 91] on div "Kanika A." at bounding box center [104, 100] width 126 height 19
copy div "Kanika"
drag, startPoint x: 144, startPoint y: 150, endPoint x: 199, endPoint y: 134, distance: 57.0
click at [144, 150] on span "kanikaagrawal525@gmail.com" at bounding box center [153, 149] width 216 height 17
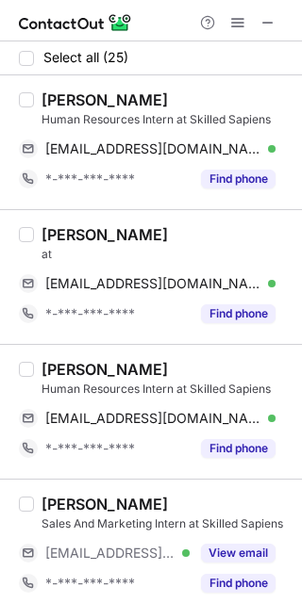
click at [59, 237] on div "Himanshu Kulkarni" at bounding box center [104, 234] width 126 height 19
copy div "Himanshu"
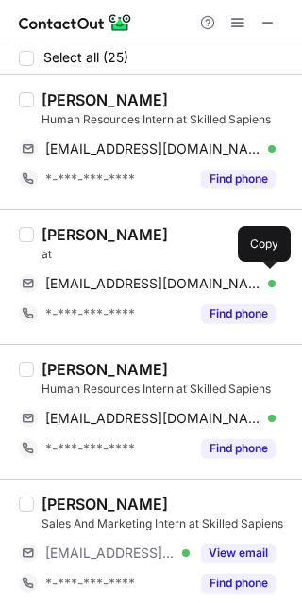
drag, startPoint x: 140, startPoint y: 278, endPoint x: 155, endPoint y: 261, distance: 22.7
click at [140, 278] on span "himanshukulkarni69@gmail.com" at bounding box center [153, 283] width 216 height 17
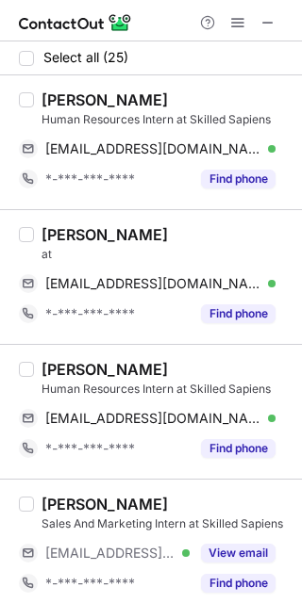
click at [73, 367] on div "Apoorva Mittal" at bounding box center [104, 369] width 126 height 19
click at [73, 366] on div "Apoorva Mittal" at bounding box center [104, 369] width 126 height 19
copy div "Apoorva"
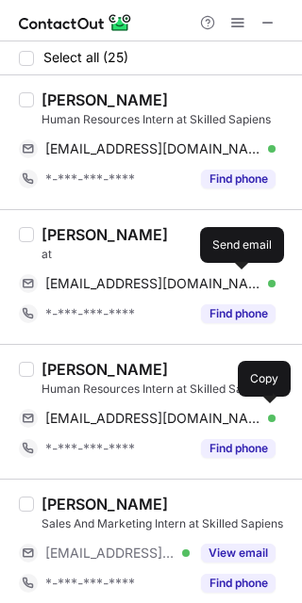
click span "apoorvamittal2106@gmail.com"
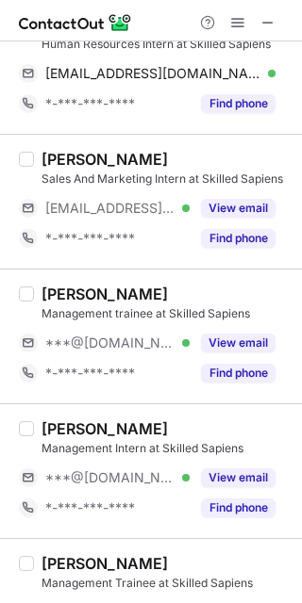
scroll to position [377, 0]
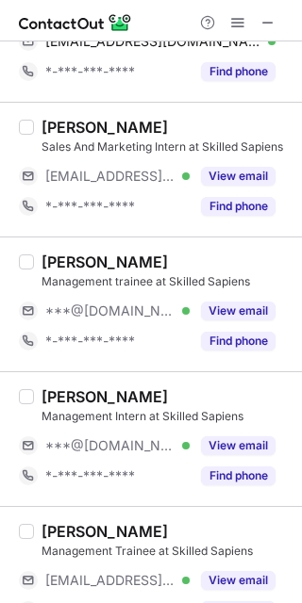
click button "View email"
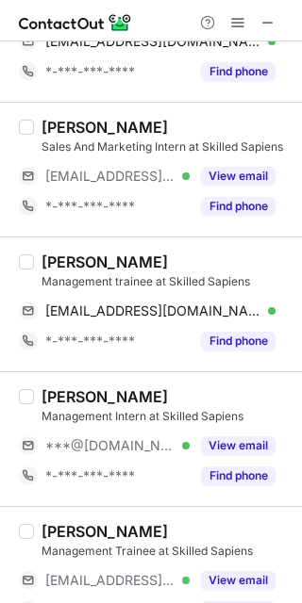
click div "Naman G."
copy div "Naman"
click div "namang1600@gmail.com Verified Send email Copy"
click button "View email"
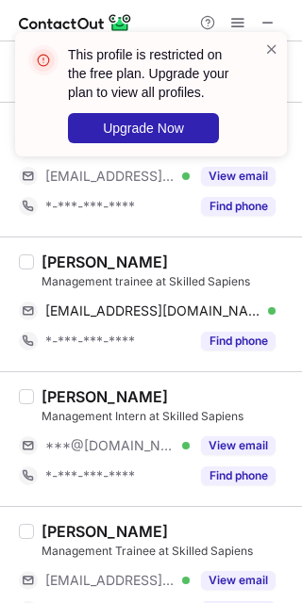
click div "Shuvam Mohanty"
copy div "Shuvam"
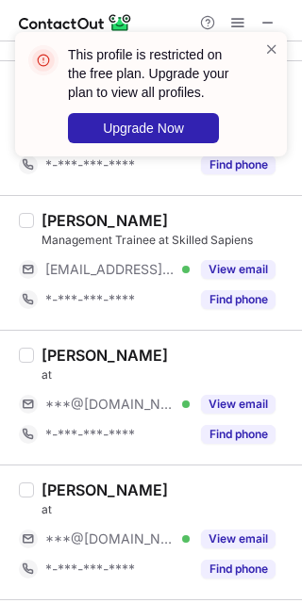
scroll to position [754, 0]
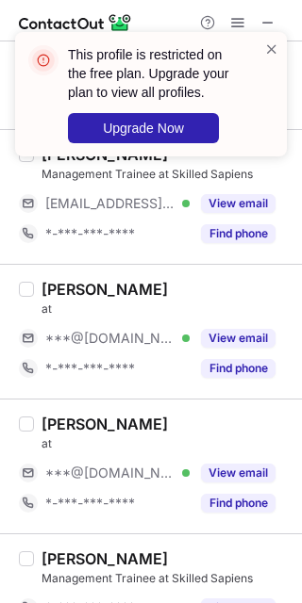
click button "View email"
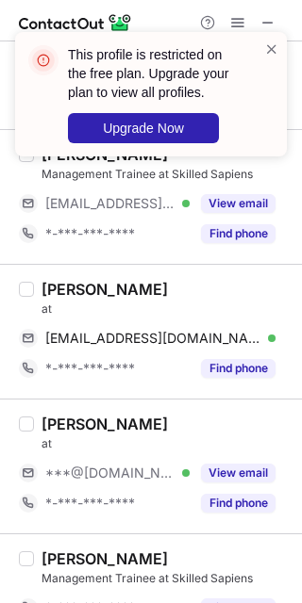
click button "View email"
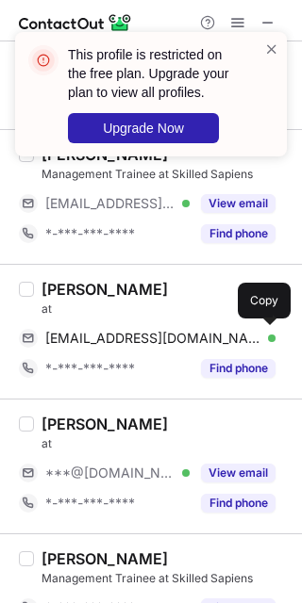
click span "hargoyal364@gmail.com"
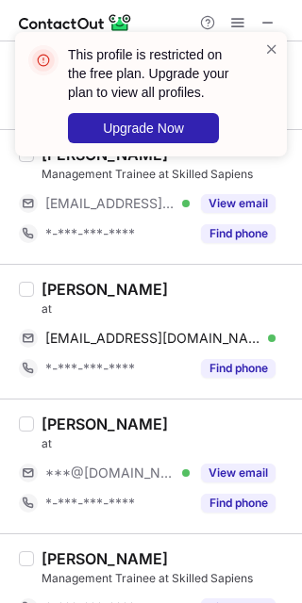
click div "Harshit Goyal"
copy div "Harshit"
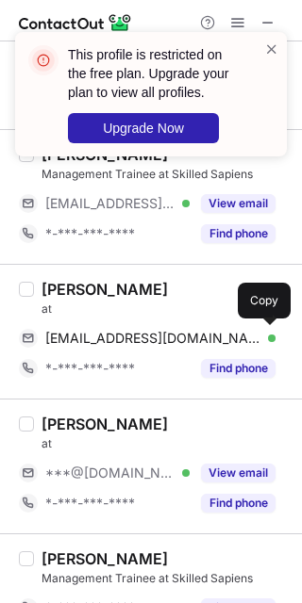
drag, startPoint x: 108, startPoint y: 339, endPoint x: 122, endPoint y: 340, distance: 13.3
click span "hargoyal364@gmail.com"
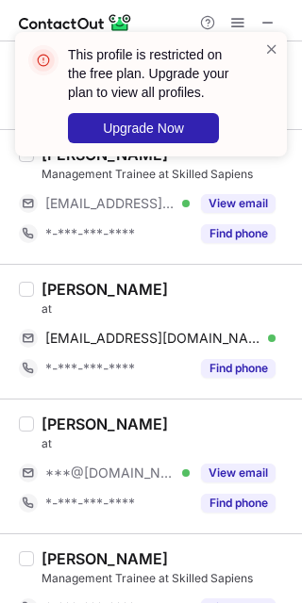
click button "View email"
click div "Tejaswini Vitkar at ***@gmail.com Verified View email *-***-***-**** Find phone"
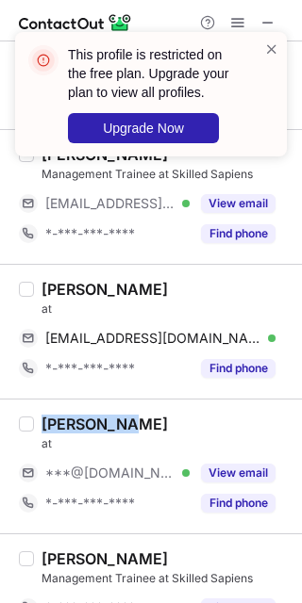
click div "Tejaswini Vitkar at ***@gmail.com Verified View email *-***-***-**** Find phone"
copy div "Tejaswini"
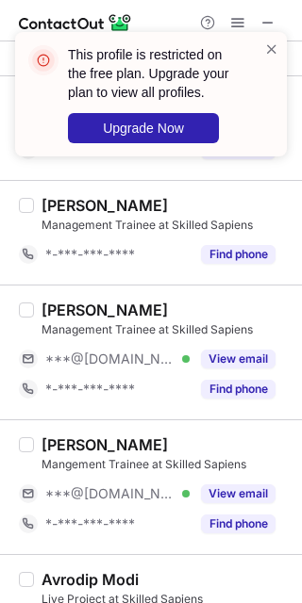
scroll to position [1257, 0]
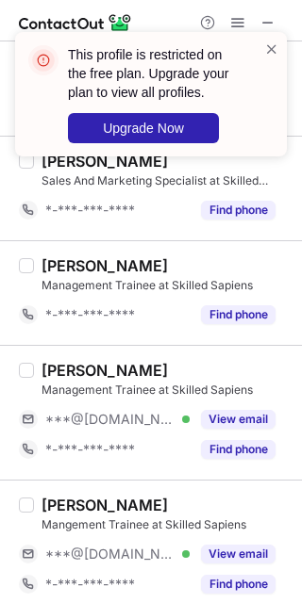
click button "View email"
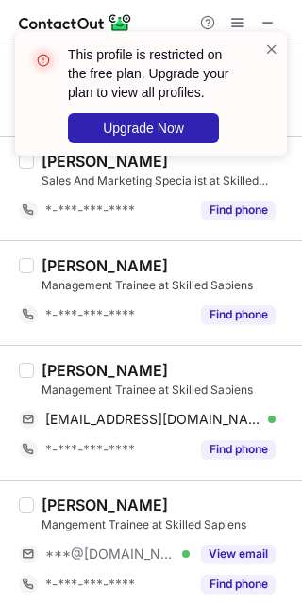
click div "Gaurav Thakare"
copy div "Gaurav"
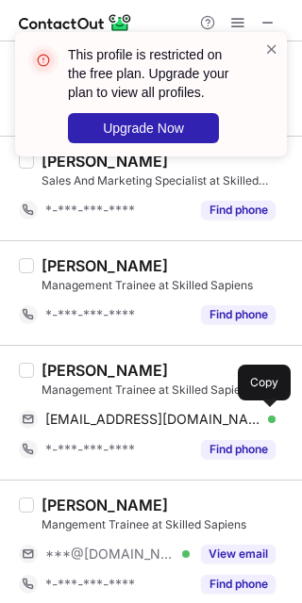
click span "gauravthakare685@gmail.com"
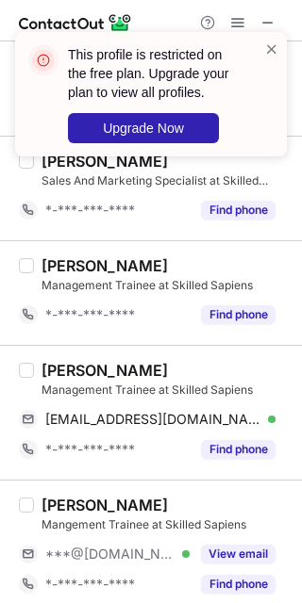
click button "View email"
click div "Yash Agarwal"
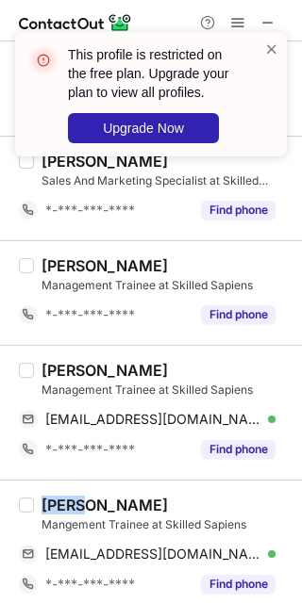
click div "Yash Agarwal"
copy div "Yash"
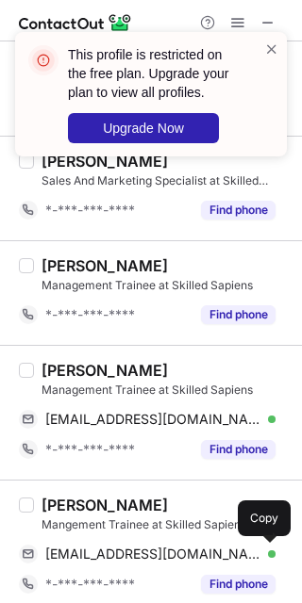
click span "yashagarwal211002@gmail.com"
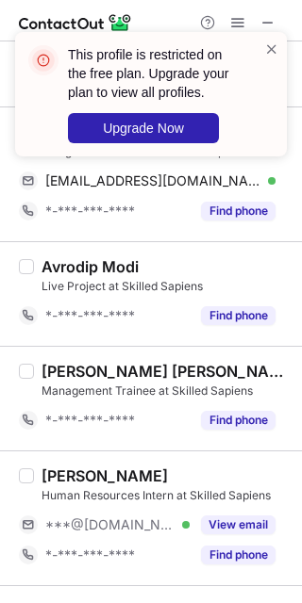
scroll to position [1634, 0]
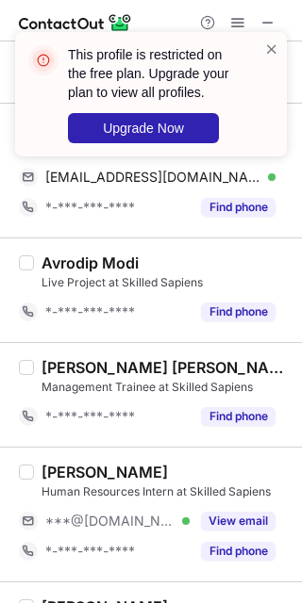
click button "View email"
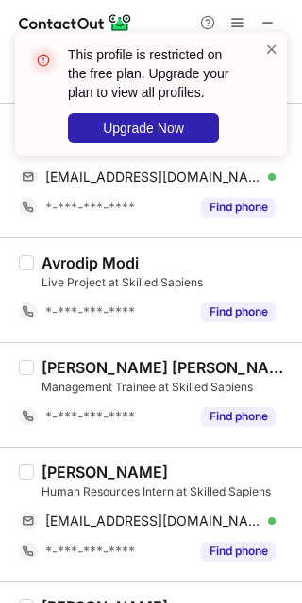
click div "Priyanshu Bhardwaj"
copy div "Priyanshu"
click div "priyanshubhardwaj0912@gmail.com Verified Send email Copy"
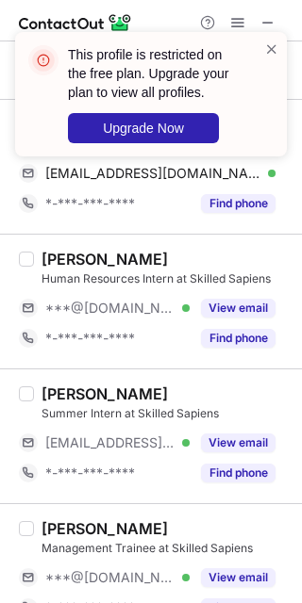
scroll to position [2011, 0]
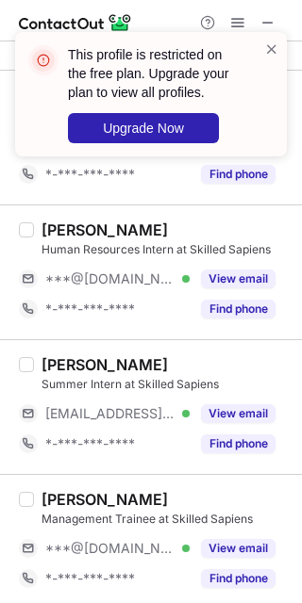
click button "View email"
click div "Rachita Puthran"
drag, startPoint x: 220, startPoint y: 554, endPoint x: 200, endPoint y: 549, distance: 20.4
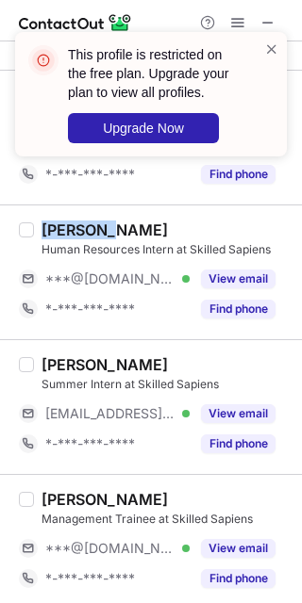
click button "View email"
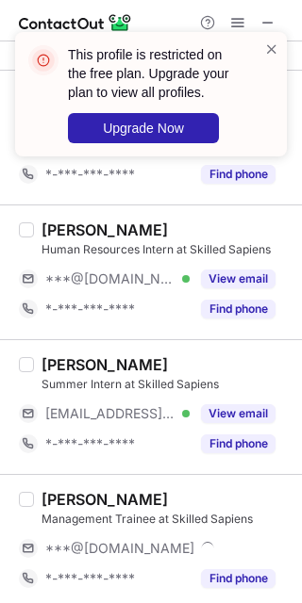
click div "Swati Katailiha"
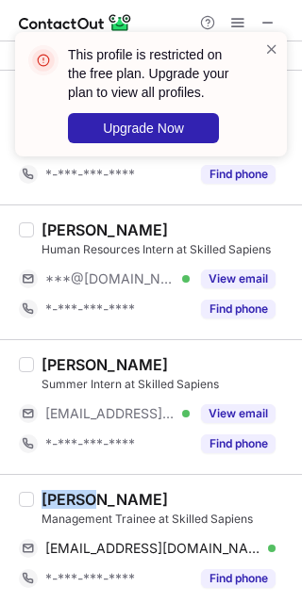
click div "Swati Katailiha"
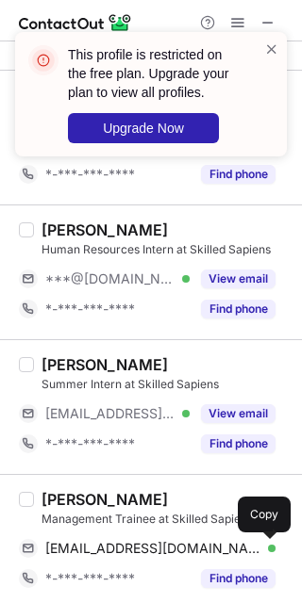
drag, startPoint x: 156, startPoint y: 553, endPoint x: 180, endPoint y: 535, distance: 30.4
click span "katailihaswati@gmail.com"
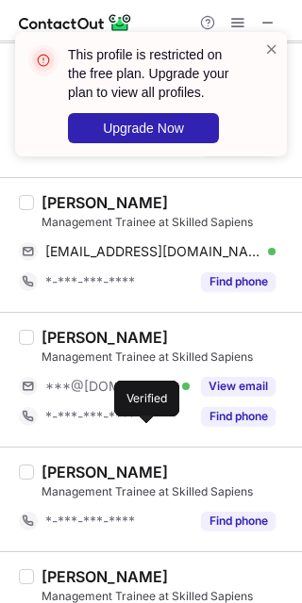
scroll to position [2389, 0]
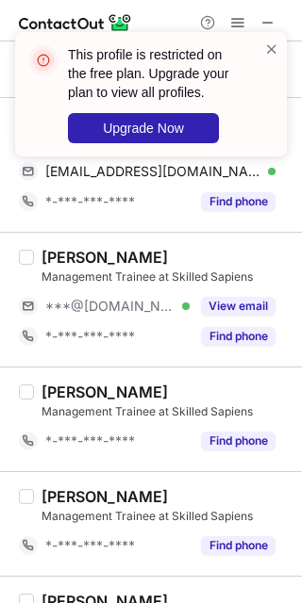
click button "View email"
click div "Vivek Agarwal"
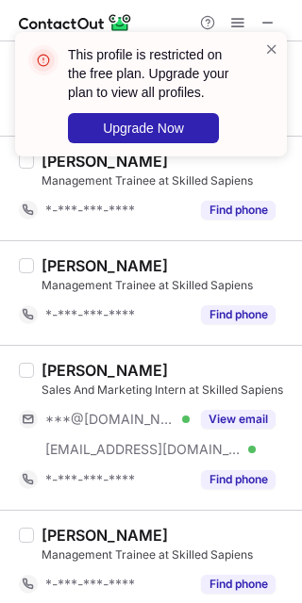
scroll to position [2638, 0]
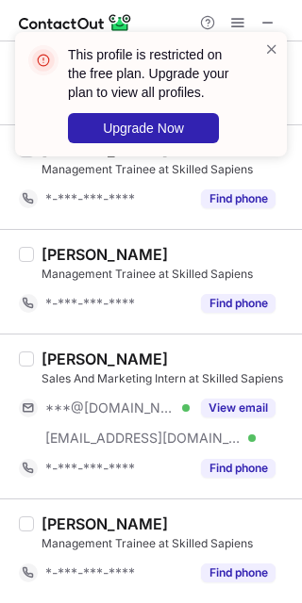
click span
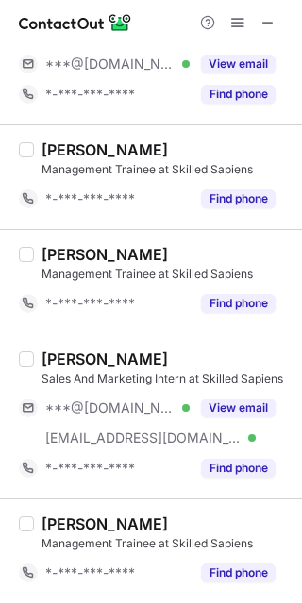
click button
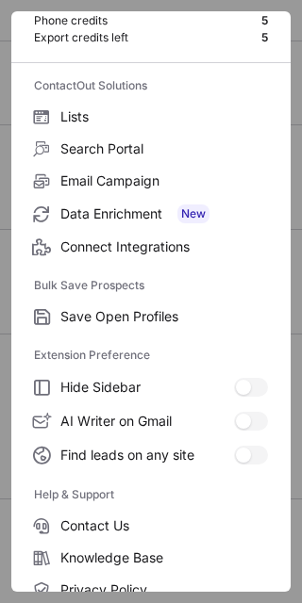
scroll to position [182, 0]
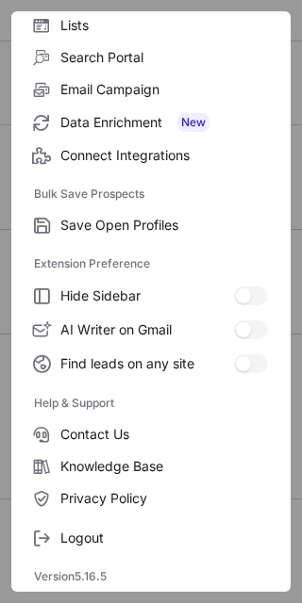
click span "Logout"
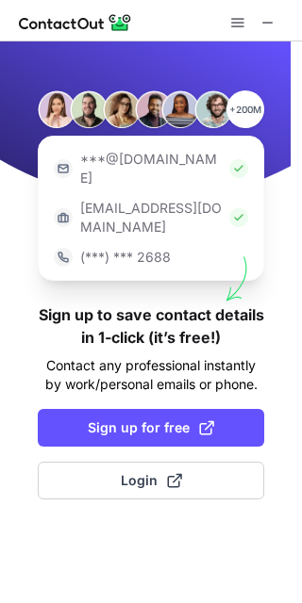
click button "Login"
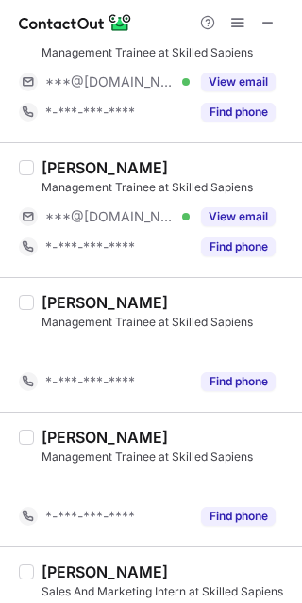
scroll to position [2448, 0]
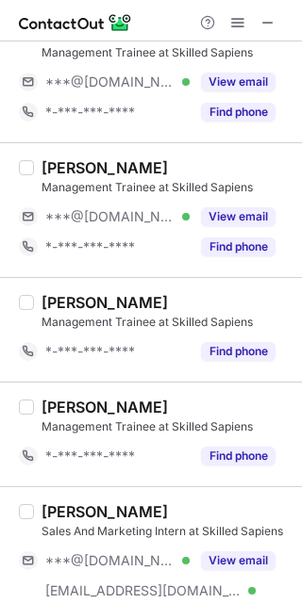
click button "View email"
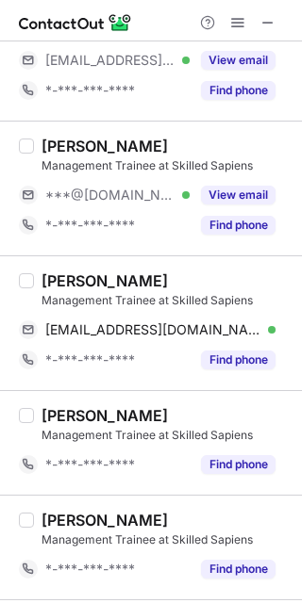
scroll to position [2322, 0]
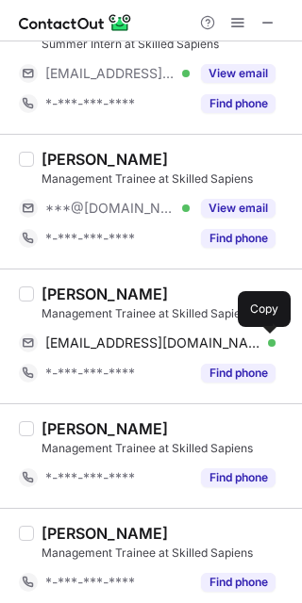
click span "vivekagarwal9434@gmail.com"
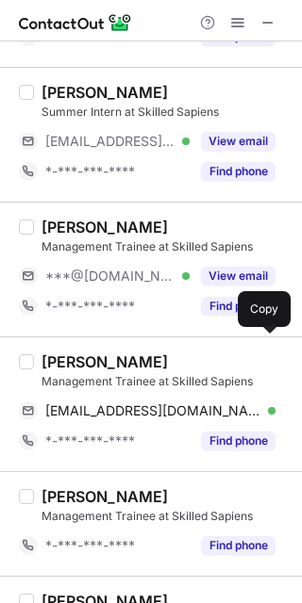
scroll to position [2071, 0]
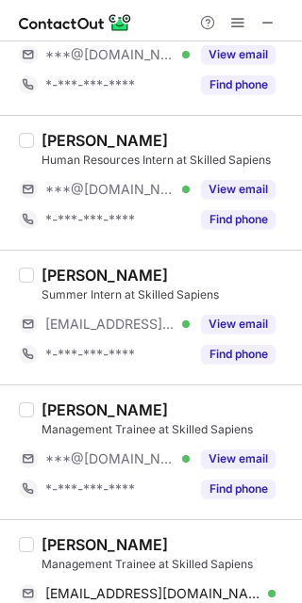
click button "View email"
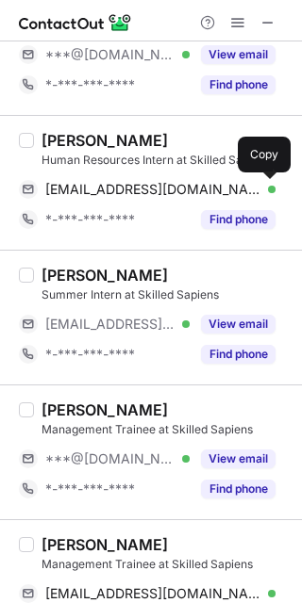
click span "rachitaputhran@gmail.com"
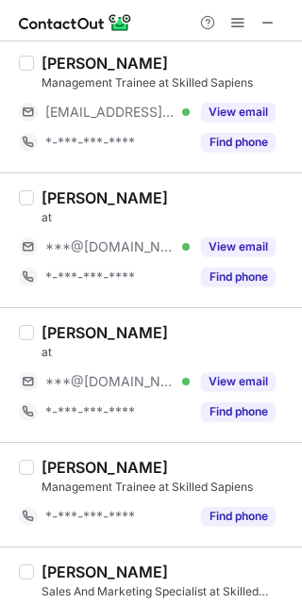
scroll to position [813, 0]
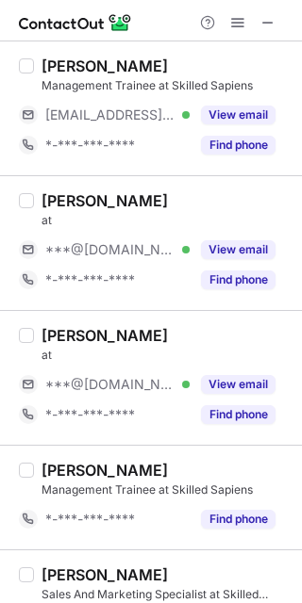
click button "View email"
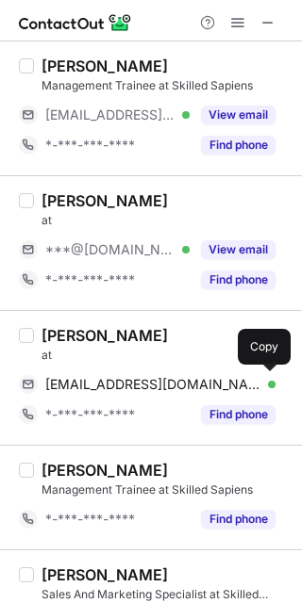
click span "tej1109ukidc@gmail.com"
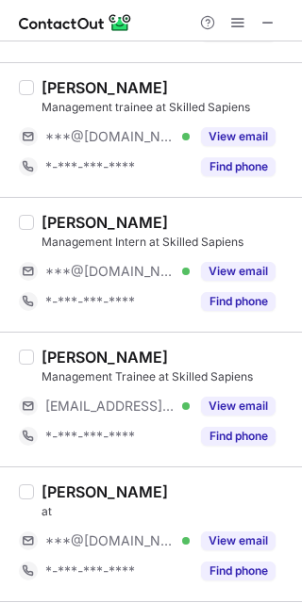
scroll to position [436, 0]
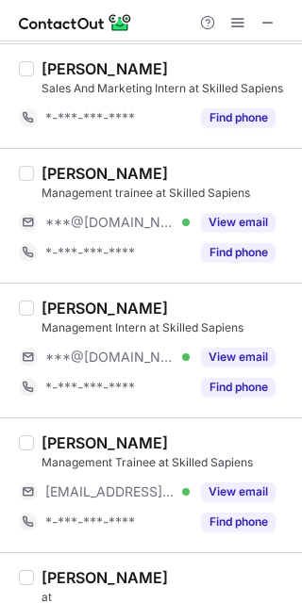
click button "View email"
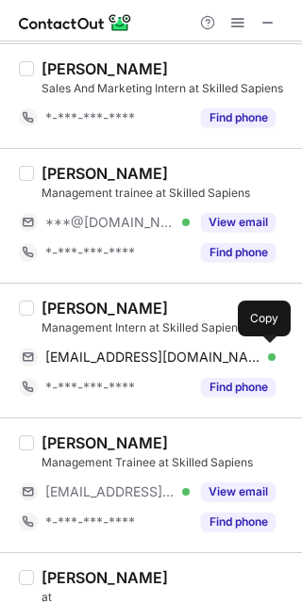
click span "mshuvam364@gmail.com"
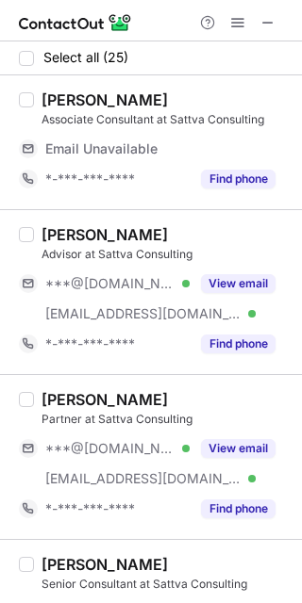
click at [241, 286] on button "View email" at bounding box center [238, 283] width 74 height 19
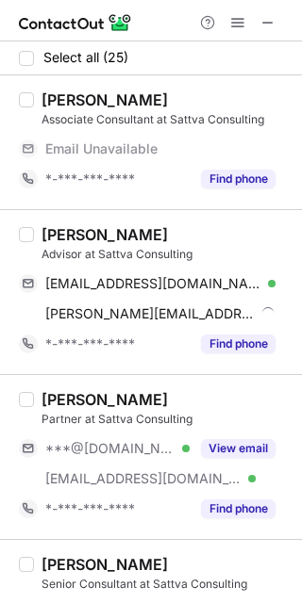
drag, startPoint x: 227, startPoint y: 456, endPoint x: 226, endPoint y: 447, distance: 9.5
click at [227, 455] on button "View email" at bounding box center [238, 448] width 74 height 19
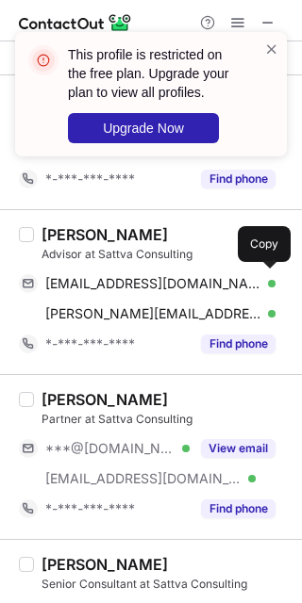
click at [50, 223] on div "[PERSON_NAME] Advisor at Sattva Consulting [EMAIL_ADDRESS][DOMAIN_NAME] Verifie…" at bounding box center [151, 291] width 302 height 165
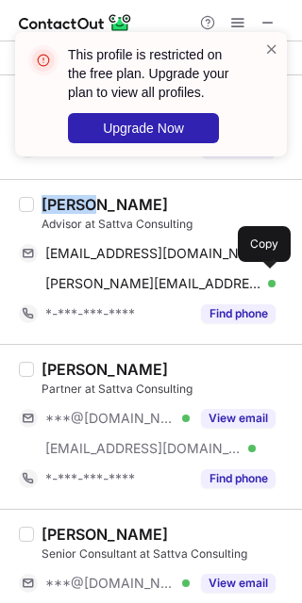
copy div "[PERSON_NAME]"
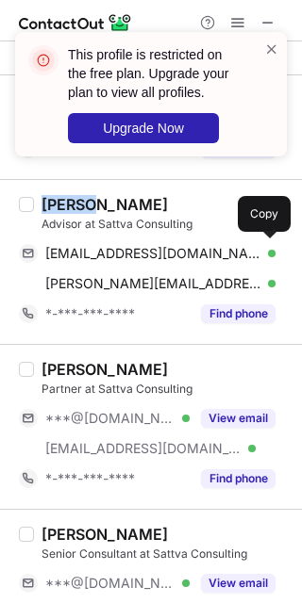
drag, startPoint x: 151, startPoint y: 251, endPoint x: 207, endPoint y: 214, distance: 66.7
click at [151, 251] on span "[EMAIL_ADDRESS][DOMAIN_NAME]" at bounding box center [153, 253] width 216 height 17
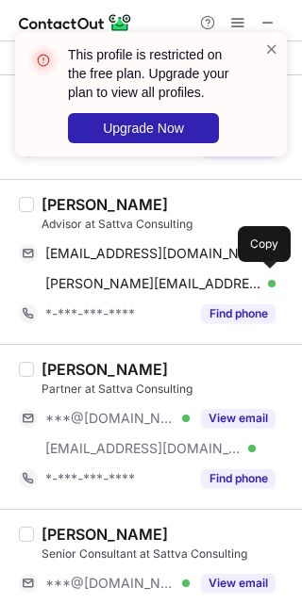
drag, startPoint x: 152, startPoint y: 280, endPoint x: 220, endPoint y: 250, distance: 74.3
click at [152, 280] on span "[PERSON_NAME][EMAIL_ADDRESS][DOMAIN_NAME]" at bounding box center [153, 283] width 216 height 17
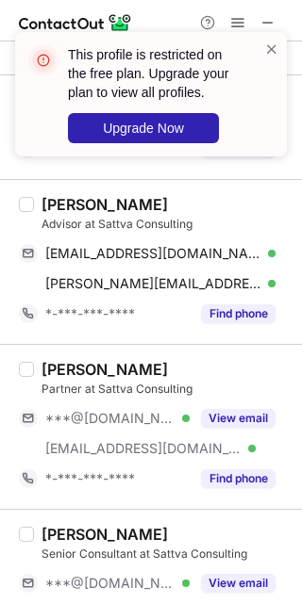
click at [271, 43] on span at bounding box center [271, 49] width 15 height 19
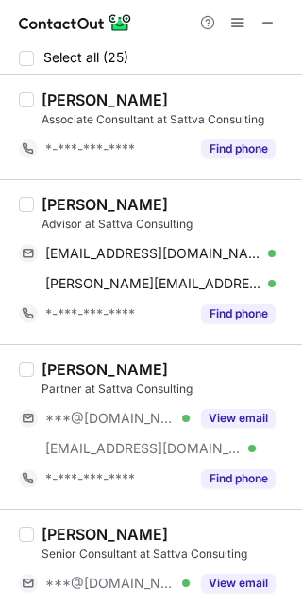
click at [71, 371] on div "[PERSON_NAME]" at bounding box center [104, 369] width 126 height 19
click at [71, 371] on div "Soumitra Mandal" at bounding box center [104, 369] width 126 height 19
copy div "Soumitra"
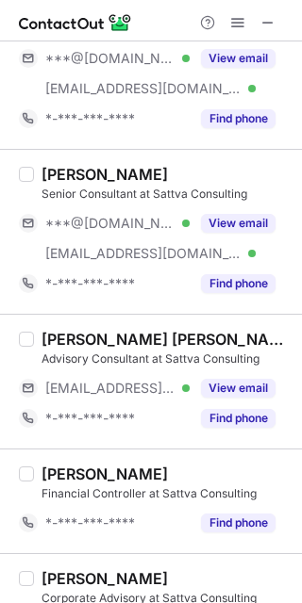
scroll to position [377, 0]
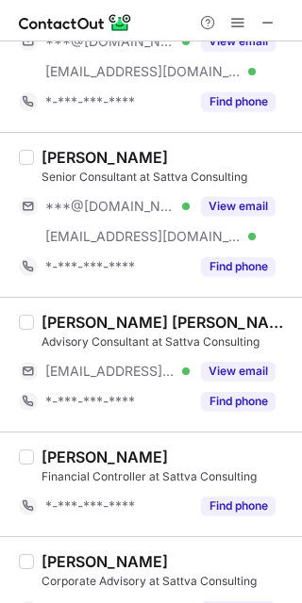
click at [231, 205] on button "View email" at bounding box center [238, 206] width 74 height 19
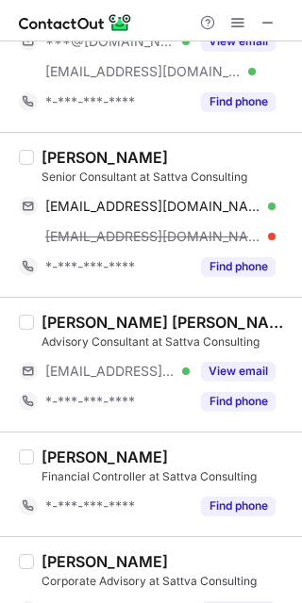
click at [63, 153] on div "Iman B." at bounding box center [104, 157] width 126 height 19
copy div "Iman"
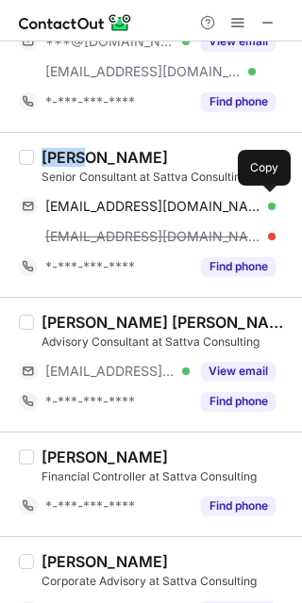
drag, startPoint x: 174, startPoint y: 212, endPoint x: 185, endPoint y: 212, distance: 10.4
click at [174, 212] on span "bhattacharyyaiman@gmail.com" at bounding box center [153, 206] width 216 height 17
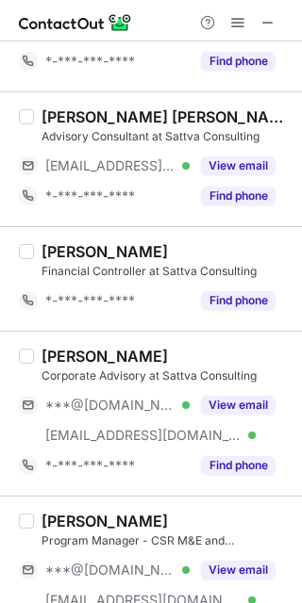
scroll to position [628, 0]
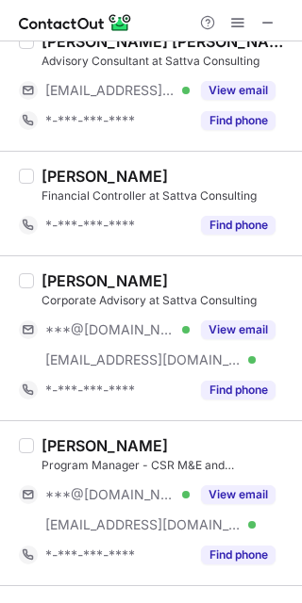
click at [233, 323] on button "View email" at bounding box center [238, 330] width 74 height 19
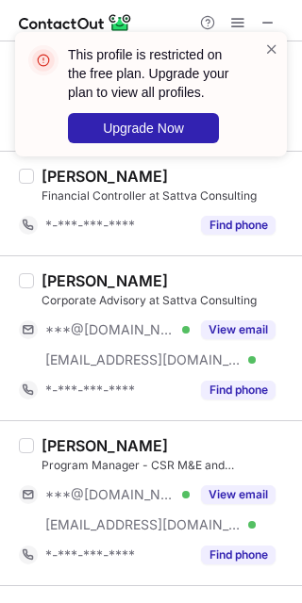
click at [239, 499] on button "View email" at bounding box center [238, 495] width 74 height 19
click at [67, 284] on div "Raghav Shaw" at bounding box center [104, 281] width 126 height 19
copy div "Raghav"
click at [52, 437] on div "Ritupma Shekhawat" at bounding box center [104, 446] width 126 height 19
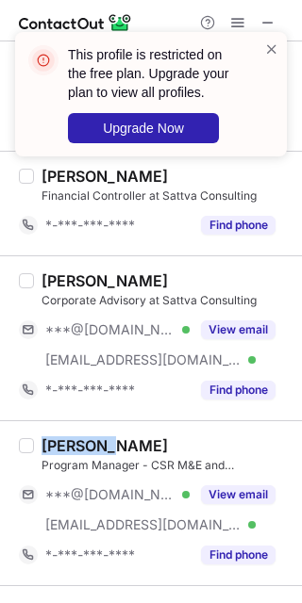
click at [52, 437] on div "Ritupma Shekhawat" at bounding box center [104, 446] width 126 height 19
copy div "Ritupma"
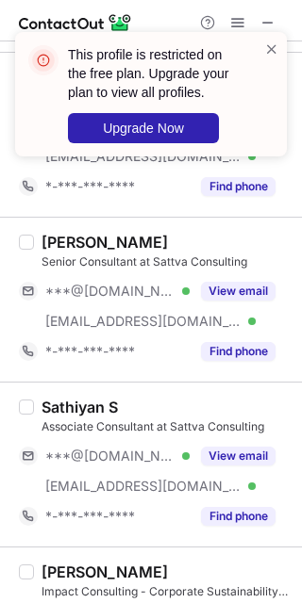
scroll to position [1005, 0]
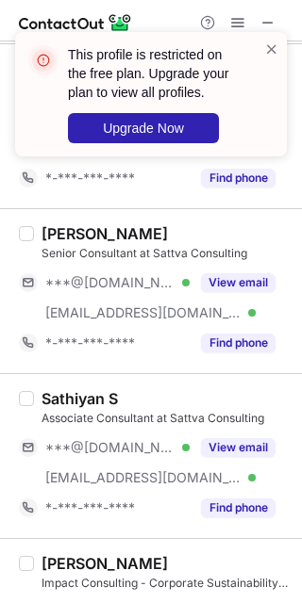
click at [216, 281] on button "View email" at bounding box center [238, 282] width 74 height 19
click at [73, 236] on div "Gaurab Raj" at bounding box center [104, 233] width 126 height 19
copy div "Gaurab"
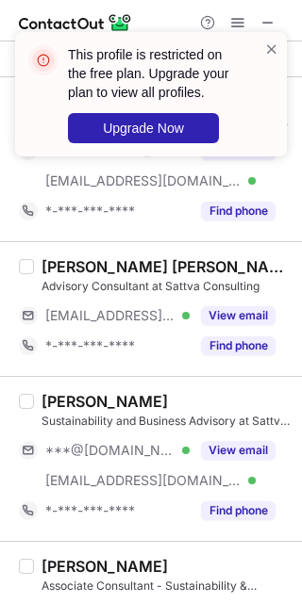
scroll to position [1509, 0]
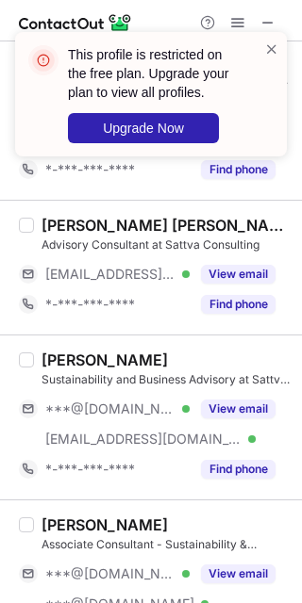
click at [226, 408] on button "View email" at bounding box center [238, 409] width 74 height 19
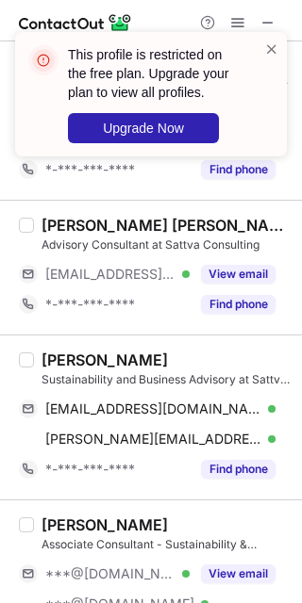
click at [60, 356] on div "Bhuvi Seth" at bounding box center [104, 360] width 126 height 19
copy div "Bhuvi"
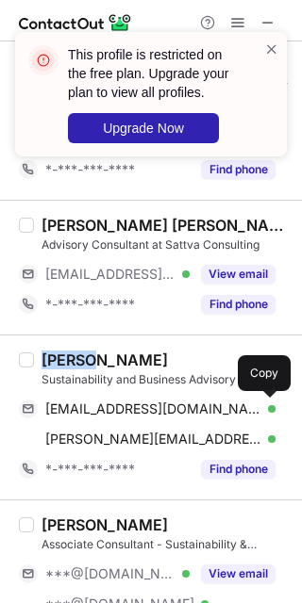
drag, startPoint x: 125, startPoint y: 413, endPoint x: 135, endPoint y: 420, distance: 11.5
click at [125, 413] on span "bhuvirseth@gmail.com" at bounding box center [153, 409] width 216 height 17
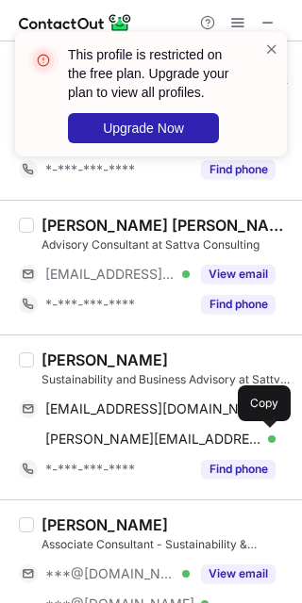
click at [141, 438] on span "bhuvi.seth@sattva.co.in" at bounding box center [153, 439] width 216 height 17
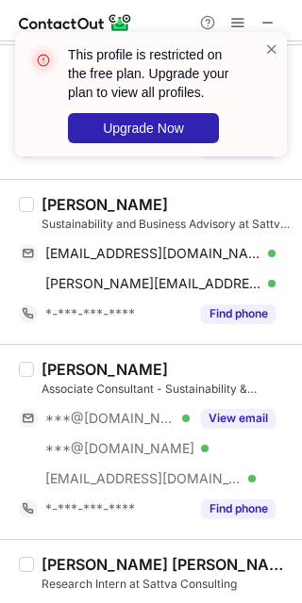
scroll to position [1760, 0]
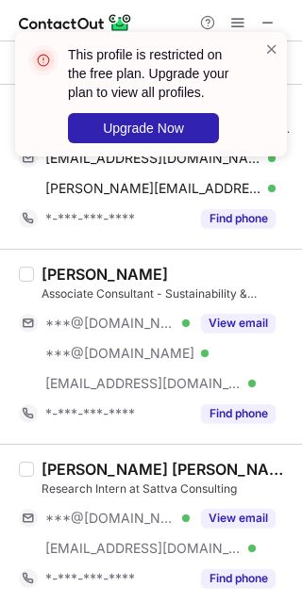
click at [233, 330] on button "View email" at bounding box center [238, 323] width 74 height 19
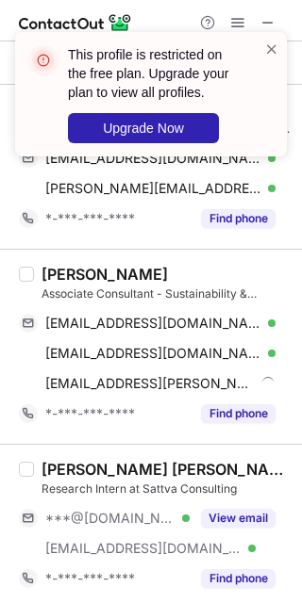
click at [53, 269] on div "Varun Valecha" at bounding box center [104, 274] width 126 height 19
copy div "Varun"
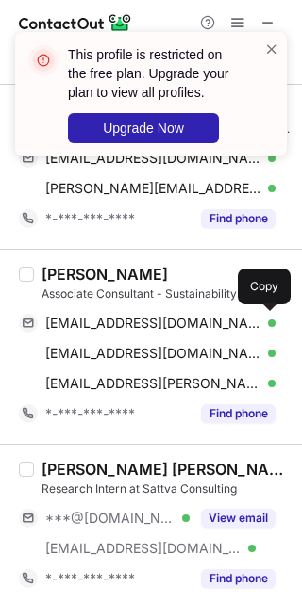
drag, startPoint x: 156, startPoint y: 326, endPoint x: 161, endPoint y: 371, distance: 44.7
click at [156, 326] on span "varunehasaas@gmail.com" at bounding box center [153, 323] width 216 height 17
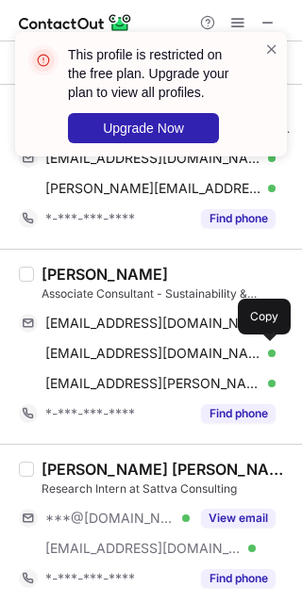
click at [165, 352] on span "varunvalecha92@gmail.com" at bounding box center [153, 353] width 216 height 17
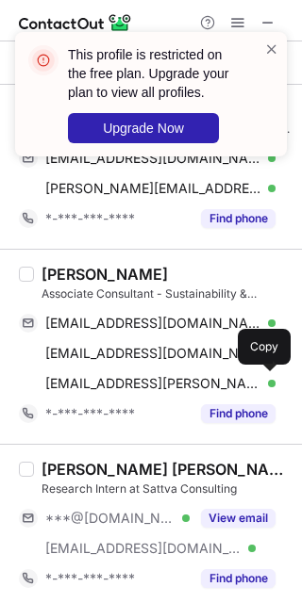
click at [166, 392] on span "varun.valecha@sattva.co.in" at bounding box center [153, 383] width 216 height 17
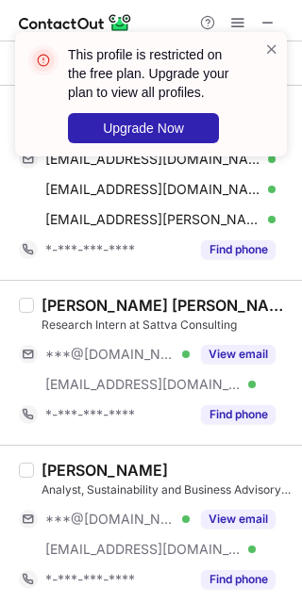
scroll to position [2011, 0]
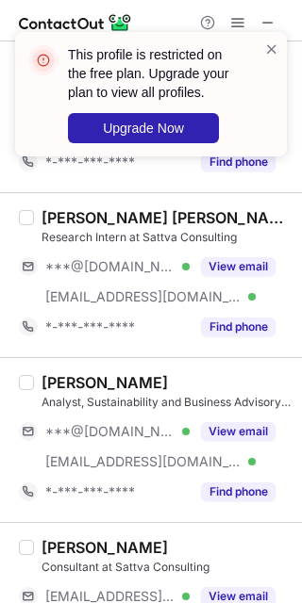
click at [226, 265] on button "View email" at bounding box center [238, 266] width 74 height 19
click at [62, 216] on div "Syed Aman Ullah" at bounding box center [165, 217] width 249 height 19
click at [63, 216] on div "Syed Aman Ullah" at bounding box center [165, 217] width 249 height 19
copy div "Syed"
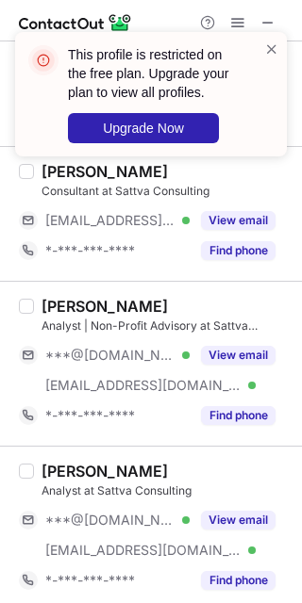
scroll to position [2389, 0]
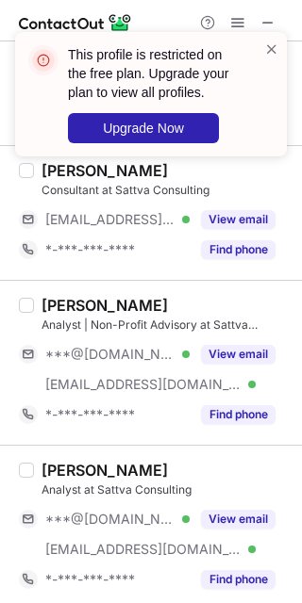
click at [229, 359] on button "View email" at bounding box center [238, 354] width 74 height 19
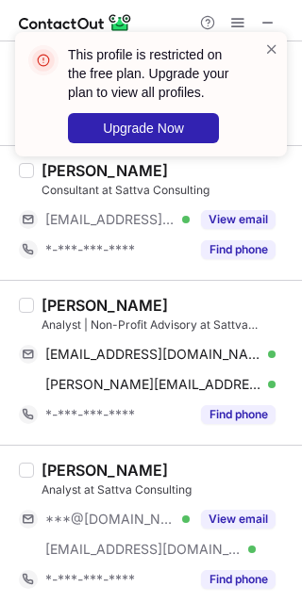
click at [59, 306] on div "Tushti Chakraborty" at bounding box center [104, 305] width 126 height 19
copy div "Tushti"
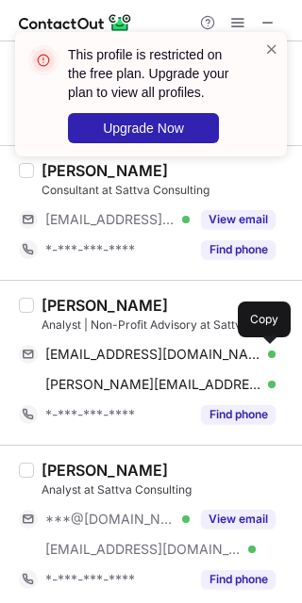
drag, startPoint x: 146, startPoint y: 357, endPoint x: 178, endPoint y: 394, distance: 48.8
click at [145, 356] on span "tushtichakraborty@gmail.com" at bounding box center [153, 354] width 216 height 17
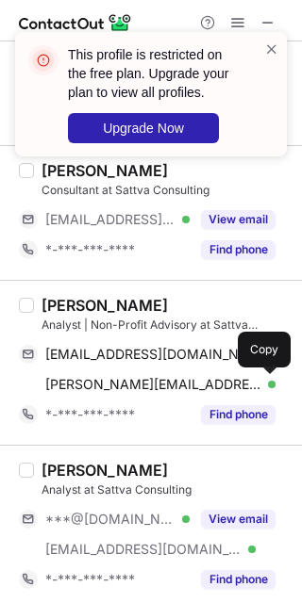
click at [144, 383] on span "tushti.chakraborty@sattva.co.in" at bounding box center [153, 384] width 216 height 17
drag, startPoint x: 223, startPoint y: 522, endPoint x: 191, endPoint y: 516, distance: 32.7
click at [223, 522] on button "View email" at bounding box center [238, 519] width 74 height 19
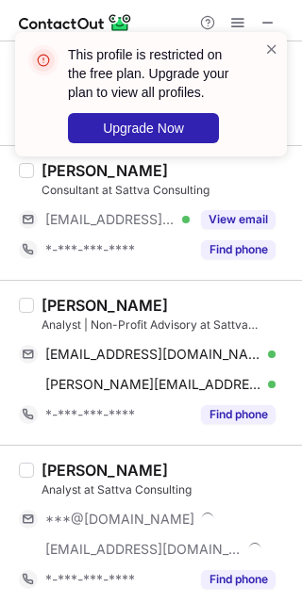
click at [69, 474] on div "Vedansh Joshi" at bounding box center [104, 470] width 126 height 19
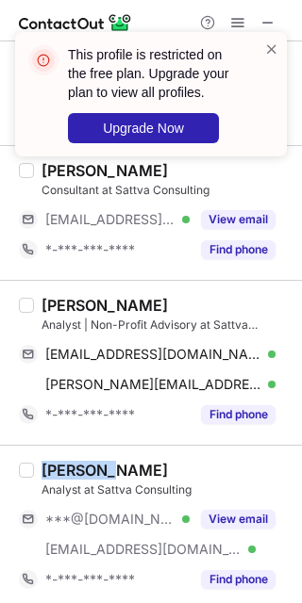
click at [69, 474] on div "Vedansh Joshi" at bounding box center [104, 470] width 126 height 19
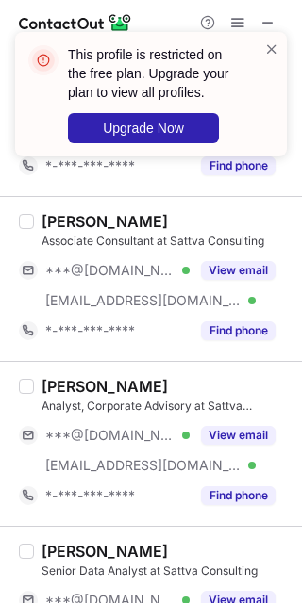
scroll to position [2891, 0]
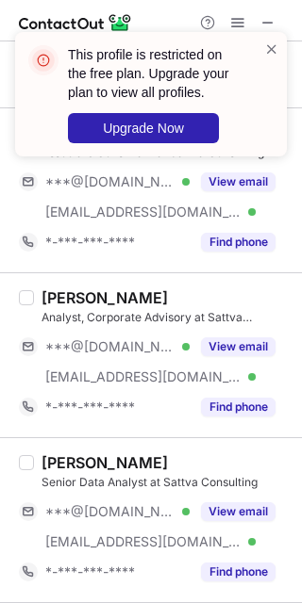
click at [229, 355] on button "View email" at bounding box center [238, 347] width 74 height 19
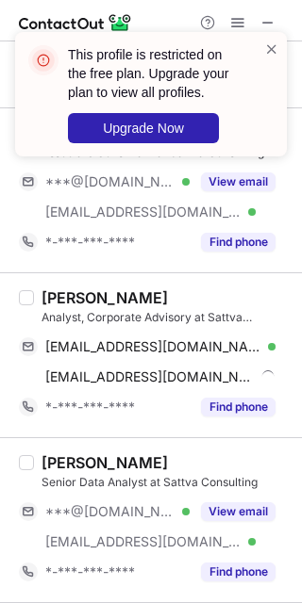
click at [61, 304] on div "Muskaan Gupta" at bounding box center [104, 298] width 126 height 19
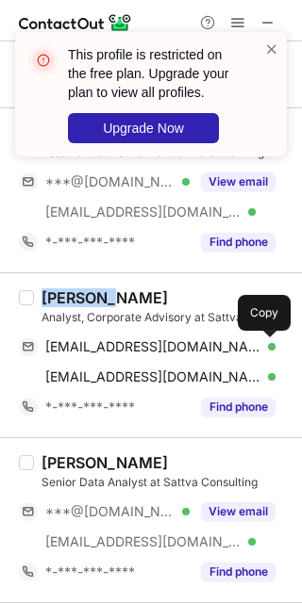
drag, startPoint x: 87, startPoint y: 342, endPoint x: 169, endPoint y: 378, distance: 89.5
click at [87, 342] on div "gmuskaan56@gmail.com Verified Send email Copy" at bounding box center [147, 347] width 256 height 30
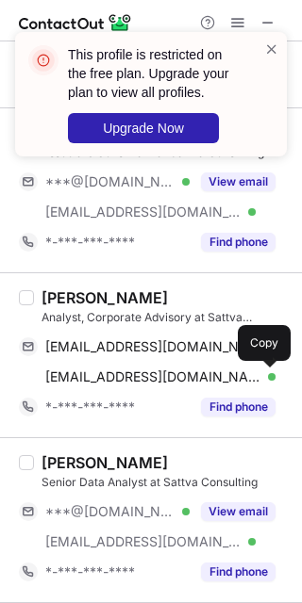
click at [152, 382] on span "muskaan.gupta@sattva.co.in" at bounding box center [153, 377] width 216 height 17
click at [225, 507] on div "View email" at bounding box center [233, 512] width 86 height 30
click at [65, 467] on div "Apoorva Mahendru" at bounding box center [104, 463] width 126 height 19
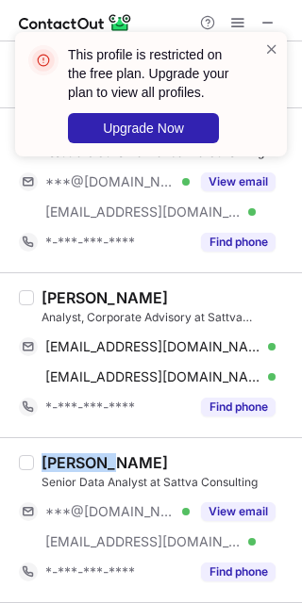
click at [65, 467] on div "Apoorva Mahendru" at bounding box center [104, 463] width 126 height 19
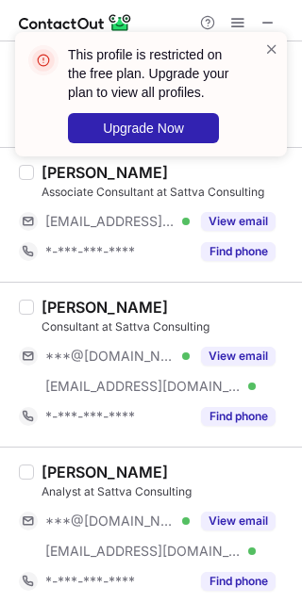
scroll to position [3363, 0]
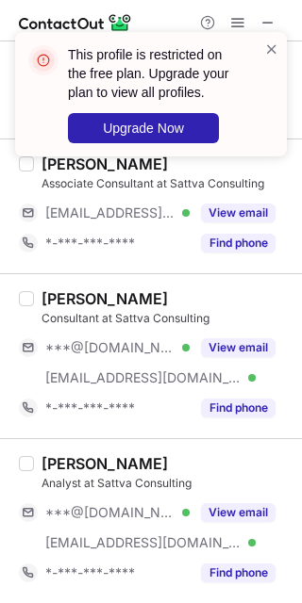
click at [195, 344] on div "View email" at bounding box center [233, 348] width 86 height 30
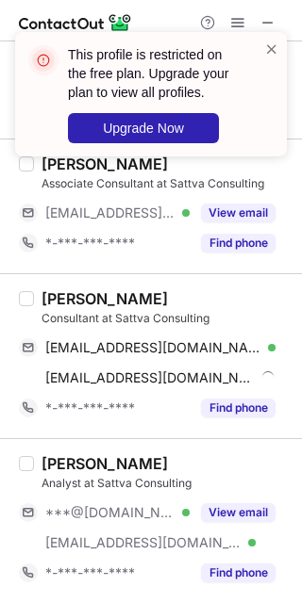
drag, startPoint x: 78, startPoint y: 297, endPoint x: 68, endPoint y: 293, distance: 11.0
click at [76, 298] on div "Rewa Sharma" at bounding box center [104, 298] width 126 height 19
click at [54, 291] on div "Rewa Sharma" at bounding box center [104, 298] width 126 height 19
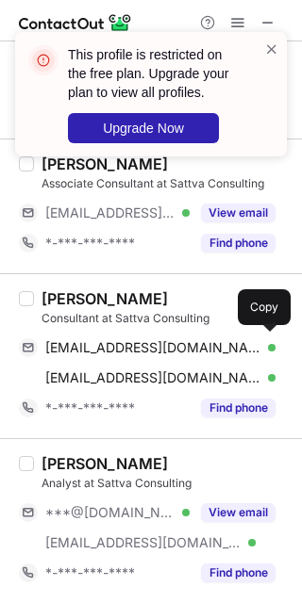
drag, startPoint x: 140, startPoint y: 342, endPoint x: 176, endPoint y: 376, distance: 50.0
click at [140, 342] on span "rewash98@gmail.com" at bounding box center [153, 347] width 216 height 17
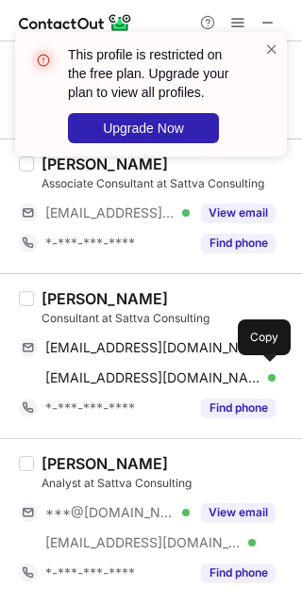
click at [141, 379] on span "rewa.sharma@sattva.co.in" at bounding box center [153, 378] width 216 height 17
click at [245, 514] on button "View email" at bounding box center [238, 513] width 74 height 19
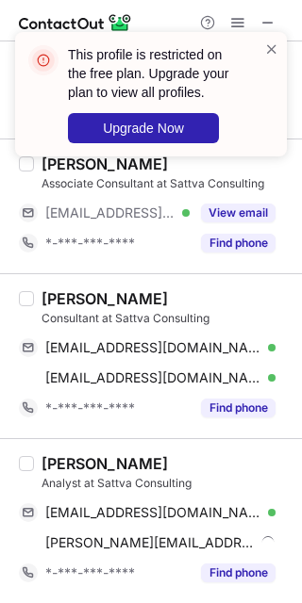
click at [65, 462] on div "Shreshth Sinha" at bounding box center [104, 464] width 126 height 19
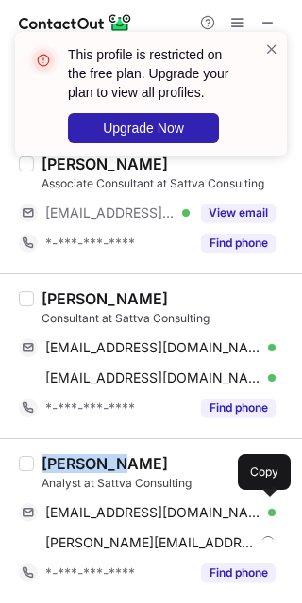
drag, startPoint x: 159, startPoint y: 508, endPoint x: 184, endPoint y: 537, distance: 37.4
click at [159, 508] on span "shreshthsinha8@gmail.com" at bounding box center [153, 512] width 216 height 17
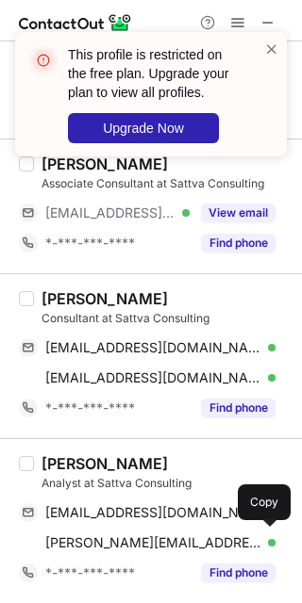
click at [121, 530] on div "shreshth.sinha@sattva.co.in Verified Send email Copy" at bounding box center [147, 543] width 256 height 30
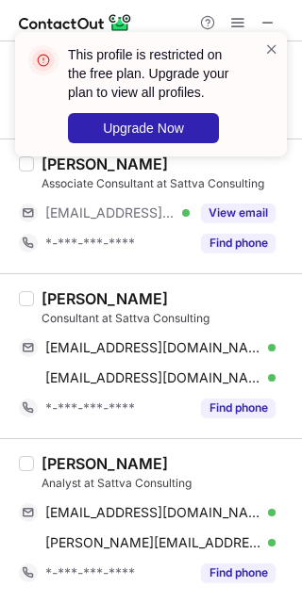
click at [272, 42] on span at bounding box center [271, 49] width 15 height 19
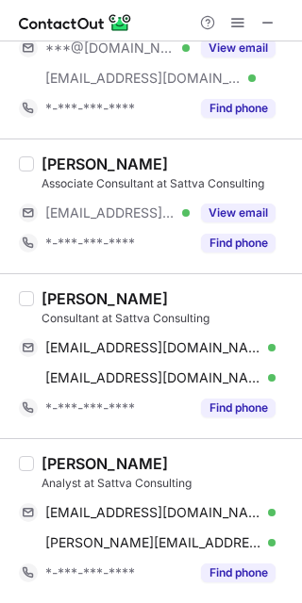
click at [238, 22] on span at bounding box center [237, 22] width 15 height 15
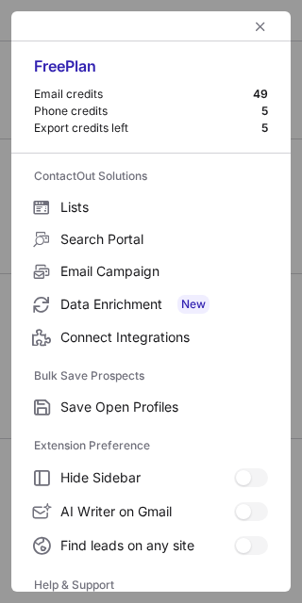
scroll to position [182, 0]
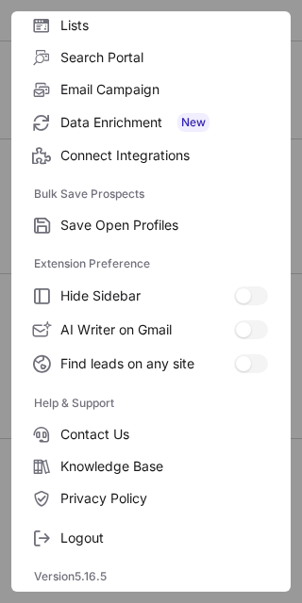
click at [143, 533] on span "Logout" at bounding box center [163, 538] width 207 height 17
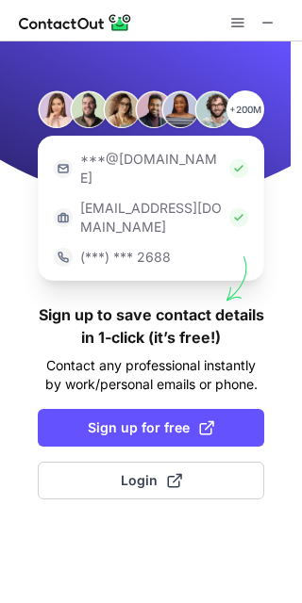
click at [192, 462] on button "Login" at bounding box center [151, 481] width 226 height 38
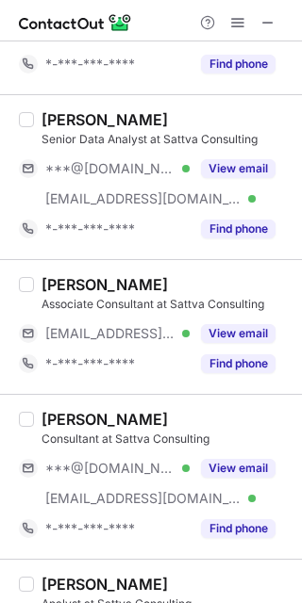
scroll to position [3202, 0]
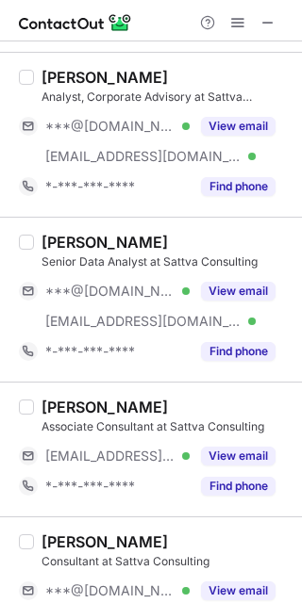
click at [240, 291] on button "View email" at bounding box center [238, 291] width 74 height 19
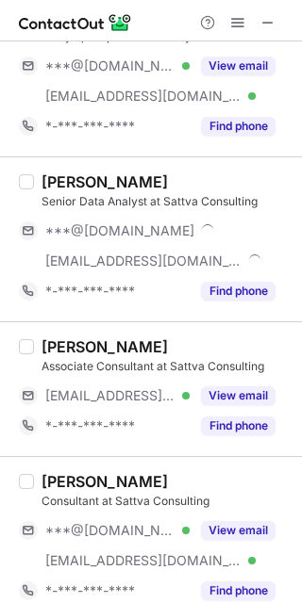
scroll to position [3142, 0]
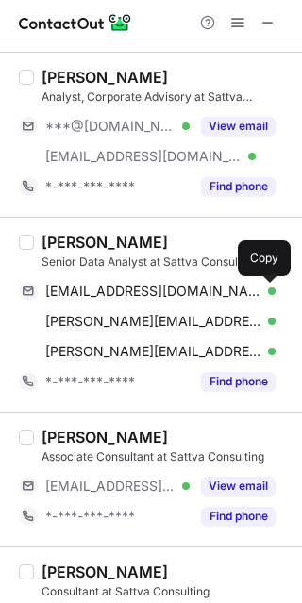
click at [174, 296] on span "mahendruapoorva@gmail.com" at bounding box center [153, 291] width 216 height 17
drag, startPoint x: 188, startPoint y: 327, endPoint x: 241, endPoint y: 323, distance: 53.9
click at [188, 327] on span "apoorva.mahendru@nipfp.org.in" at bounding box center [153, 321] width 216 height 17
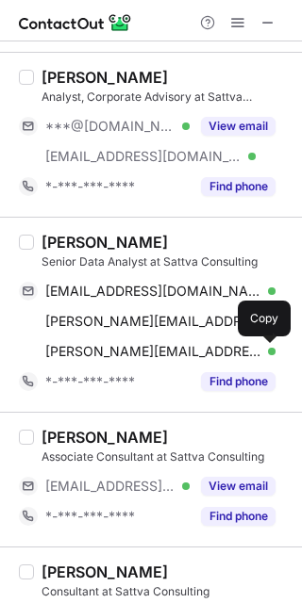
drag, startPoint x: 154, startPoint y: 361, endPoint x: 165, endPoint y: 356, distance: 12.3
click at [154, 360] on span "apoorva.mahendru@sattva.co.in" at bounding box center [153, 351] width 216 height 17
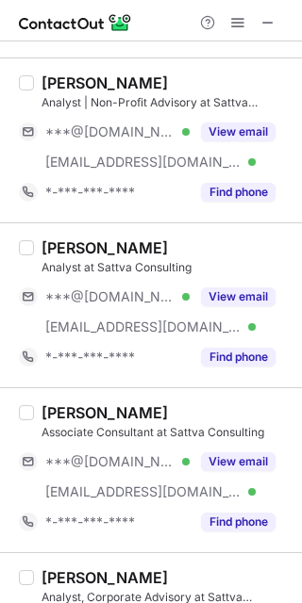
scroll to position [2638, 0]
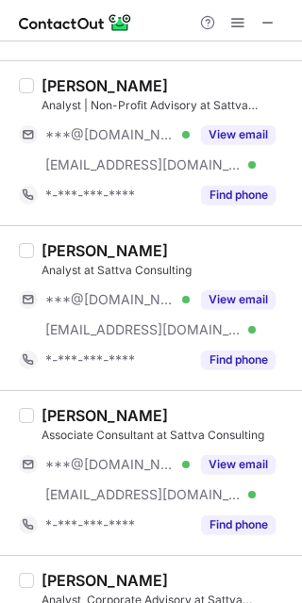
click at [230, 304] on button "View email" at bounding box center [238, 299] width 74 height 19
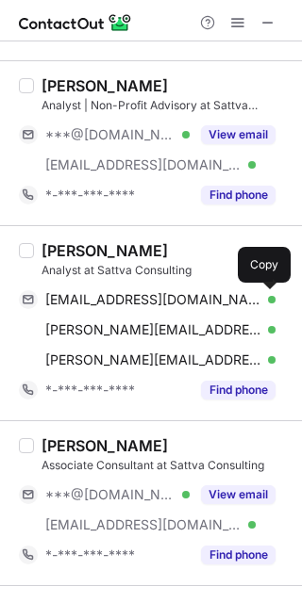
click at [107, 296] on span "vedanshjoshi2015@gmail.com" at bounding box center [153, 299] width 216 height 17
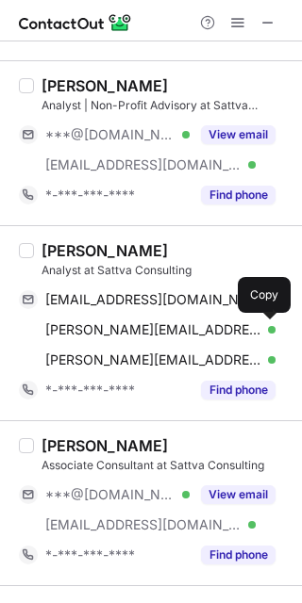
drag, startPoint x: 190, startPoint y: 331, endPoint x: 257, endPoint y: 282, distance: 83.7
click at [190, 330] on span "vedansh.21267@sscbs.du.ac.in" at bounding box center [153, 330] width 216 height 17
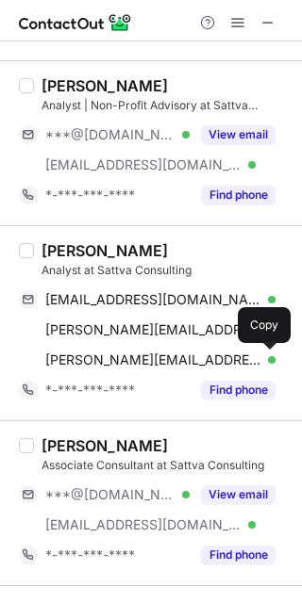
drag, startPoint x: 180, startPoint y: 364, endPoint x: 220, endPoint y: 325, distance: 55.3
click at [180, 364] on span "vedansh.joshi@sattva.co.in" at bounding box center [153, 360] width 216 height 17
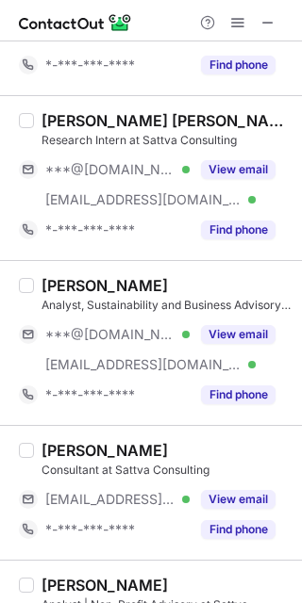
scroll to position [2136, 0]
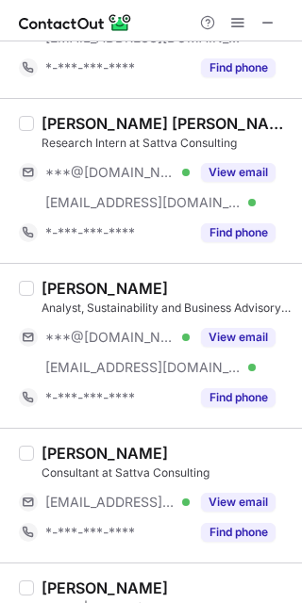
click at [220, 165] on div "View email" at bounding box center [233, 172] width 86 height 30
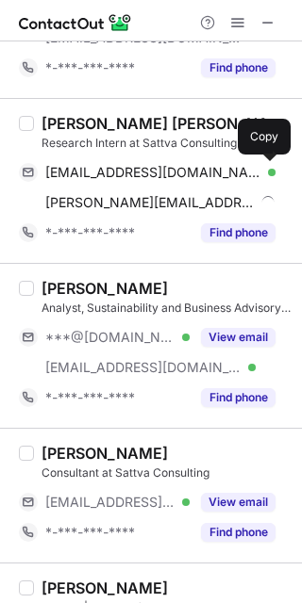
click at [121, 171] on span "syedamanullah9@gmail.com" at bounding box center [153, 172] width 216 height 17
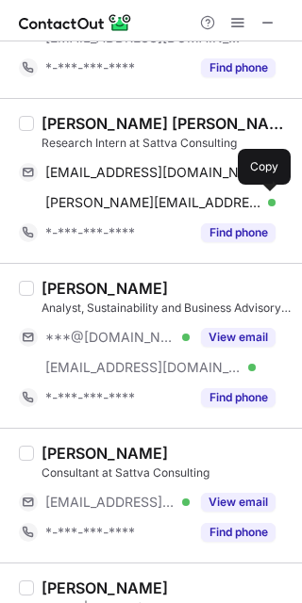
click at [135, 207] on span "syed.aman@sattva.co.in" at bounding box center [153, 202] width 216 height 17
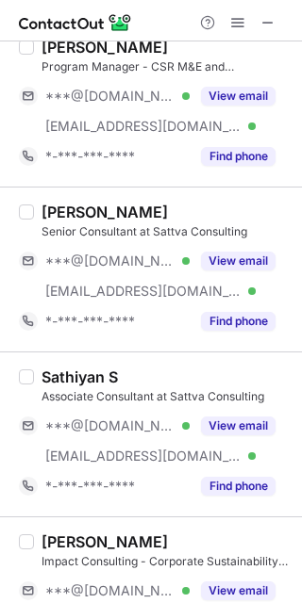
scroll to position [1004, 0]
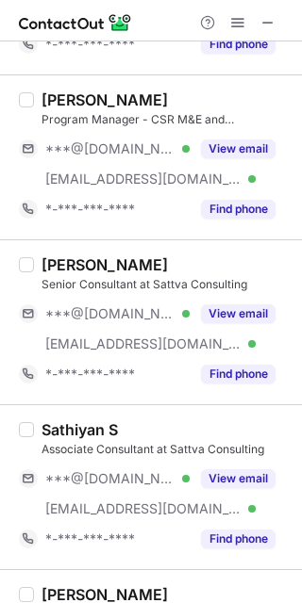
click at [245, 311] on button "View email" at bounding box center [238, 314] width 74 height 19
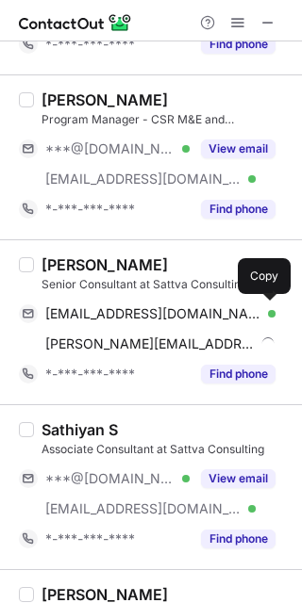
click at [173, 315] on span "gaurab91raj@gmail.com" at bounding box center [153, 314] width 216 height 17
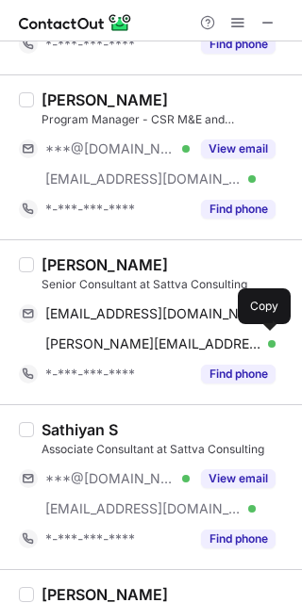
click at [148, 341] on span "gaurab.raj@sattva.co.in" at bounding box center [153, 344] width 216 height 17
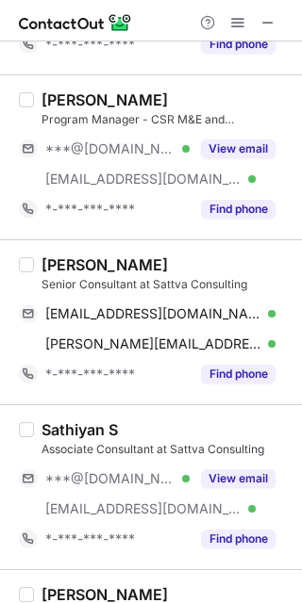
click at [247, 149] on button "View email" at bounding box center [238, 149] width 74 height 19
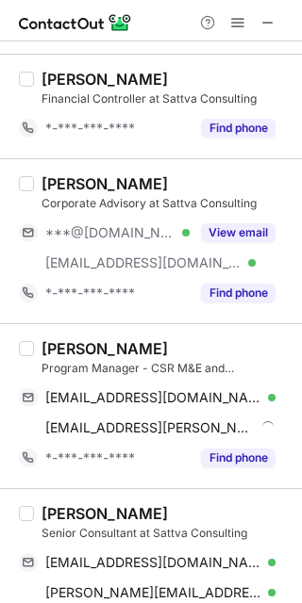
scroll to position [752, 0]
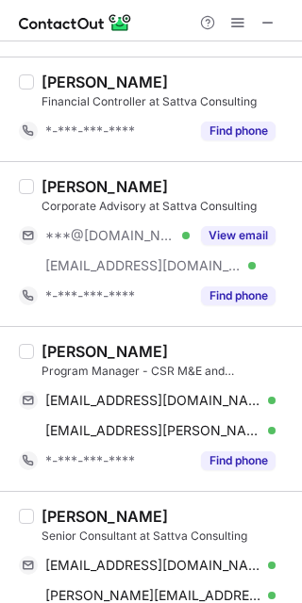
click at [252, 233] on button "View email" at bounding box center [238, 235] width 74 height 19
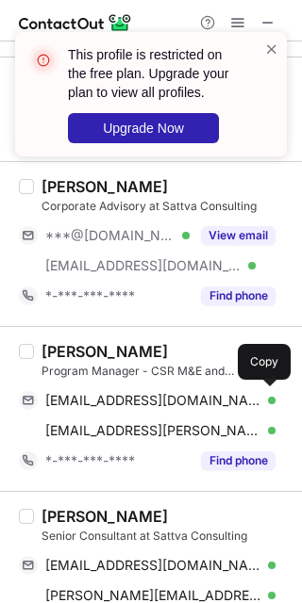
click at [114, 403] on span "ritupmashekhawat91@gmail.com" at bounding box center [153, 400] width 216 height 17
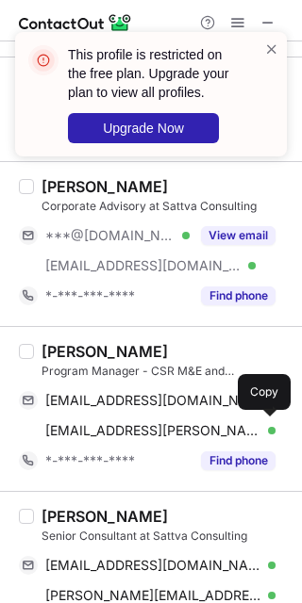
click at [156, 429] on span "ritupma.shekhawat@sattva.co.in" at bounding box center [153, 430] width 216 height 17
click at [275, 42] on span at bounding box center [271, 49] width 15 height 19
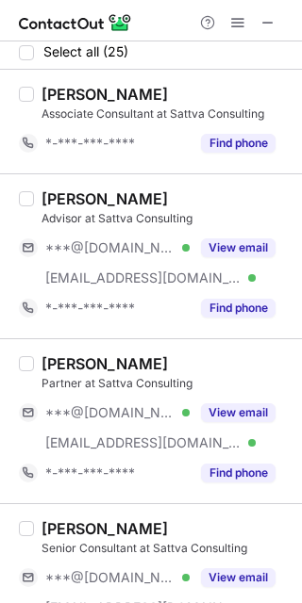
scroll to position [0, 0]
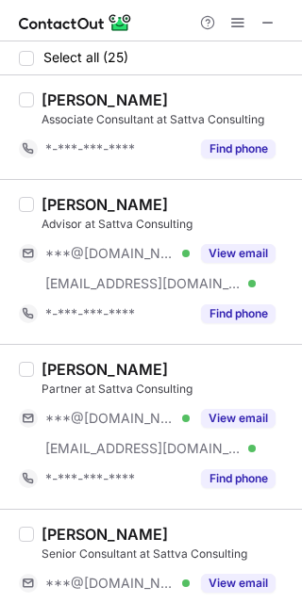
click at [246, 417] on button "View email" at bounding box center [238, 418] width 74 height 19
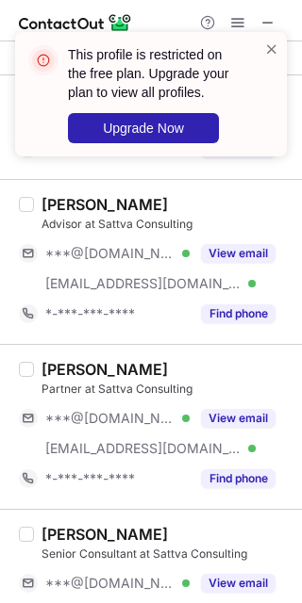
click at [267, 43] on span at bounding box center [271, 49] width 15 height 19
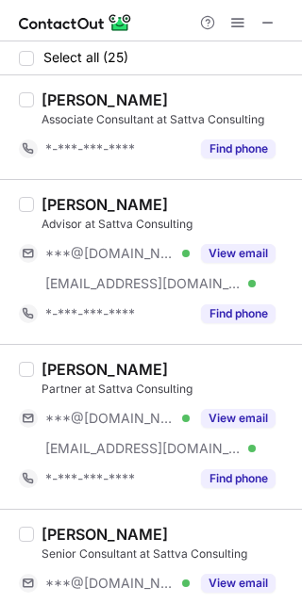
click at [239, 20] on div "This profile is restricted on the free plan. Upgrade your plan to view all prof…" at bounding box center [151, 32] width 302 height 38
click at [237, 22] on span at bounding box center [237, 22] width 15 height 15
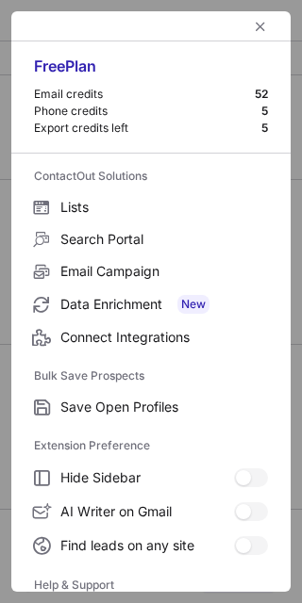
scroll to position [182, 0]
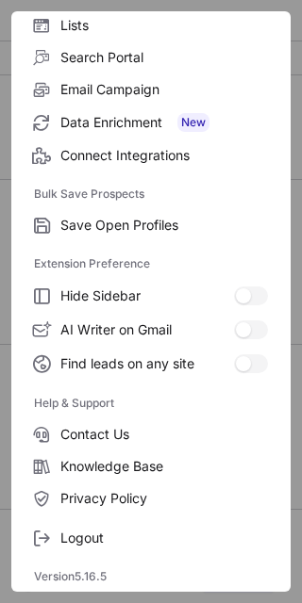
click at [136, 534] on span "Logout" at bounding box center [163, 538] width 207 height 17
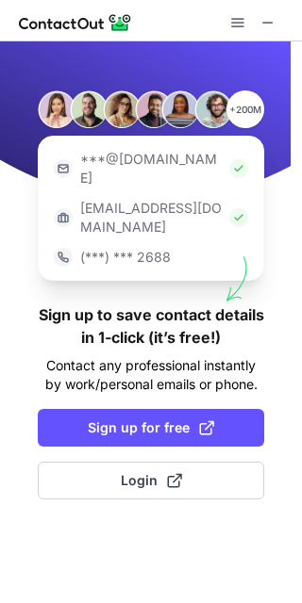
click at [188, 462] on button "Login" at bounding box center [151, 481] width 226 height 38
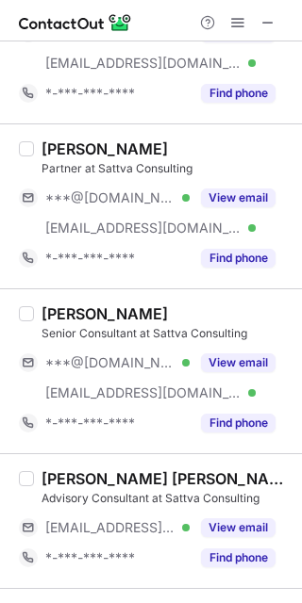
scroll to position [221, 0]
click at [220, 190] on button "View email" at bounding box center [238, 198] width 74 height 19
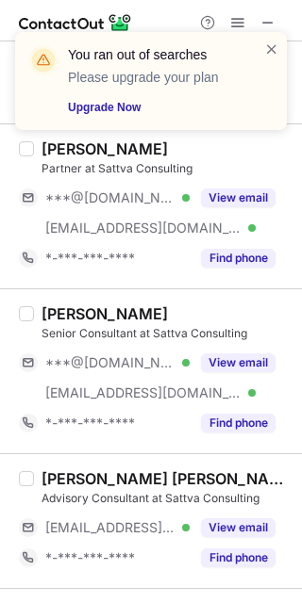
click at [269, 50] on span at bounding box center [271, 49] width 15 height 19
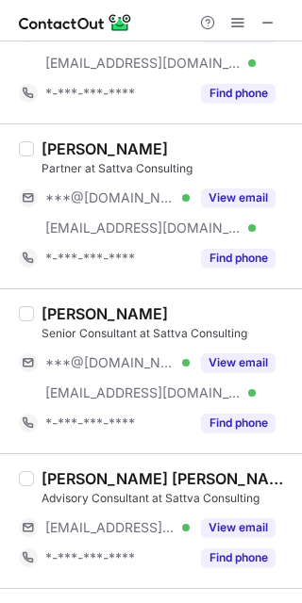
click at [238, 21] on span at bounding box center [237, 22] width 15 height 15
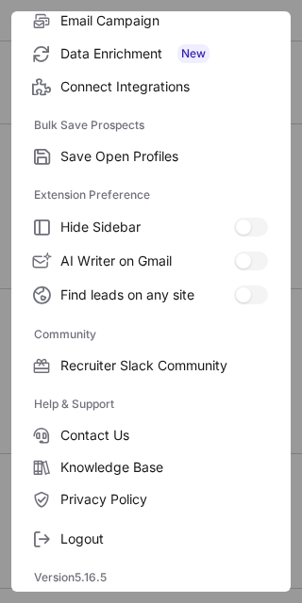
scroll to position [253, 0]
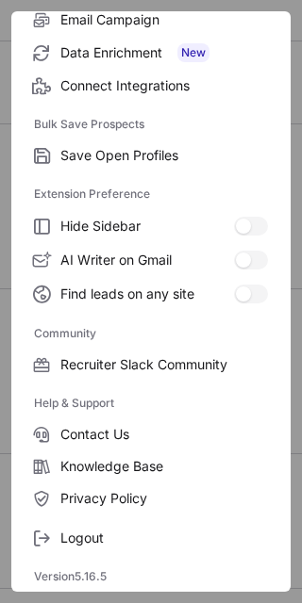
click at [118, 535] on span "Logout" at bounding box center [163, 538] width 207 height 17
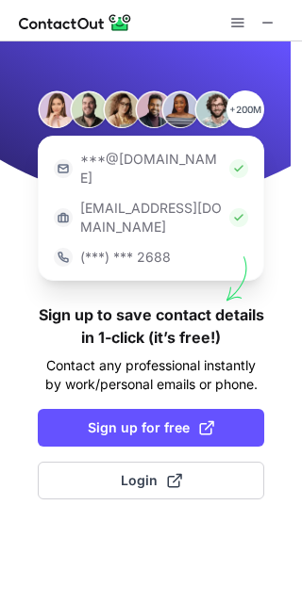
click at [225, 462] on button "Login" at bounding box center [151, 481] width 226 height 38
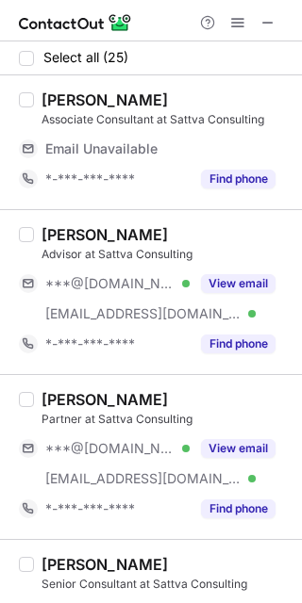
scroll to position [251, 0]
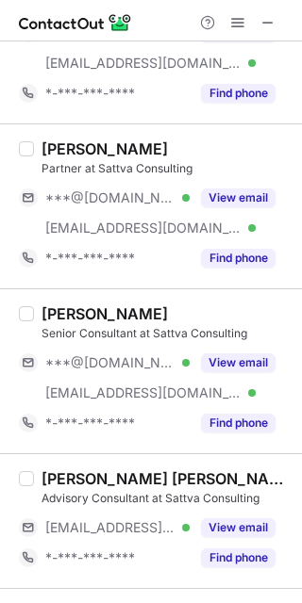
click at [212, 187] on div "View email" at bounding box center [233, 198] width 86 height 30
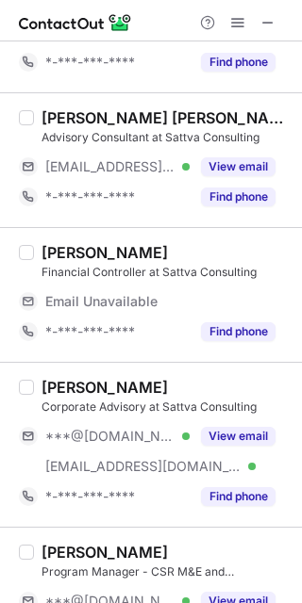
scroll to position [628, 0]
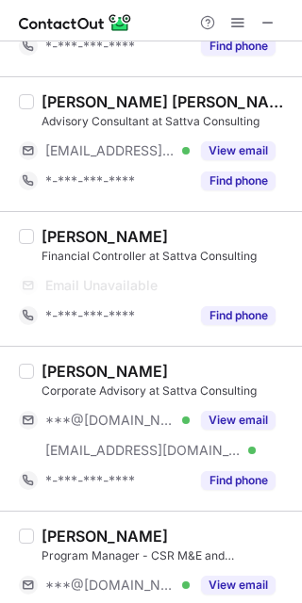
click at [205, 414] on button "View email" at bounding box center [238, 420] width 74 height 19
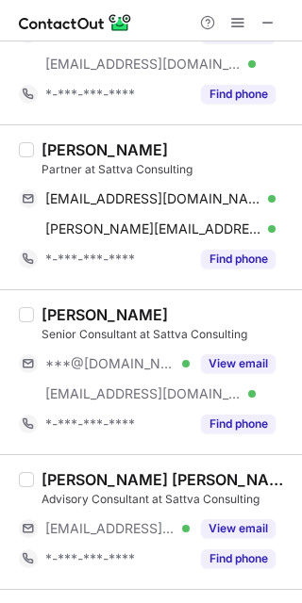
scroll to position [95, 0]
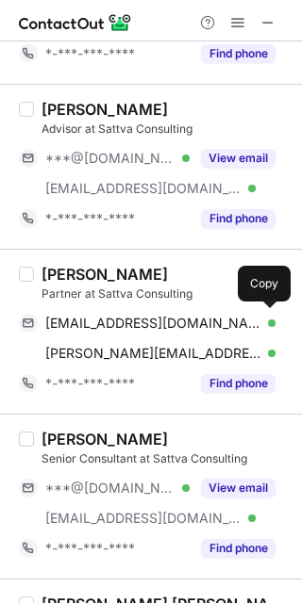
click at [139, 322] on span "soumitramandal@gmail.com" at bounding box center [153, 323] width 216 height 17
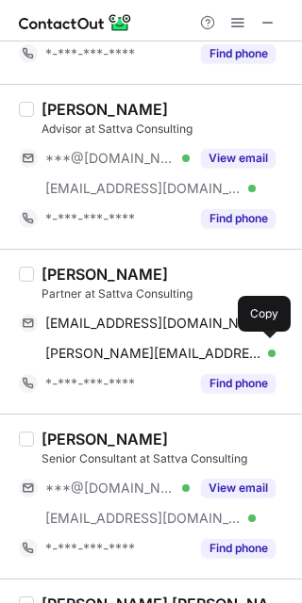
drag, startPoint x: 129, startPoint y: 350, endPoint x: 295, endPoint y: 222, distance: 209.7
click at [130, 349] on span "soumitra.mandal@sattva.co.in" at bounding box center [153, 353] width 216 height 17
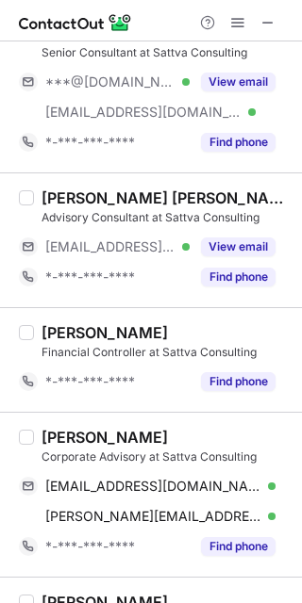
scroll to position [598, 0]
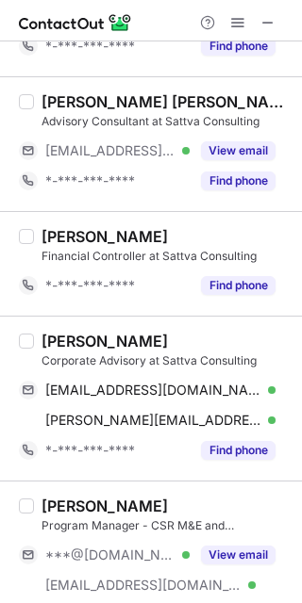
click at [71, 338] on div "Raghav Shaw" at bounding box center [104, 341] width 126 height 19
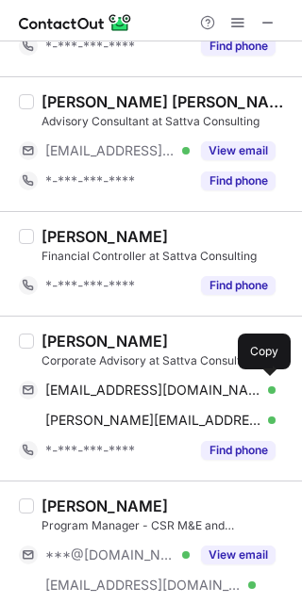
click at [99, 393] on span "rr6249689@gmail.com" at bounding box center [153, 390] width 216 height 17
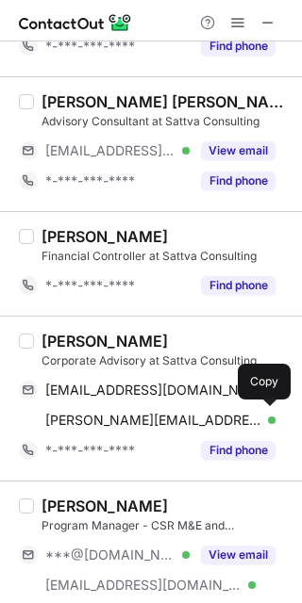
drag, startPoint x: 166, startPoint y: 423, endPoint x: 211, endPoint y: 359, distance: 78.5
click at [166, 423] on span "raghav.shaw@sattva.co.in" at bounding box center [153, 420] width 216 height 17
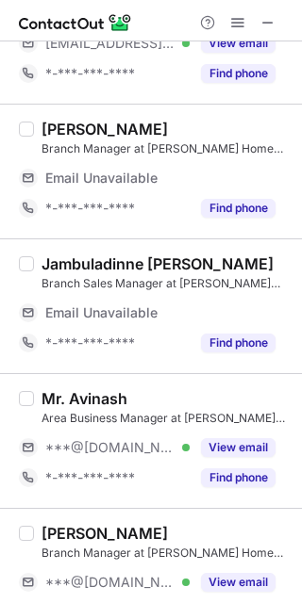
scroll to position [377, 0]
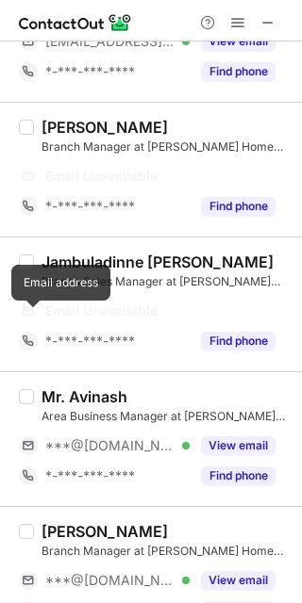
click at [237, 446] on button "View email" at bounding box center [238, 446] width 74 height 19
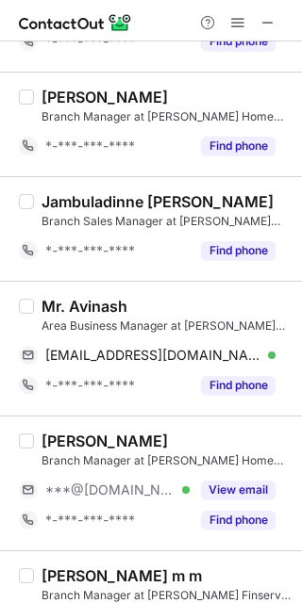
scroll to position [347, 0]
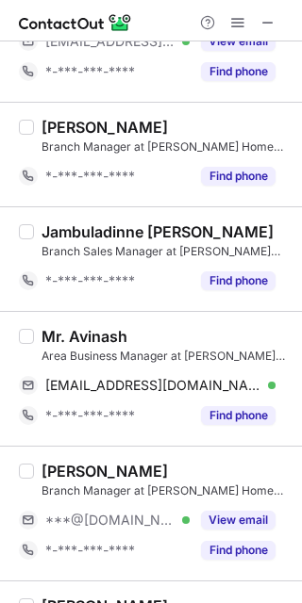
click at [234, 570] on div "[PERSON_NAME] Manager at [PERSON_NAME] Home Finance ***@[DOMAIN_NAME] Verified …" at bounding box center [151, 513] width 302 height 135
drag, startPoint x: 225, startPoint y: 518, endPoint x: 222, endPoint y: 499, distance: 19.2
click at [224, 517] on button "View email" at bounding box center [238, 520] width 74 height 19
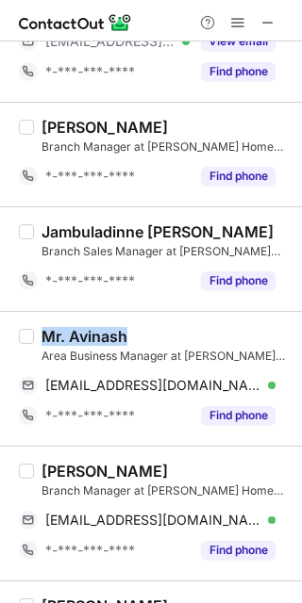
drag, startPoint x: 128, startPoint y: 337, endPoint x: 30, endPoint y: 337, distance: 98.1
click at [30, 337] on div "Mr. Avinash Area Business Manager at [PERSON_NAME] Home Finance [EMAIL_ADDRESS]…" at bounding box center [151, 378] width 302 height 135
copy div "Mr. Avinash"
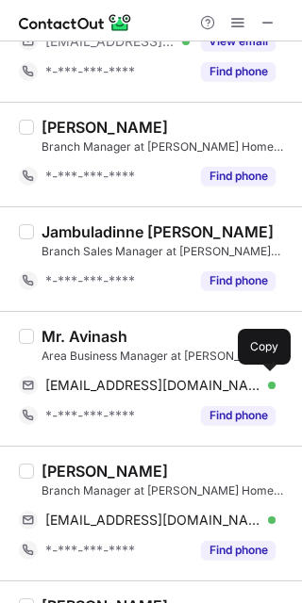
drag, startPoint x: 84, startPoint y: 389, endPoint x: 154, endPoint y: 364, distance: 74.3
click at [84, 389] on span "[EMAIL_ADDRESS][DOMAIN_NAME]" at bounding box center [153, 385] width 216 height 17
click at [53, 474] on div "[PERSON_NAME]" at bounding box center [104, 471] width 126 height 19
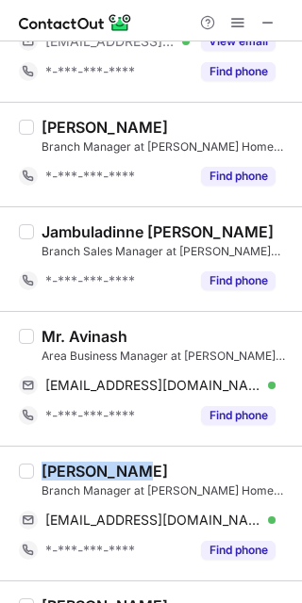
click at [54, 475] on div "[PERSON_NAME]" at bounding box center [104, 471] width 126 height 19
copy div "kalyanarao"
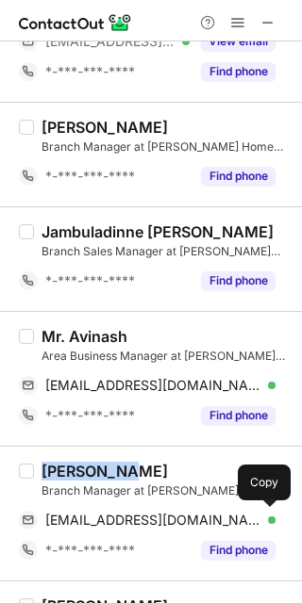
click at [180, 521] on span "[EMAIL_ADDRESS][DOMAIN_NAME]" at bounding box center [153, 520] width 216 height 17
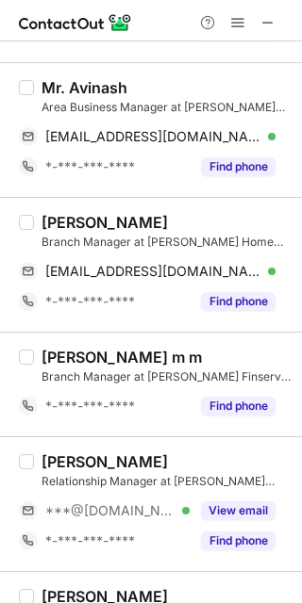
scroll to position [724, 0]
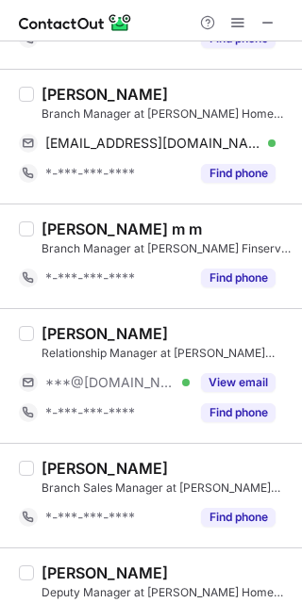
click at [239, 382] on button "View email" at bounding box center [238, 382] width 74 height 19
click at [63, 337] on div "[PERSON_NAME]" at bounding box center [104, 333] width 126 height 19
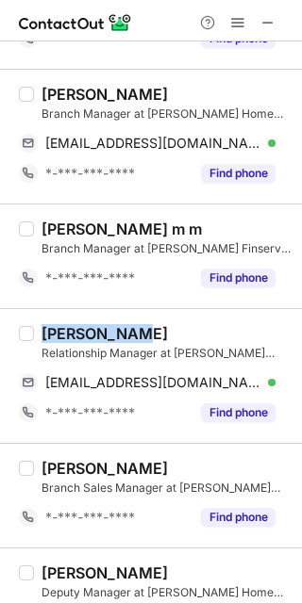
click at [63, 337] on div "[PERSON_NAME]" at bounding box center [104, 333] width 126 height 19
copy div "[PERSON_NAME]"
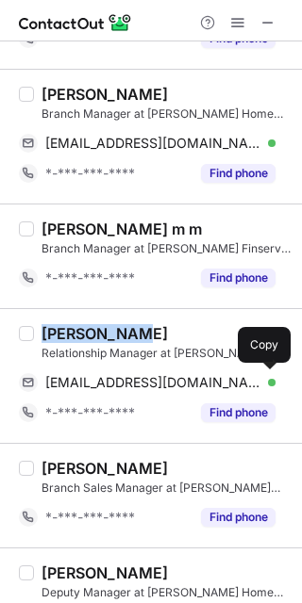
click at [171, 380] on span "[EMAIL_ADDRESS][DOMAIN_NAME]" at bounding box center [153, 382] width 216 height 17
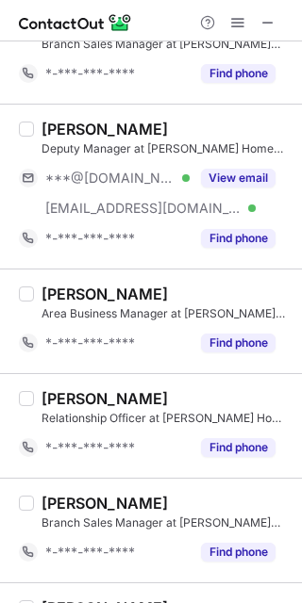
scroll to position [1709, 0]
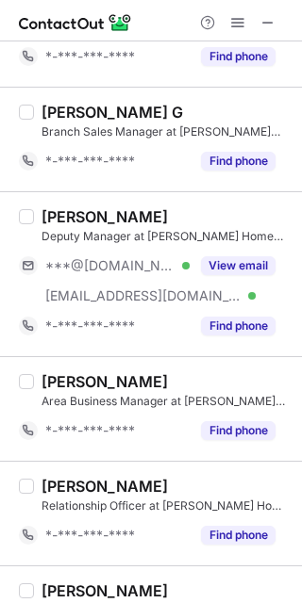
click at [234, 267] on button "View email" at bounding box center [238, 265] width 74 height 19
click at [75, 220] on div "[PERSON_NAME]" at bounding box center [104, 216] width 126 height 19
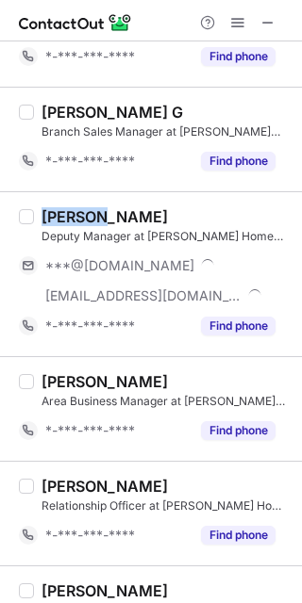
click at [75, 220] on div "[PERSON_NAME]" at bounding box center [104, 216] width 126 height 19
copy div "[PERSON_NAME]"
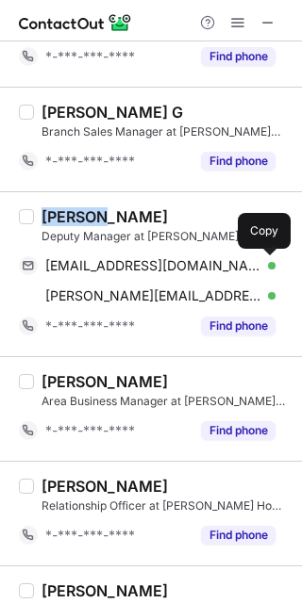
click at [155, 258] on div "[EMAIL_ADDRESS][DOMAIN_NAME] Verified Send email Copy" at bounding box center [147, 266] width 256 height 30
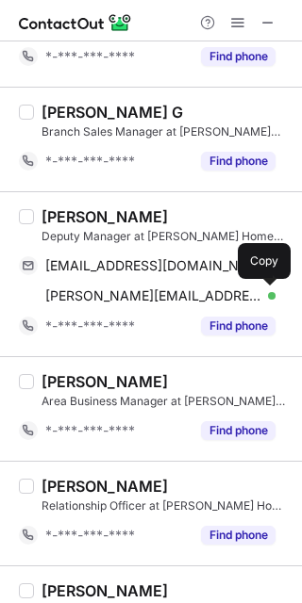
drag, startPoint x: 173, startPoint y: 297, endPoint x: 227, endPoint y: 316, distance: 57.9
click at [173, 297] on span "[PERSON_NAME][EMAIL_ADDRESS][DOMAIN_NAME]" at bounding box center [153, 296] width 216 height 17
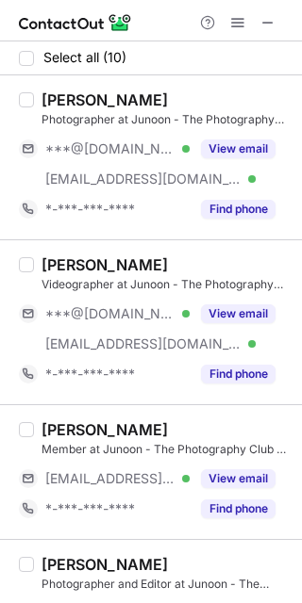
click at [208, 150] on button "View email" at bounding box center [238, 149] width 74 height 19
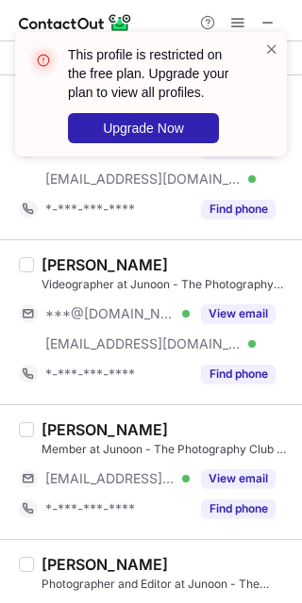
click at [226, 306] on button "View email" at bounding box center [238, 314] width 74 height 19
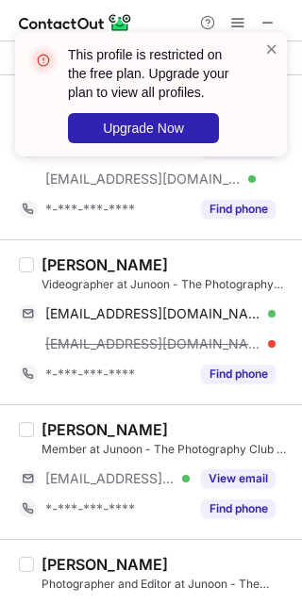
click at [67, 261] on div "[PERSON_NAME]" at bounding box center [104, 265] width 126 height 19
copy div "[PERSON_NAME]"
drag, startPoint x: 174, startPoint y: 312, endPoint x: 226, endPoint y: 274, distance: 64.9
click at [174, 311] on span "[EMAIL_ADDRESS][DOMAIN_NAME]" at bounding box center [153, 314] width 216 height 17
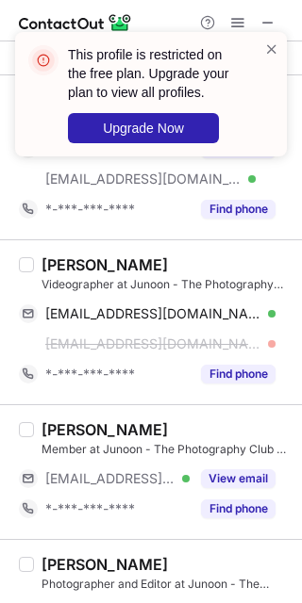
click at [271, 42] on span at bounding box center [271, 49] width 15 height 19
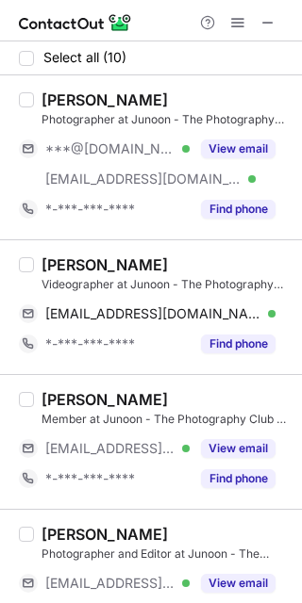
click at [52, 92] on div "[PERSON_NAME]" at bounding box center [104, 100] width 126 height 19
copy div "[PERSON_NAME]"
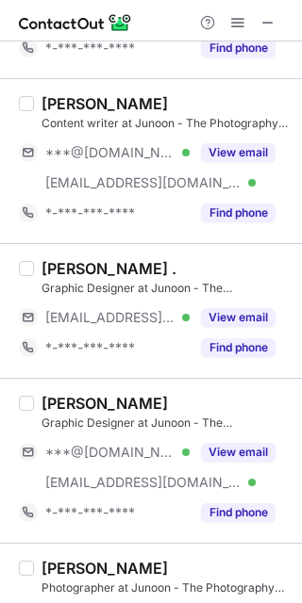
scroll to position [628, 0]
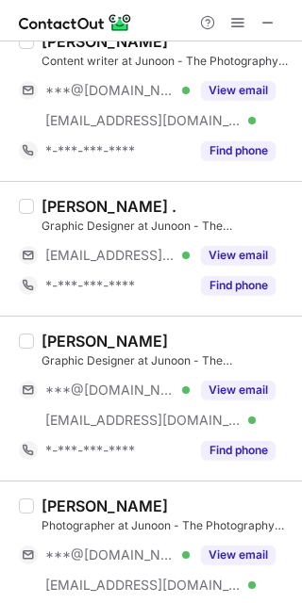
click at [241, 386] on button "View email" at bounding box center [238, 390] width 74 height 19
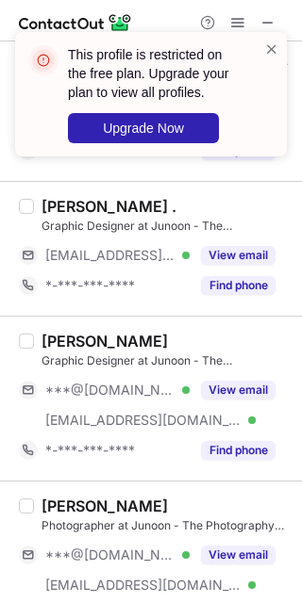
click at [275, 44] on span at bounding box center [271, 49] width 15 height 19
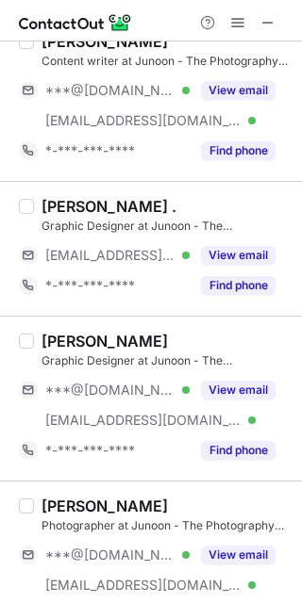
click at [235, 20] on span at bounding box center [237, 22] width 15 height 15
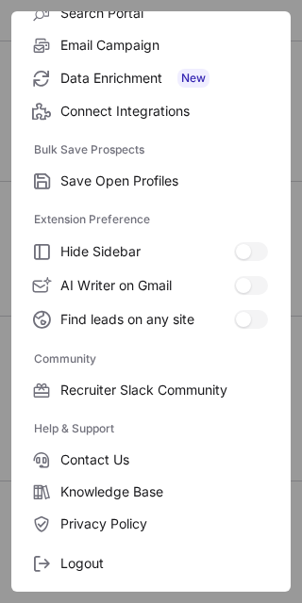
scroll to position [253, 0]
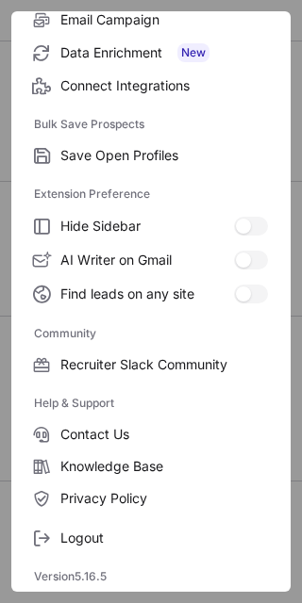
click at [129, 537] on span "Logout" at bounding box center [163, 538] width 207 height 17
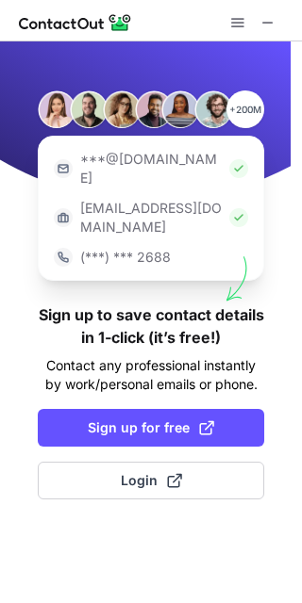
click at [223, 462] on button "Login" at bounding box center [151, 481] width 226 height 38
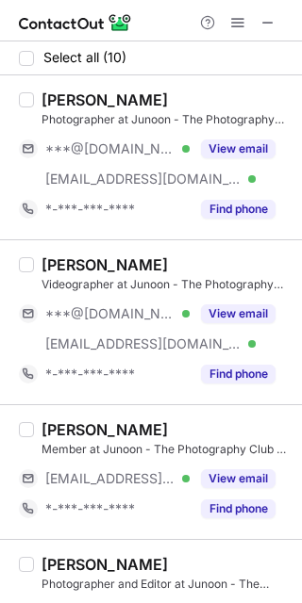
click at [212, 146] on button "View email" at bounding box center [238, 149] width 74 height 19
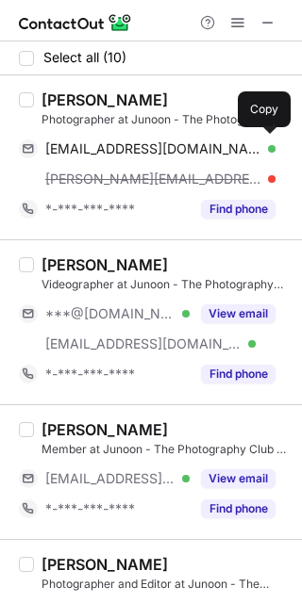
click at [133, 146] on span "[EMAIL_ADDRESS][DOMAIN_NAME]" at bounding box center [153, 149] width 216 height 17
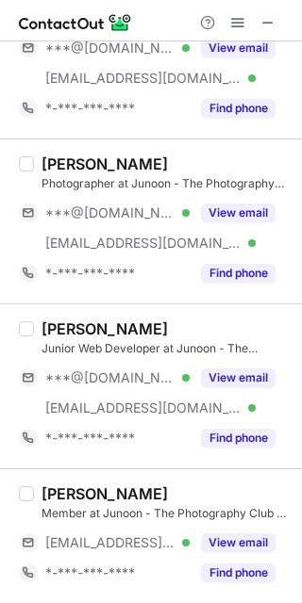
scroll to position [973, 0]
drag, startPoint x: 210, startPoint y: 376, endPoint x: 222, endPoint y: 327, distance: 50.3
click at [210, 376] on button "View email" at bounding box center [238, 378] width 74 height 19
click at [248, 201] on div "View email" at bounding box center [233, 213] width 86 height 30
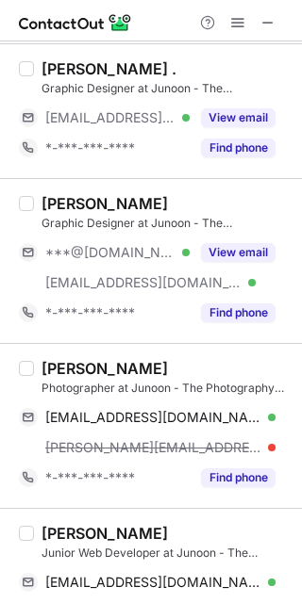
scroll to position [721, 0]
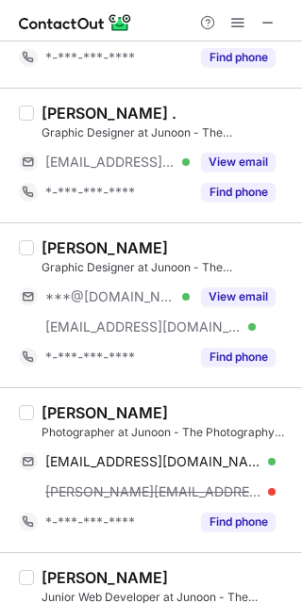
click at [230, 303] on button "View email" at bounding box center [238, 297] width 74 height 19
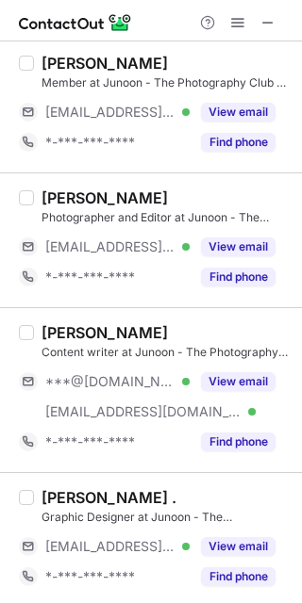
scroll to position [219, 0]
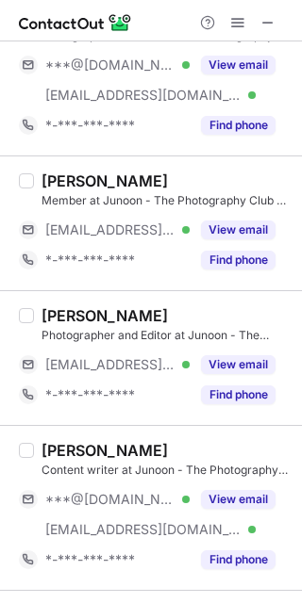
drag, startPoint x: 250, startPoint y: 501, endPoint x: 238, endPoint y: 481, distance: 23.3
click at [250, 500] on button "View email" at bounding box center [238, 499] width 74 height 19
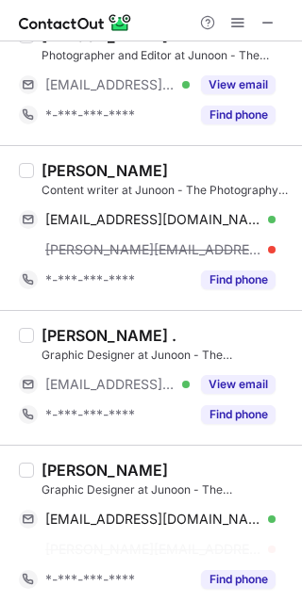
scroll to position [503, 0]
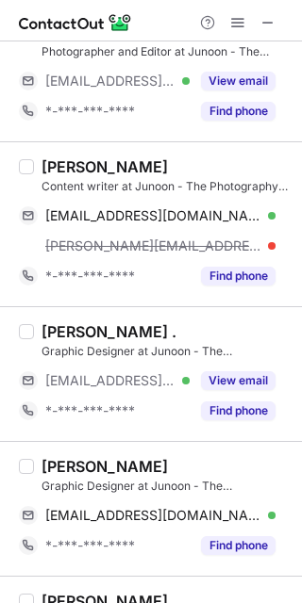
click at [50, 148] on div "[PERSON_NAME] Content writer at Junoon - The Photography Club of NSIT [EMAIL_AD…" at bounding box center [151, 223] width 302 height 165
copy div "[PERSON_NAME]"
click at [211, 222] on span "[EMAIL_ADDRESS][DOMAIN_NAME]" at bounding box center [153, 215] width 216 height 17
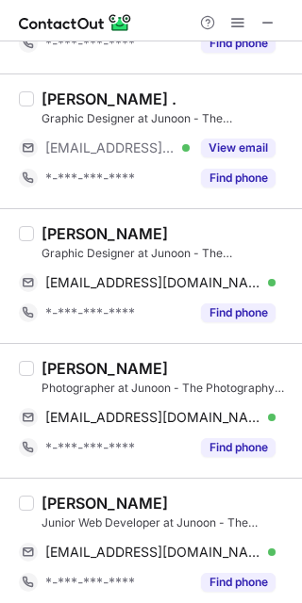
scroll to position [754, 0]
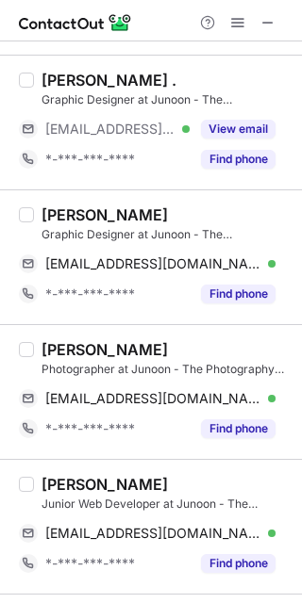
click at [51, 206] on div "[PERSON_NAME] Graphic Designer at Junoon - The Photography Club of NSIT [EMAIL_…" at bounding box center [151, 257] width 302 height 135
click at [52, 206] on div "[PERSON_NAME] Graphic Designer at Junoon - The Photography Club of NSIT [EMAIL_…" at bounding box center [151, 257] width 302 height 135
copy div "[DEMOGRAPHIC_DATA]"
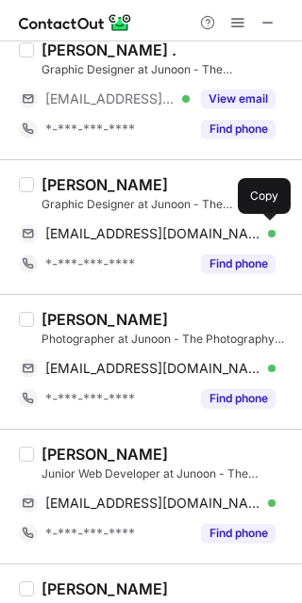
drag, startPoint x: 91, startPoint y: 236, endPoint x: 132, endPoint y: 252, distance: 43.6
click at [91, 236] on span "[EMAIL_ADDRESS][DOMAIN_NAME]" at bounding box center [153, 233] width 216 height 17
click at [64, 325] on div "[PERSON_NAME]" at bounding box center [104, 319] width 126 height 19
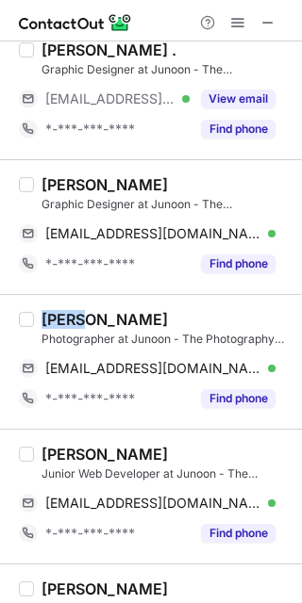
click at [64, 325] on div "[PERSON_NAME]" at bounding box center [104, 319] width 126 height 19
copy div "[PERSON_NAME]"
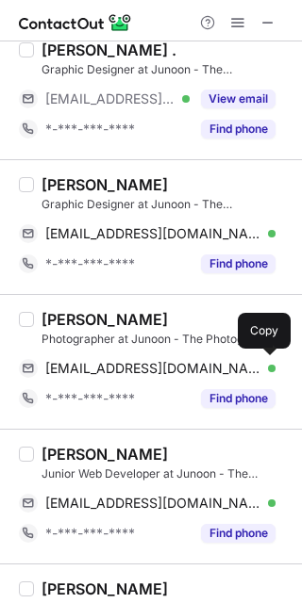
click at [186, 372] on span "[EMAIL_ADDRESS][DOMAIN_NAME]" at bounding box center [153, 368] width 216 height 17
click at [64, 464] on div "[PERSON_NAME]" at bounding box center [104, 454] width 126 height 19
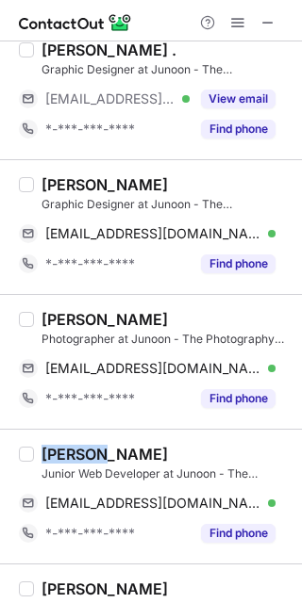
click at [64, 464] on div "[PERSON_NAME]" at bounding box center [104, 454] width 126 height 19
copy div "[PERSON_NAME]"
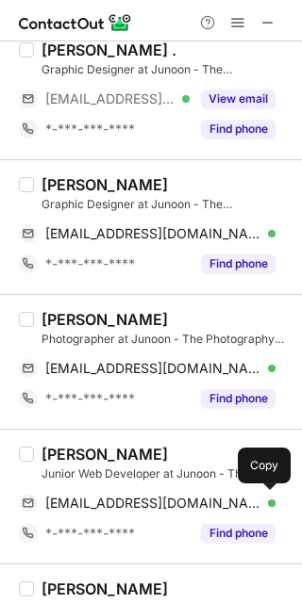
click at [146, 503] on span "[EMAIL_ADDRESS][DOMAIN_NAME]" at bounding box center [153, 503] width 216 height 17
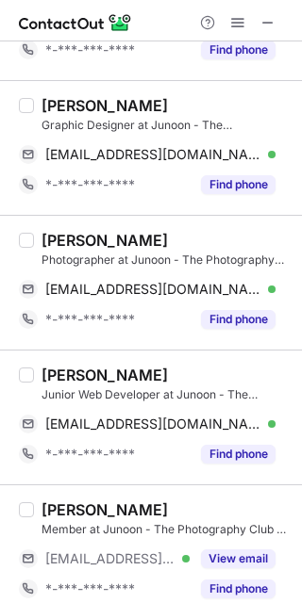
scroll to position [852, 0]
